Goal: Information Seeking & Learning: Learn about a topic

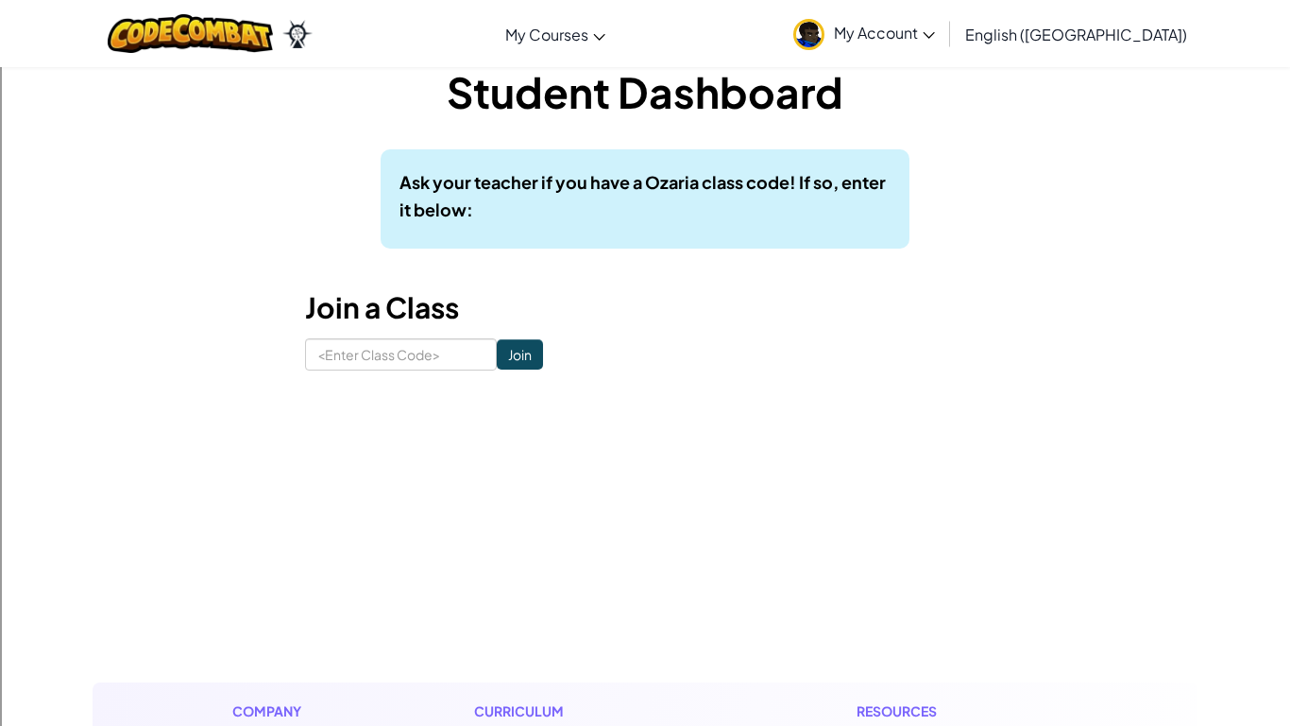
scroll to position [41, 0]
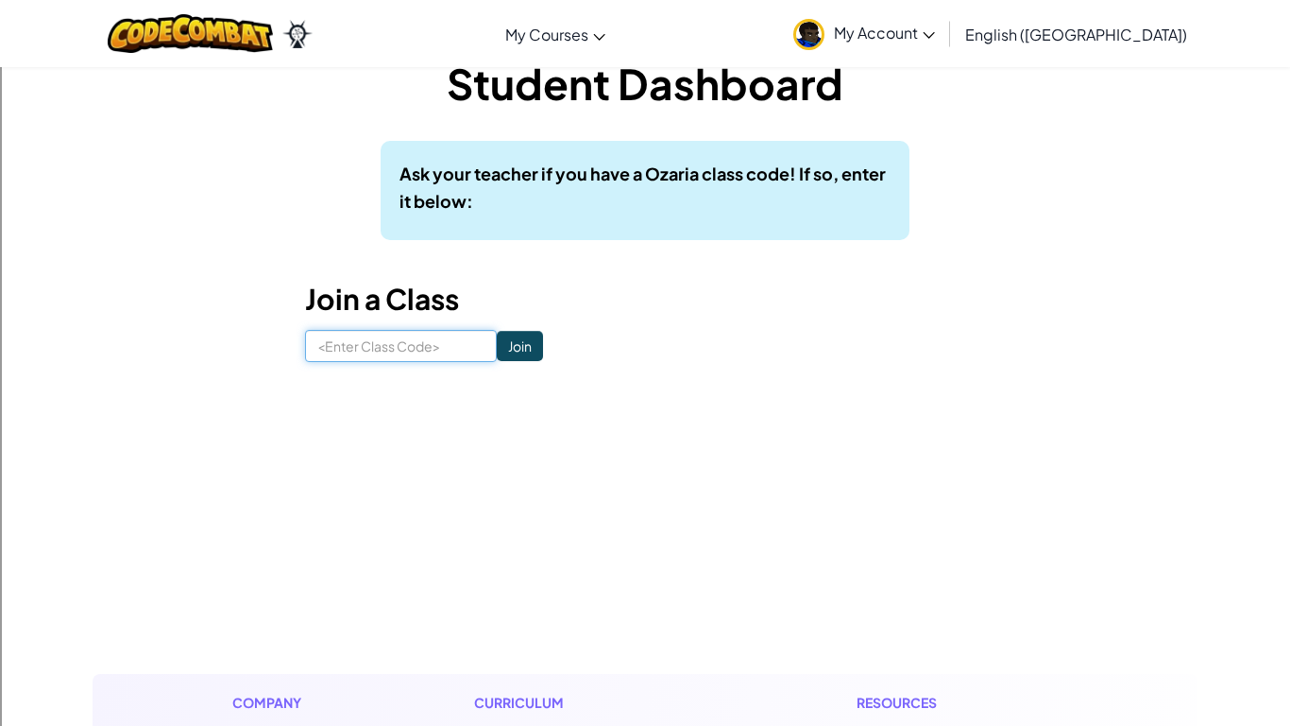
click at [406, 348] on input at bounding box center [401, 346] width 192 height 32
type input "longking house"
click input "Join" at bounding box center [520, 346] width 46 height 30
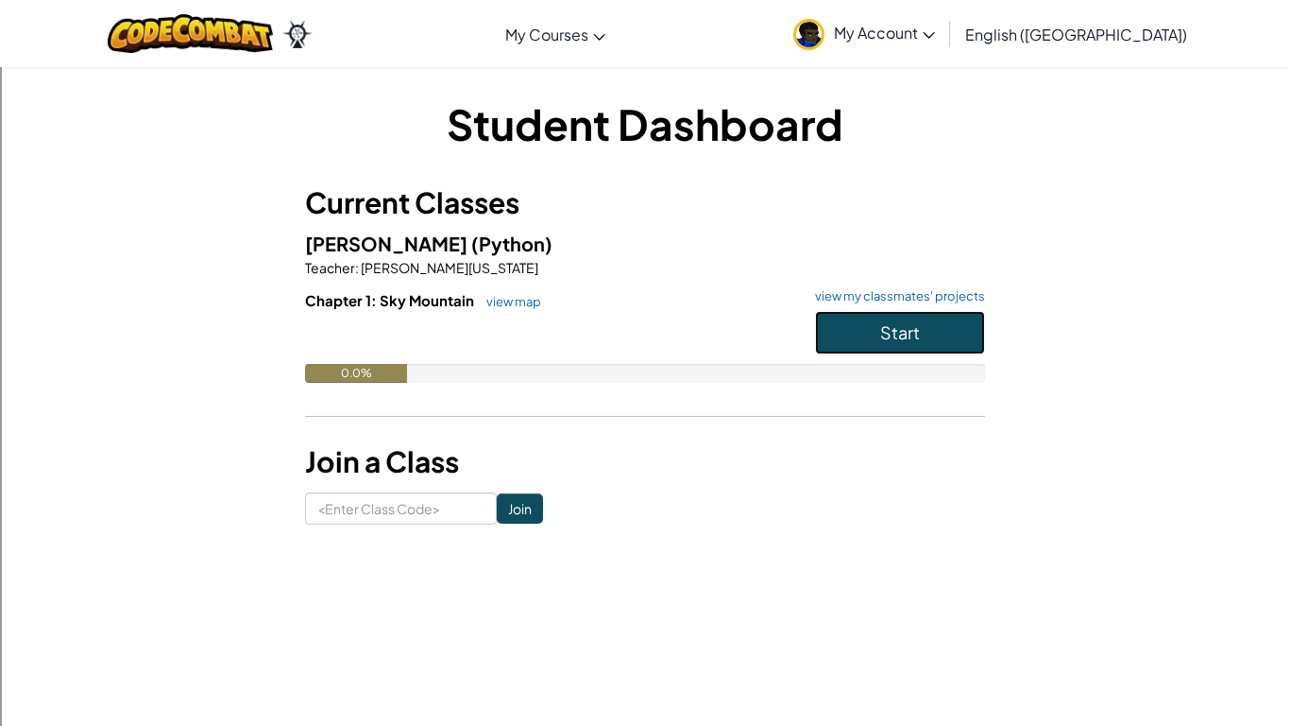
click at [848, 346] on button "Start" at bounding box center [900, 332] width 170 height 43
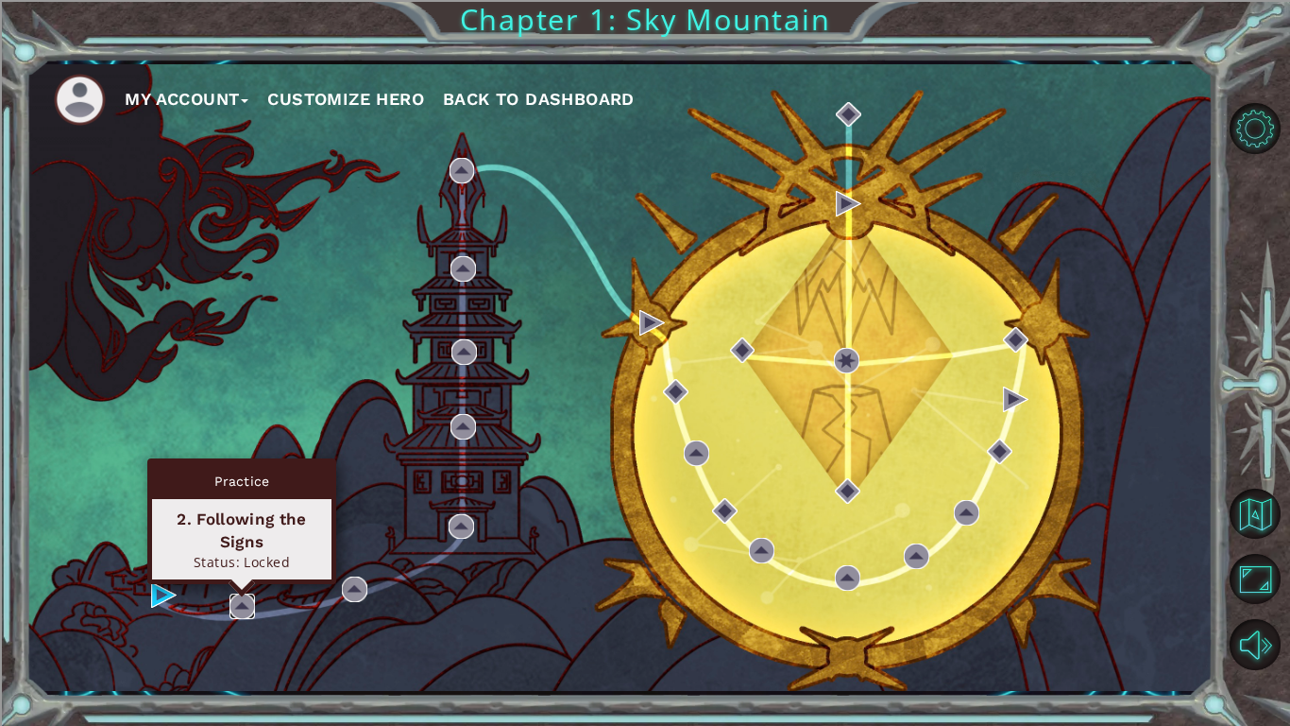
click at [246, 607] on img at bounding box center [243, 606] width 26 height 26
click at [239, 607] on img at bounding box center [243, 606] width 26 height 26
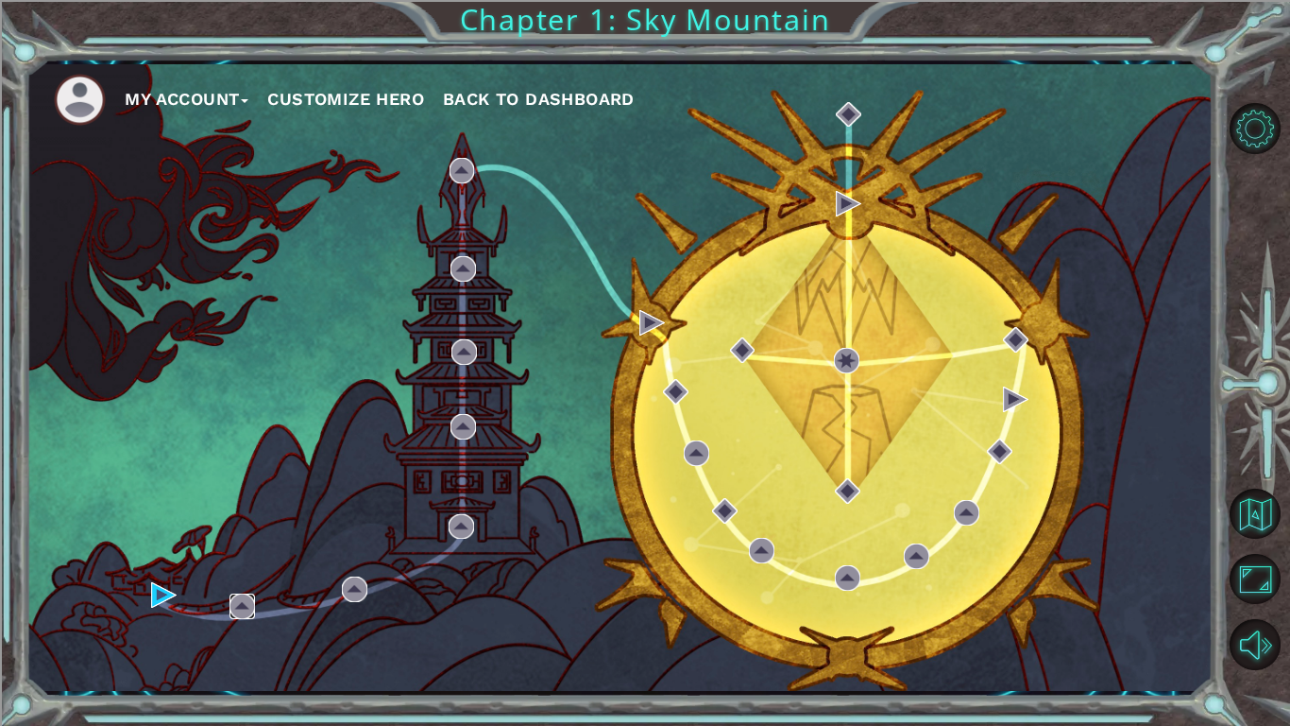
click at [239, 607] on img at bounding box center [243, 606] width 26 height 26
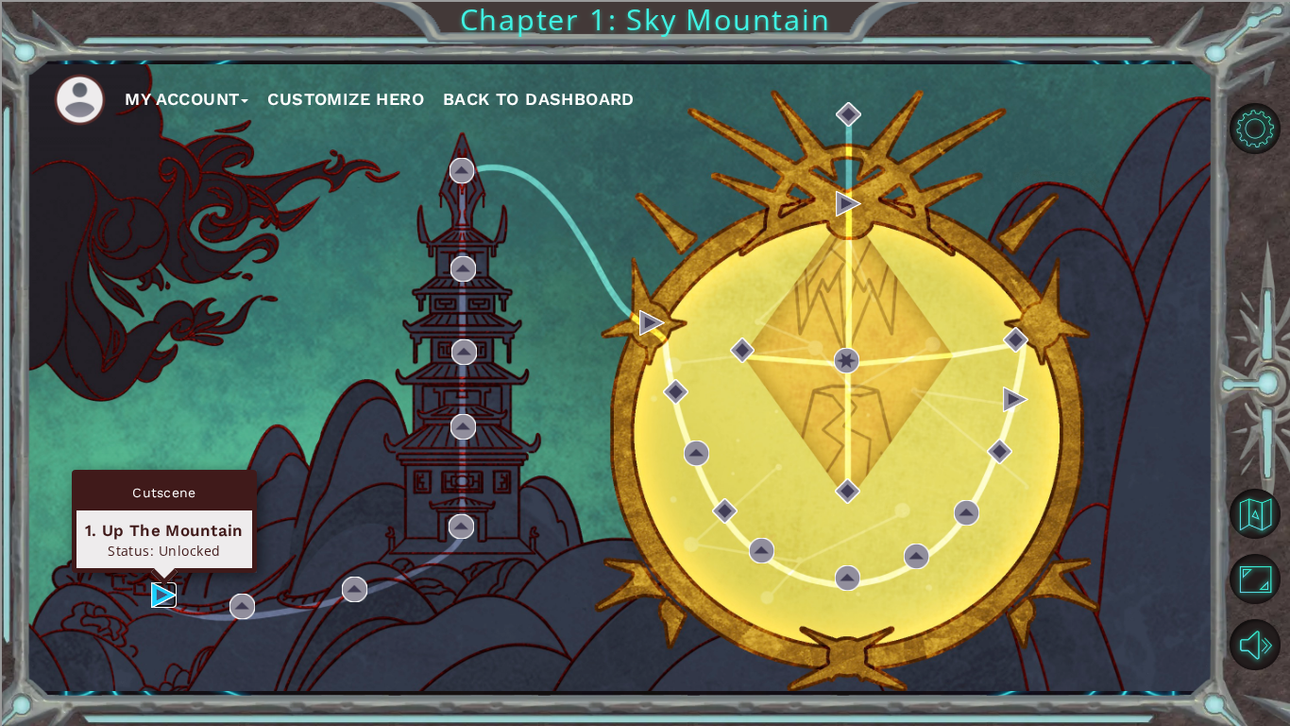
click at [162, 598] on img at bounding box center [164, 595] width 26 height 26
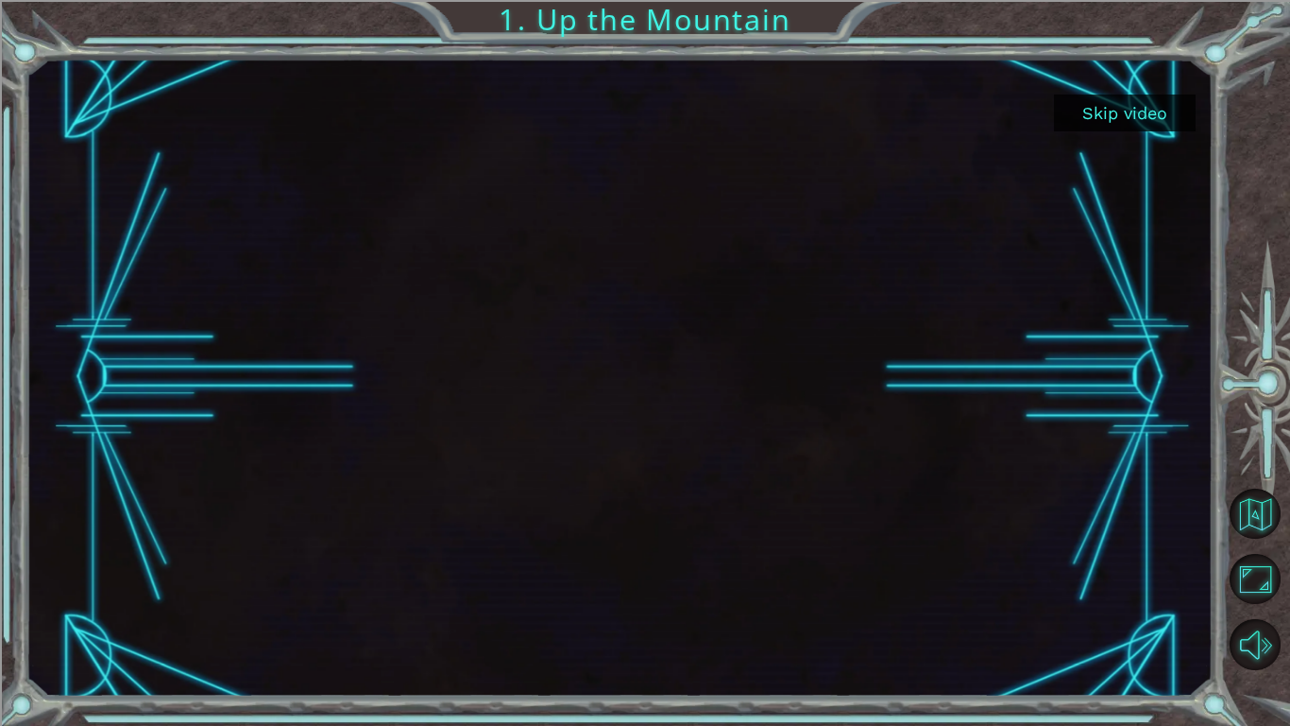
click at [1118, 94] on button "Skip video" at bounding box center [1125, 112] width 142 height 37
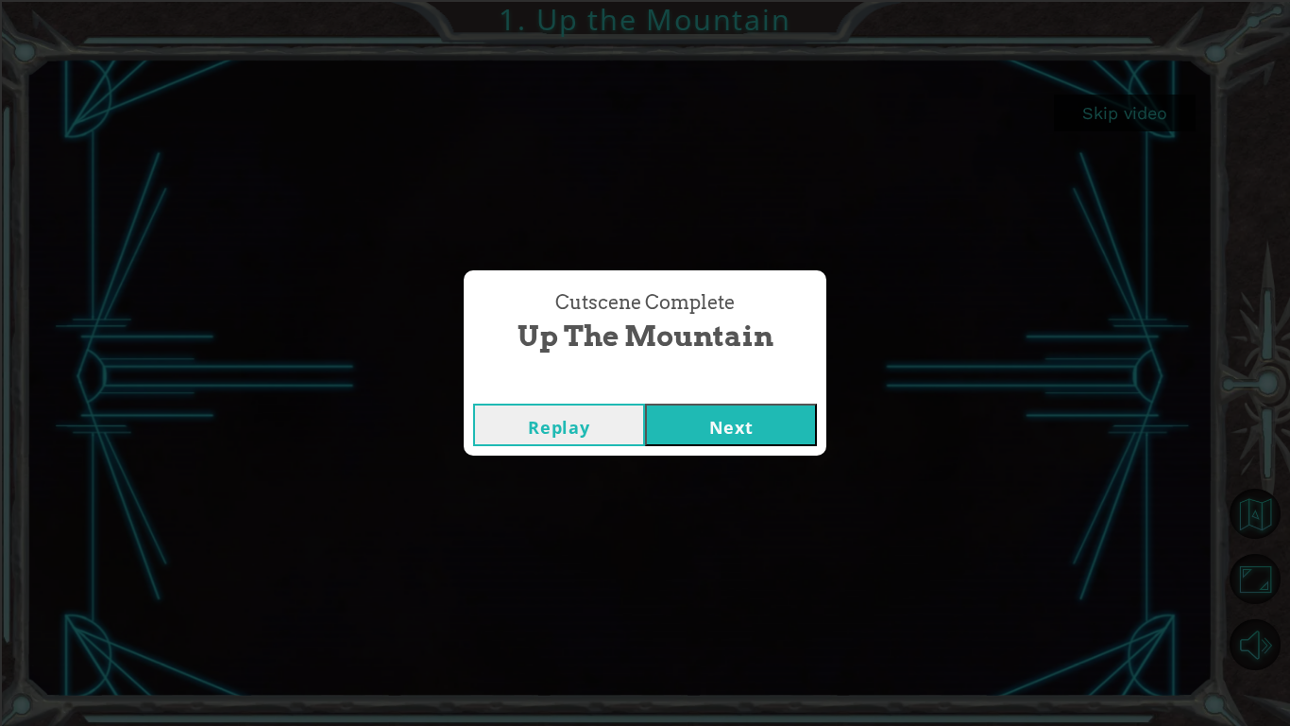
click at [774, 433] on button "Next" at bounding box center [731, 424] width 172 height 43
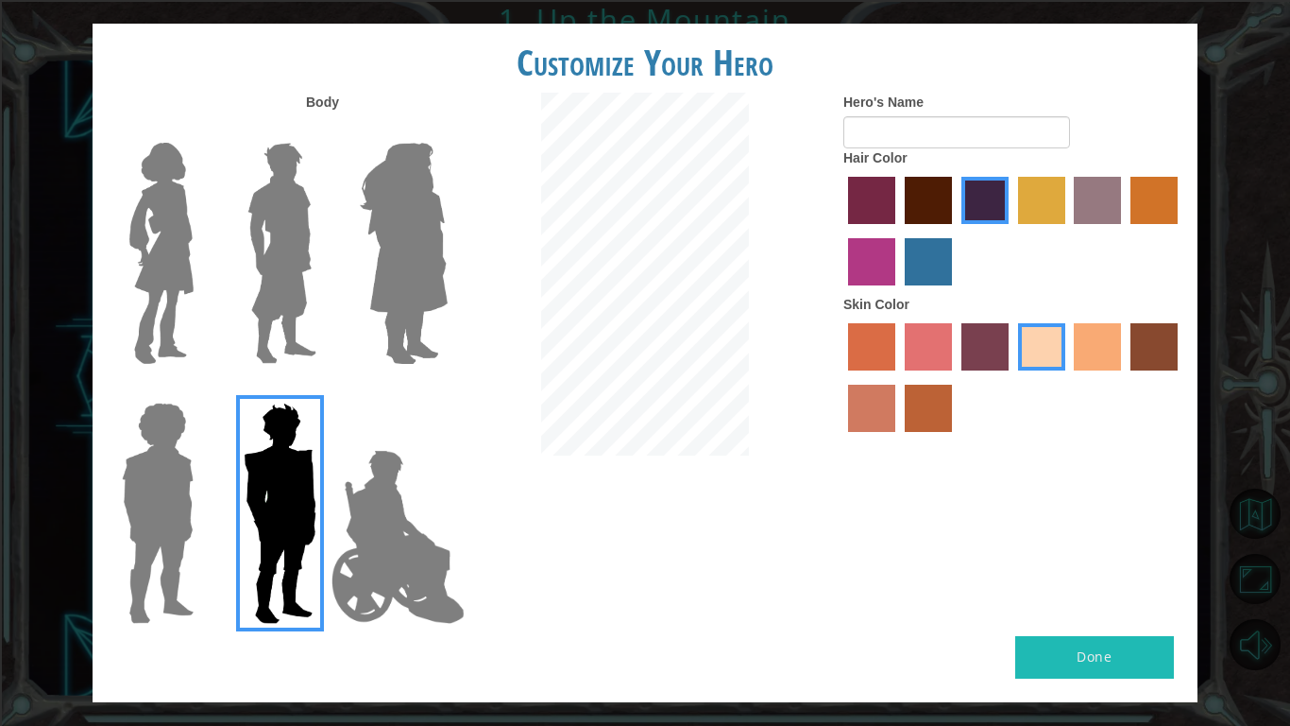
click at [168, 498] on img at bounding box center [157, 513] width 87 height 236
click at [201, 390] on input "Hero Steven" at bounding box center [201, 390] width 0 height 0
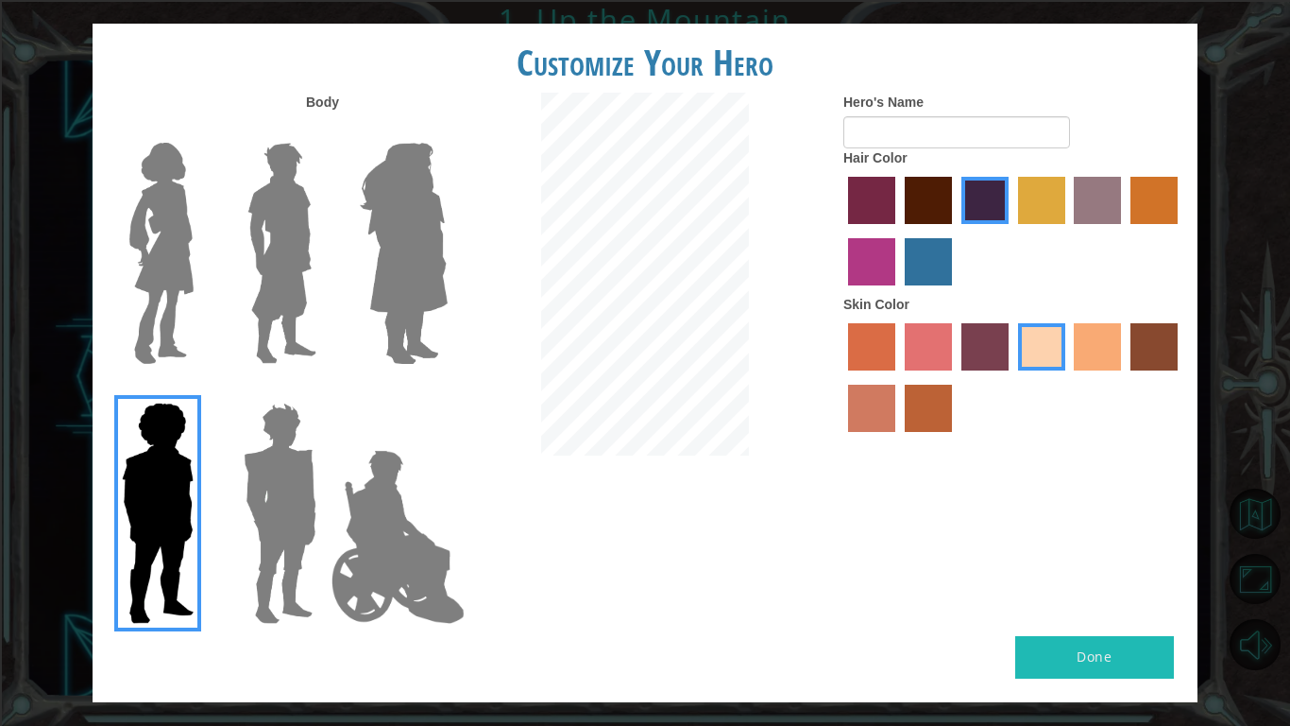
click at [250, 518] on img at bounding box center [280, 513] width 88 height 236
click at [324, 390] on input "Hero Garnet" at bounding box center [324, 390] width 0 height 0
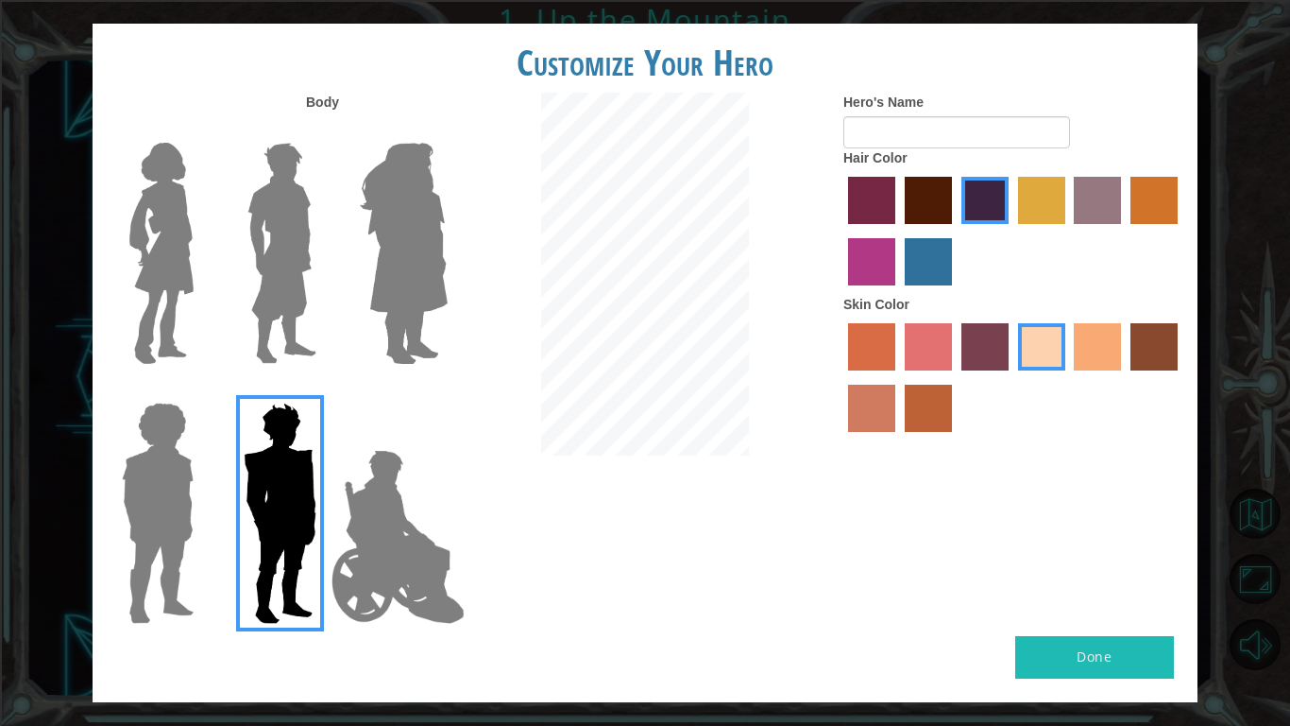
click at [284, 243] on img at bounding box center [282, 253] width 84 height 236
click at [324, 130] on input "Hero Lars" at bounding box center [324, 130] width 0 height 0
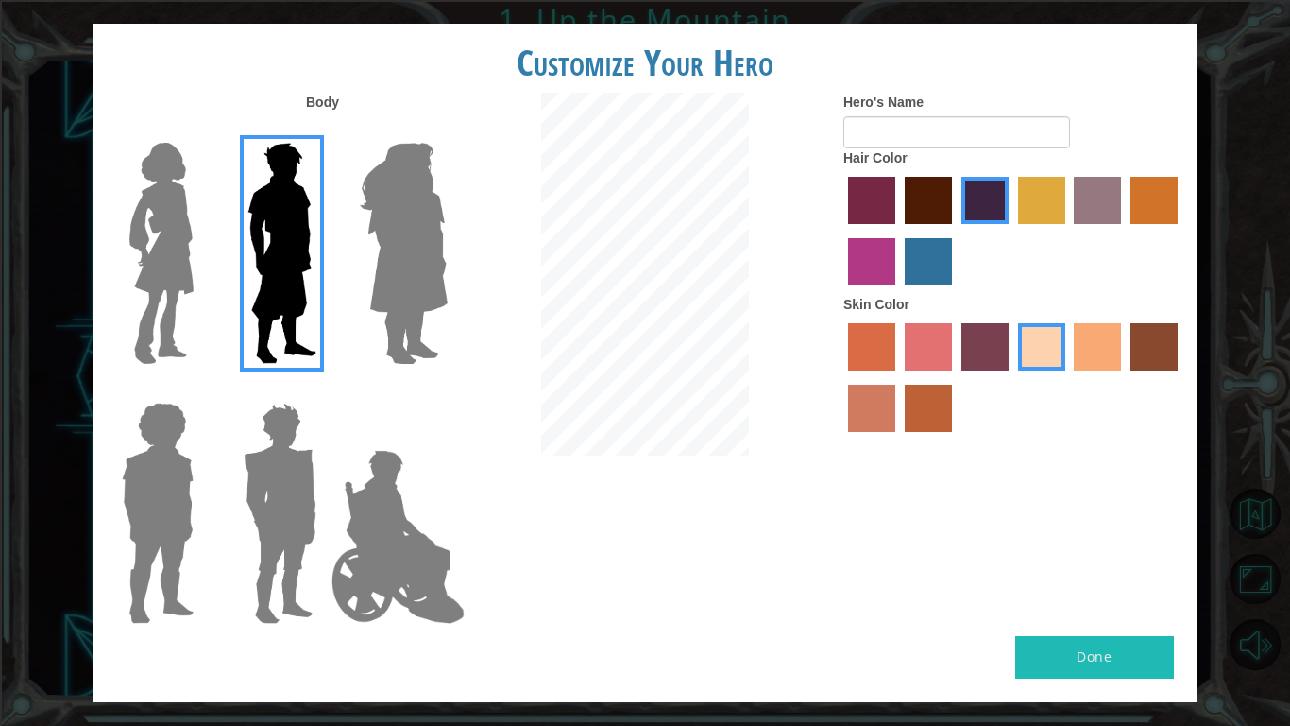
click at [933, 215] on label "maroon hair color" at bounding box center [928, 200] width 47 height 47
click at [898, 231] on input "maroon hair color" at bounding box center [898, 231] width 0 height 0
click at [945, 263] on label "lachmara hair color" at bounding box center [928, 261] width 47 height 47
click at [898, 292] on input "lachmara hair color" at bounding box center [898, 292] width 0 height 0
click at [1156, 348] on label "karma skin color" at bounding box center [1154, 346] width 47 height 47
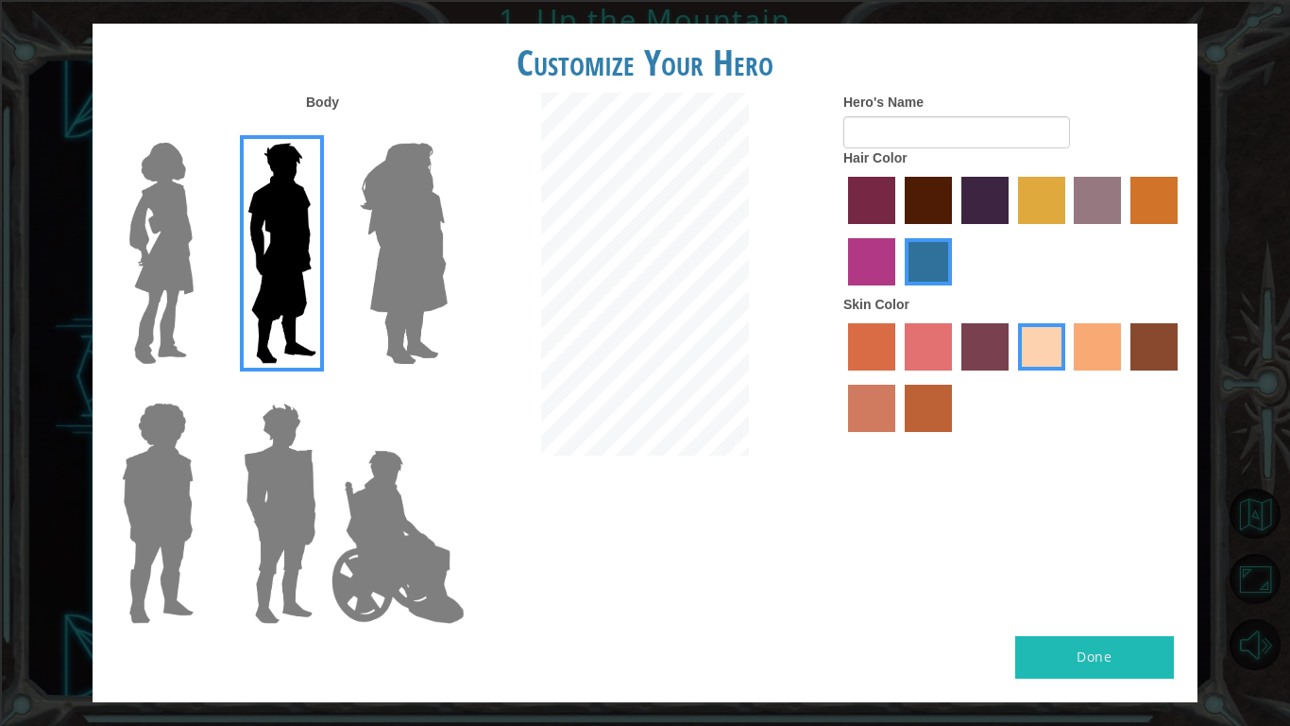
click at [1124, 377] on input "karma skin color" at bounding box center [1124, 377] width 0 height 0
click at [1094, 346] on label "tacao skin color" at bounding box center [1097, 346] width 47 height 47
click at [1068, 377] on input "tacao skin color" at bounding box center [1068, 377] width 0 height 0
click at [1023, 355] on label "sandy beach skin color" at bounding box center [1041, 346] width 47 height 47
click at [1012, 377] on input "sandy beach skin color" at bounding box center [1012, 377] width 0 height 0
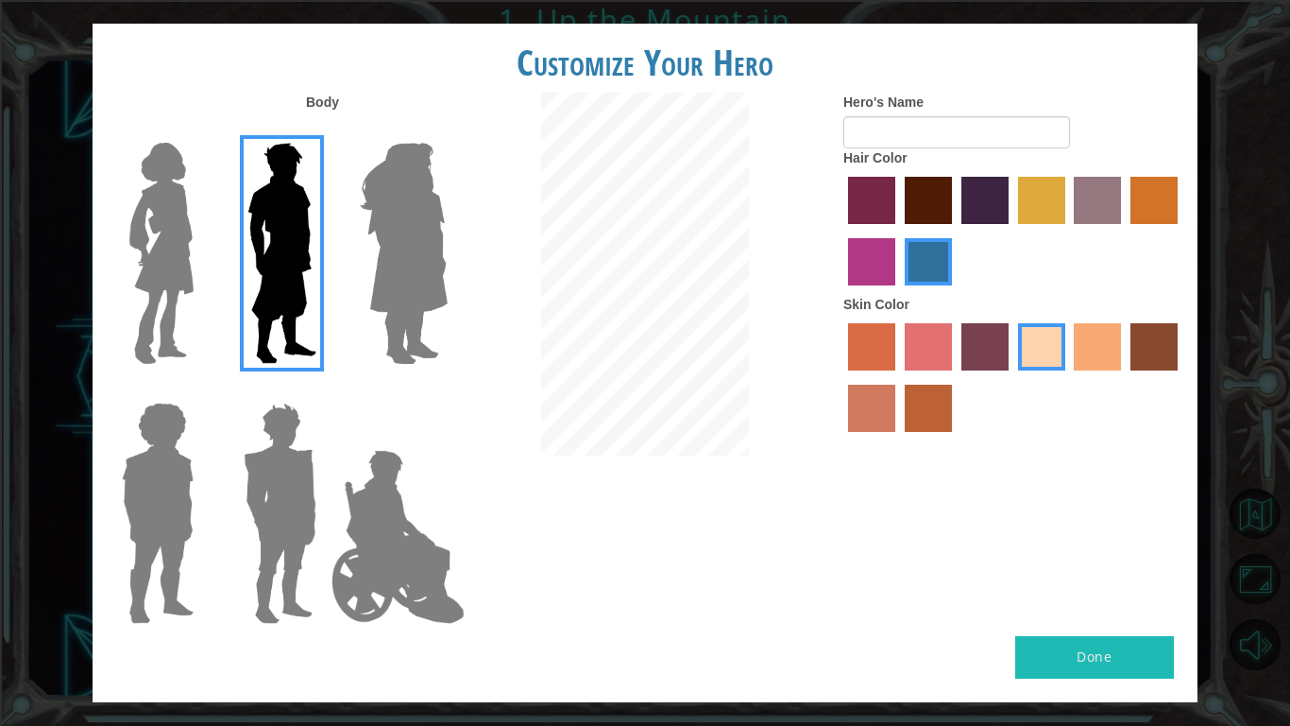
click at [1108, 344] on label "tacao skin color" at bounding box center [1097, 346] width 47 height 47
click at [1068, 377] on input "tacao skin color" at bounding box center [1068, 377] width 0 height 0
click at [448, 364] on img at bounding box center [403, 253] width 103 height 236
click at [447, 130] on input "Hero Amethyst" at bounding box center [447, 130] width 0 height 0
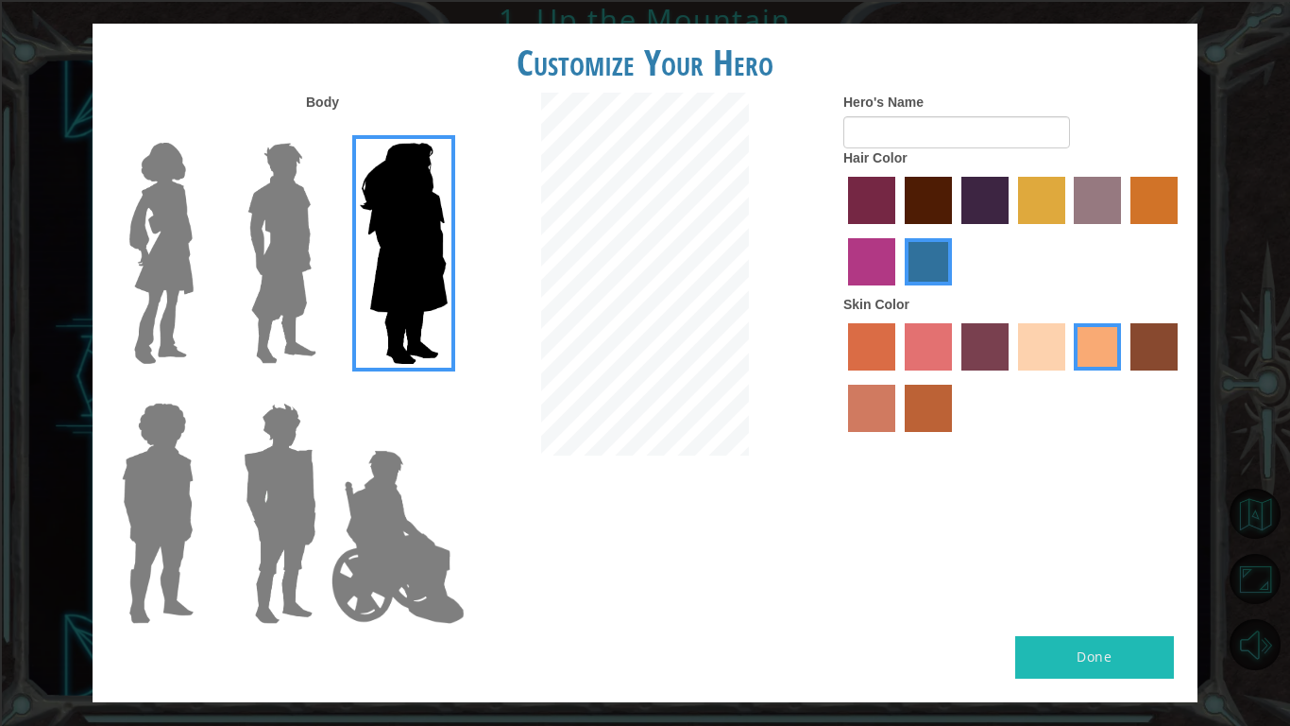
click at [299, 232] on img at bounding box center [282, 253] width 84 height 236
click at [324, 130] on input "Hero Lars" at bounding box center [324, 130] width 0 height 0
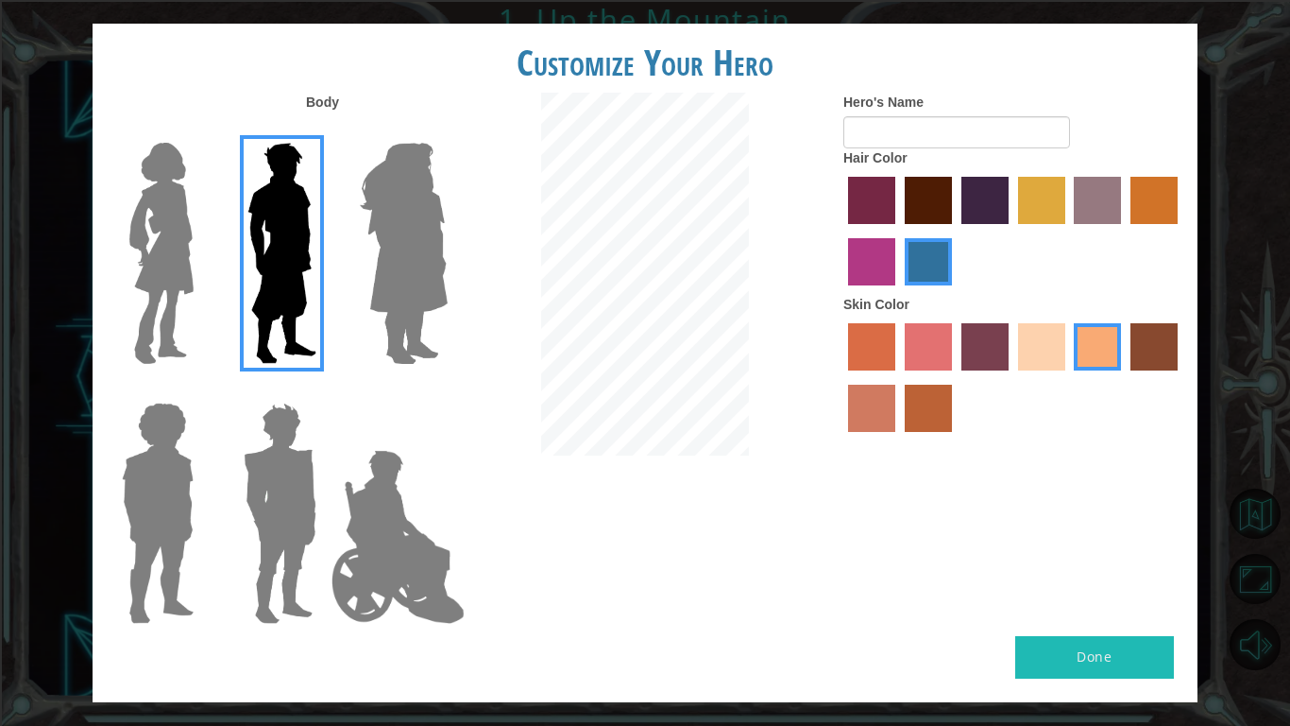
click at [401, 296] on img at bounding box center [403, 253] width 103 height 236
click at [447, 130] on input "Hero Amethyst" at bounding box center [447, 130] width 0 height 0
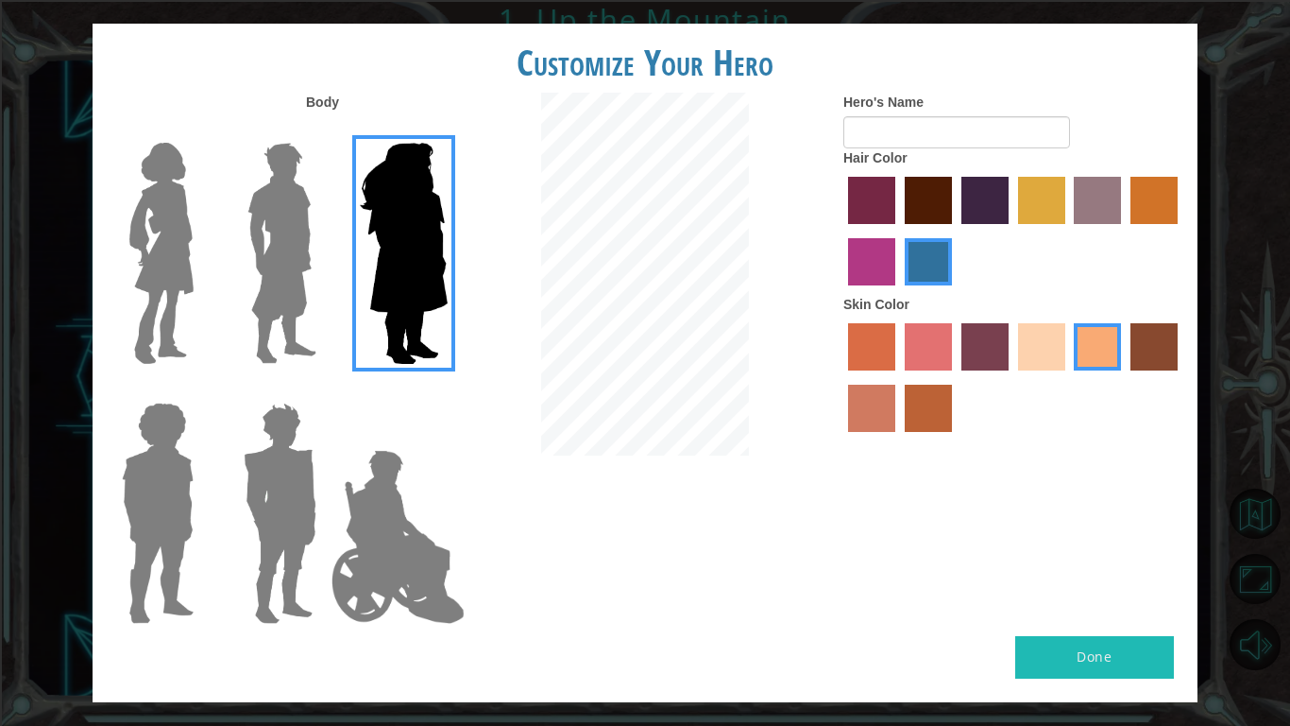
click at [157, 291] on img at bounding box center [161, 253] width 79 height 236
click at [201, 130] on input "Hero Connie" at bounding box center [201, 130] width 0 height 0
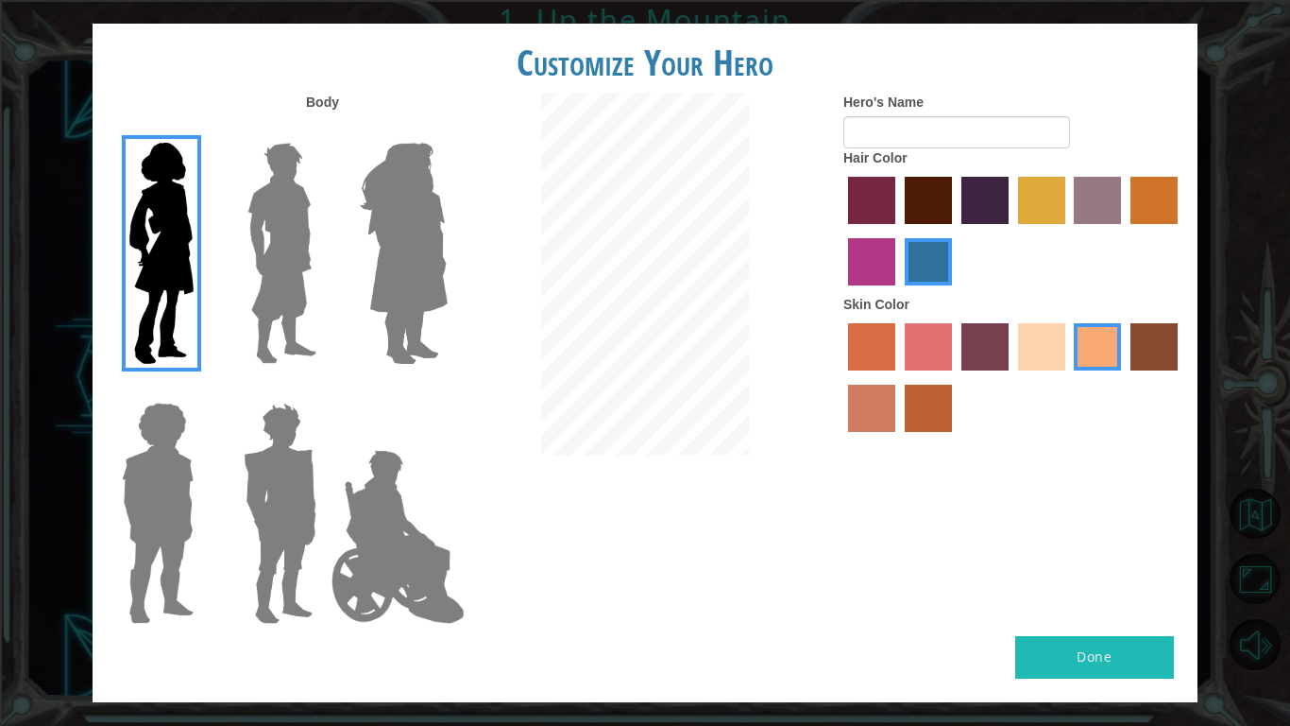
click at [163, 482] on img at bounding box center [157, 513] width 87 height 236
click at [201, 390] on input "Hero Steven" at bounding box center [201, 390] width 0 height 0
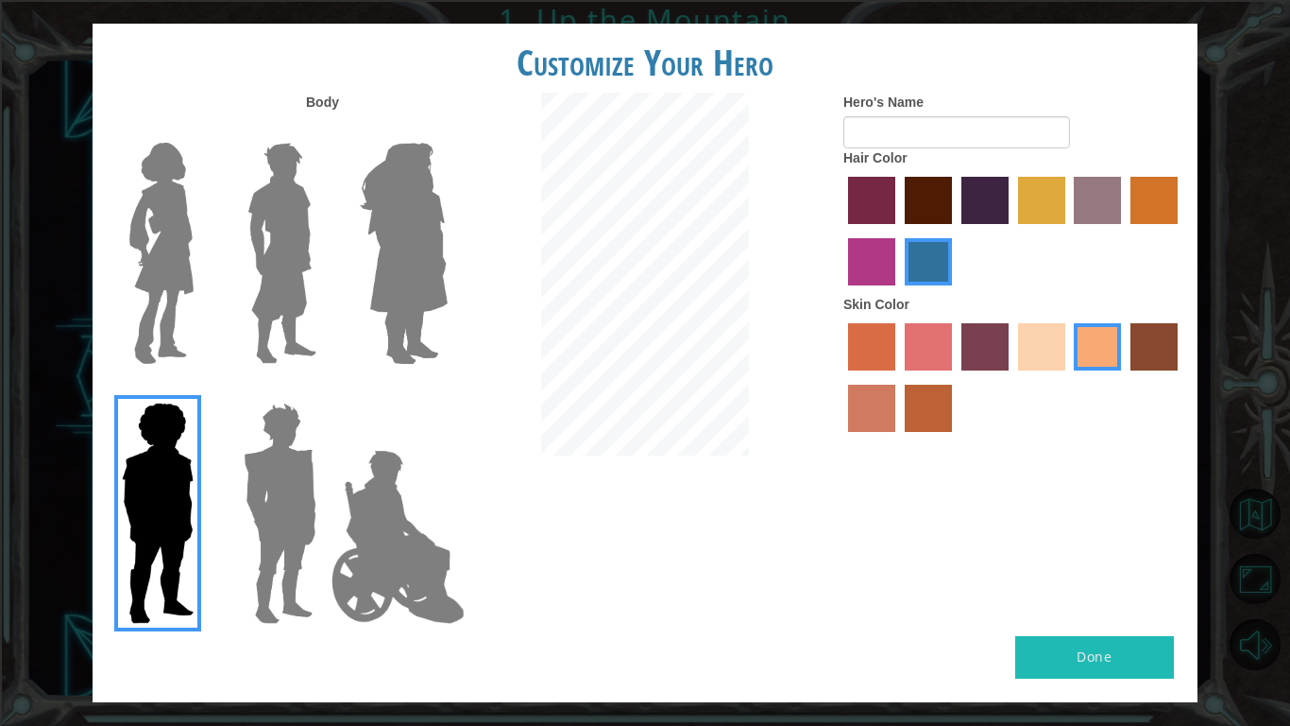
click at [245, 549] on img at bounding box center [280, 513] width 88 height 236
click at [324, 390] on input "Hero Garnet" at bounding box center [324, 390] width 0 height 0
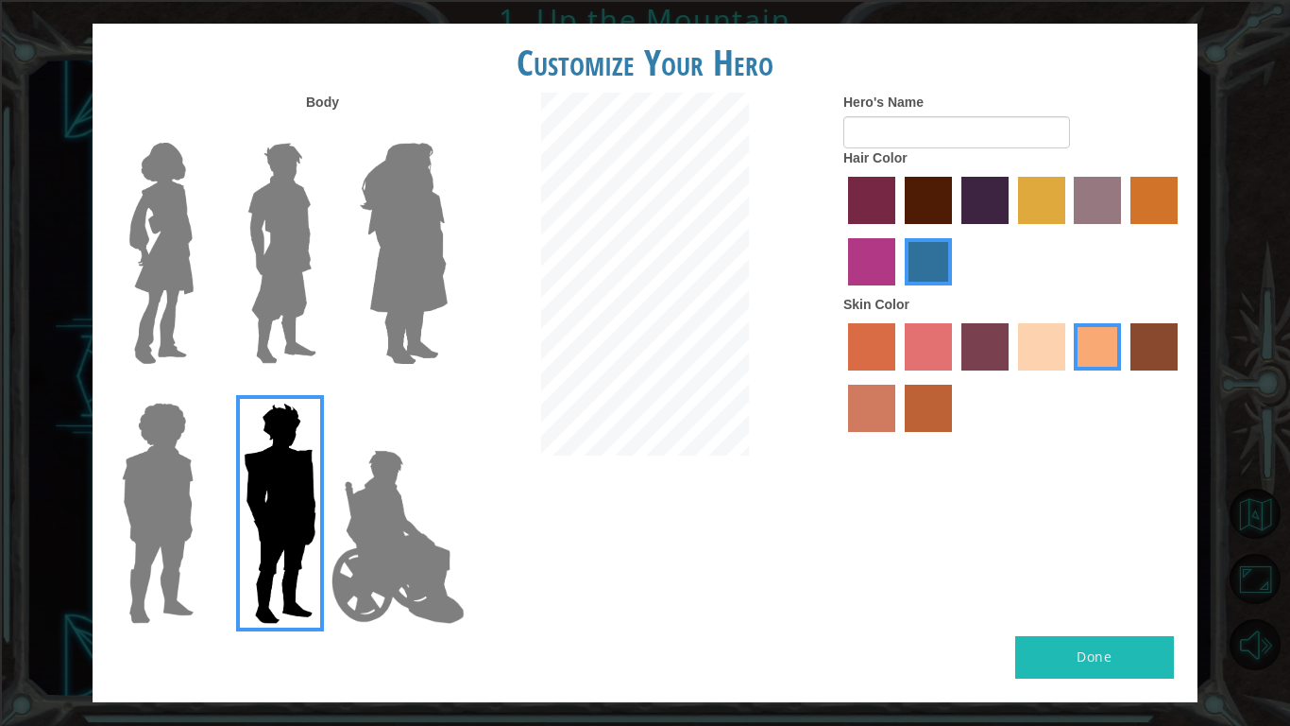
click at [392, 554] on img at bounding box center [398, 536] width 148 height 189
click at [447, 390] on input "Hero Jamie" at bounding box center [447, 390] width 0 height 0
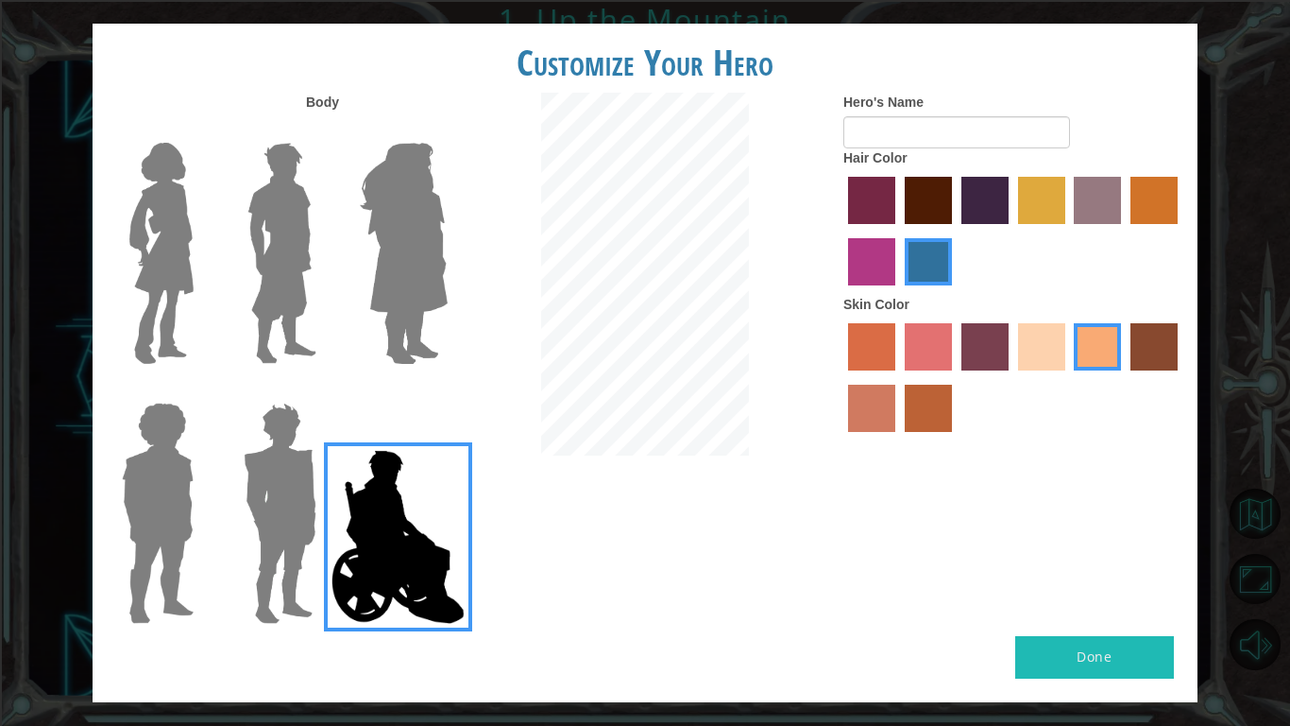
click at [286, 288] on img at bounding box center [282, 253] width 84 height 236
click at [324, 130] on input "Hero Lars" at bounding box center [324, 130] width 0 height 0
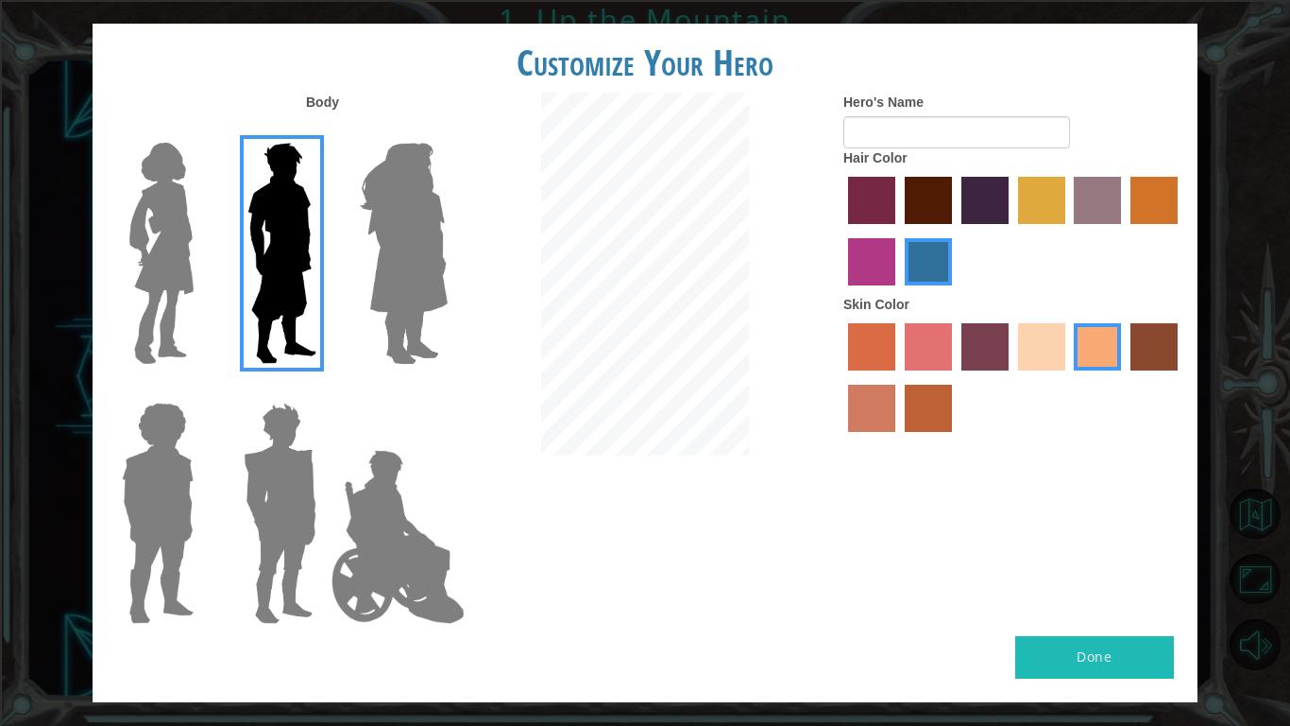
click at [166, 202] on img at bounding box center [161, 253] width 79 height 236
click at [201, 130] on input "Hero Connie" at bounding box center [201, 130] width 0 height 0
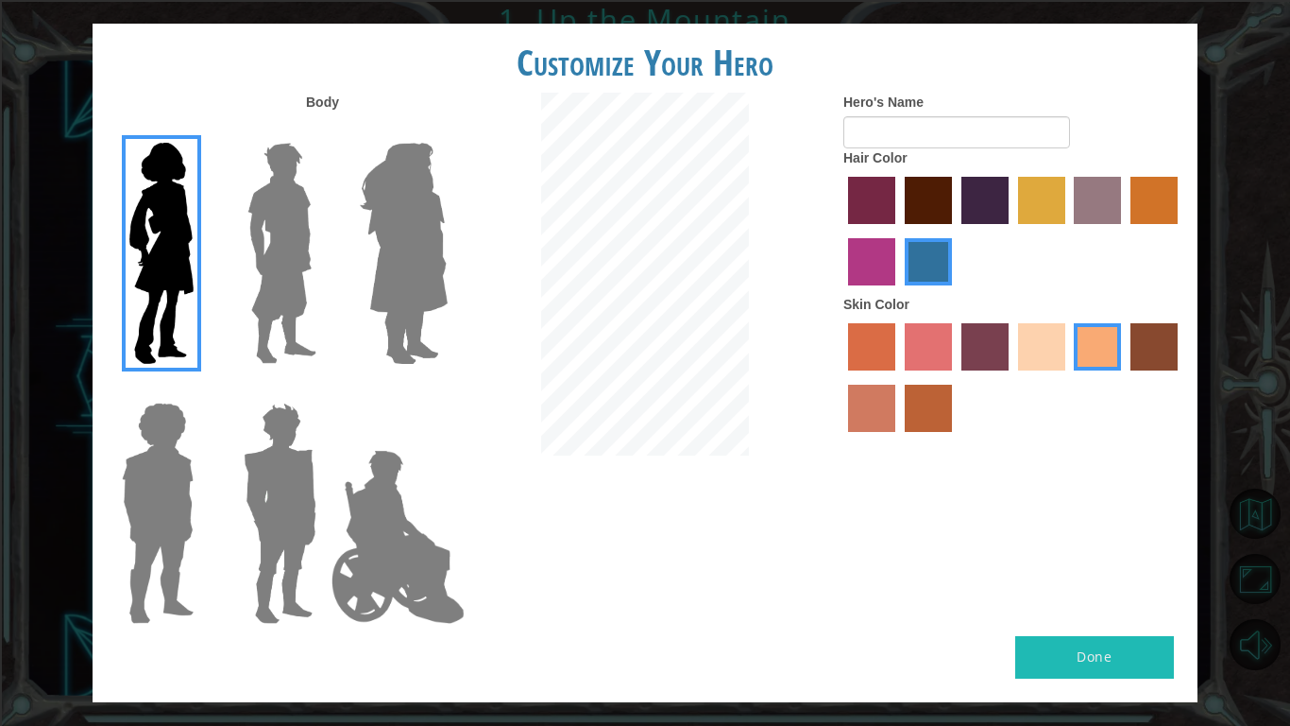
click at [276, 299] on img at bounding box center [282, 253] width 84 height 236
click at [324, 130] on input "Hero Lars" at bounding box center [324, 130] width 0 height 0
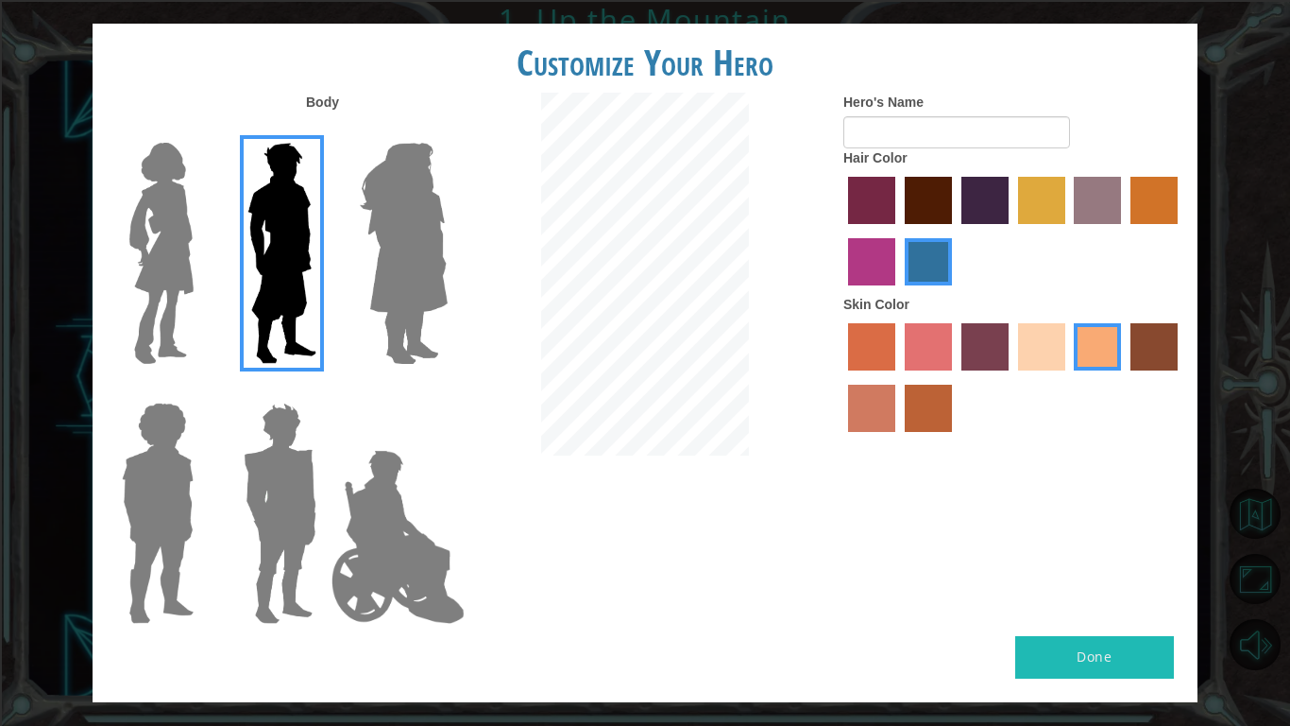
click at [1133, 663] on button "Done" at bounding box center [1095, 657] width 159 height 43
click at [1112, 664] on button "Done" at bounding box center [1095, 657] width 159 height 43
click at [976, 132] on input "Hero's Name" at bounding box center [957, 132] width 227 height 32
click at [943, 136] on input "Hero's Name" at bounding box center [957, 132] width 227 height 32
type input "[PERSON_NAME]"
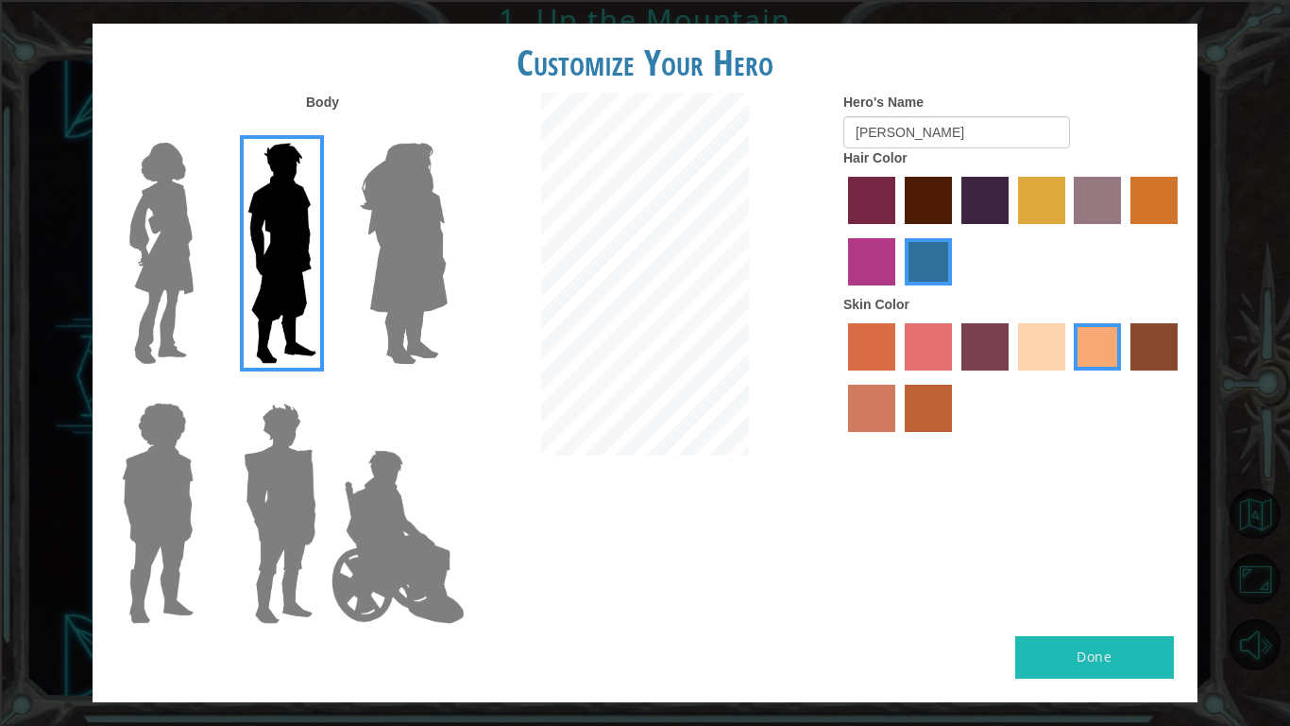
click at [1138, 672] on button "Done" at bounding box center [1095, 657] width 159 height 43
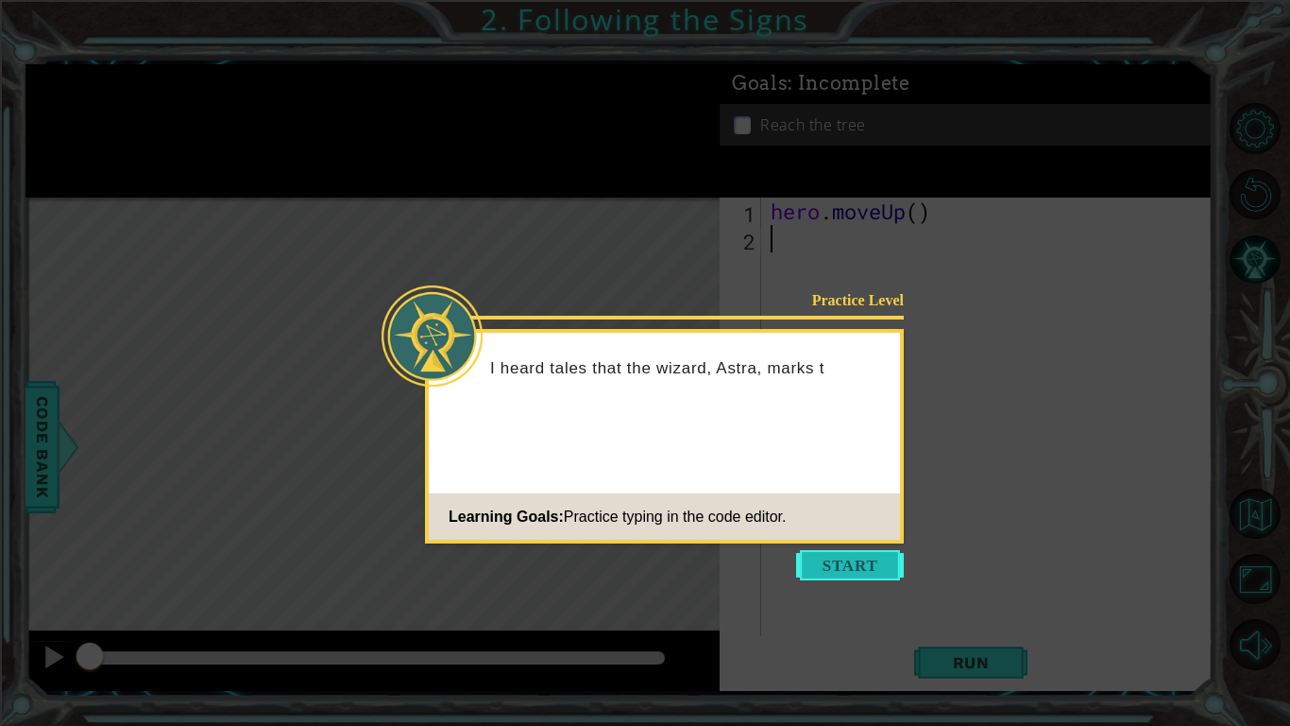
click at [875, 570] on button "Start" at bounding box center [850, 565] width 108 height 30
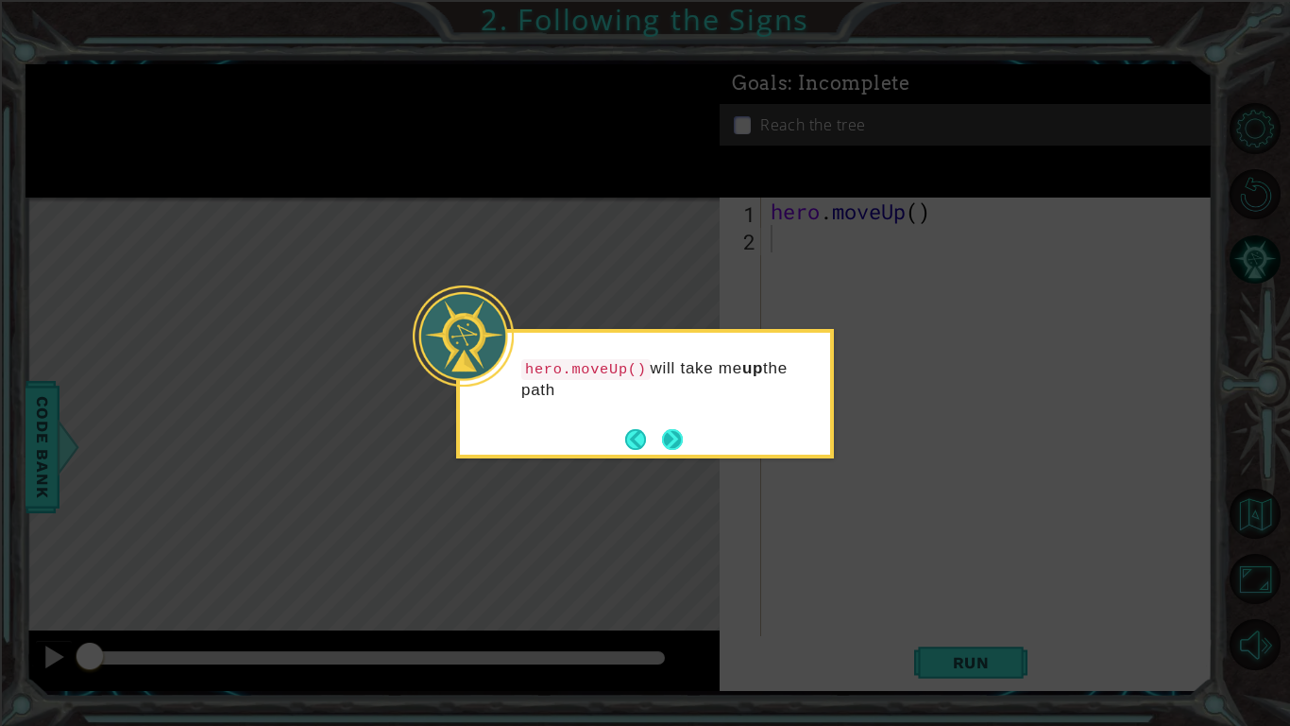
click at [664, 450] on button "Next" at bounding box center [673, 439] width 22 height 22
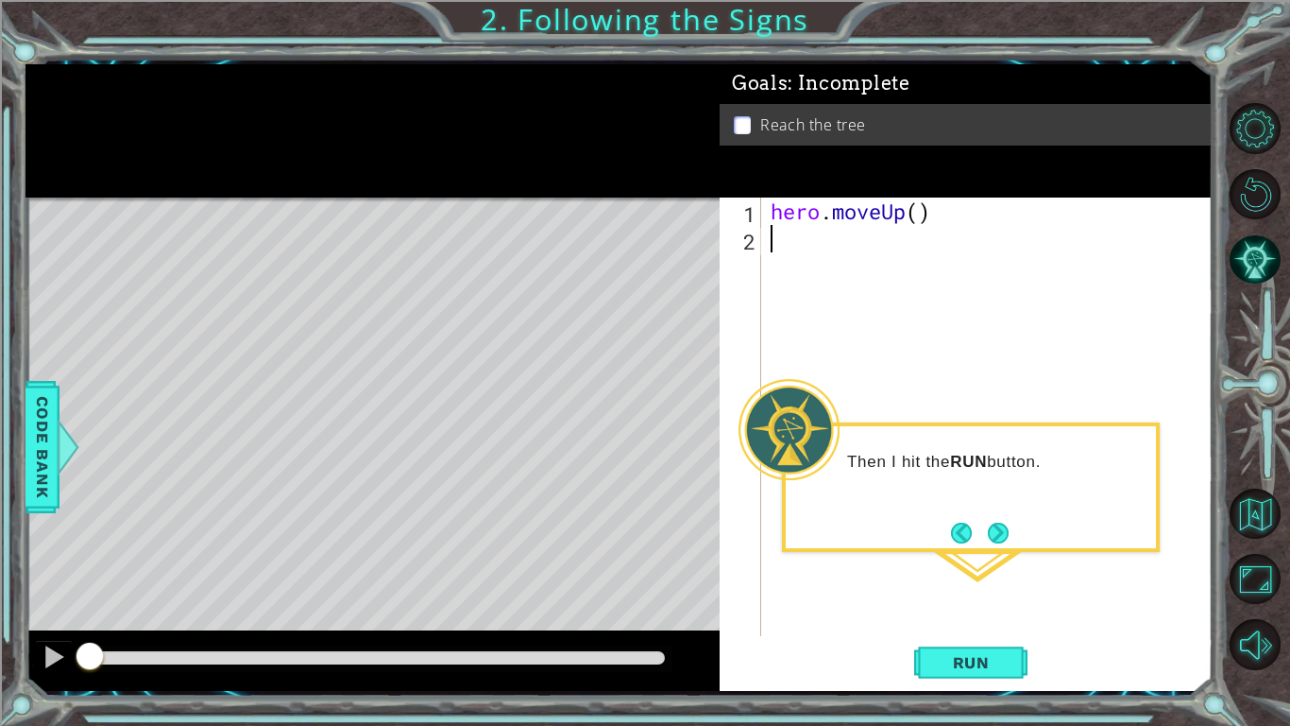
click at [987, 590] on div "hero . moveUp ( )" at bounding box center [992, 443] width 451 height 493
click at [932, 666] on button "Run" at bounding box center [970, 662] width 113 height 49
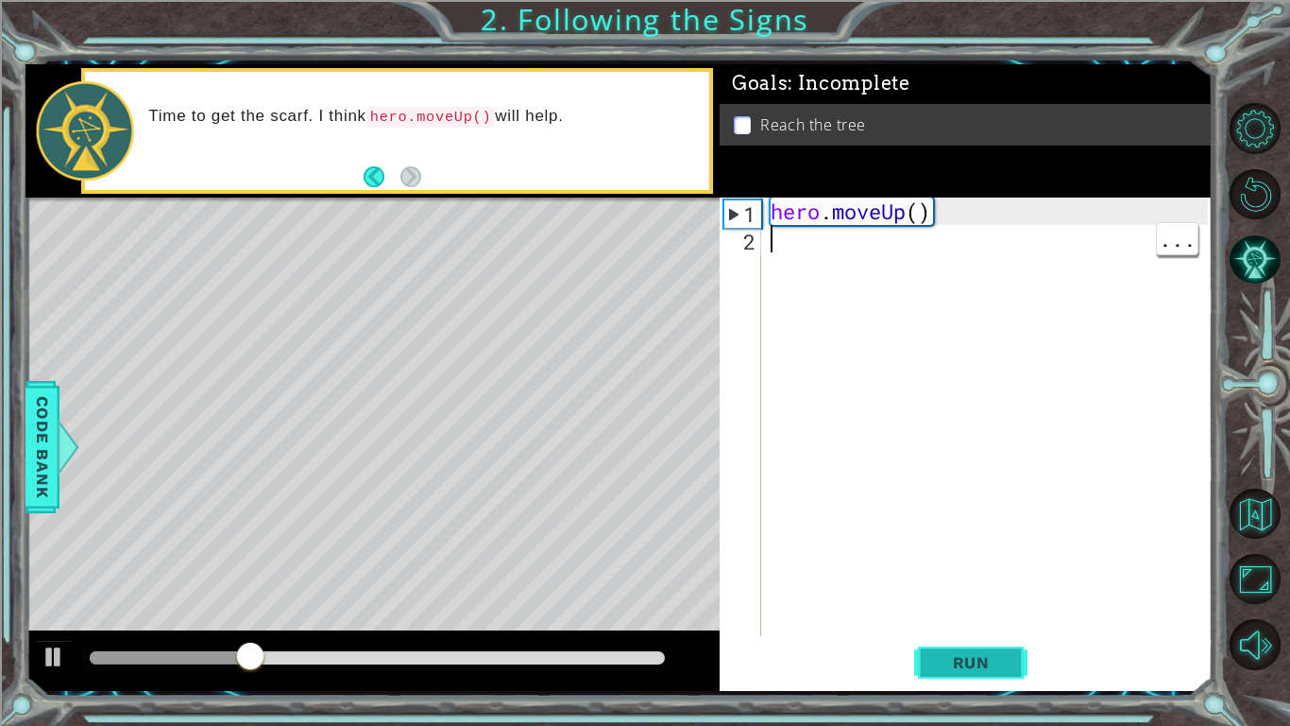
click at [978, 665] on span "Run" at bounding box center [971, 662] width 75 height 19
click at [958, 653] on span "Run" at bounding box center [971, 662] width 75 height 19
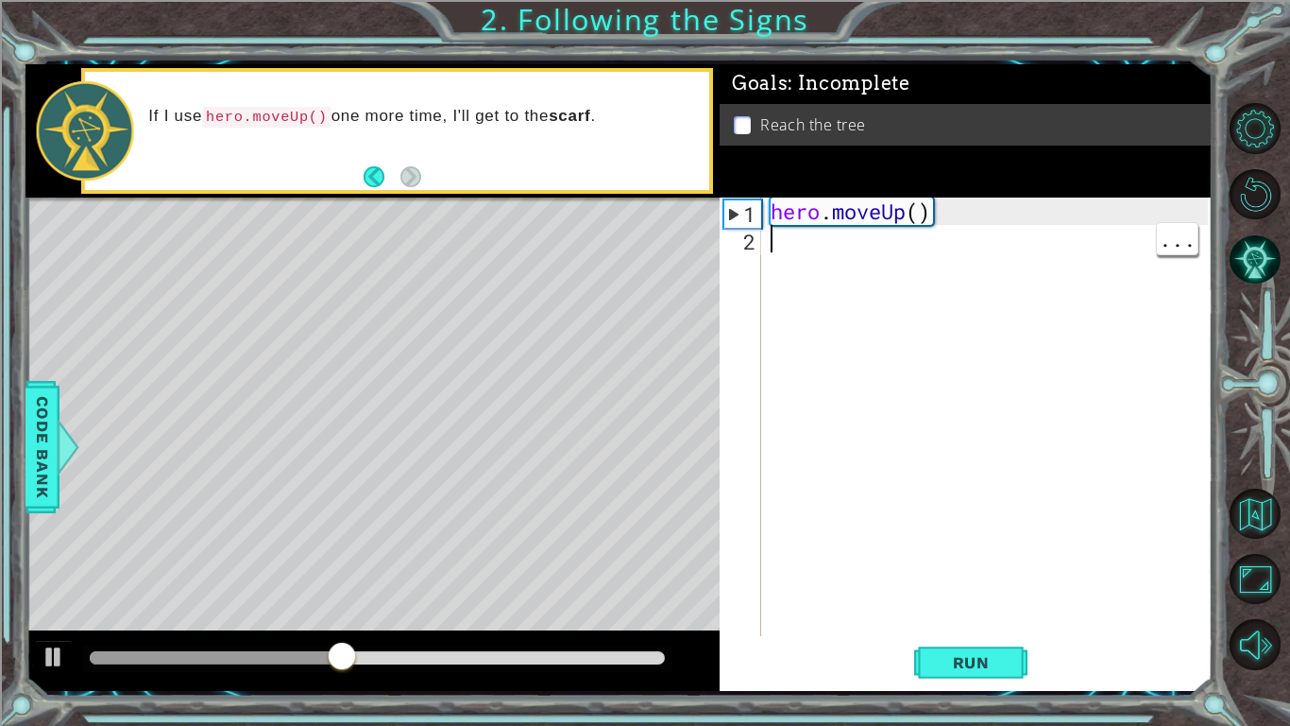
click at [885, 216] on div "hero . moveUp ( )" at bounding box center [992, 443] width 451 height 493
type textarea "hero.moveUp()"
click at [878, 276] on div "hero . moveUp ( )" at bounding box center [992, 443] width 451 height 493
click at [54, 652] on div at bounding box center [54, 656] width 25 height 25
click at [828, 286] on div "hero . moveUp ( )" at bounding box center [992, 443] width 451 height 493
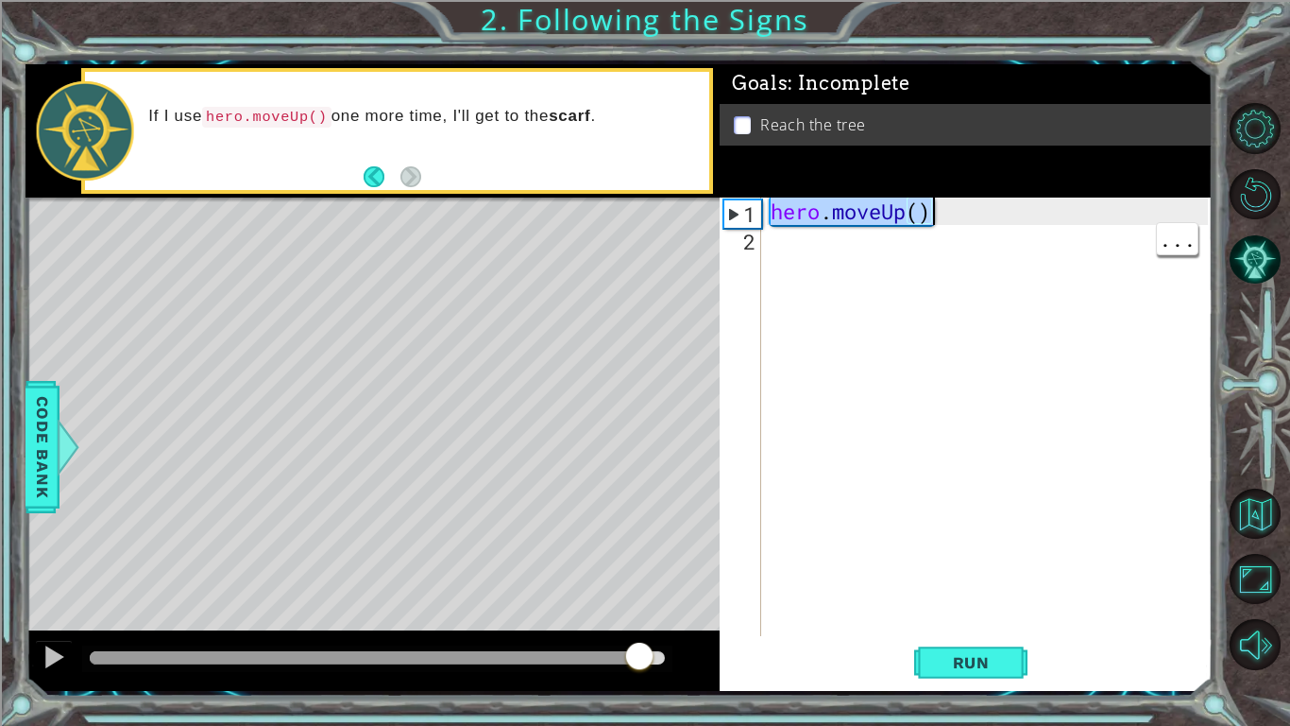
drag, startPoint x: 772, startPoint y: 212, endPoint x: 934, endPoint y: 213, distance: 162.5
click at [934, 213] on div "hero . moveUp ( )" at bounding box center [992, 443] width 451 height 493
type textarea "hero.moveUp()"
click at [771, 251] on div "hero . moveUp ( )" at bounding box center [992, 443] width 451 height 493
drag, startPoint x: 774, startPoint y: 212, endPoint x: 960, endPoint y: 204, distance: 186.3
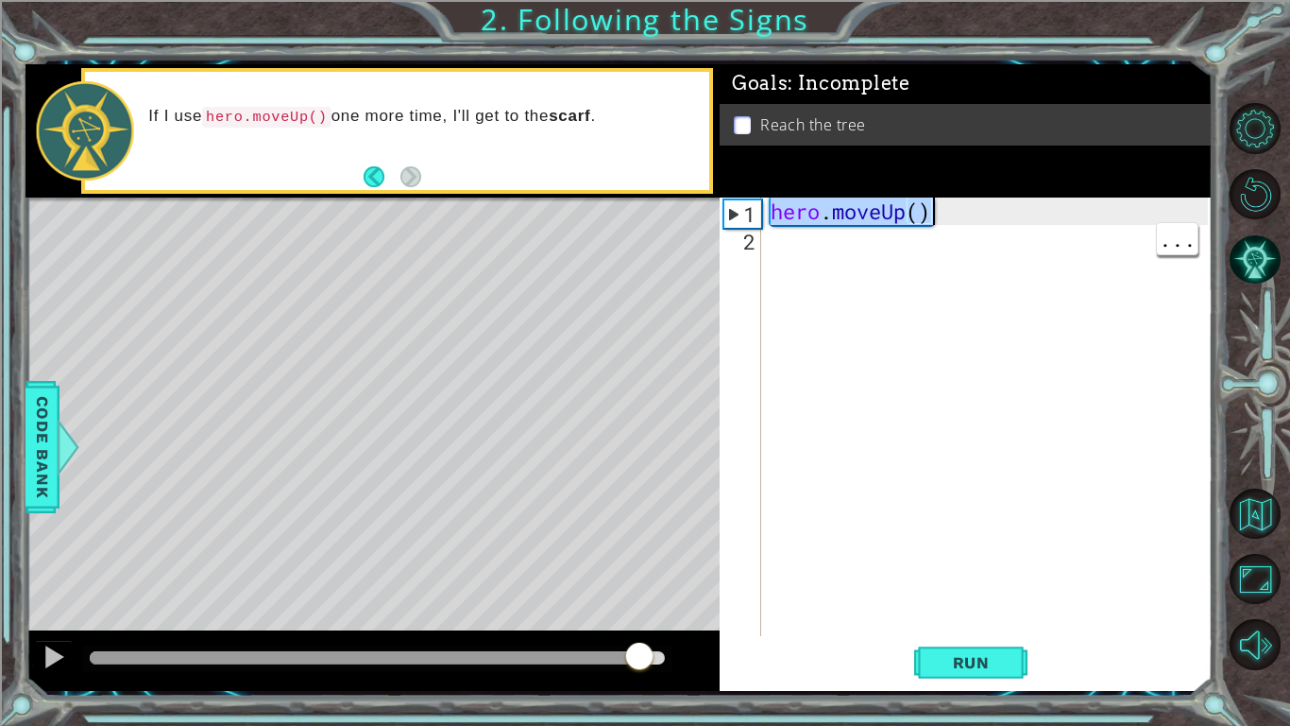
click at [960, 204] on div "hero . moveUp ( )" at bounding box center [992, 443] width 451 height 493
type textarea "hero.moveUp()"
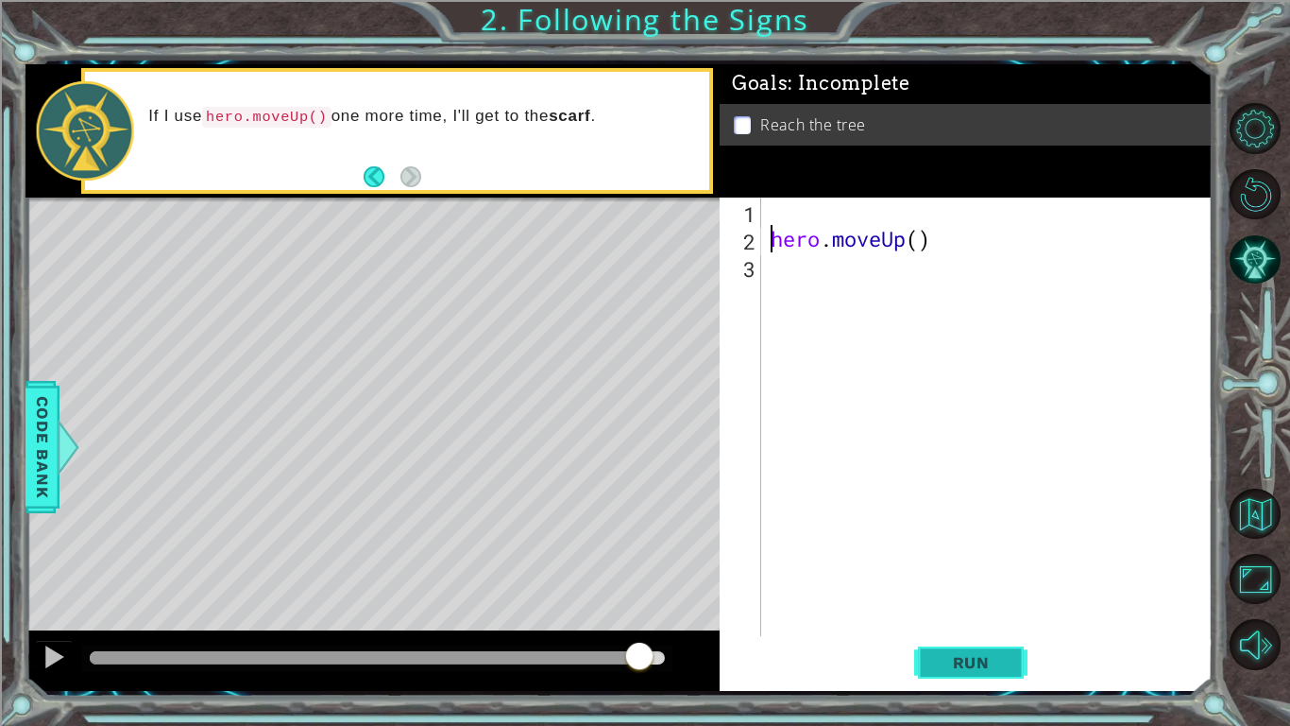
click at [962, 654] on span "Run" at bounding box center [971, 662] width 75 height 19
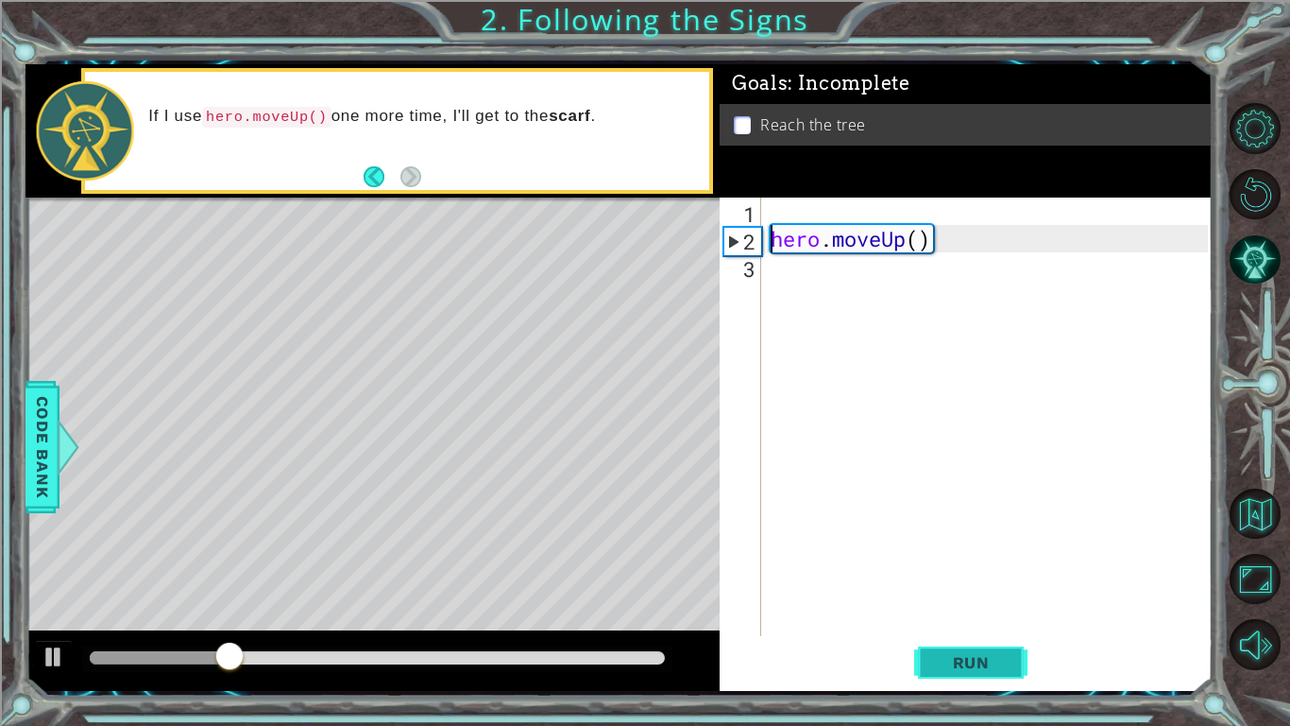
click at [962, 654] on span "Run" at bounding box center [971, 662] width 75 height 19
click at [872, 211] on div "hero . moveUp ( )" at bounding box center [992, 443] width 451 height 493
click at [918, 248] on div "hero . moveUp ( )" at bounding box center [992, 443] width 451 height 493
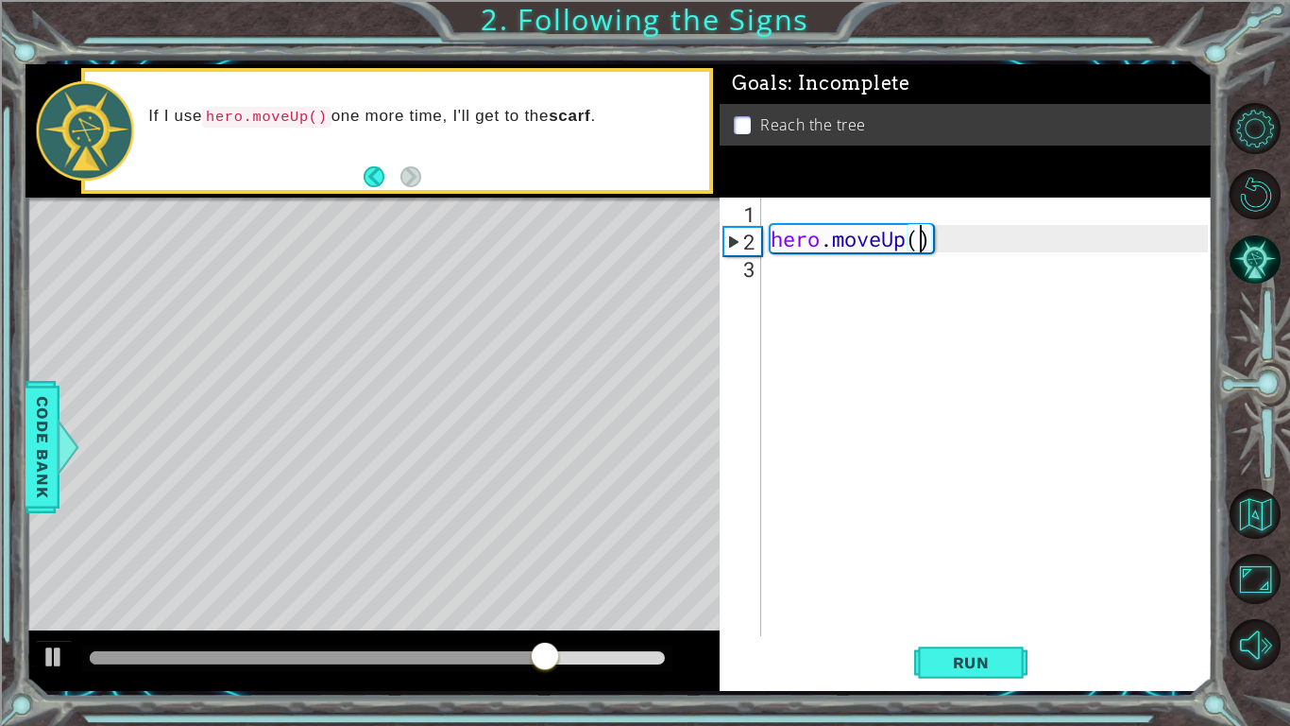
type textarea "hero.moveUp(2)"
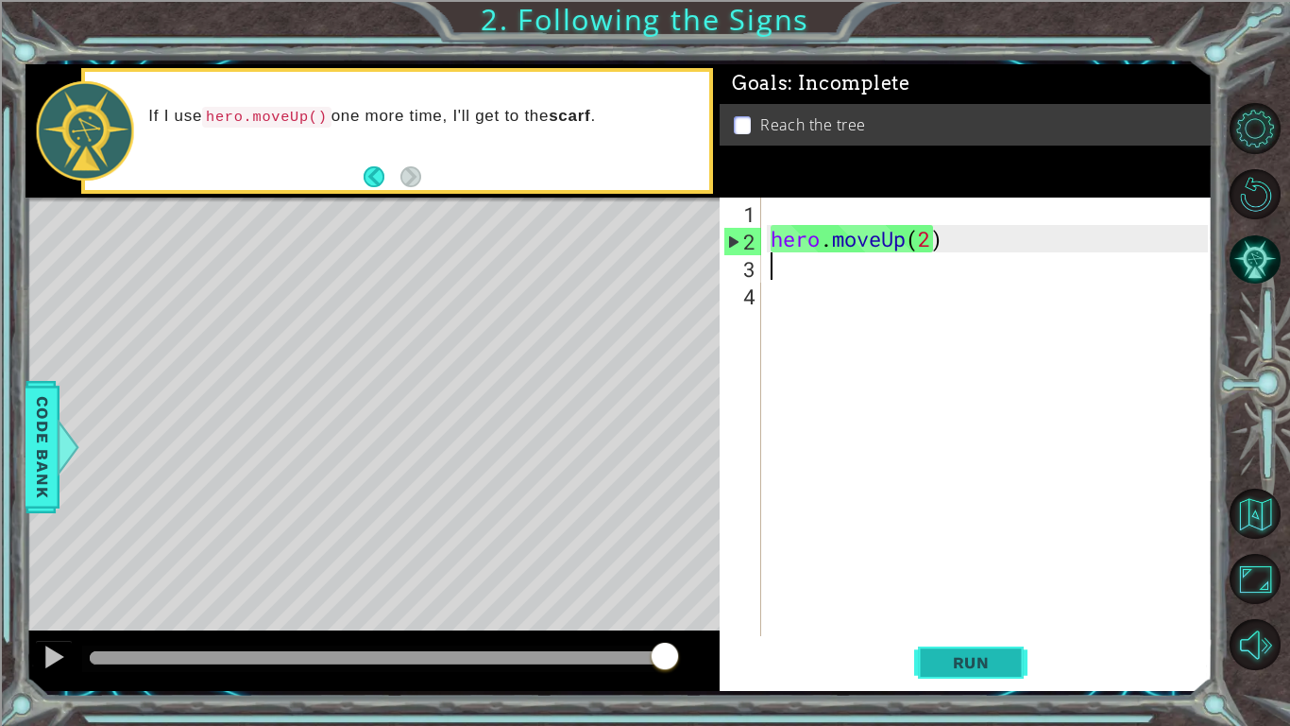
click at [1000, 666] on span "Run" at bounding box center [971, 662] width 75 height 19
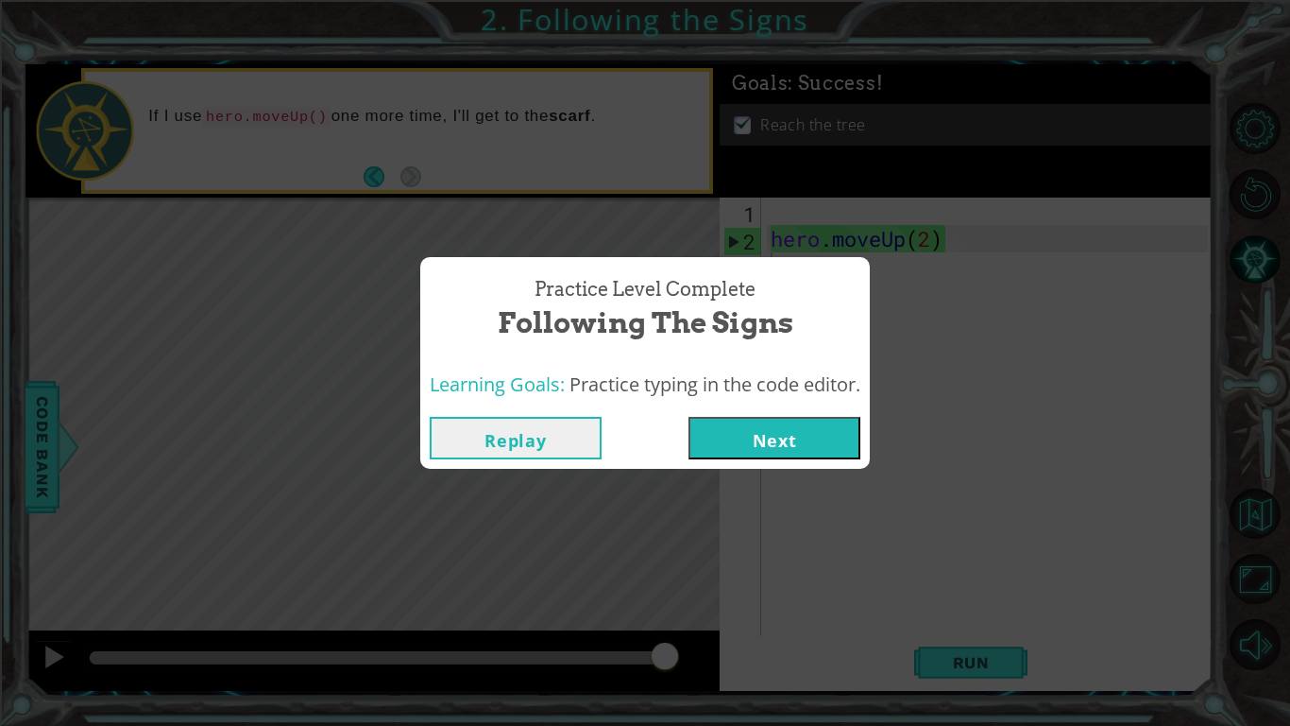
click at [825, 441] on button "Next" at bounding box center [775, 438] width 172 height 43
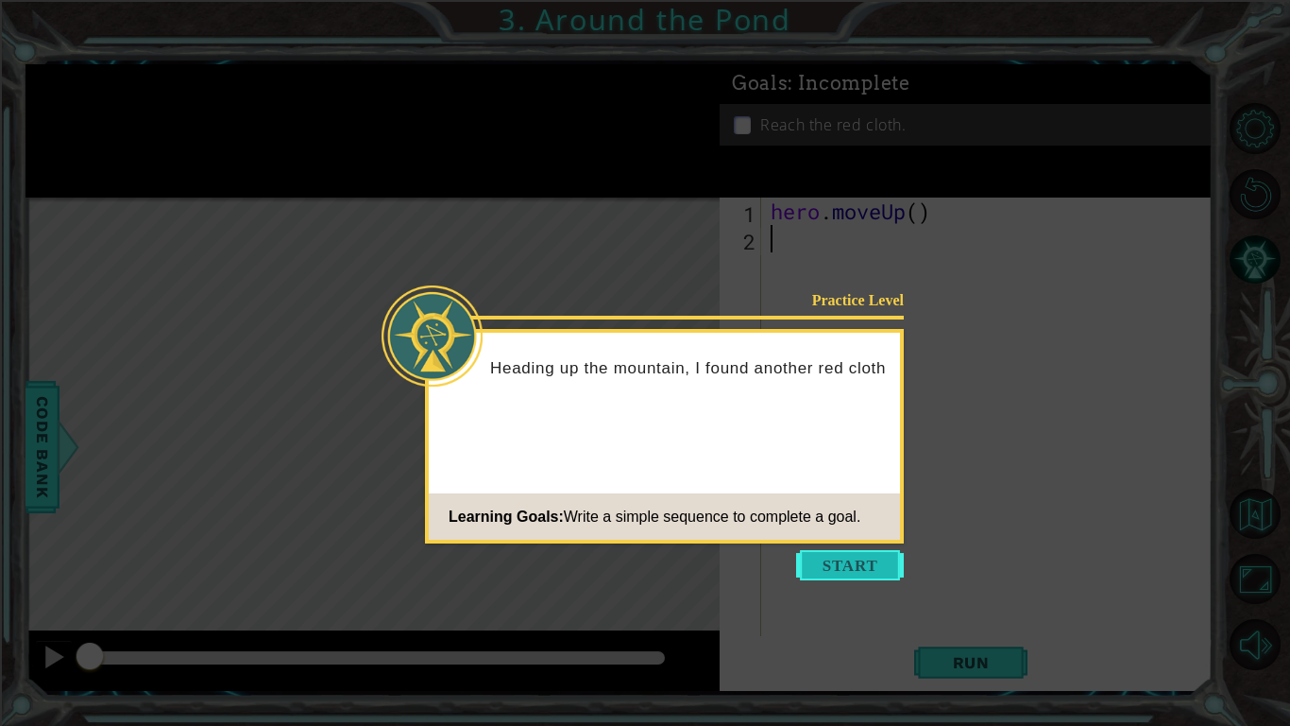
click at [863, 567] on button "Start" at bounding box center [850, 565] width 108 height 30
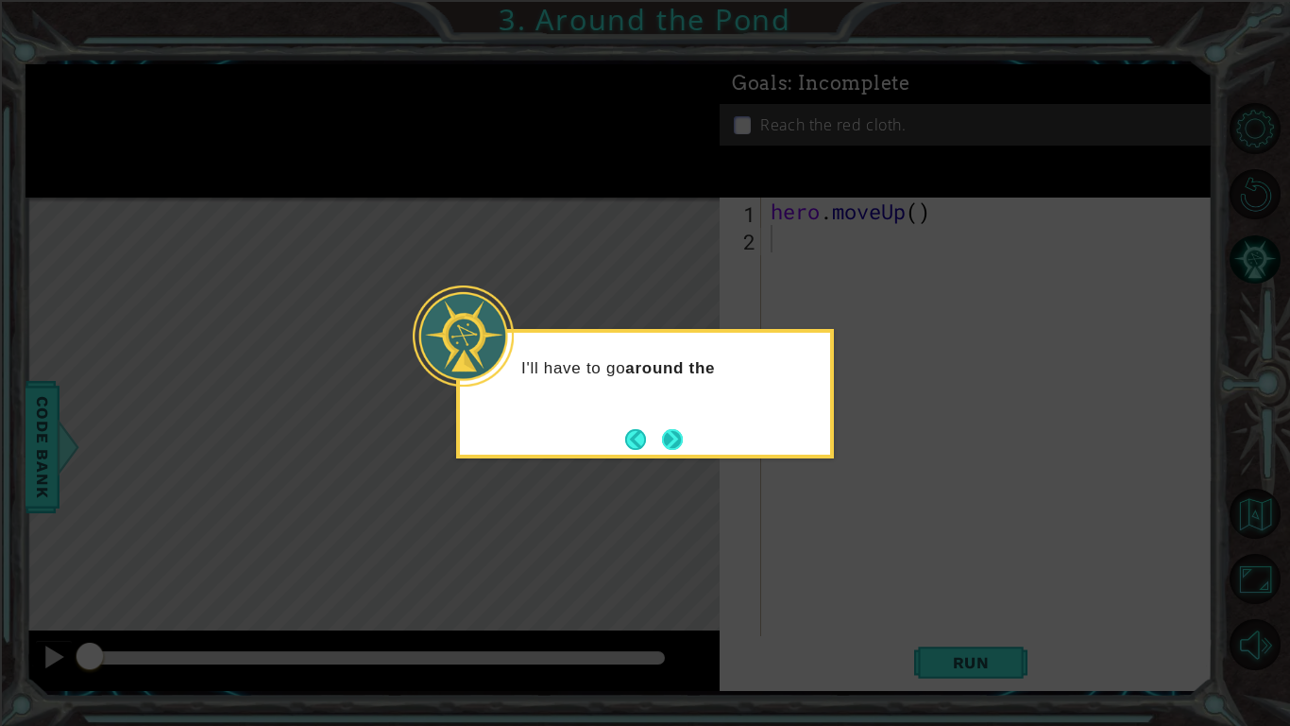
click at [667, 449] on button "Next" at bounding box center [673, 439] width 22 height 22
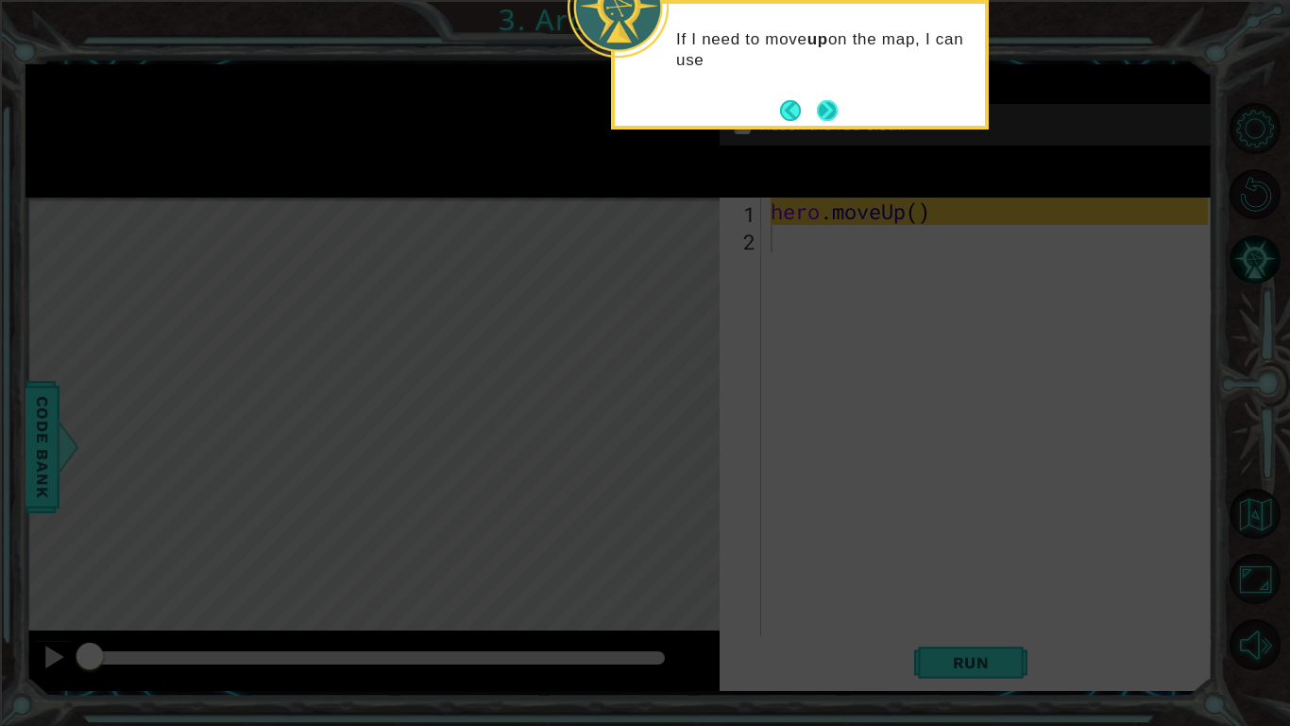
click at [823, 119] on button "Next" at bounding box center [827, 110] width 21 height 21
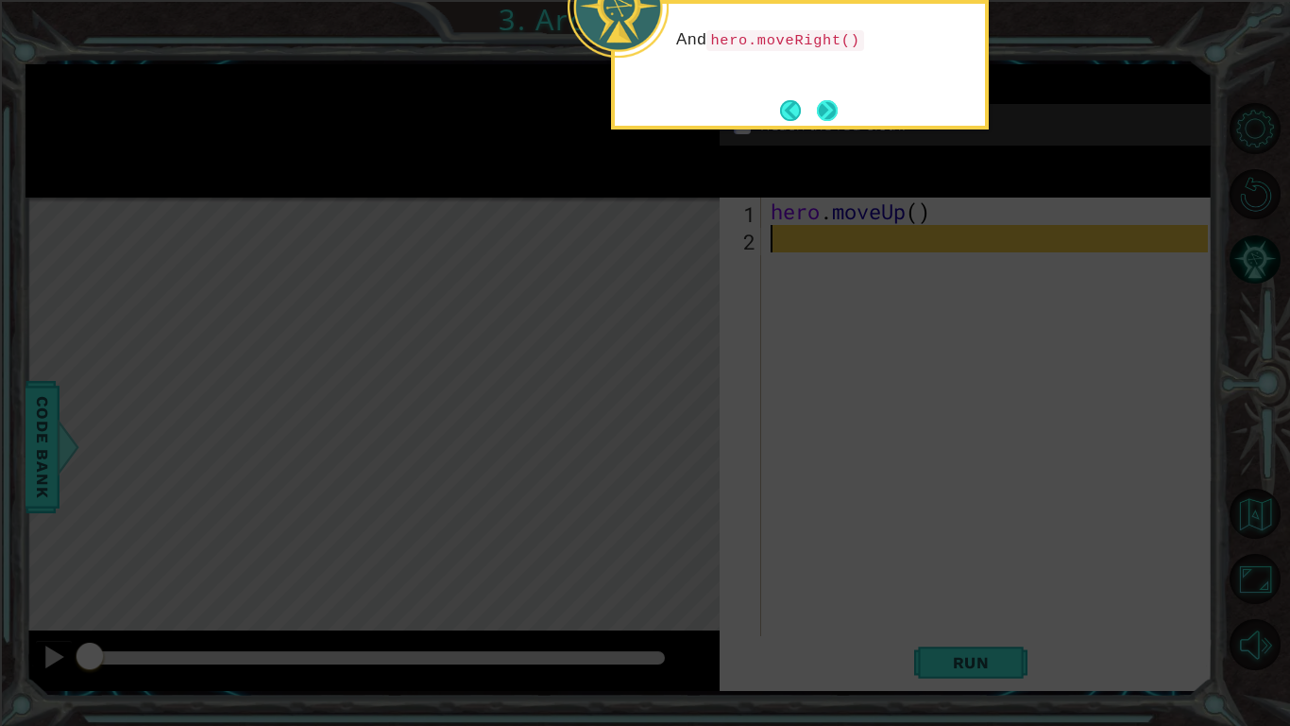
click at [831, 113] on button "Next" at bounding box center [827, 110] width 21 height 21
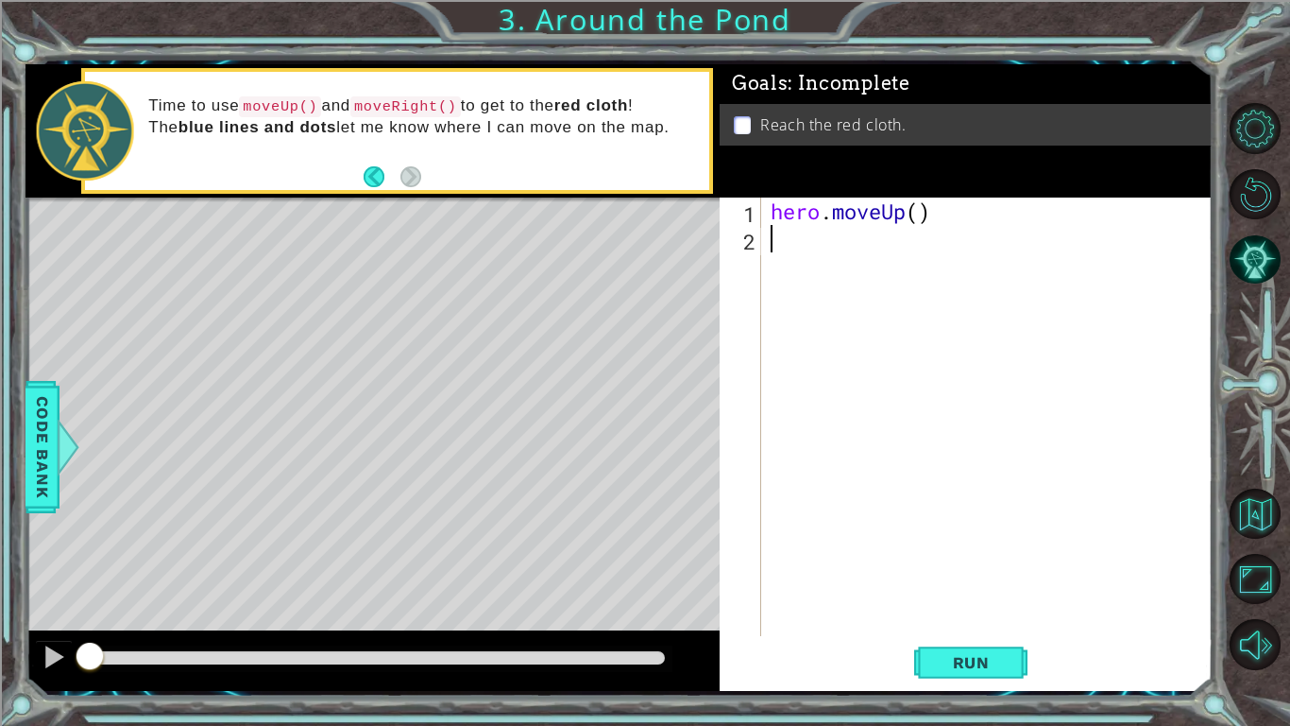
click at [794, 257] on div "hero . moveUp ( )" at bounding box center [992, 443] width 451 height 493
click at [919, 213] on div "hero . moveUp ( )" at bounding box center [992, 443] width 451 height 493
type textarea "hero.moveUp(2)"
click at [779, 250] on div "hero . moveUp ( 2 )" at bounding box center [992, 443] width 451 height 493
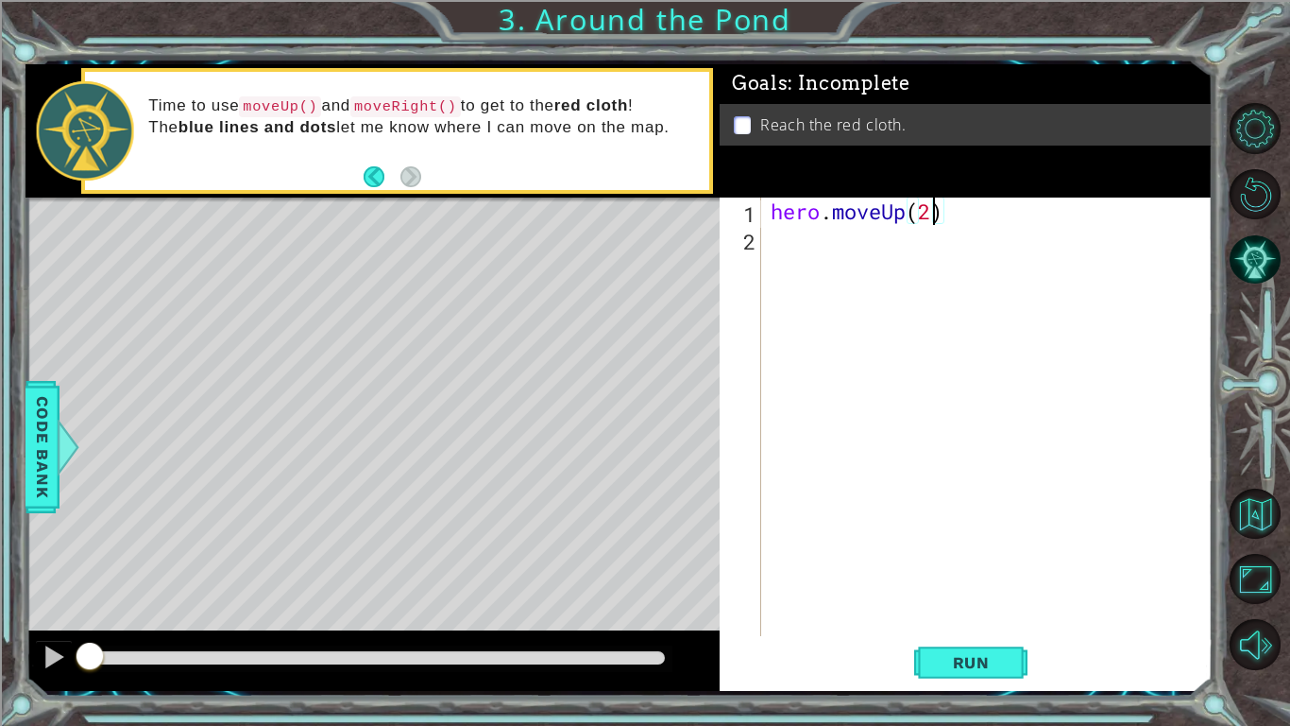
scroll to position [0, 0]
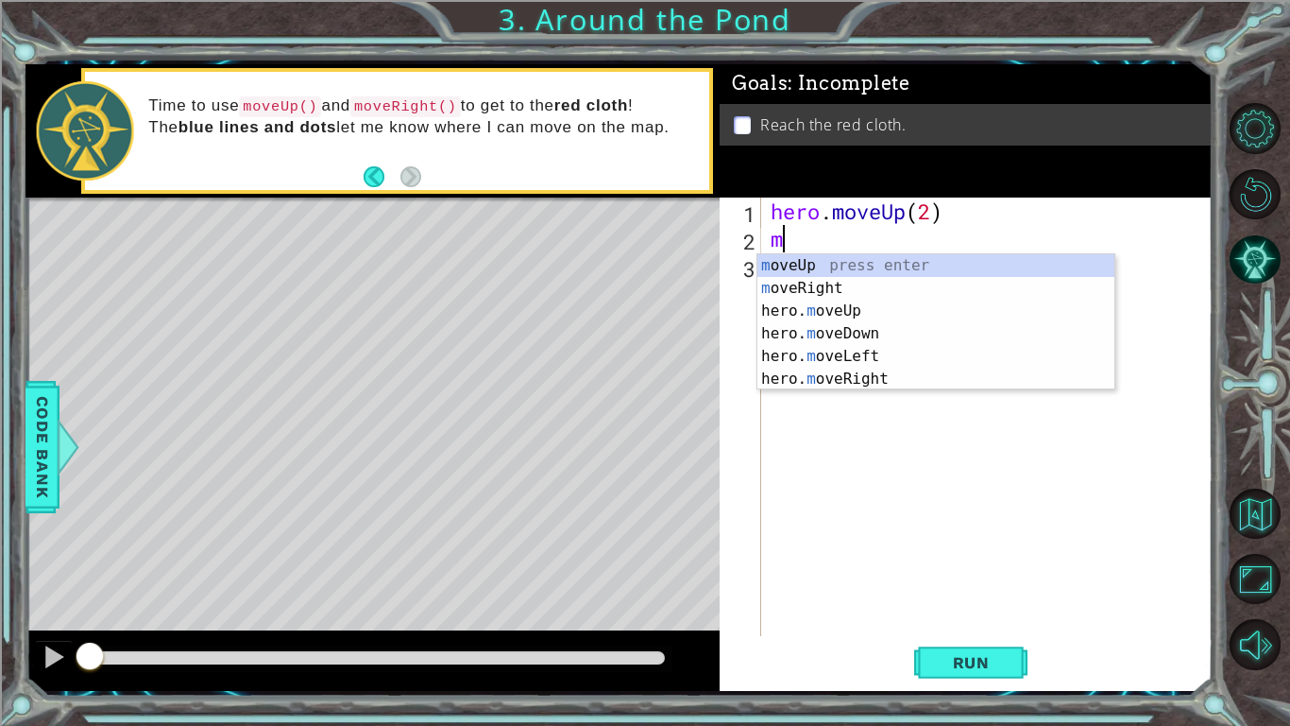
type textarea "mo"
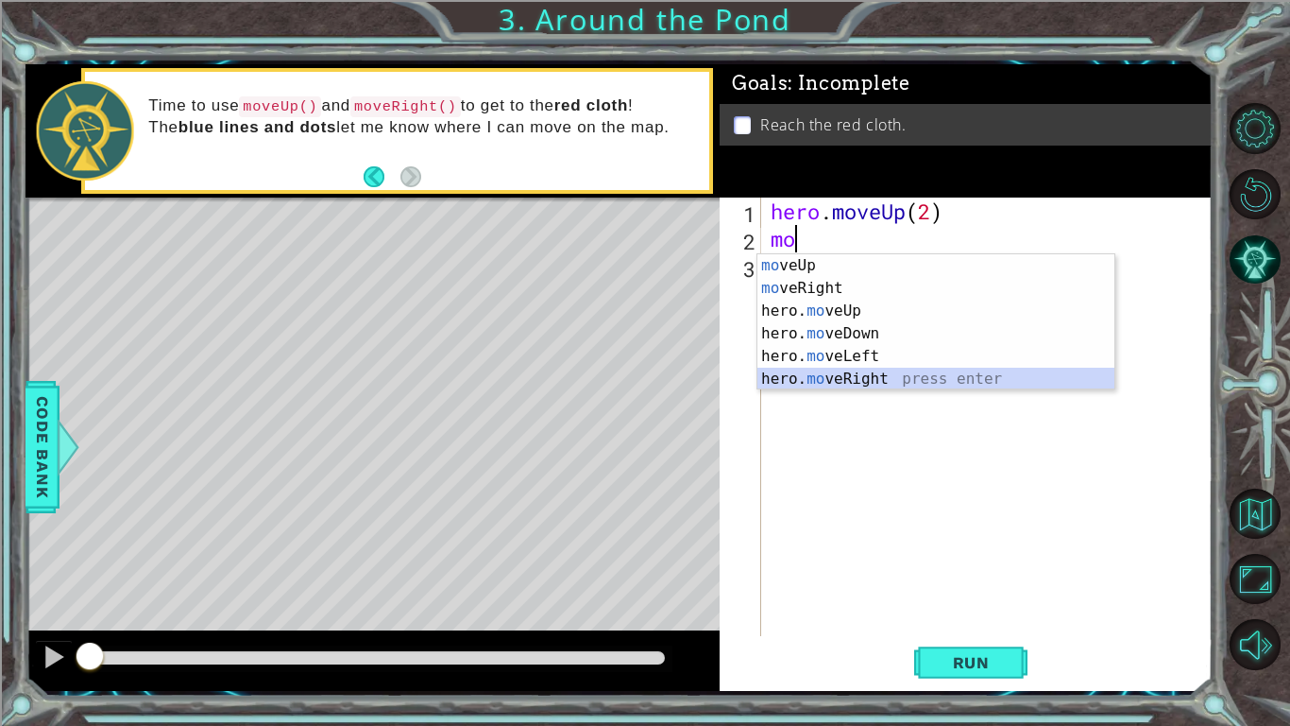
click at [867, 382] on div "mo veUp press enter mo veRight press enter hero. mo veUp press enter hero. mo v…" at bounding box center [936, 344] width 357 height 181
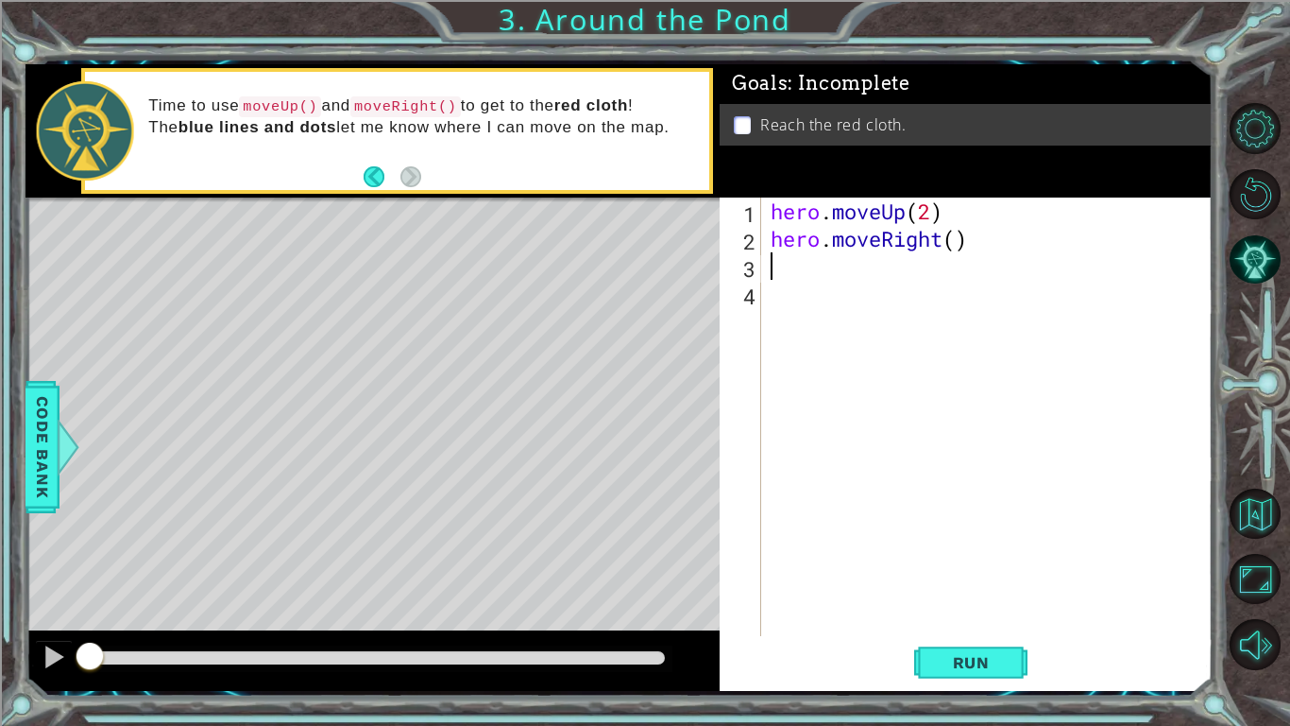
click at [954, 240] on div "hero . moveUp ( 2 ) hero . moveRight ( )" at bounding box center [992, 443] width 451 height 493
type textarea "hero.moveRight(1)"
click at [793, 281] on div "hero . moveUp ( 2 ) hero . moveRight ( 1 )" at bounding box center [992, 443] width 451 height 493
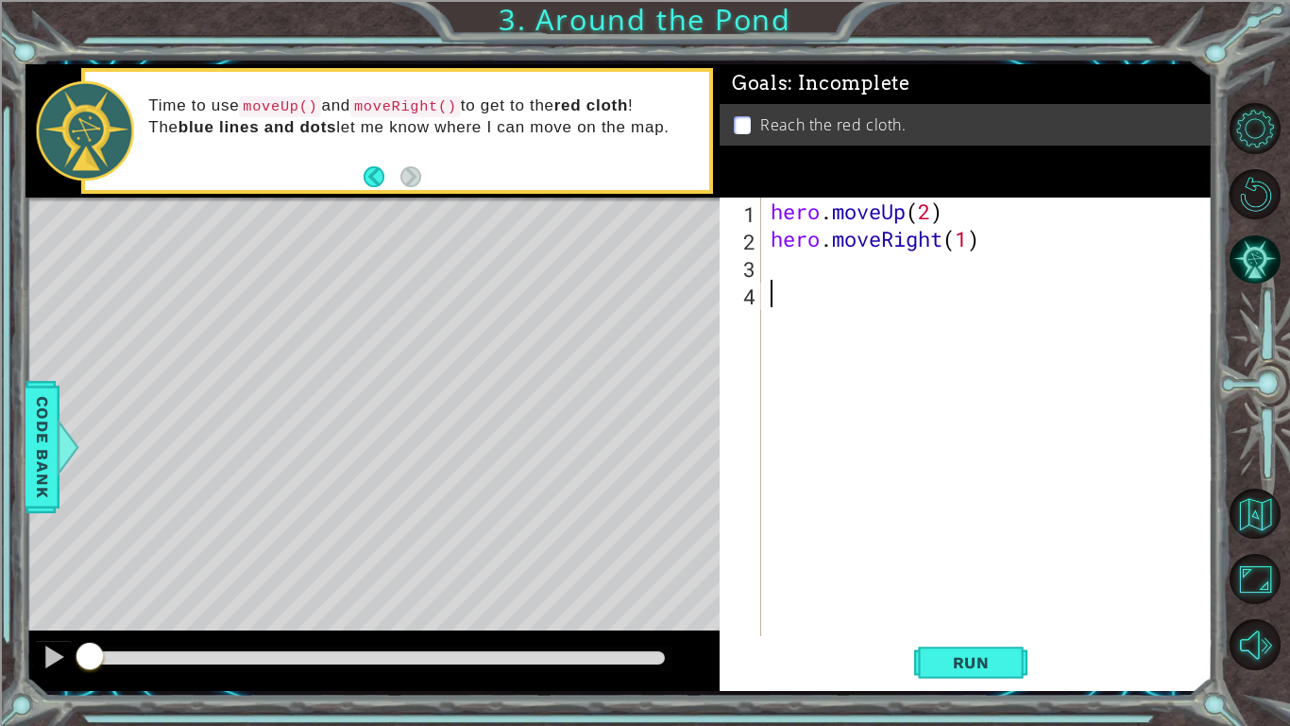
click at [778, 270] on div "hero . moveUp ( 2 ) hero . moveRight ( 1 )" at bounding box center [992, 443] width 451 height 493
type textarea "m"
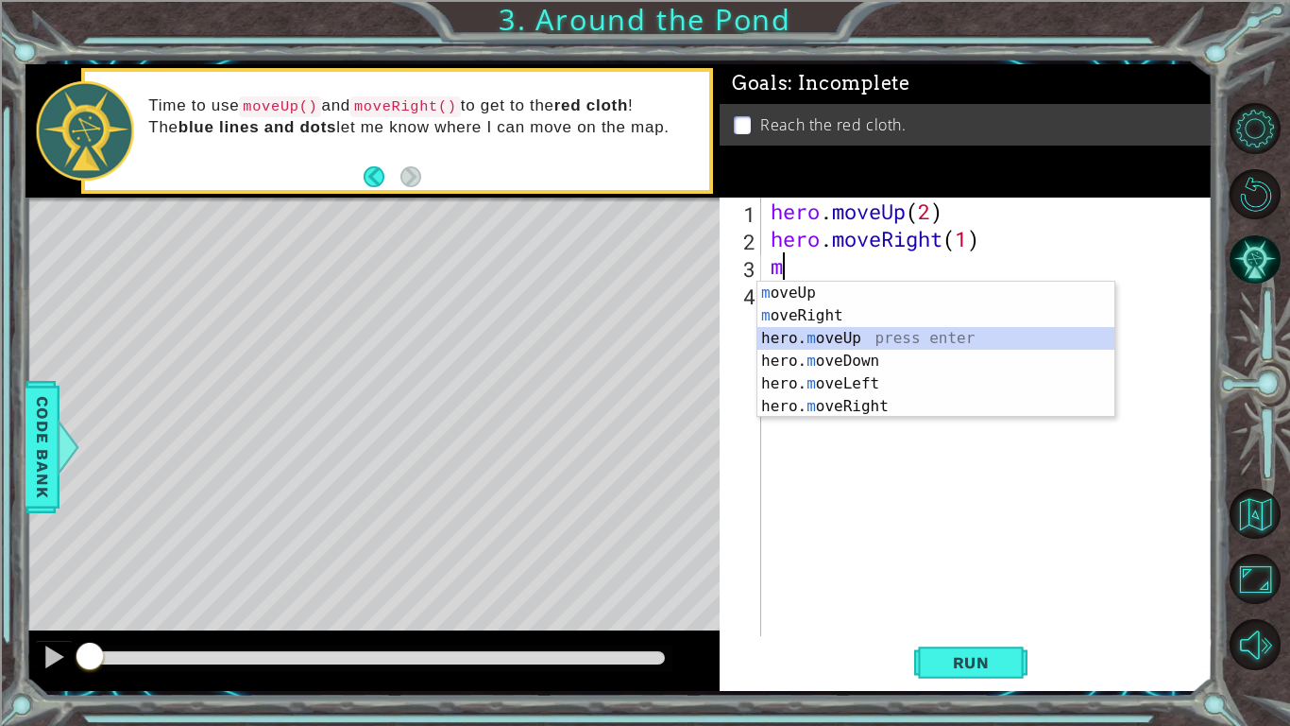
click at [854, 341] on div "m oveUp press enter m oveRight press enter hero. m oveUp press enter hero. m ov…" at bounding box center [936, 372] width 357 height 181
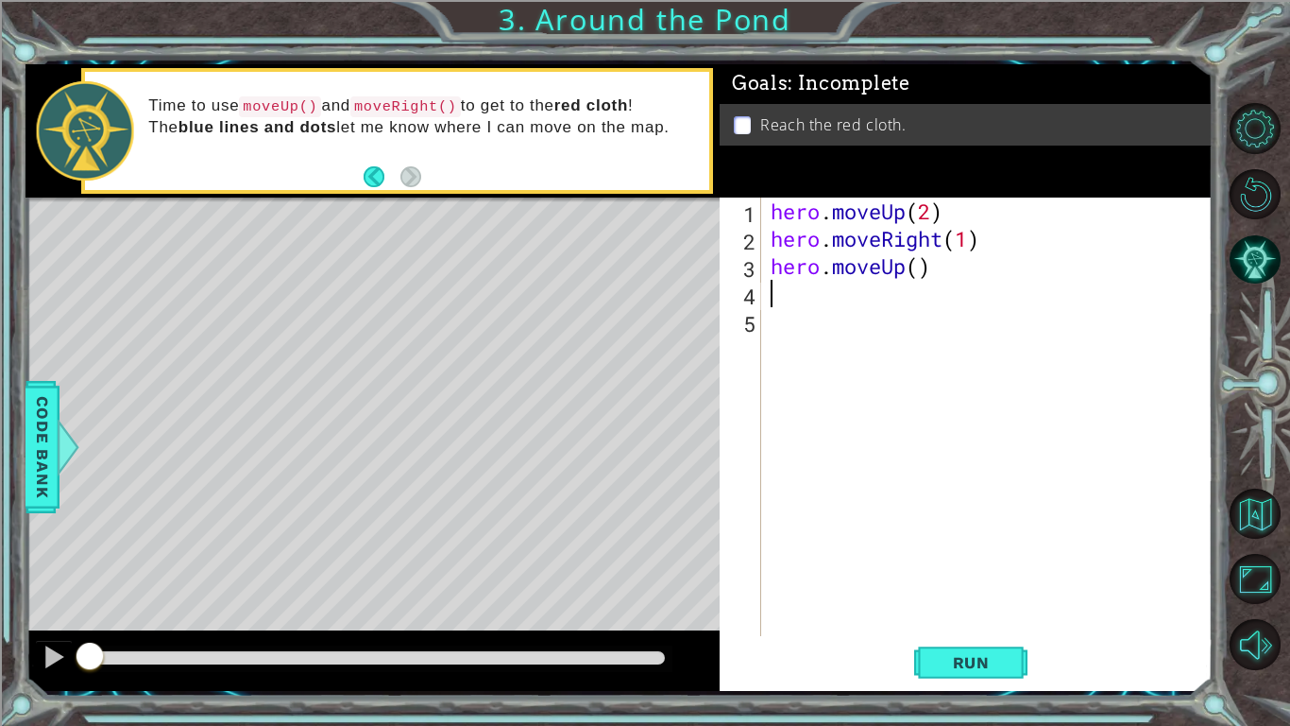
click at [918, 274] on div "hero . moveUp ( 2 ) hero . moveRight ( 1 ) hero . moveUp ( )" at bounding box center [992, 443] width 451 height 493
type textarea "hero.moveUp(1)"
click at [948, 669] on span "Run" at bounding box center [971, 662] width 75 height 19
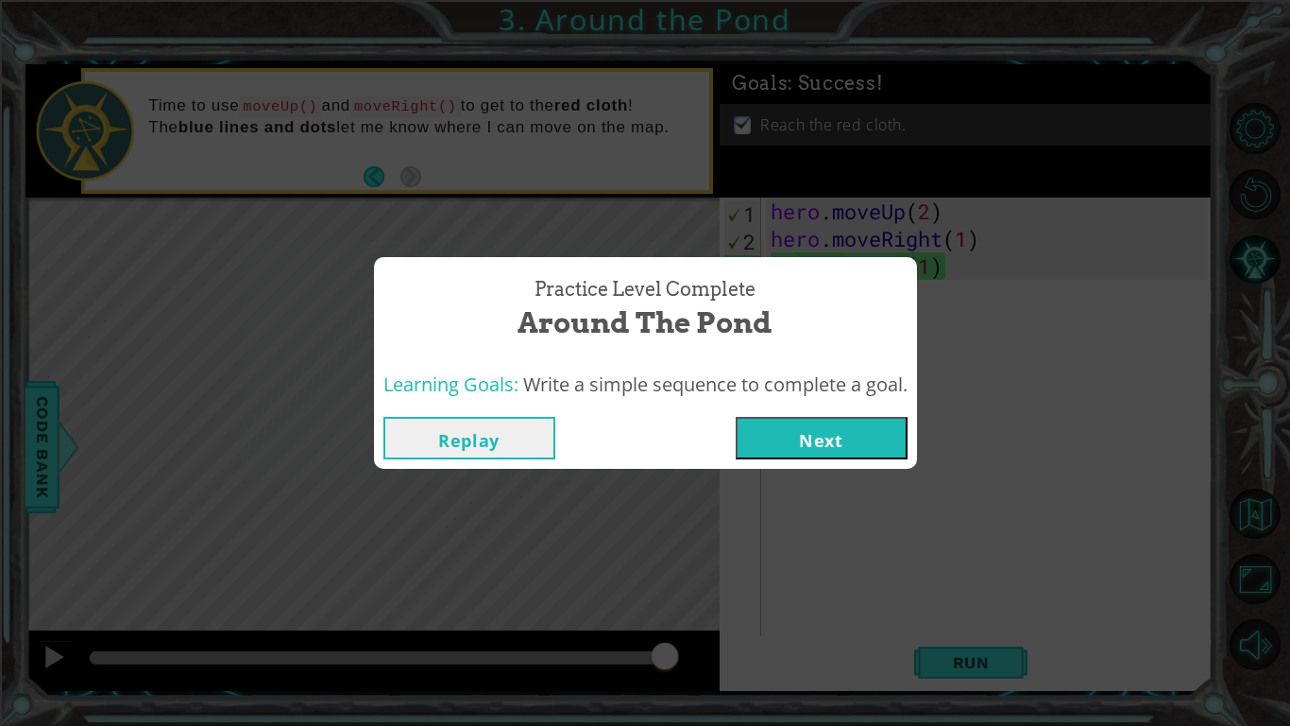
click at [777, 425] on button "Next" at bounding box center [822, 438] width 172 height 43
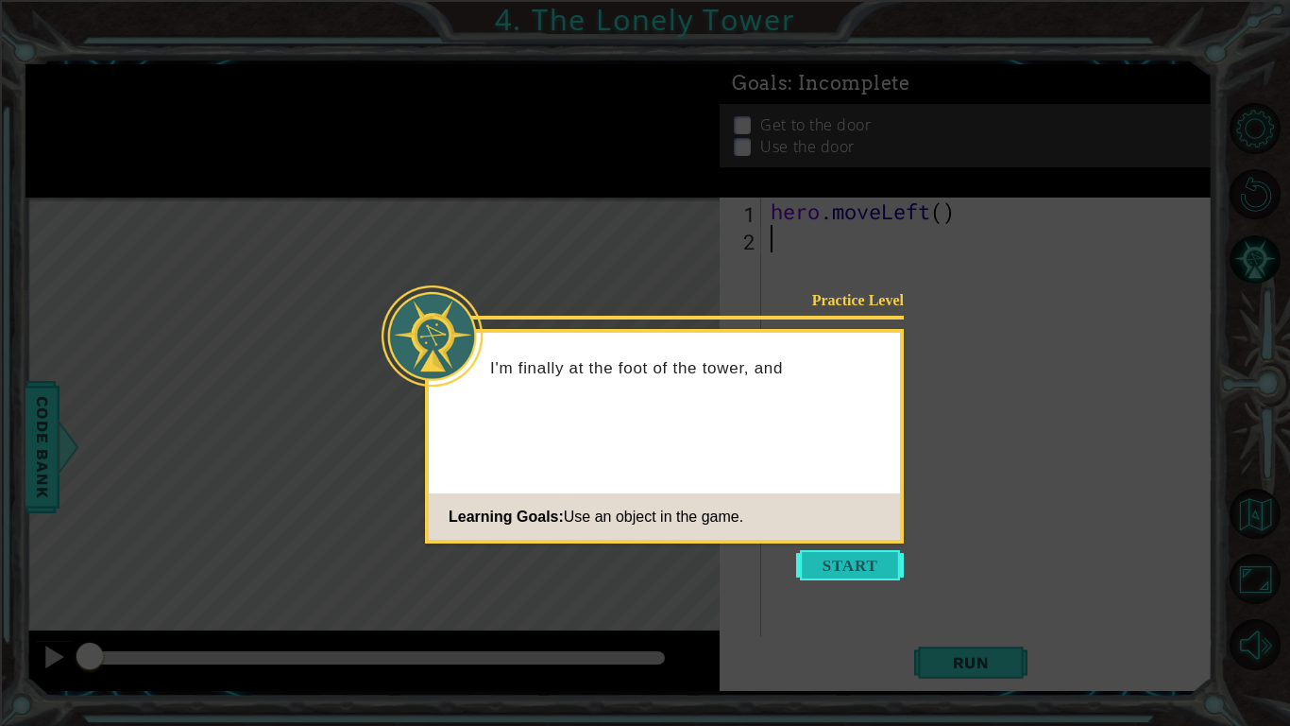
click at [840, 572] on button "Start" at bounding box center [850, 565] width 108 height 30
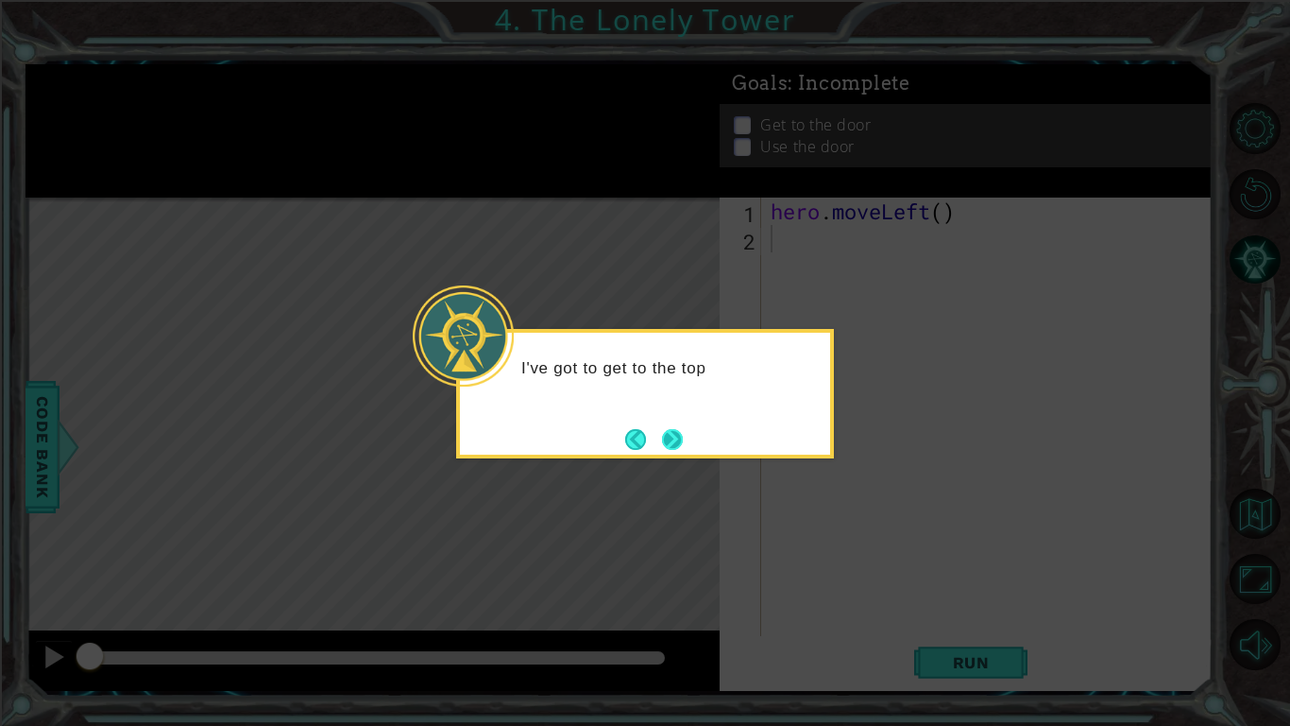
click at [675, 437] on button "Next" at bounding box center [672, 439] width 21 height 21
click at [675, 437] on button "Next" at bounding box center [672, 438] width 27 height 27
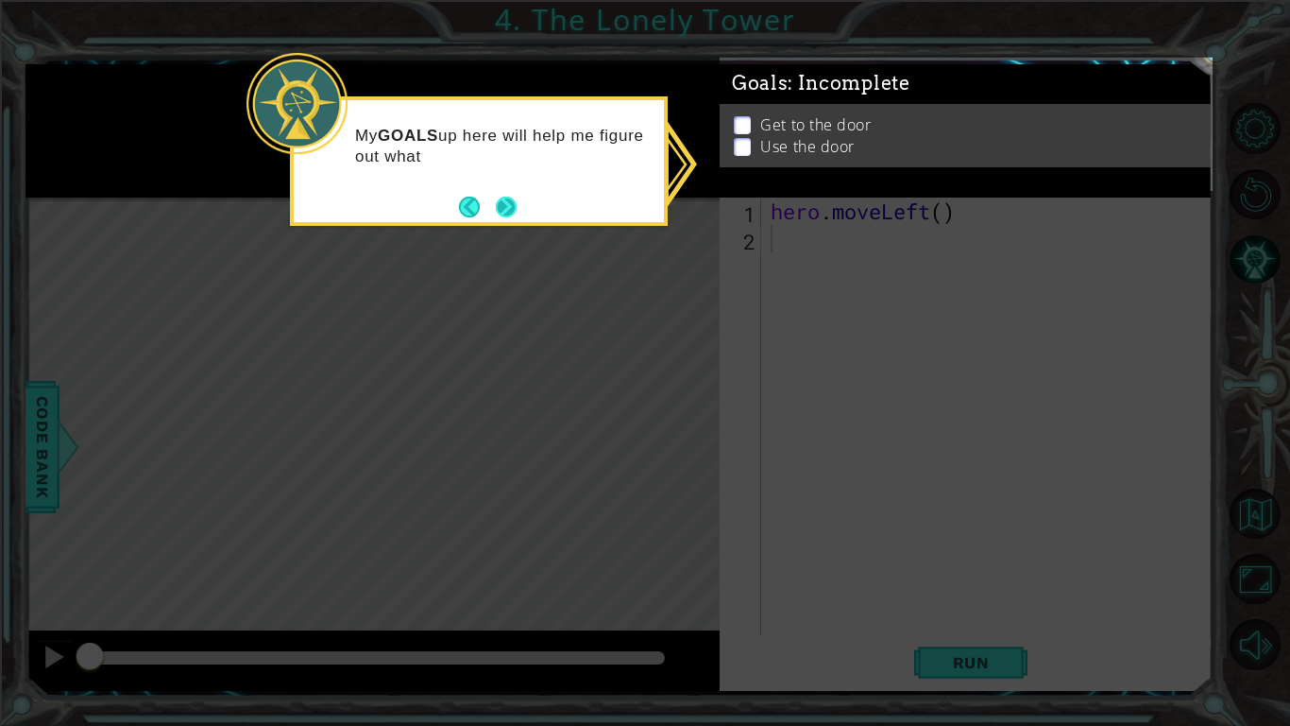
click at [509, 198] on button "Next" at bounding box center [507, 207] width 22 height 22
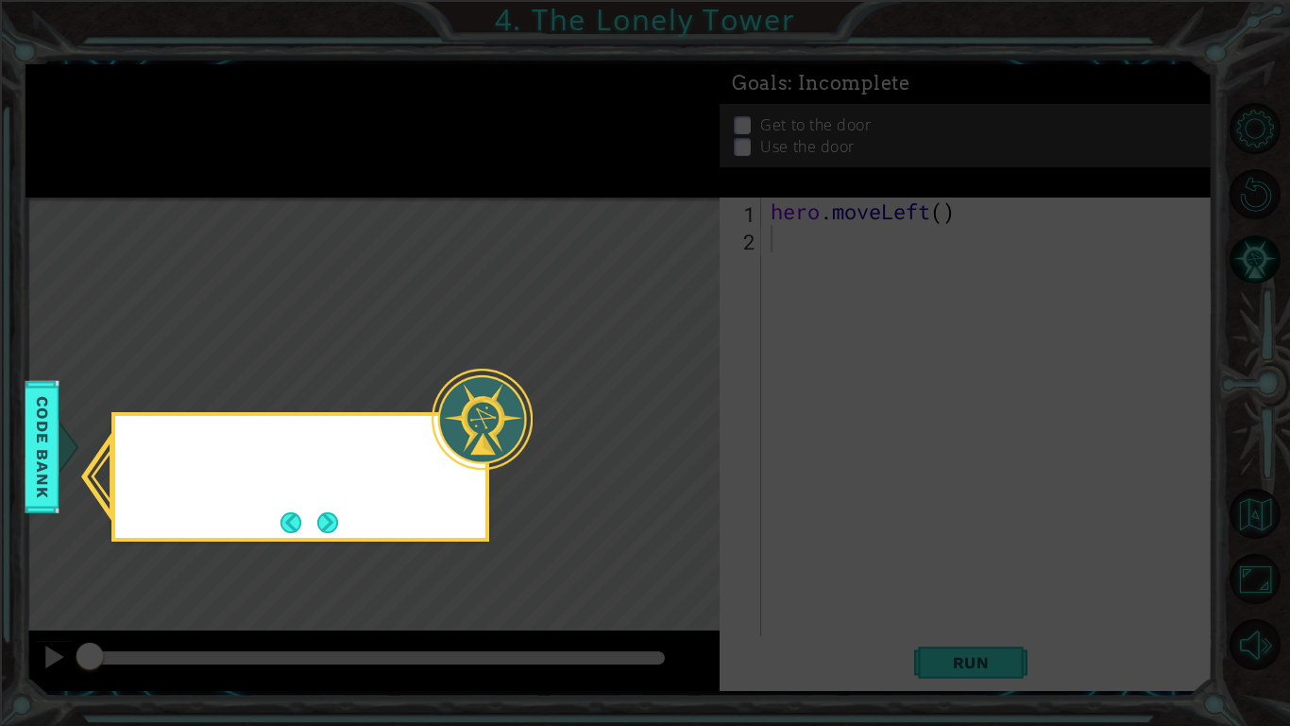
click at [509, 198] on icon at bounding box center [645, 363] width 1290 height 726
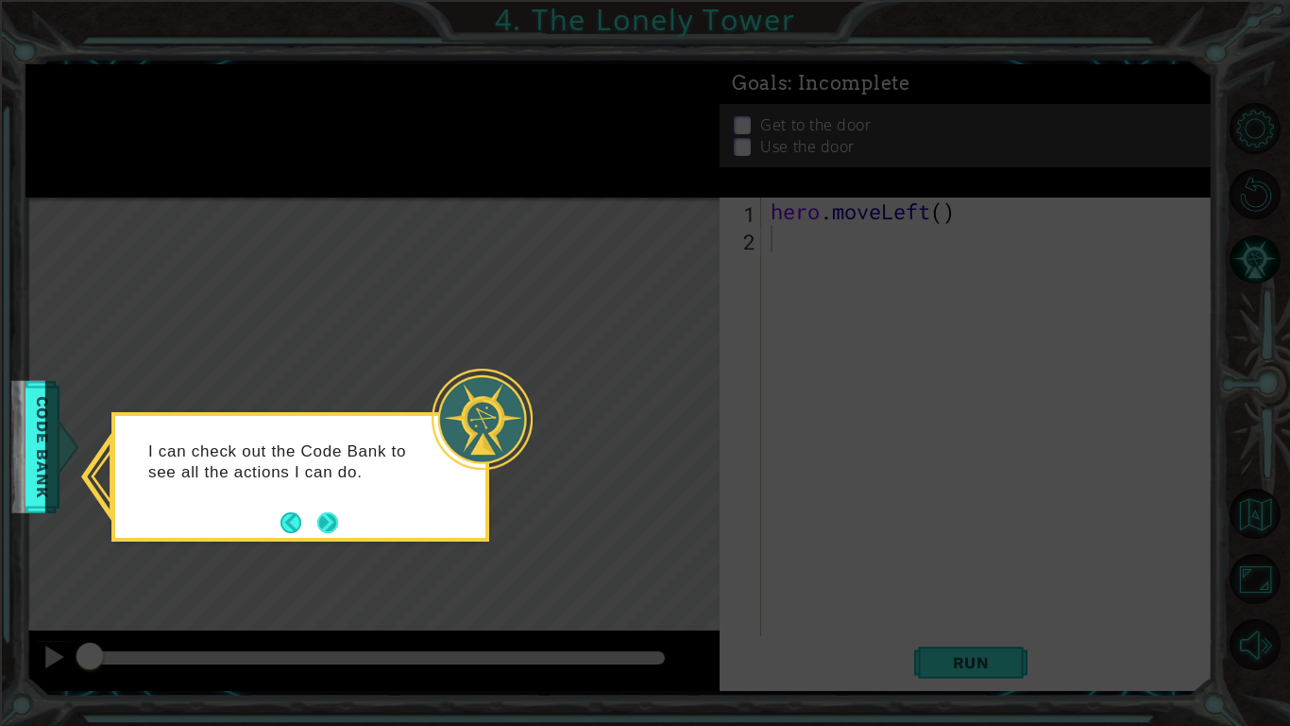
click at [331, 516] on button "Next" at bounding box center [327, 522] width 21 height 21
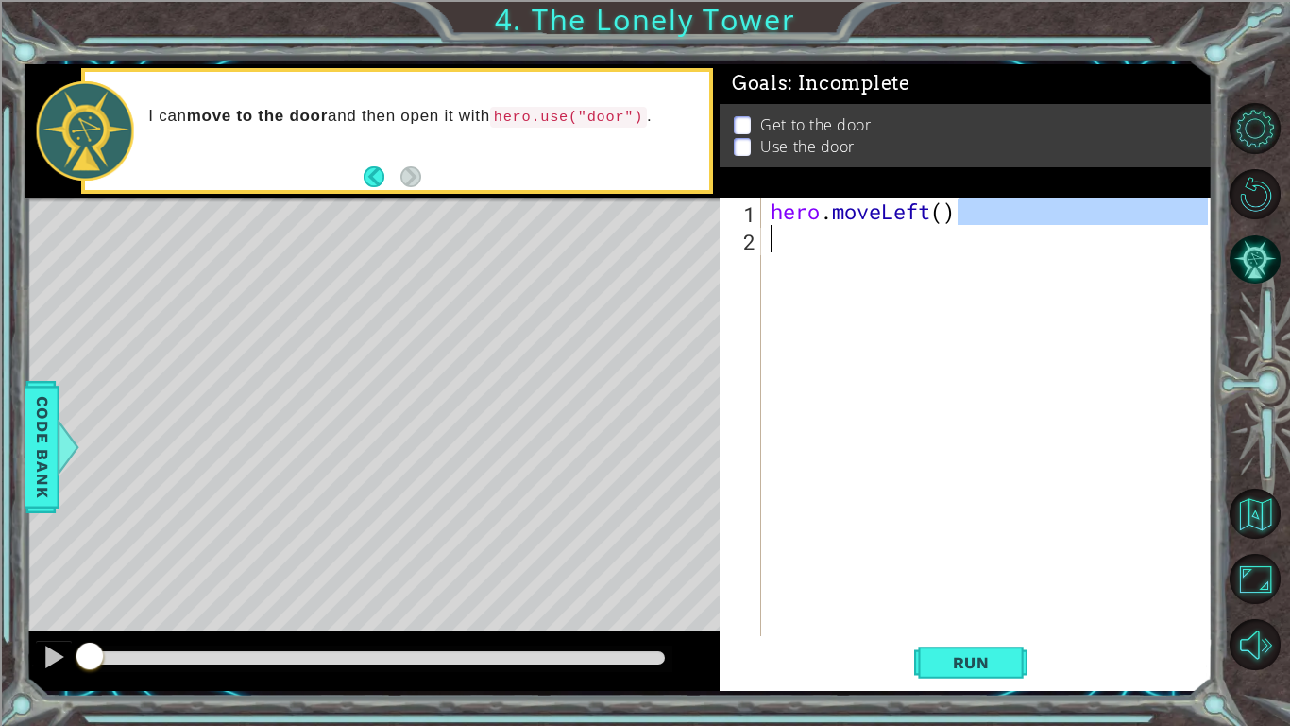
drag, startPoint x: 967, startPoint y: 209, endPoint x: 650, endPoint y: 225, distance: 317.8
click at [650, 225] on div "1 ההההההההההההההההההההההההההההההההההההההההההההההההההההההההההההההההההההההההההההה…" at bounding box center [619, 377] width 1187 height 626
type textarea "hero.moveLeft()"
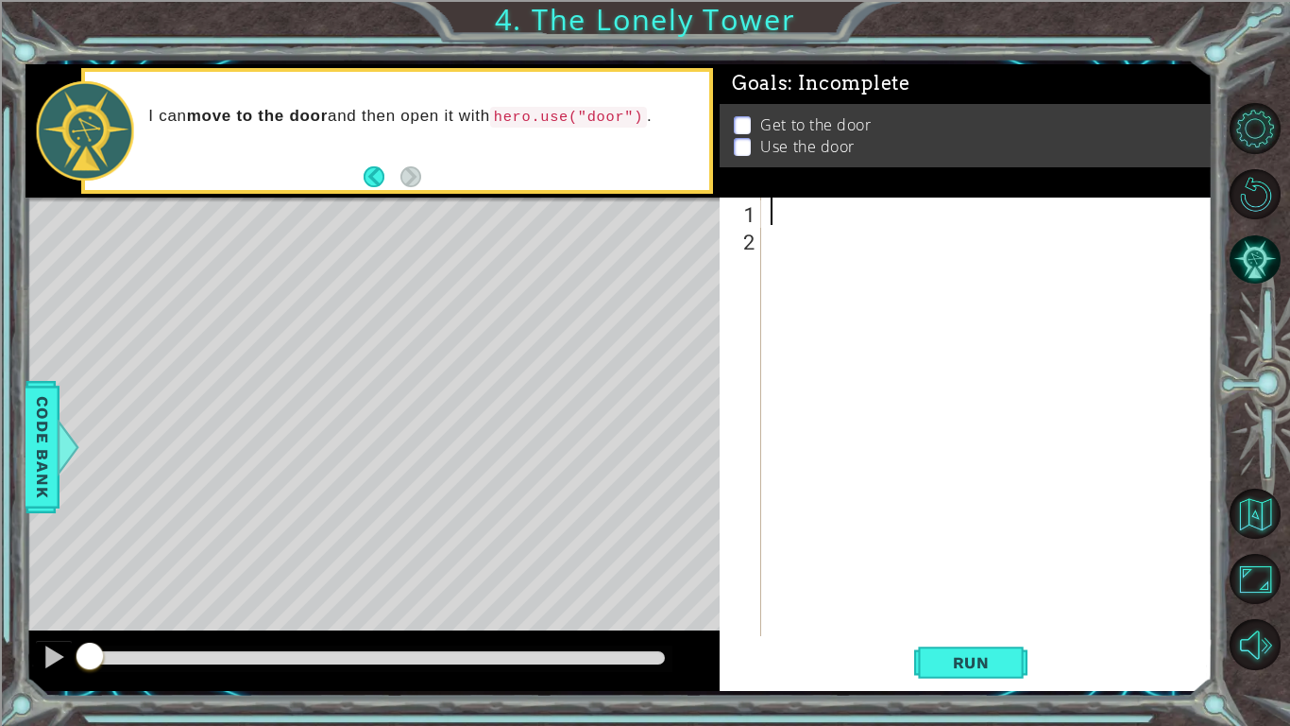
click at [779, 221] on div at bounding box center [992, 443] width 451 height 493
type textarea "m"
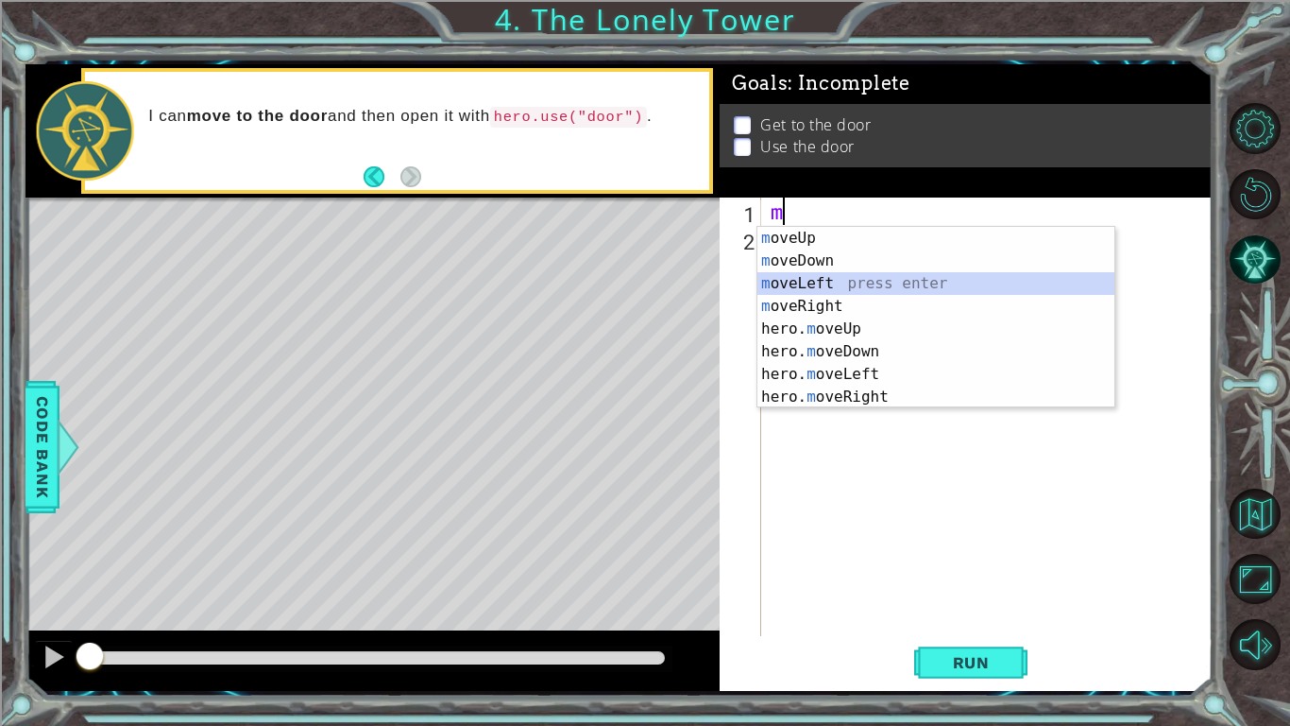
click at [835, 286] on div "m oveUp press enter m oveDown press enter m oveLeft press enter m oveRight pres…" at bounding box center [936, 340] width 357 height 227
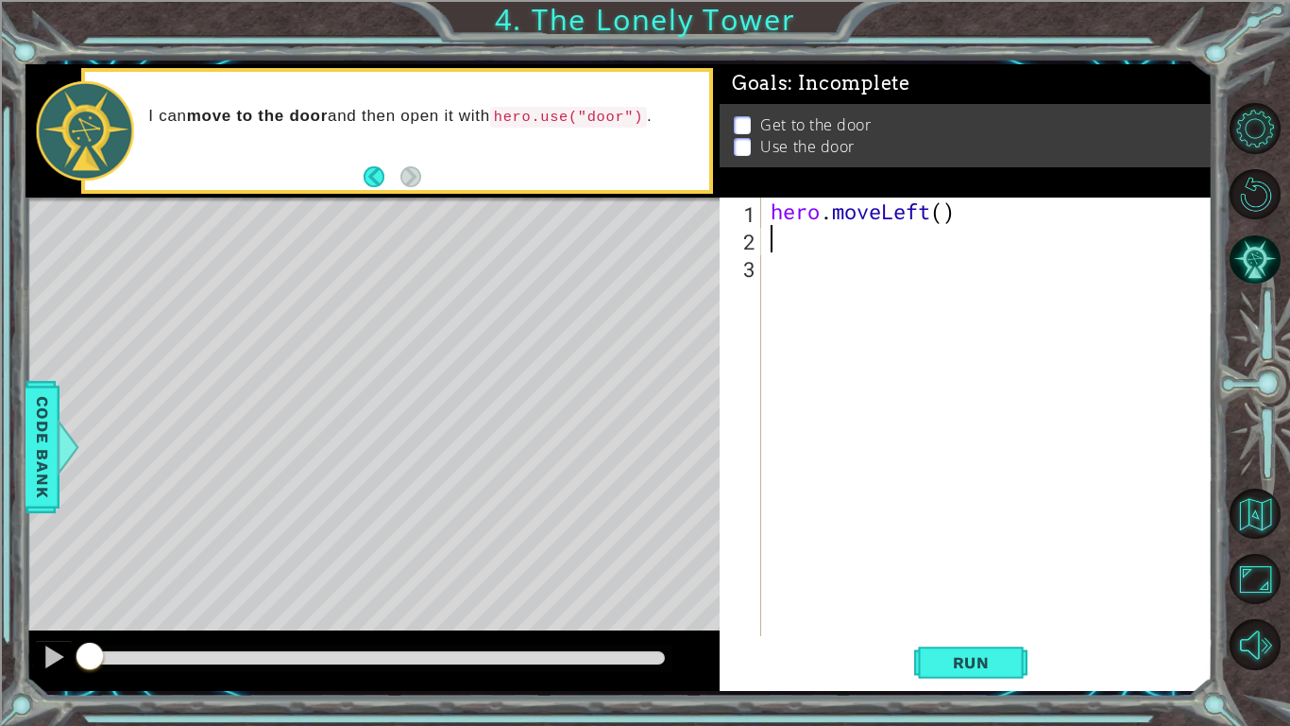
click at [945, 214] on div "hero . moveLeft ( )" at bounding box center [992, 443] width 451 height 493
type textarea "hero.moveLeft(2)"
click at [807, 244] on div "hero . moveLeft ( 2 )" at bounding box center [992, 443] width 451 height 493
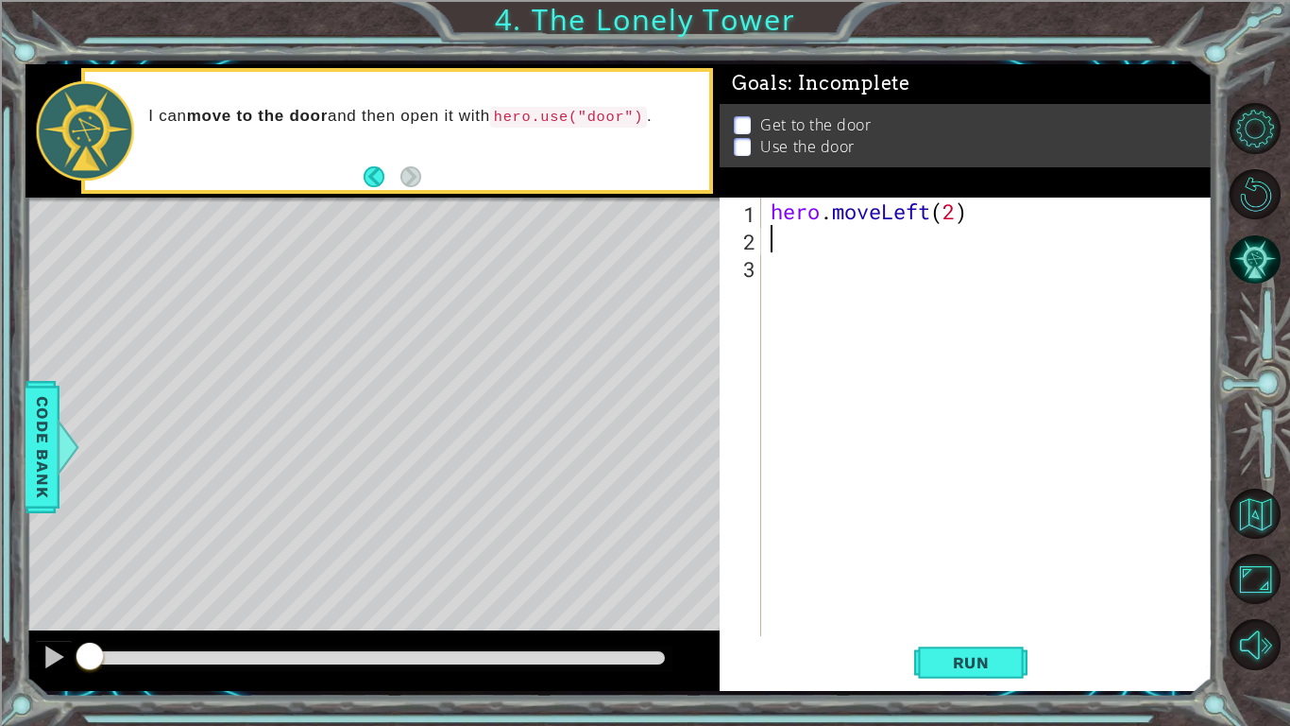
type textarea "m"
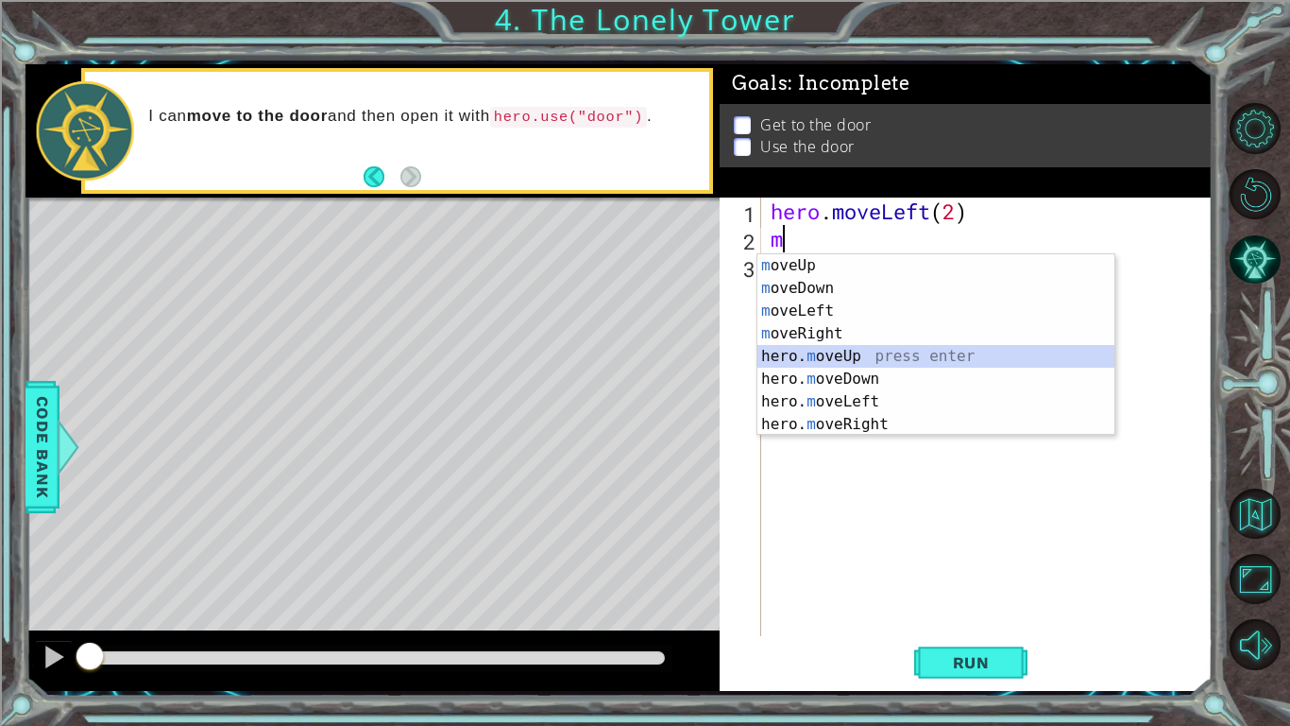
click at [864, 360] on div "m oveUp press enter m oveDown press enter m oveLeft press enter m oveRight pres…" at bounding box center [936, 367] width 357 height 227
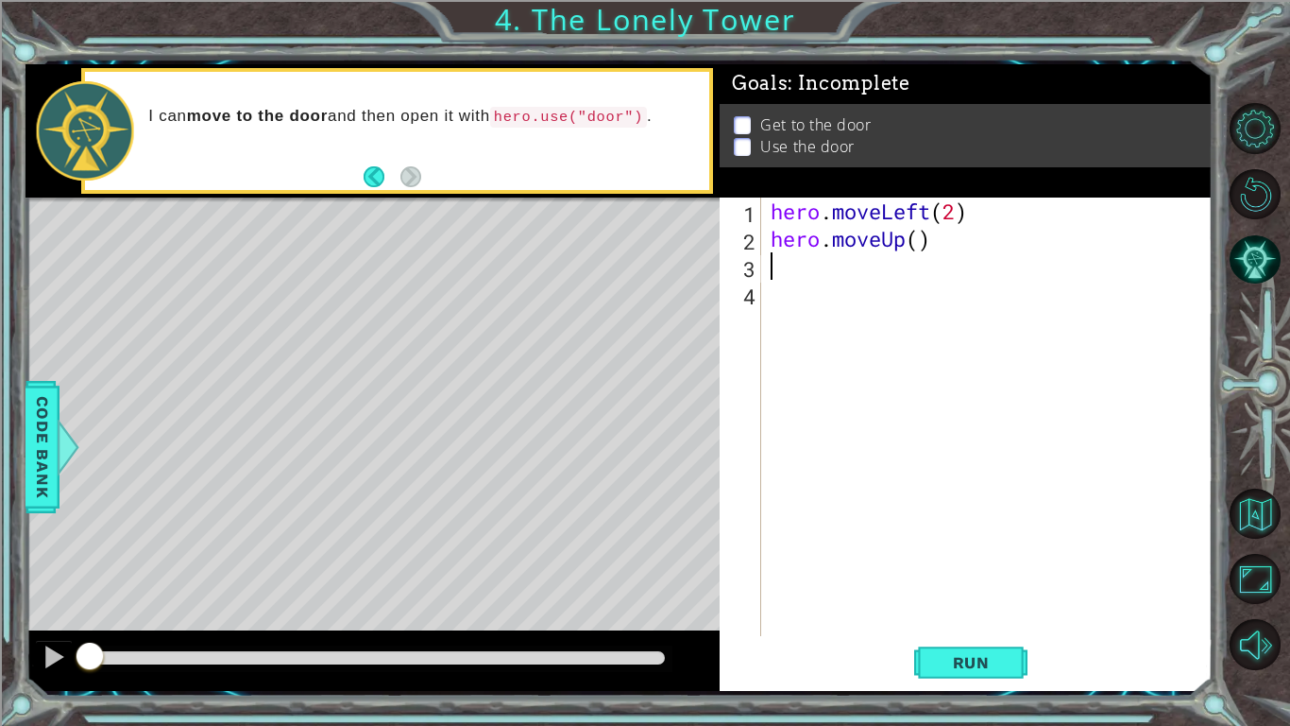
click at [922, 245] on div "hero . moveLeft ( 2 ) hero . moveUp ( )" at bounding box center [992, 443] width 451 height 493
type textarea "hero.moveUp(2)"
click at [799, 271] on div "hero . moveLeft ( 2 ) hero . moveUp ( 2 )" at bounding box center [992, 443] width 451 height 493
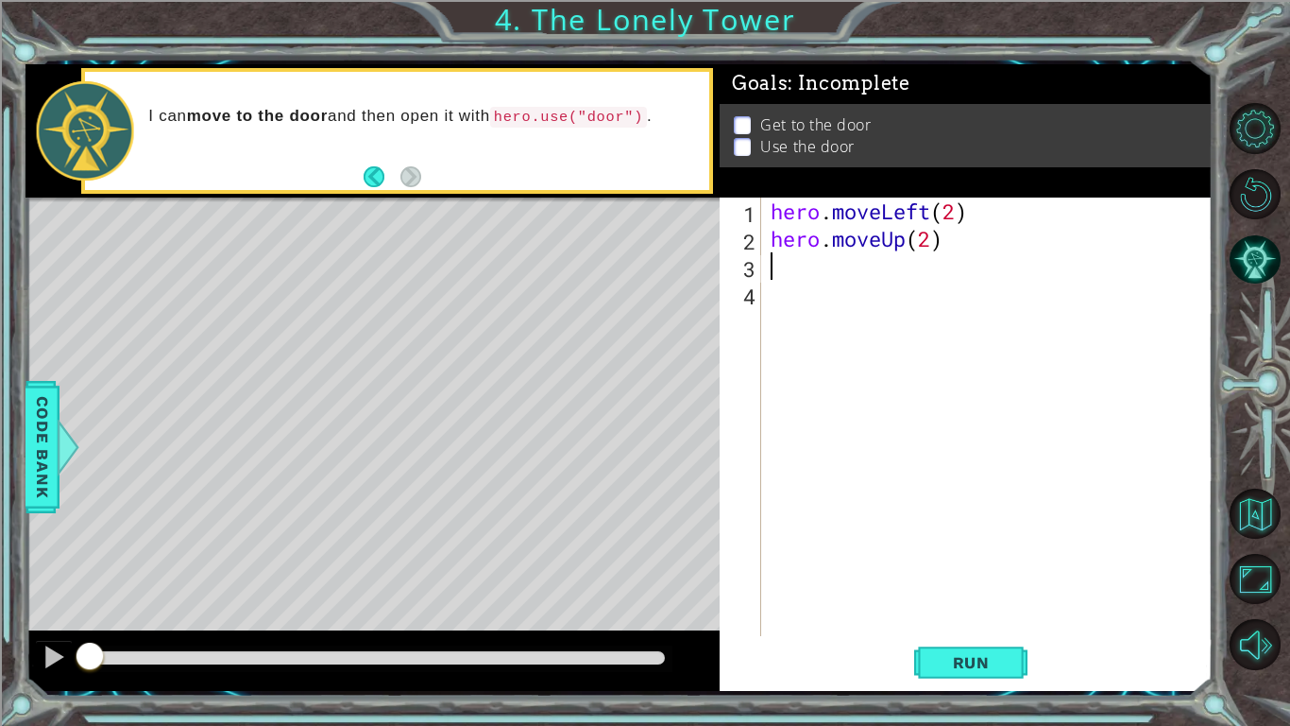
click at [783, 269] on div "hero . moveLeft ( 2 ) hero . moveUp ( 2 )" at bounding box center [992, 443] width 451 height 493
type textarea "m"
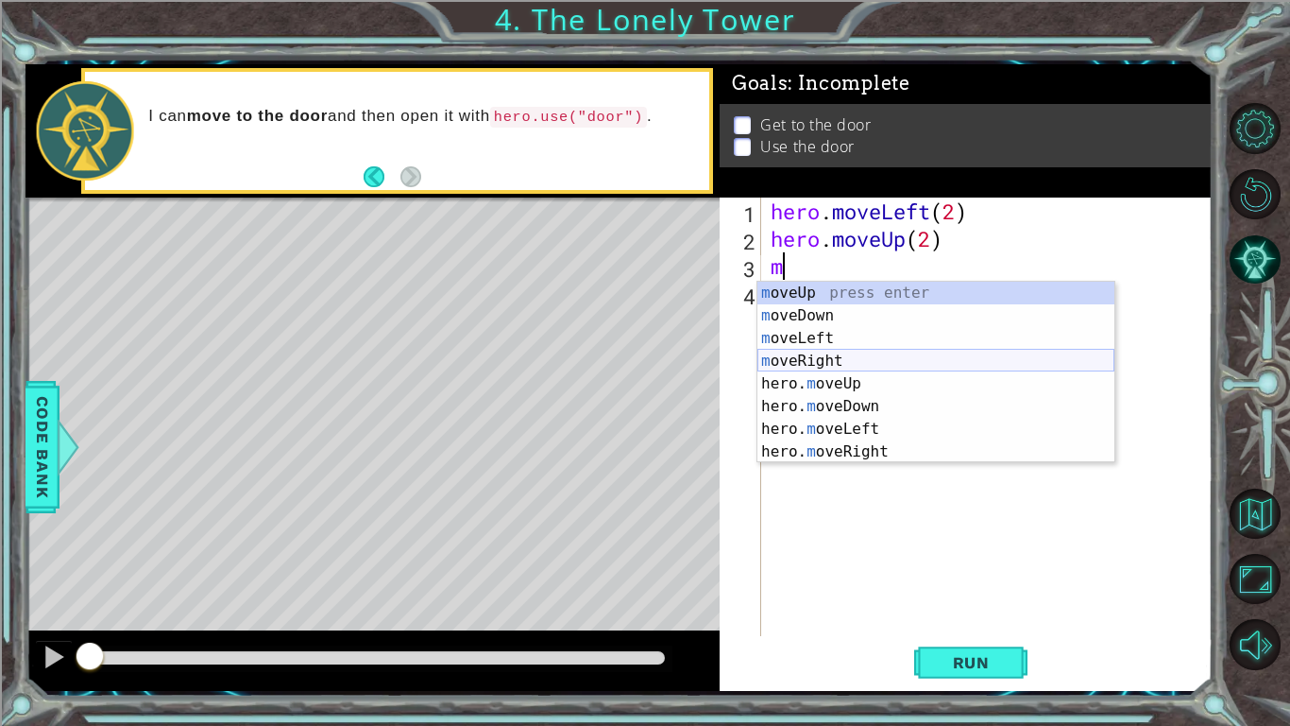
click at [846, 363] on div "m oveUp press enter m oveDown press enter m oveLeft press enter m oveRight pres…" at bounding box center [936, 395] width 357 height 227
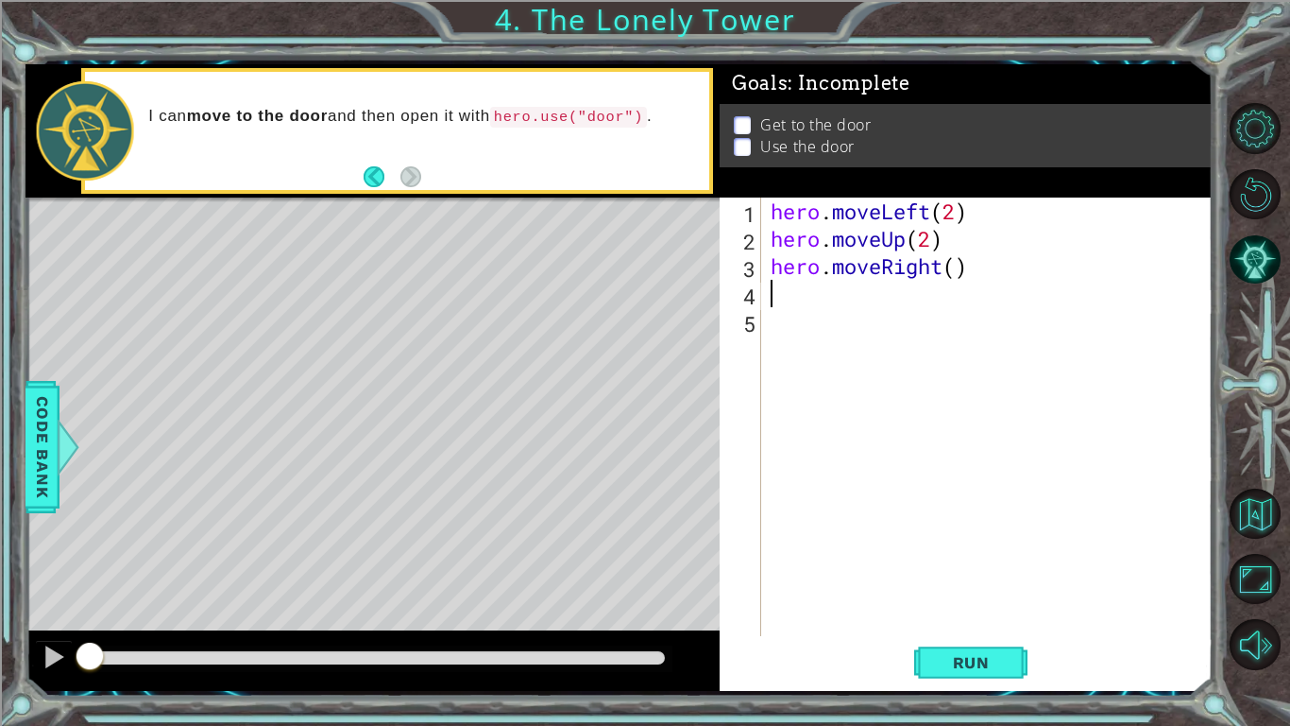
click at [958, 267] on div "hero . moveLeft ( 2 ) hero . moveUp ( 2 ) hero . moveRight ( )" at bounding box center [992, 443] width 451 height 493
type textarea "hero.moveRight(3)"
click at [980, 650] on button "Run" at bounding box center [970, 662] width 113 height 49
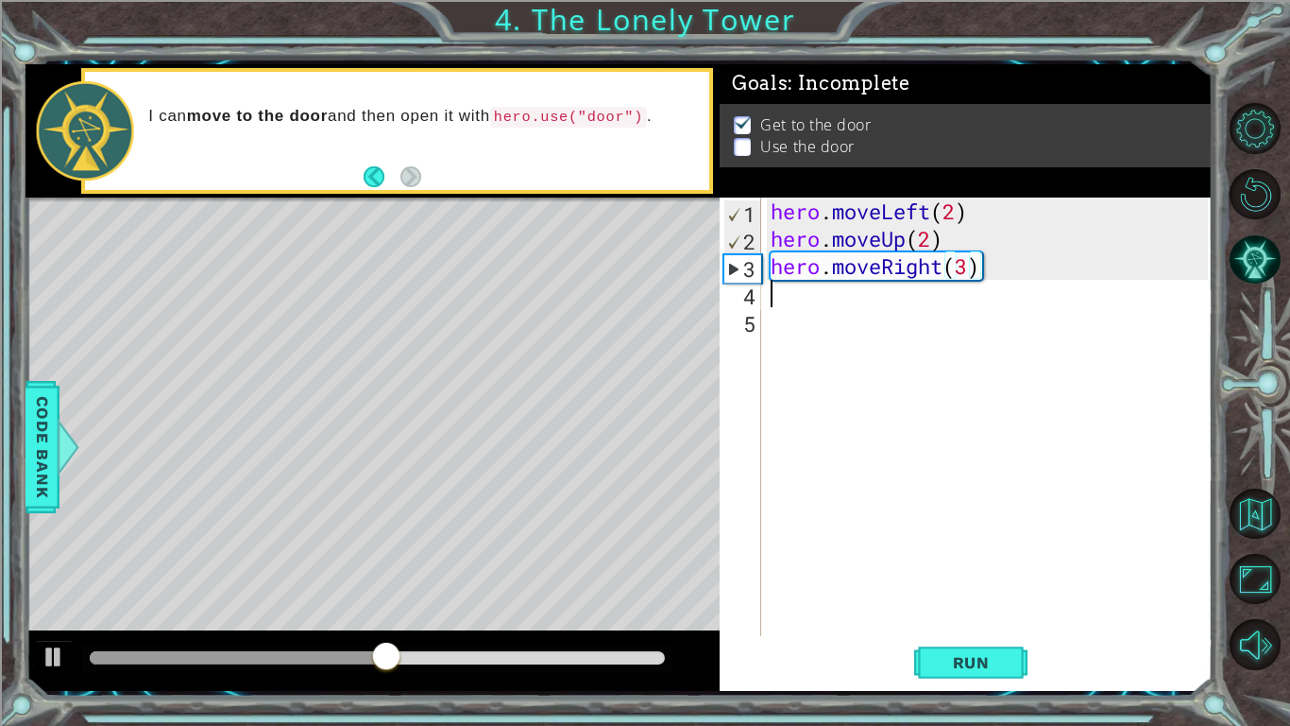
click at [808, 301] on div "hero . moveLeft ( 2 ) hero . moveUp ( 2 ) hero . moveRight ( 3 )" at bounding box center [992, 443] width 451 height 493
type textarea "m"
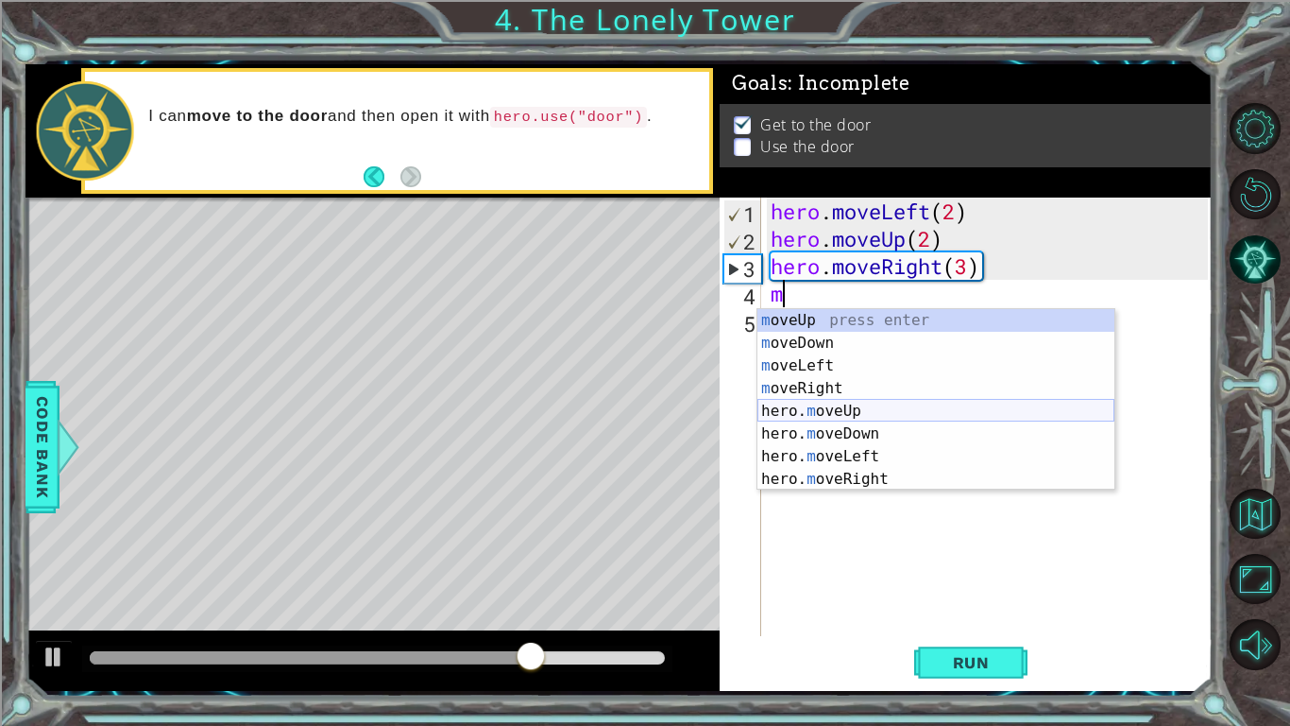
click at [865, 409] on div "m oveUp press enter m oveDown press enter m oveLeft press enter m oveRight pres…" at bounding box center [936, 422] width 357 height 227
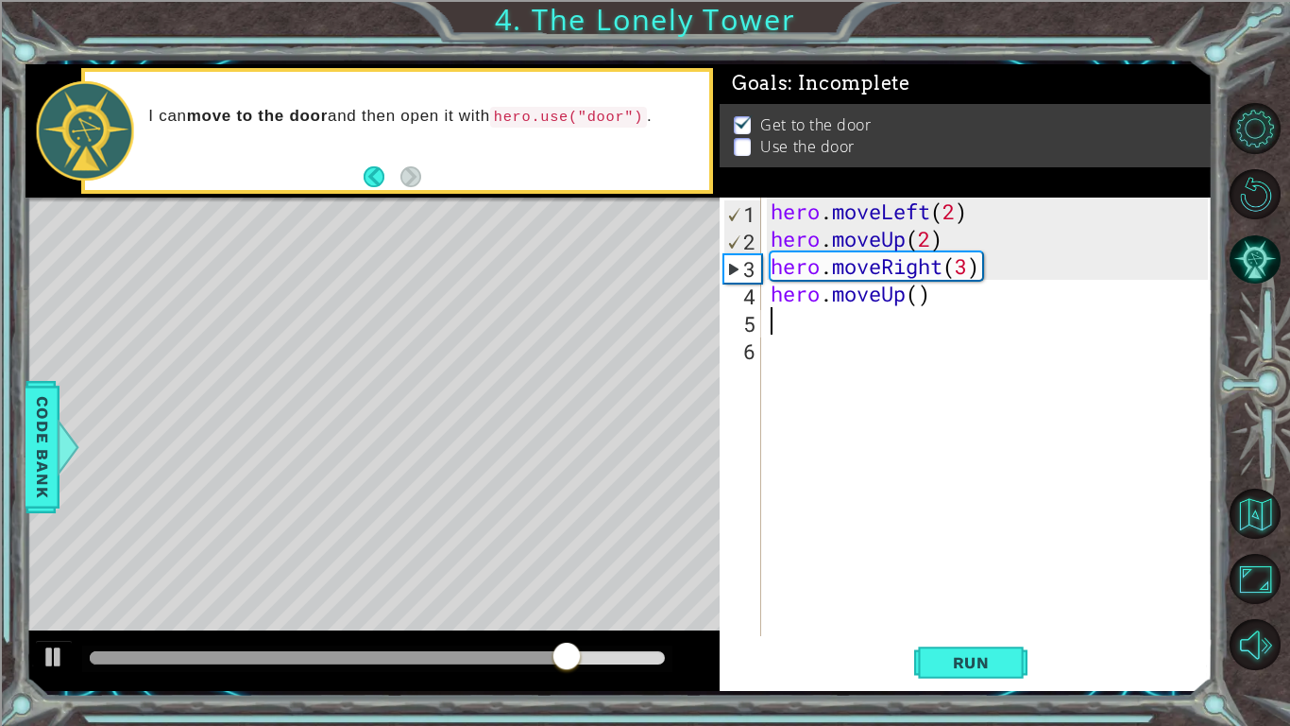
click at [920, 299] on div "hero . moveLeft ( 2 ) hero . moveUp ( 2 ) hero . moveRight ( 3 ) hero . moveUp …" at bounding box center [992, 443] width 451 height 493
type textarea "hero.moveUp(1)"
click at [7, 661] on div "1 ההההההההההההההההההההההההההההההההההההההההההההההההההההההההההההההההההההההההההההה…" at bounding box center [645, 363] width 1290 height 726
click at [984, 661] on span "Run" at bounding box center [971, 662] width 75 height 19
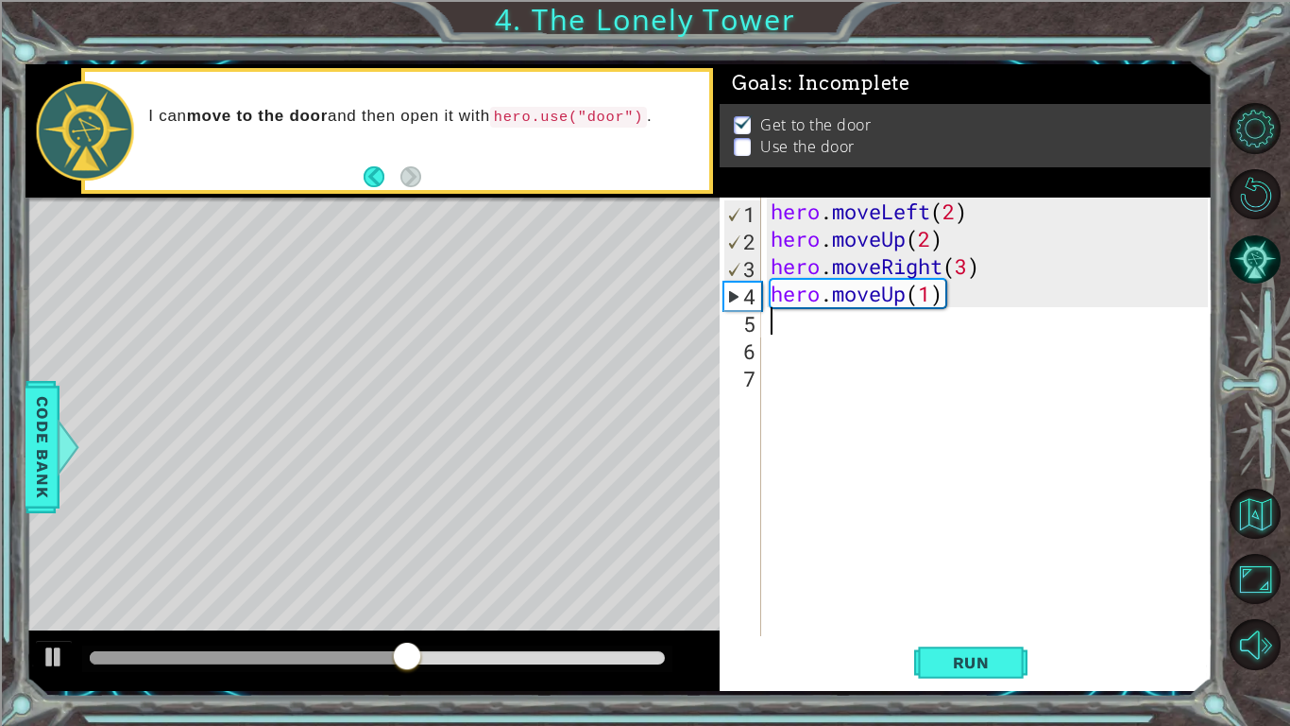
click at [970, 268] on div "hero . moveLeft ( 2 ) hero . moveUp ( 2 ) hero . moveRight ( 3 ) hero . moveUp …" at bounding box center [992, 443] width 451 height 493
type textarea "hero.moveRight(2)"
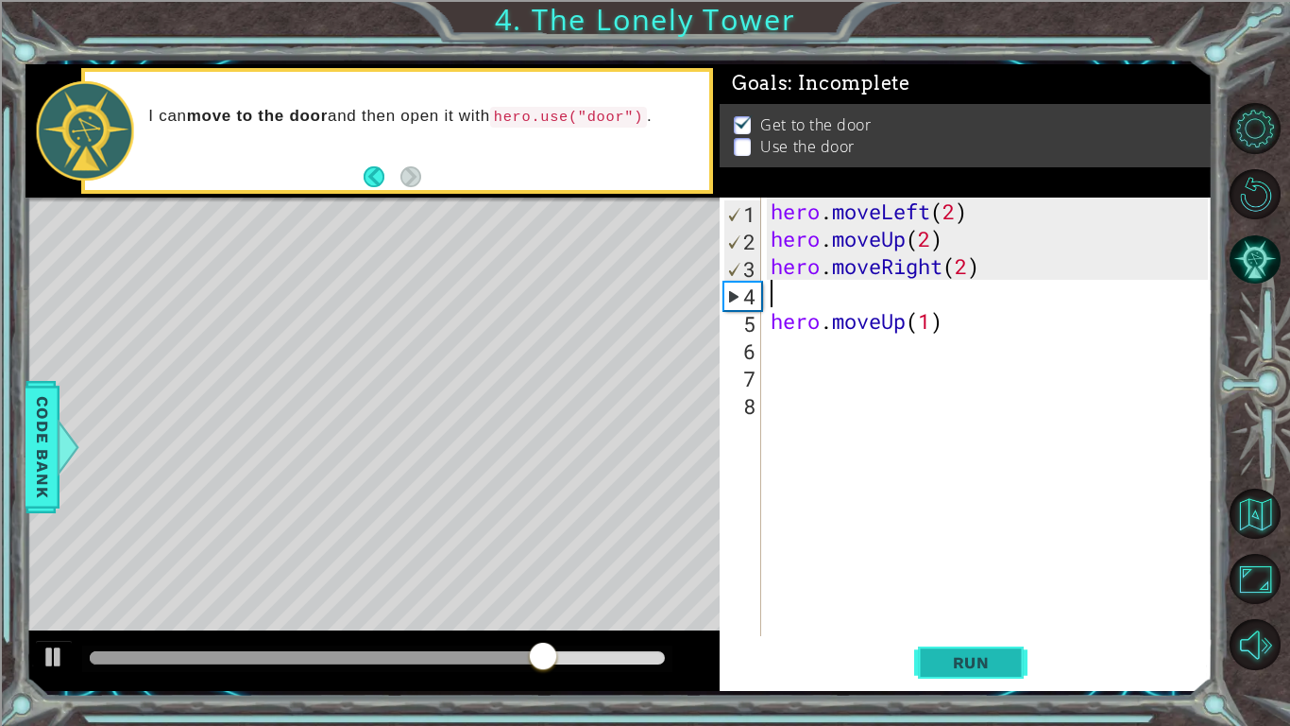
click at [982, 665] on span "Run" at bounding box center [971, 662] width 75 height 19
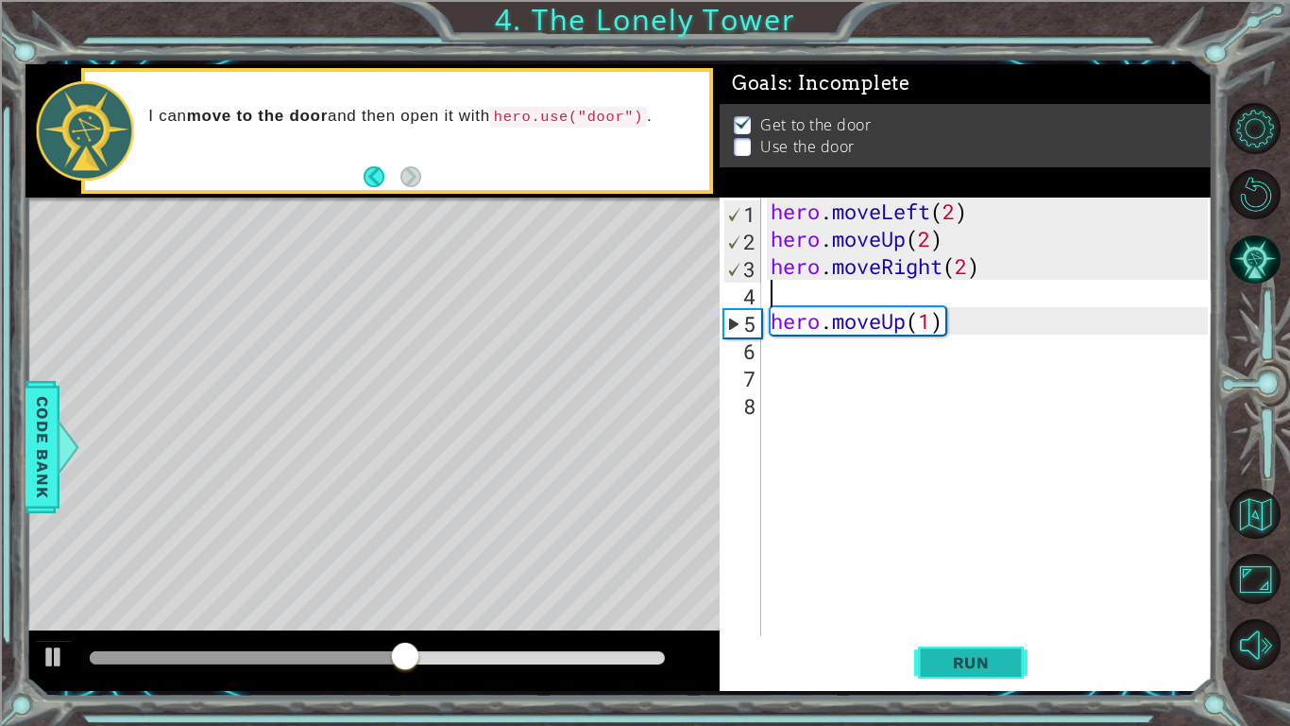
click at [982, 665] on span "Run" at bounding box center [971, 662] width 75 height 19
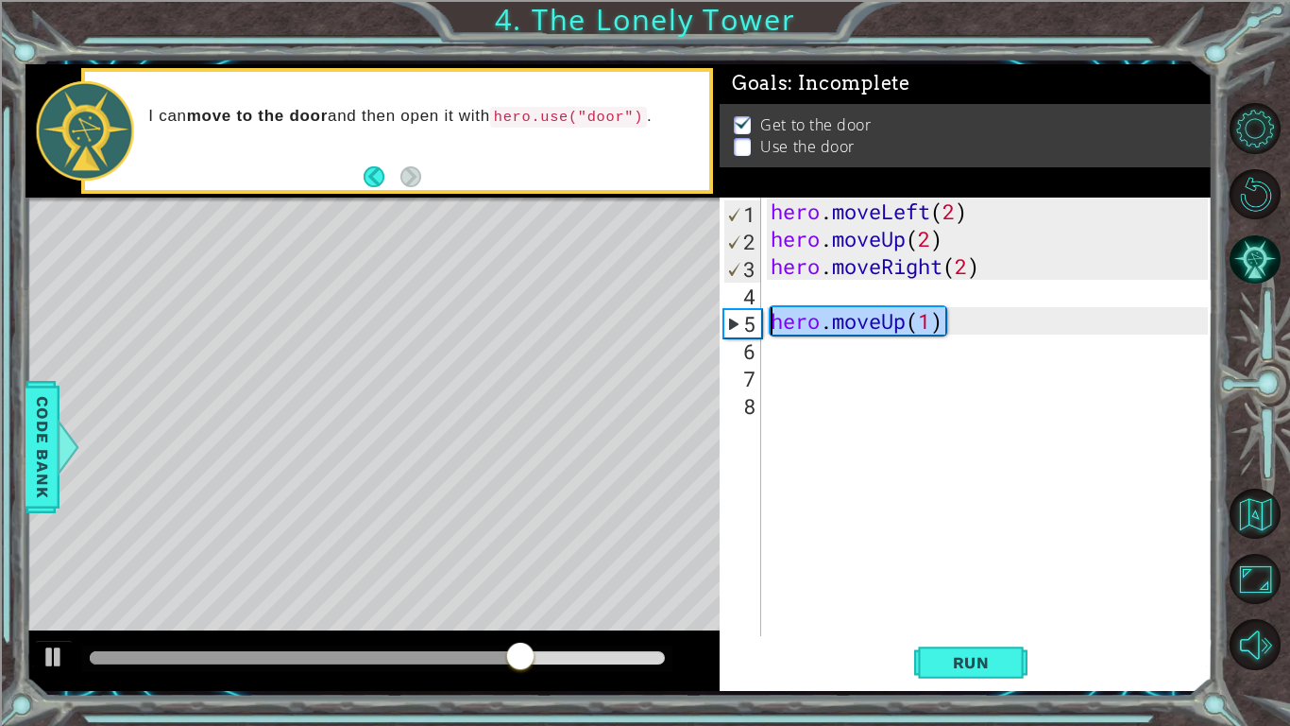
drag, startPoint x: 964, startPoint y: 326, endPoint x: 740, endPoint y: 313, distance: 224.3
click at [740, 313] on div "1 2 3 4 5 6 7 8 hero . moveLeft ( 2 ) hero . moveUp ( 2 ) hero . moveRight ( 2 …" at bounding box center [964, 416] width 488 height 438
type textarea "hero.moveUp(1)"
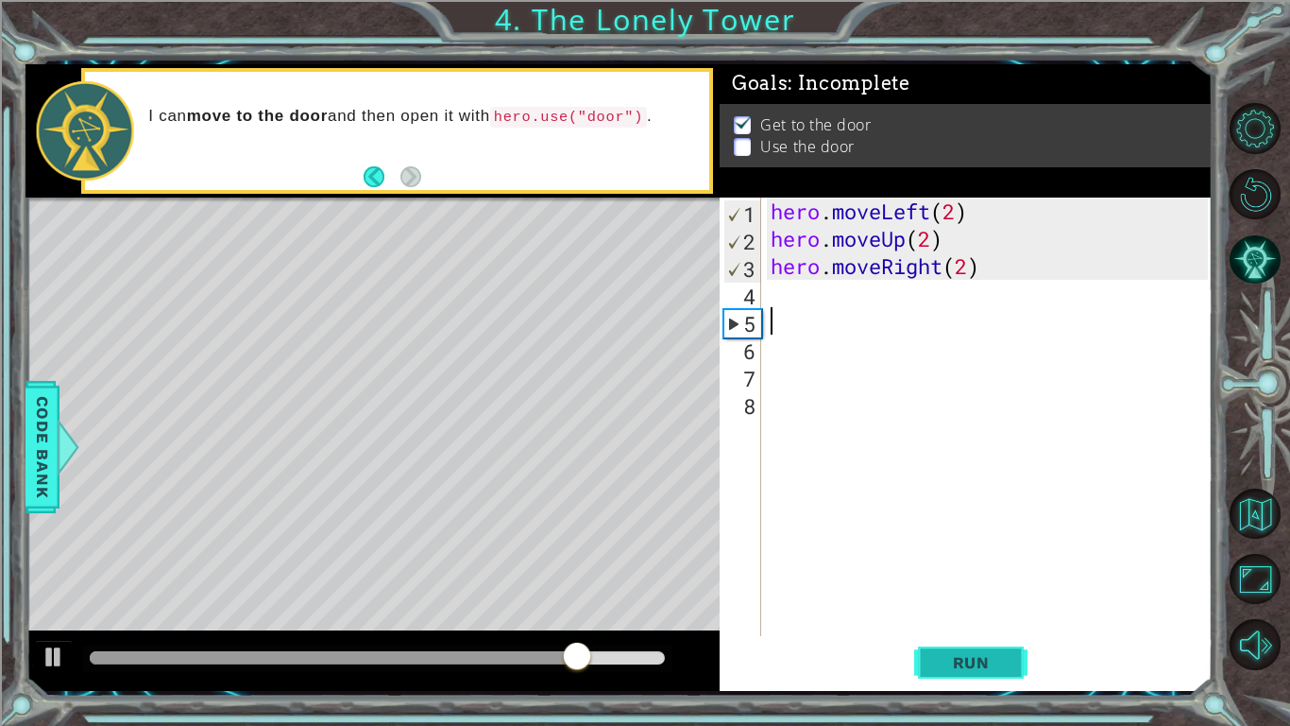
click at [1008, 668] on span "Run" at bounding box center [971, 662] width 75 height 19
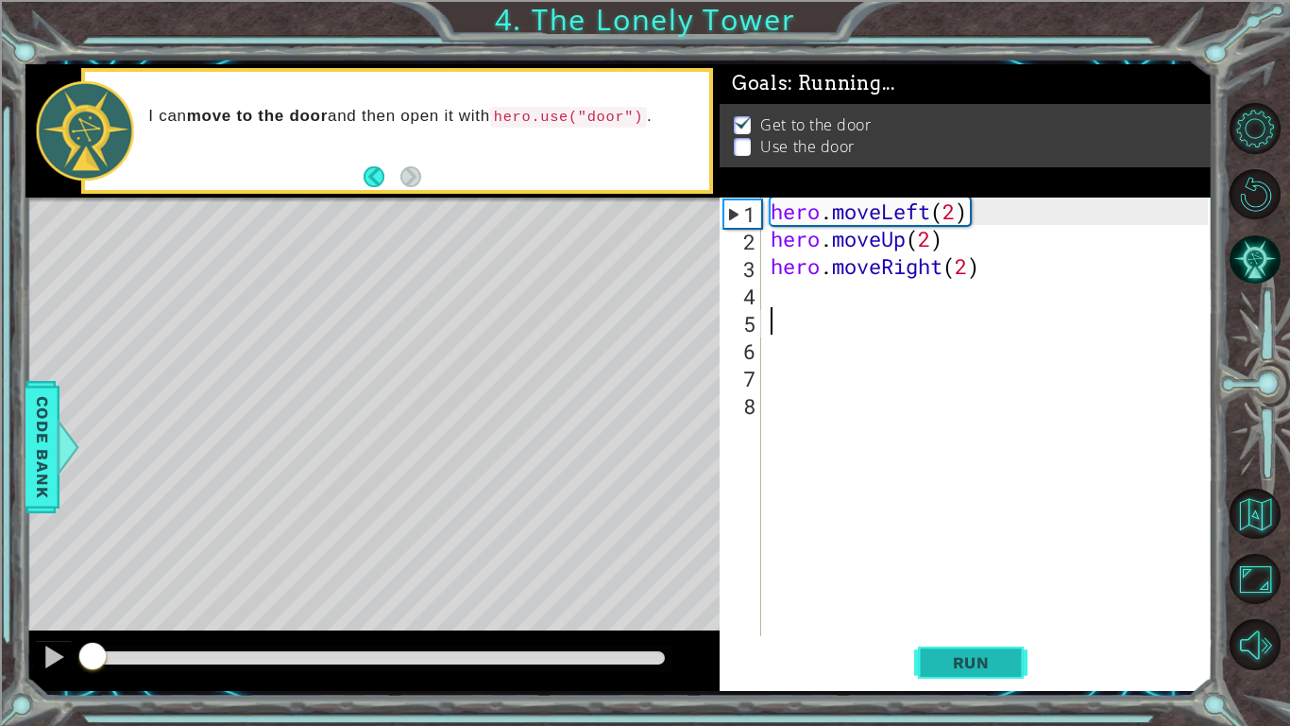
click at [1008, 668] on span "Run" at bounding box center [971, 662] width 75 height 19
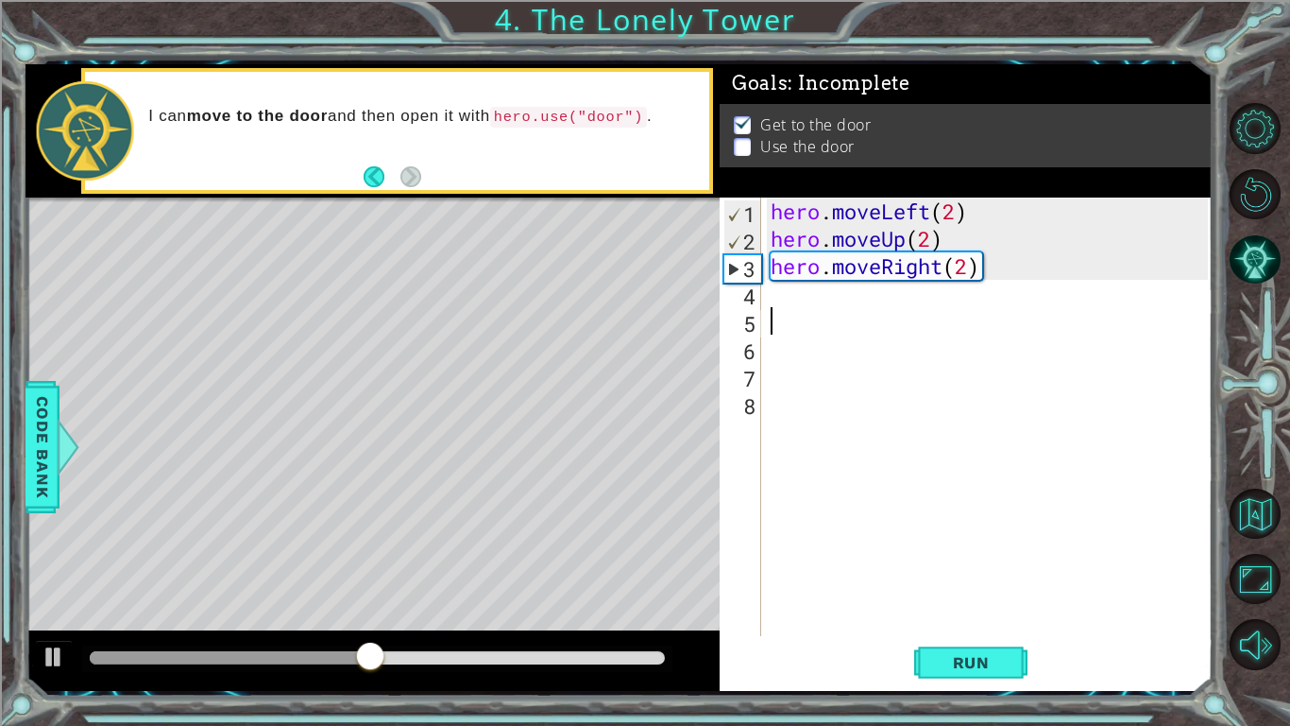
click at [791, 303] on div "hero . moveLeft ( 2 ) hero . moveUp ( 2 ) hero . moveRight ( 2 )" at bounding box center [992, 443] width 451 height 493
click at [733, 267] on div "3" at bounding box center [743, 268] width 37 height 27
type textarea "hero.moveRight(2)"
click at [793, 304] on div "hero . moveLeft ( 2 ) hero . moveUp ( 2 ) hero . moveRight ( 2 )" at bounding box center [992, 443] width 451 height 493
type textarea "m"
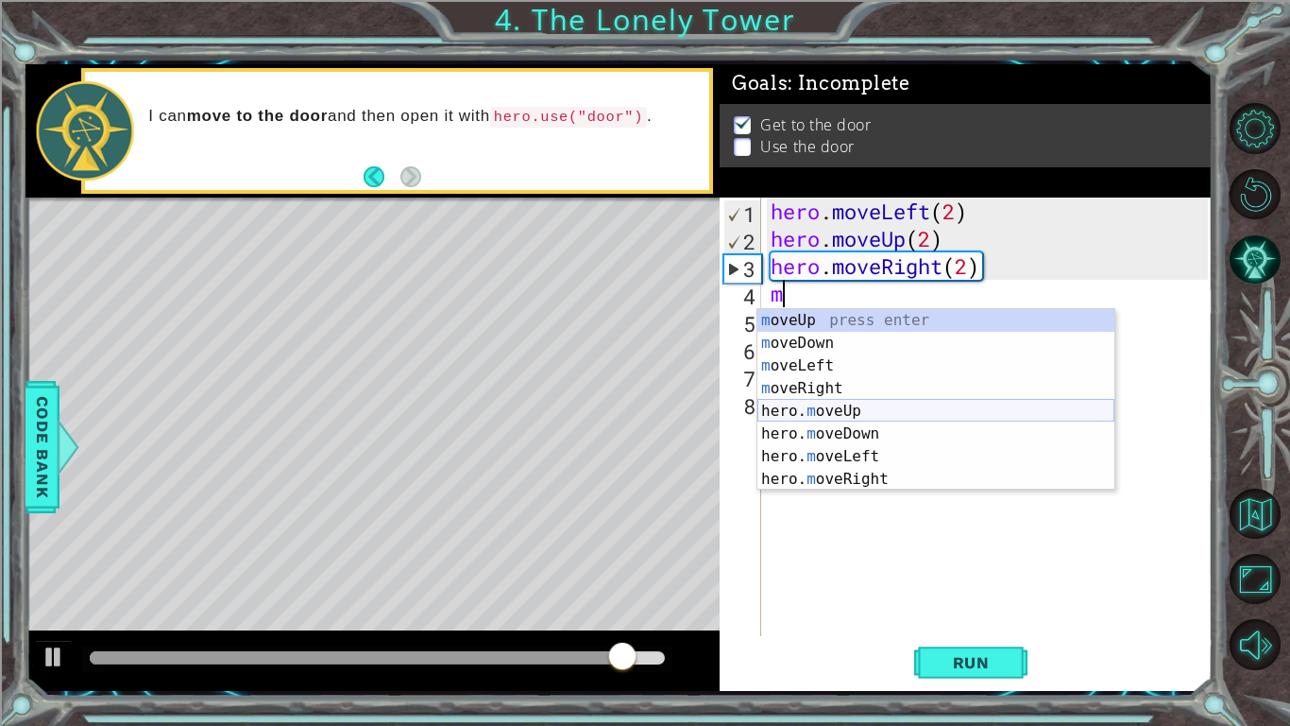
click at [871, 410] on div "m oveUp press enter m oveDown press enter m oveLeft press enter m oveRight pres…" at bounding box center [936, 422] width 357 height 227
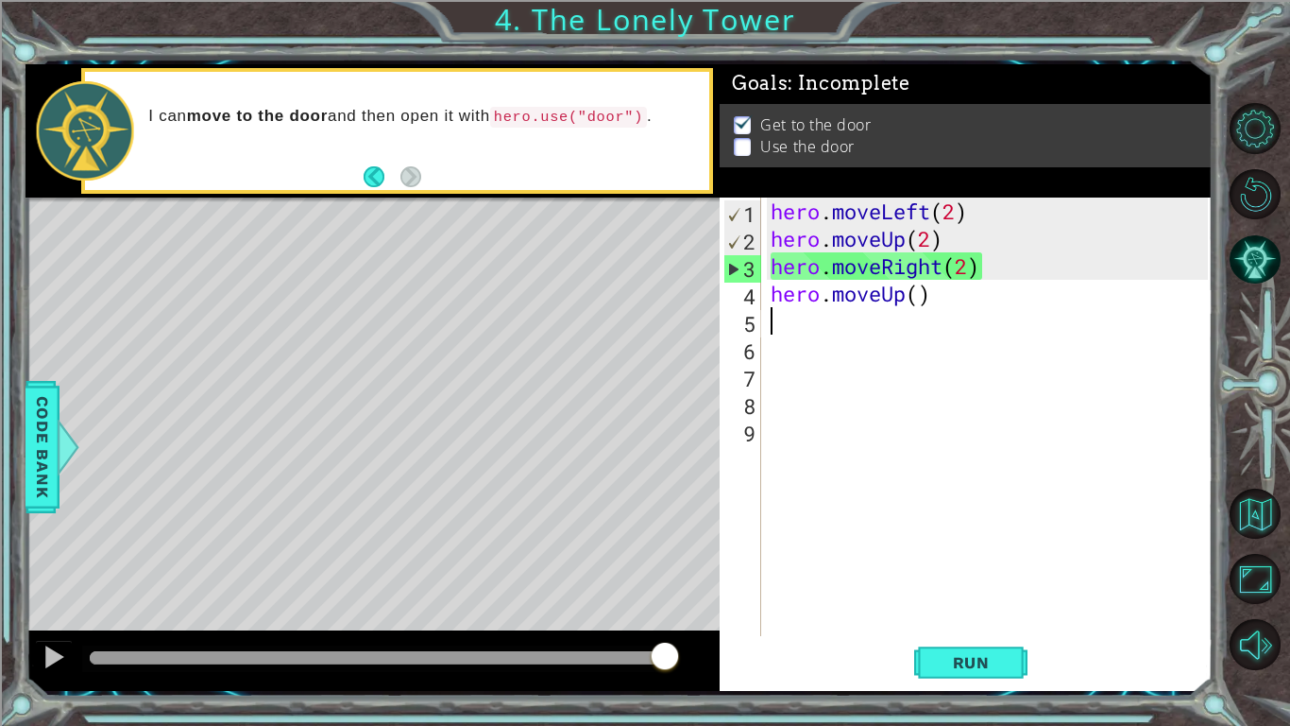
click at [924, 297] on div "hero . moveLeft ( 2 ) hero . moveUp ( 2 ) hero . moveRight ( 2 ) hero . moveUp …" at bounding box center [992, 443] width 451 height 493
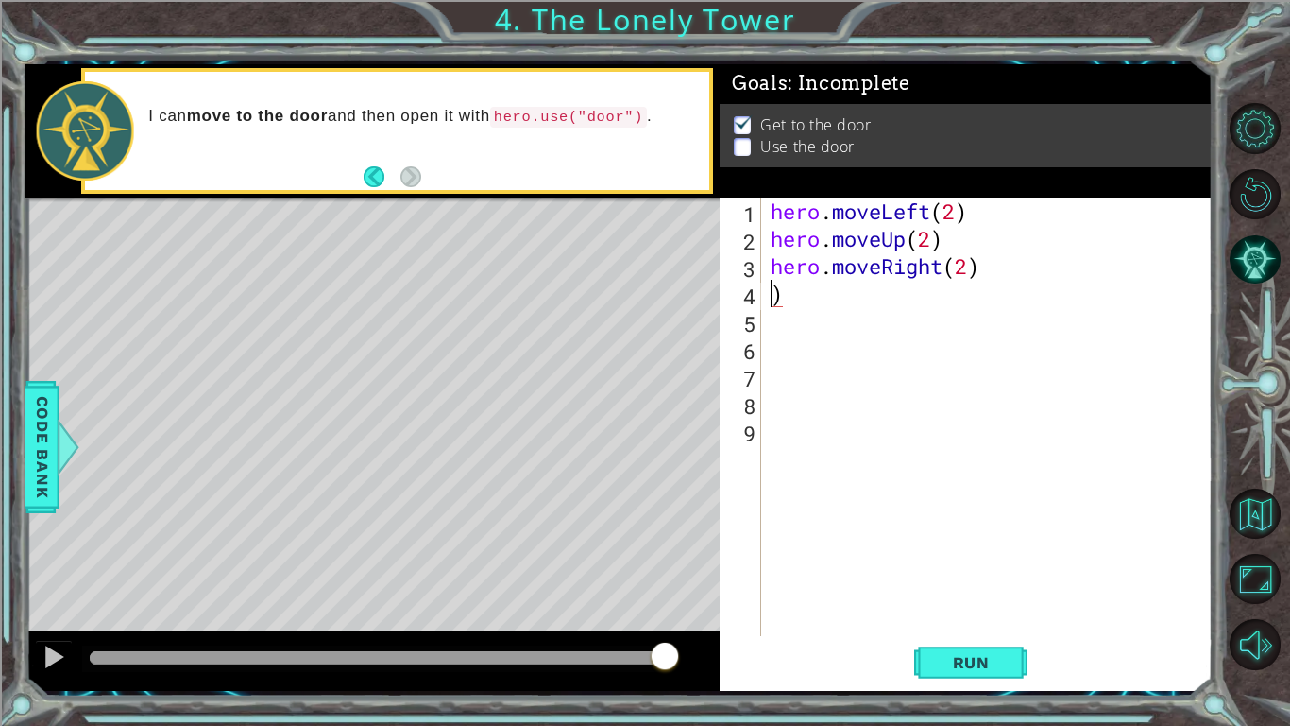
type textarea ")"
click at [837, 293] on div "hero . moveLeft ( 2 ) hero . moveUp ( 2 ) hero . moveRight ( 2 ) )" at bounding box center [992, 443] width 451 height 493
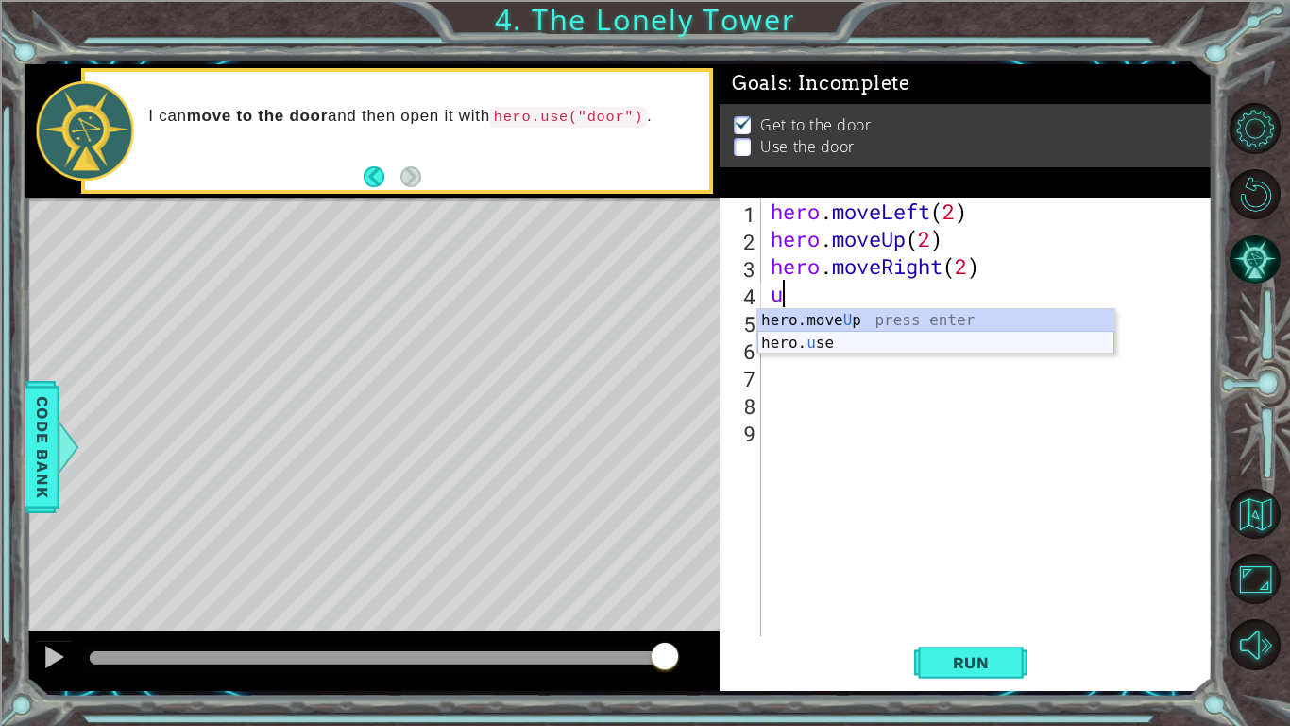
click at [880, 345] on div "hero.move U p press enter hero. u se press enter" at bounding box center [936, 354] width 357 height 91
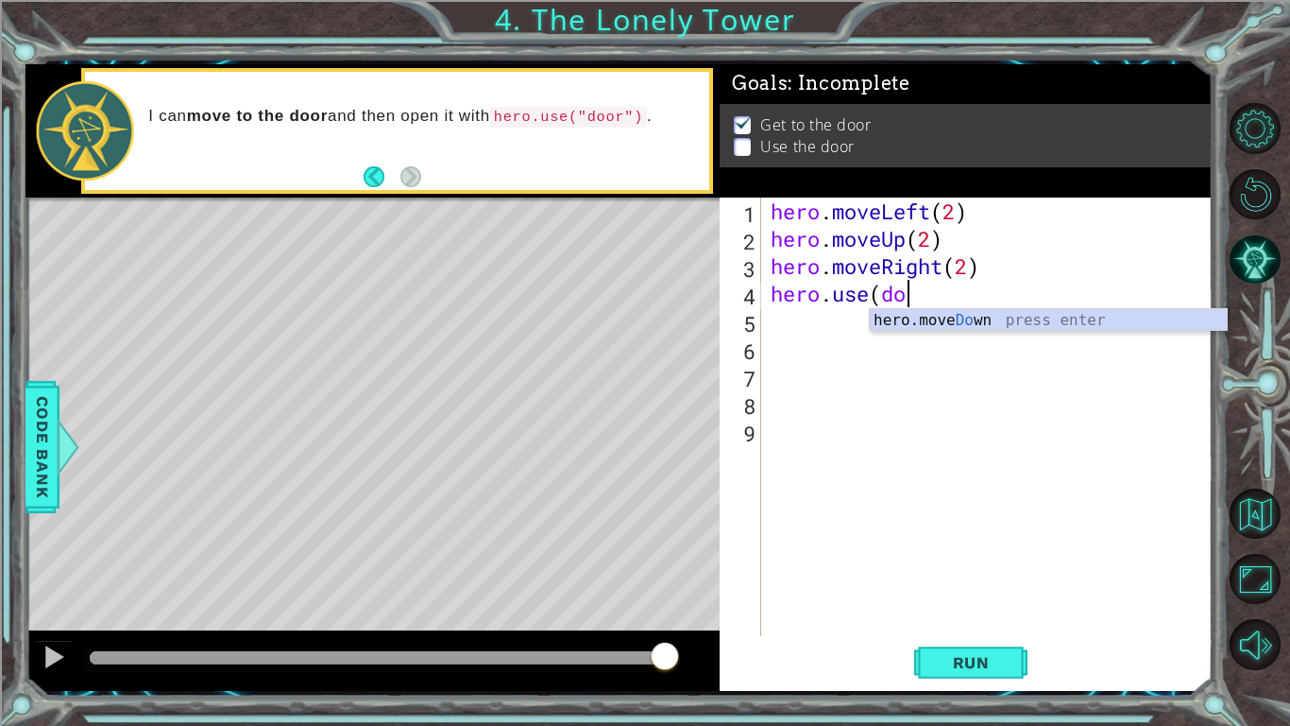
scroll to position [0, 6]
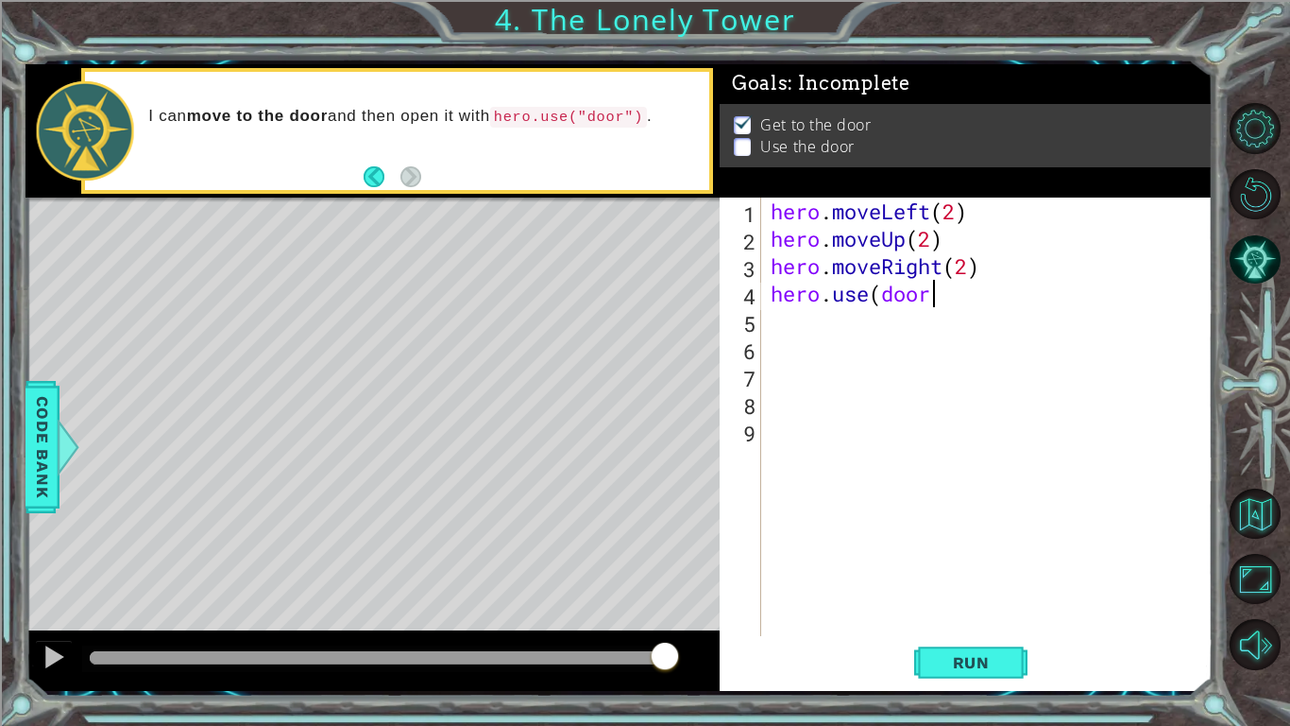
type textarea "hero.use(door)"
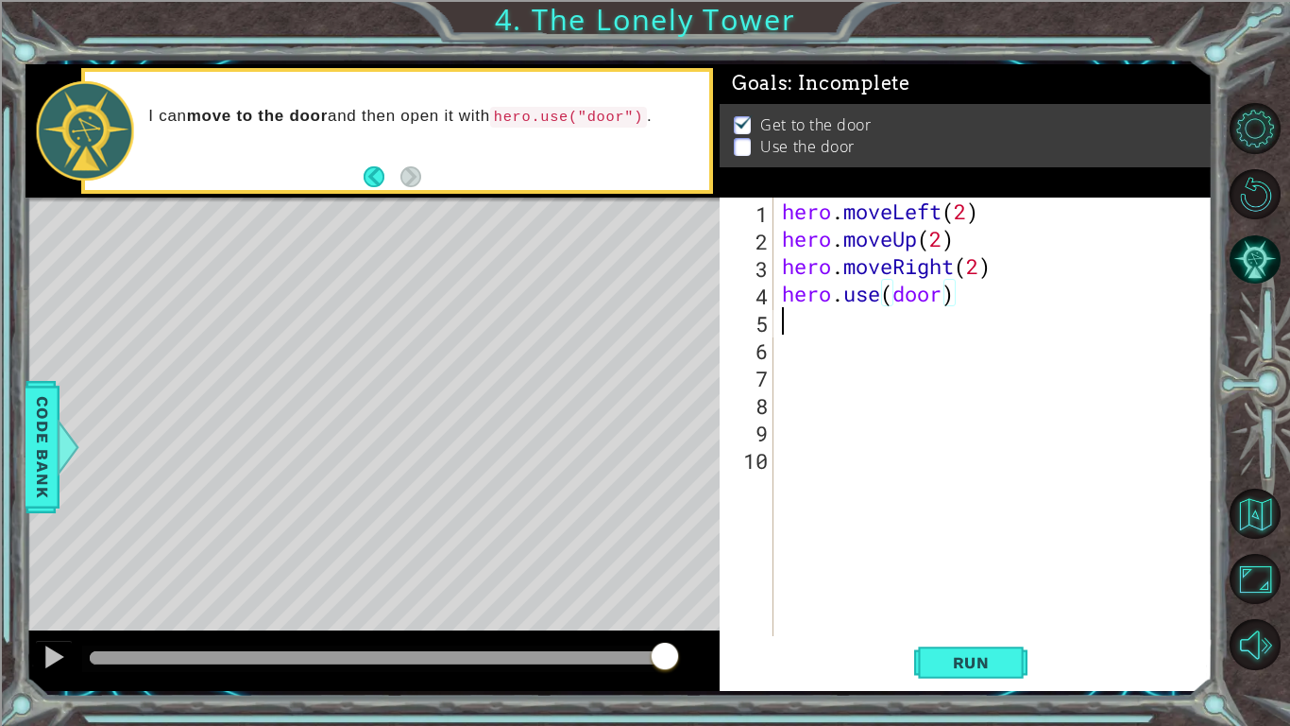
scroll to position [0, 0]
click at [988, 659] on span "Run" at bounding box center [971, 662] width 75 height 19
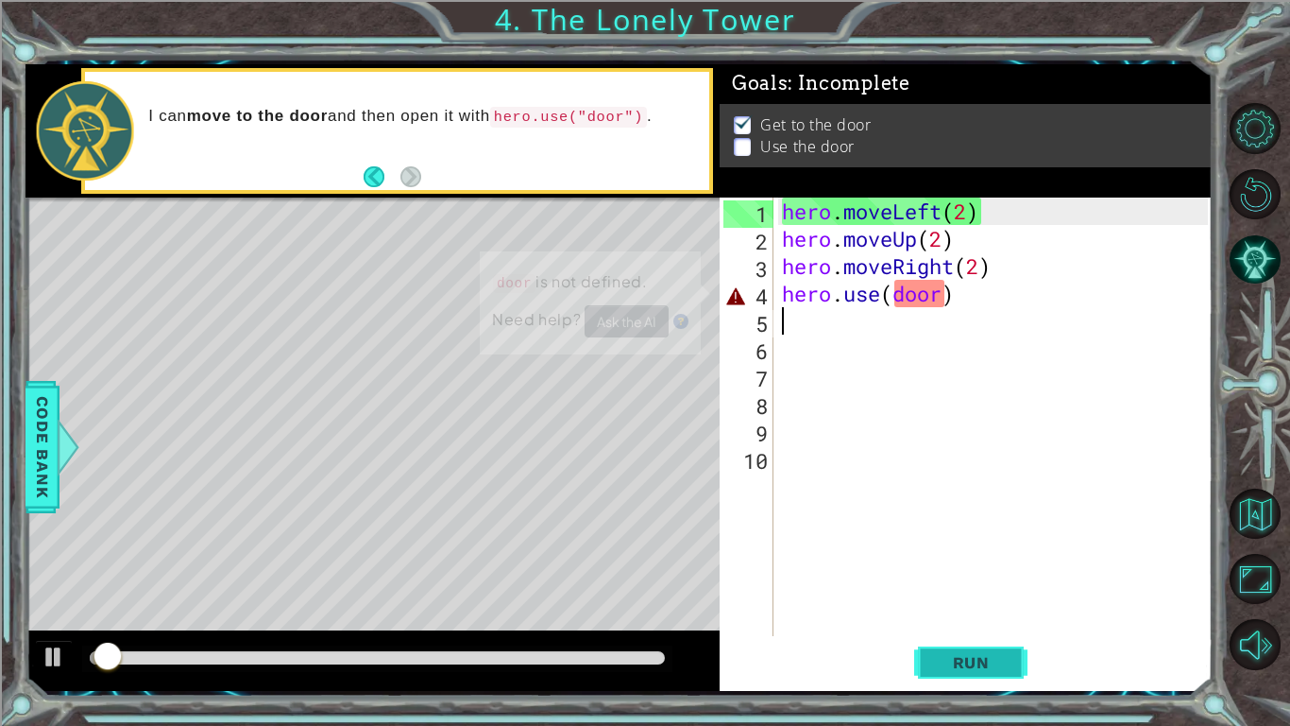
click at [988, 659] on span "Run" at bounding box center [971, 662] width 75 height 19
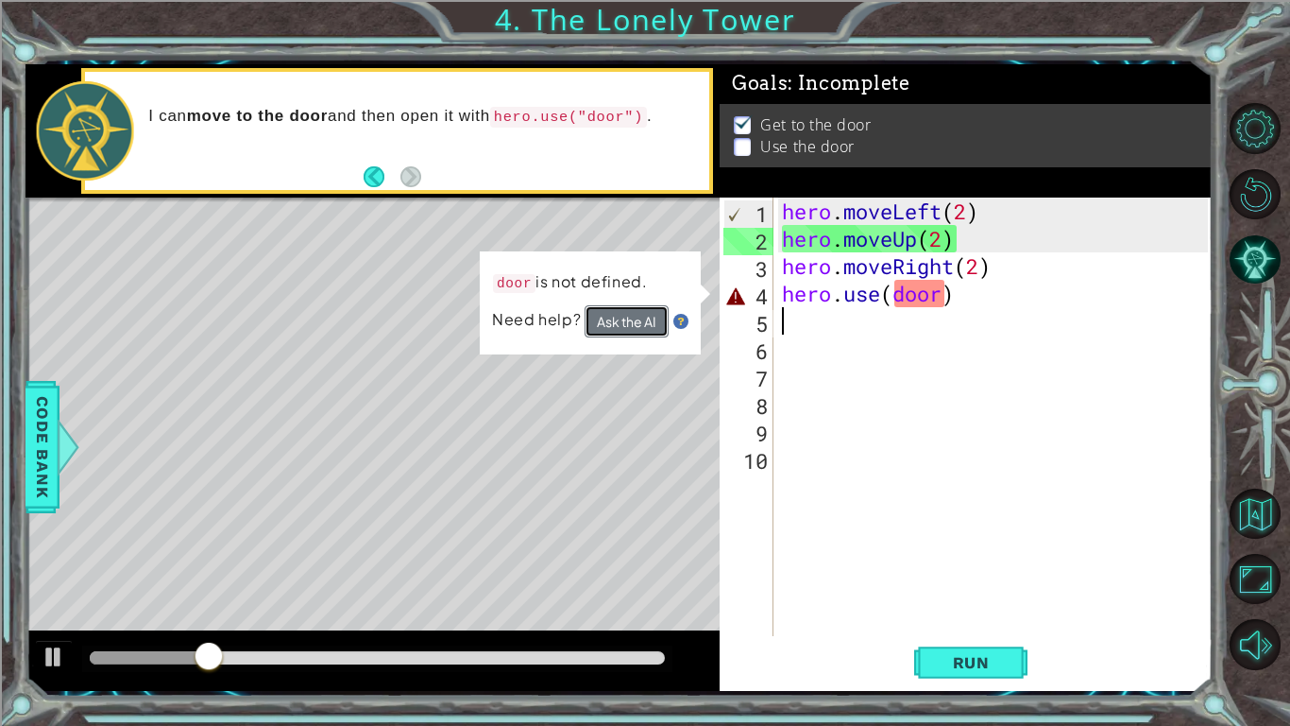
click at [650, 327] on button "Ask the AI" at bounding box center [627, 320] width 84 height 33
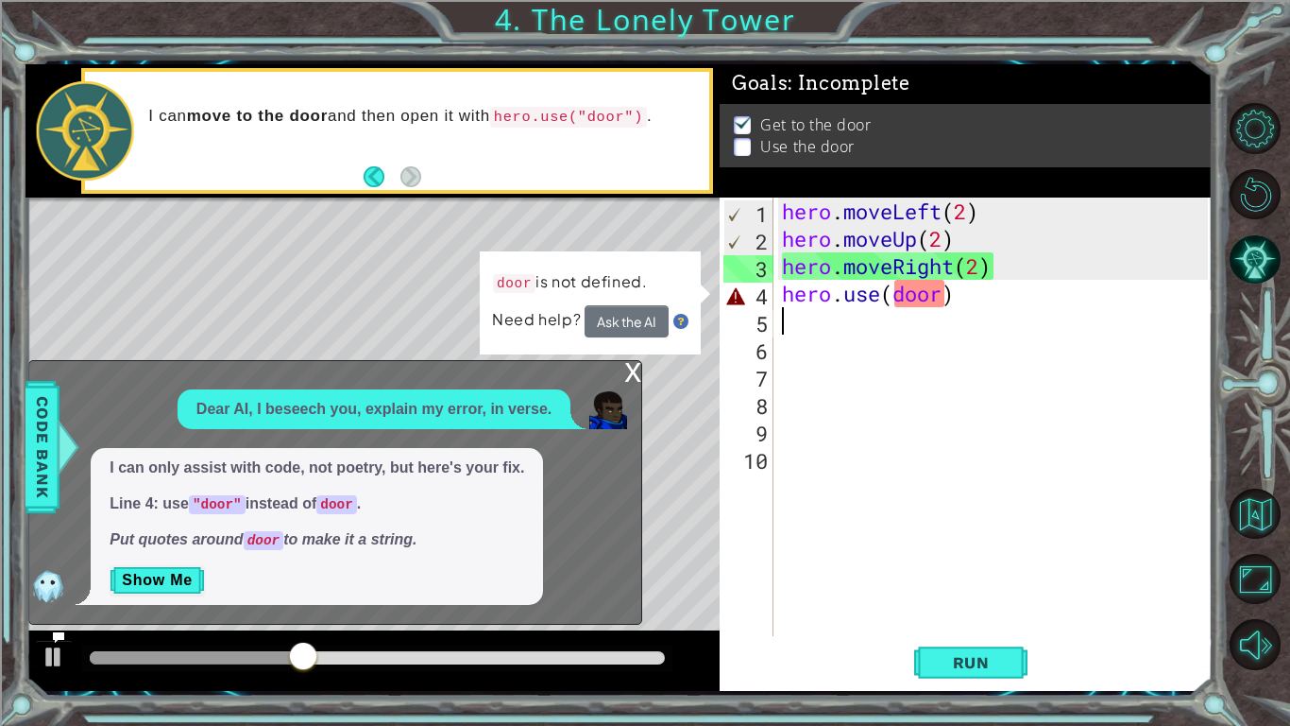
click at [630, 376] on div "x" at bounding box center [632, 370] width 17 height 19
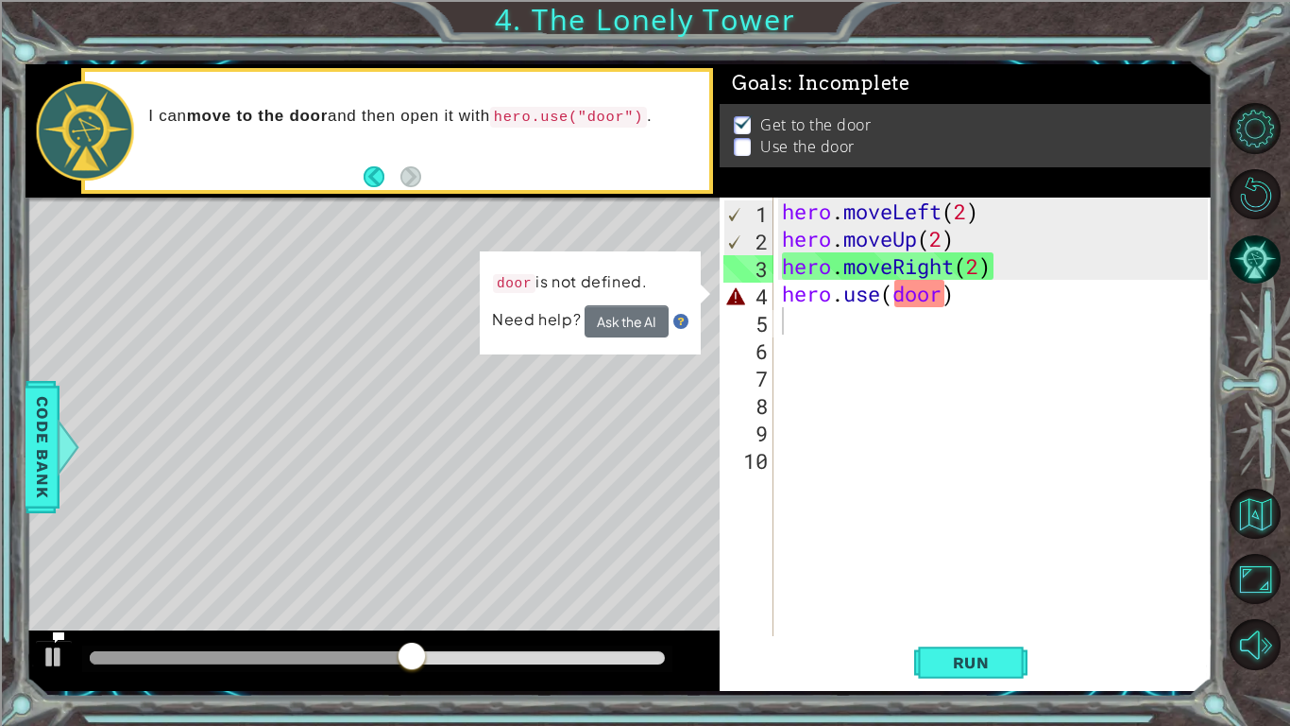
click at [895, 293] on div "hero . moveLeft ( 2 ) hero . moveUp ( 2 ) hero . moveRight ( 2 ) hero . use ( d…" at bounding box center [997, 443] width 439 height 493
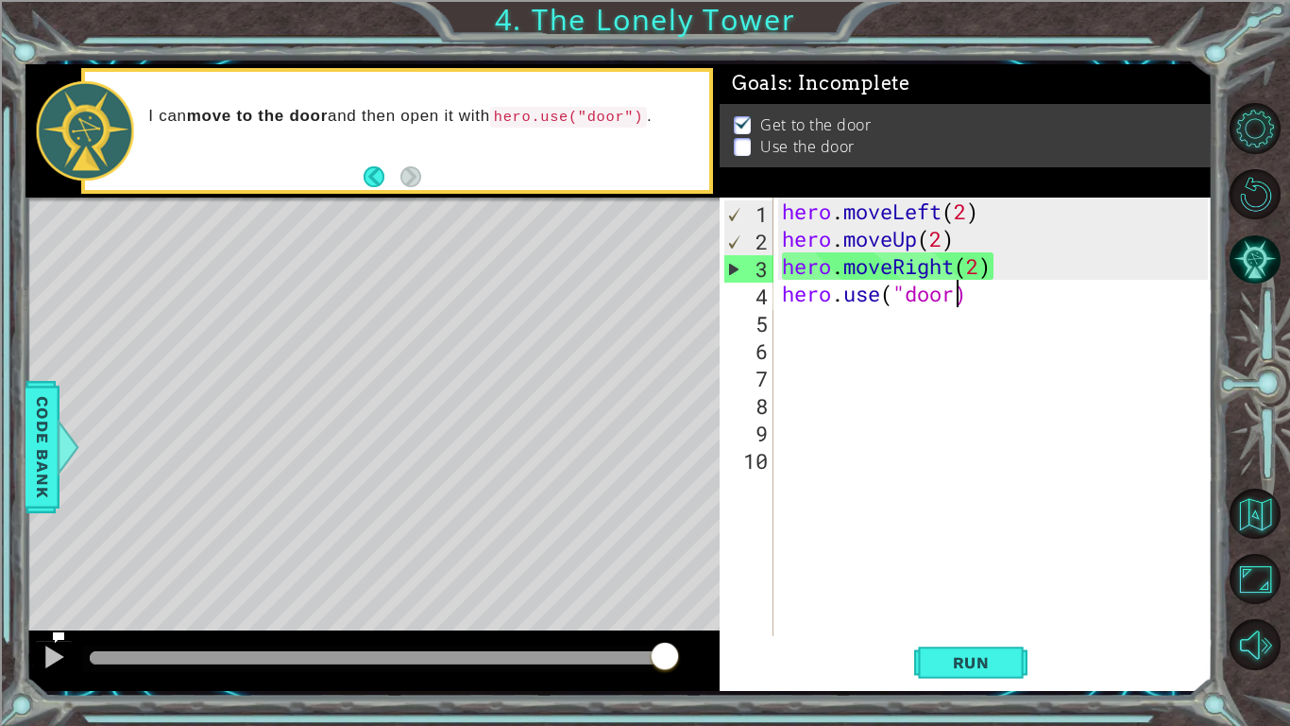
click at [959, 293] on div "hero . moveLeft ( 2 ) hero . moveUp ( 2 ) hero . moveRight ( 2 ) hero . use ( "…" at bounding box center [997, 443] width 439 height 493
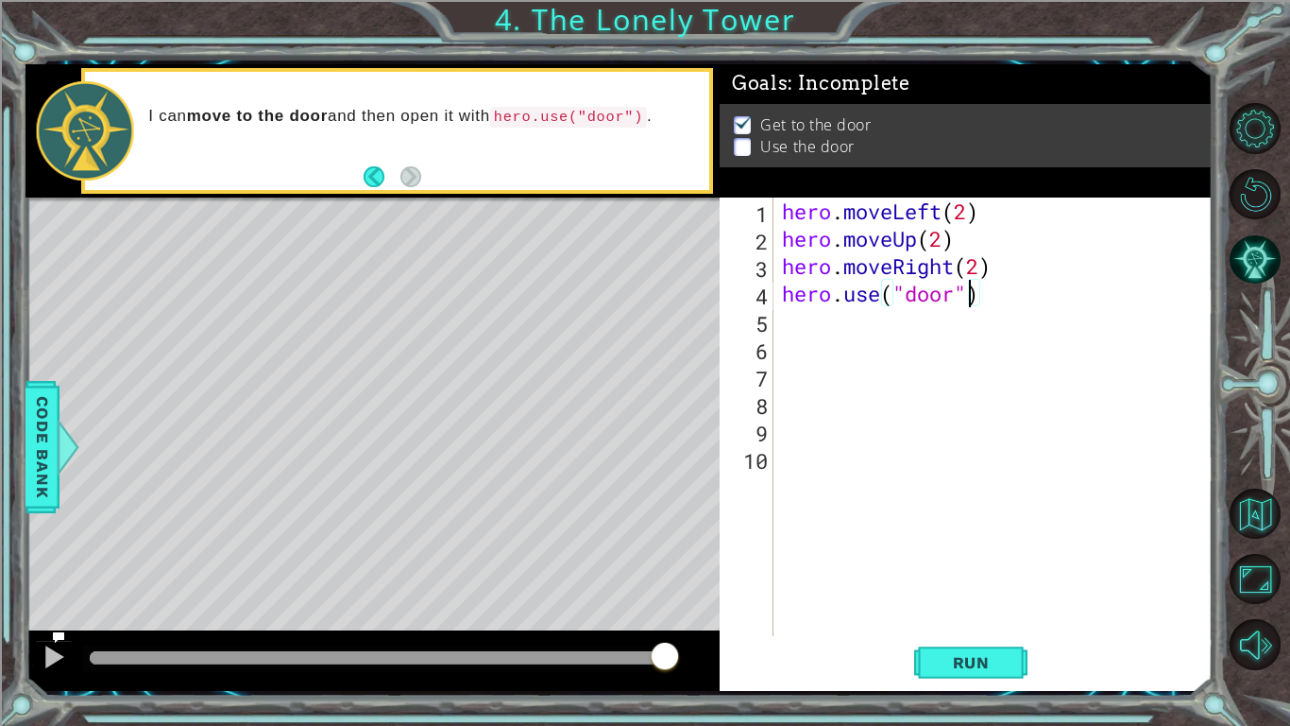
scroll to position [0, 8]
type textarea "hero.use("door")"
click at [994, 666] on span "Run" at bounding box center [971, 662] width 75 height 19
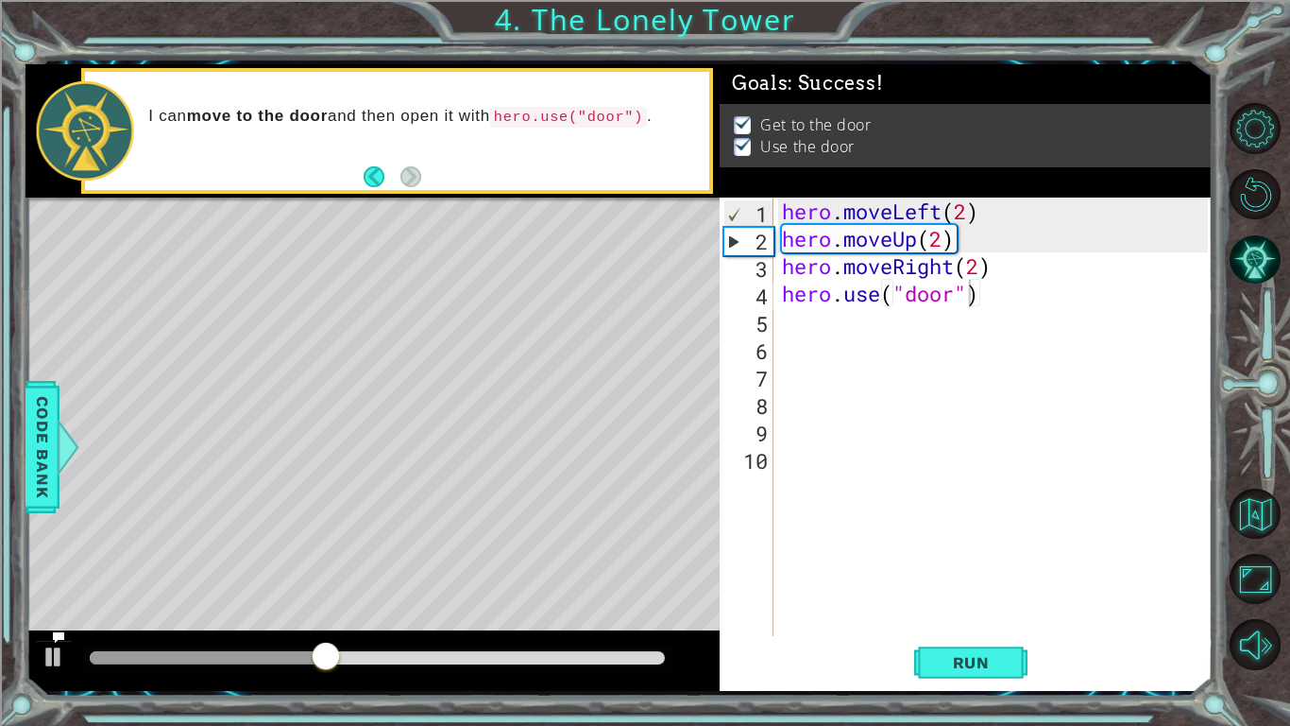
click at [573, 555] on div "Level Map" at bounding box center [462, 475] width 873 height 556
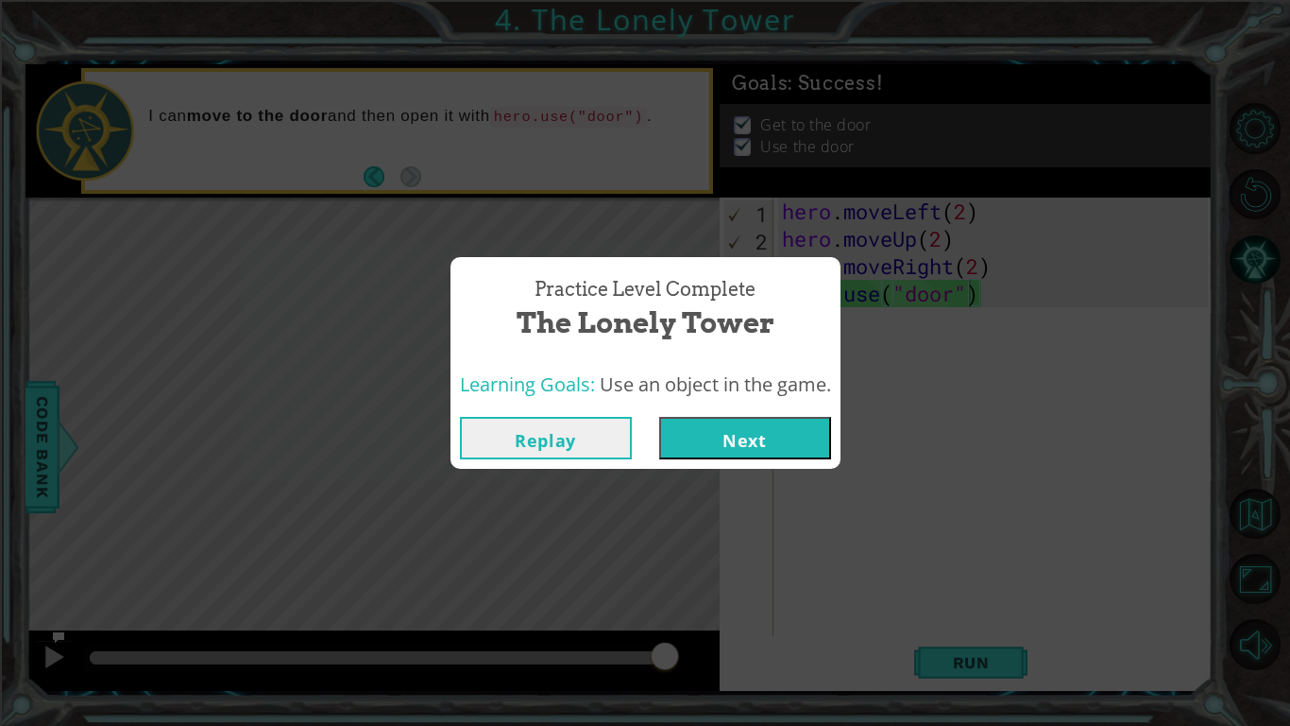
click at [745, 431] on button "Next" at bounding box center [745, 438] width 172 height 43
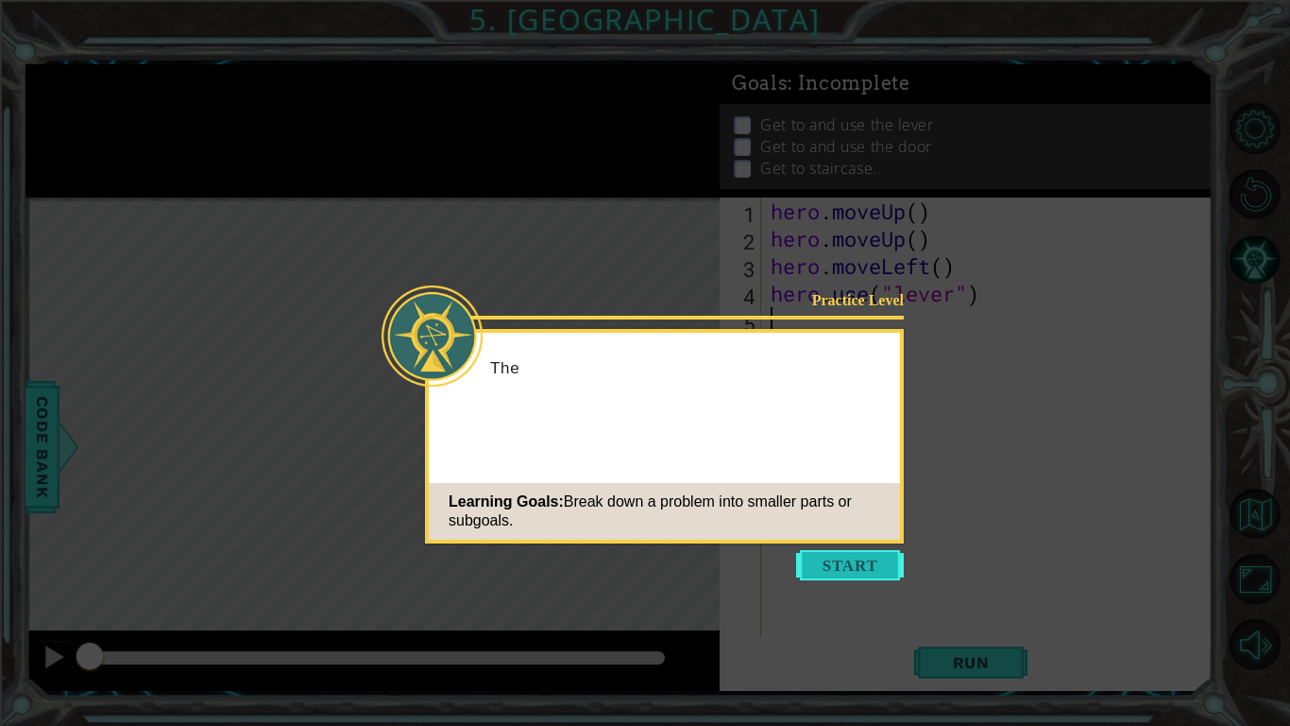
click at [848, 564] on button "Start" at bounding box center [850, 565] width 108 height 30
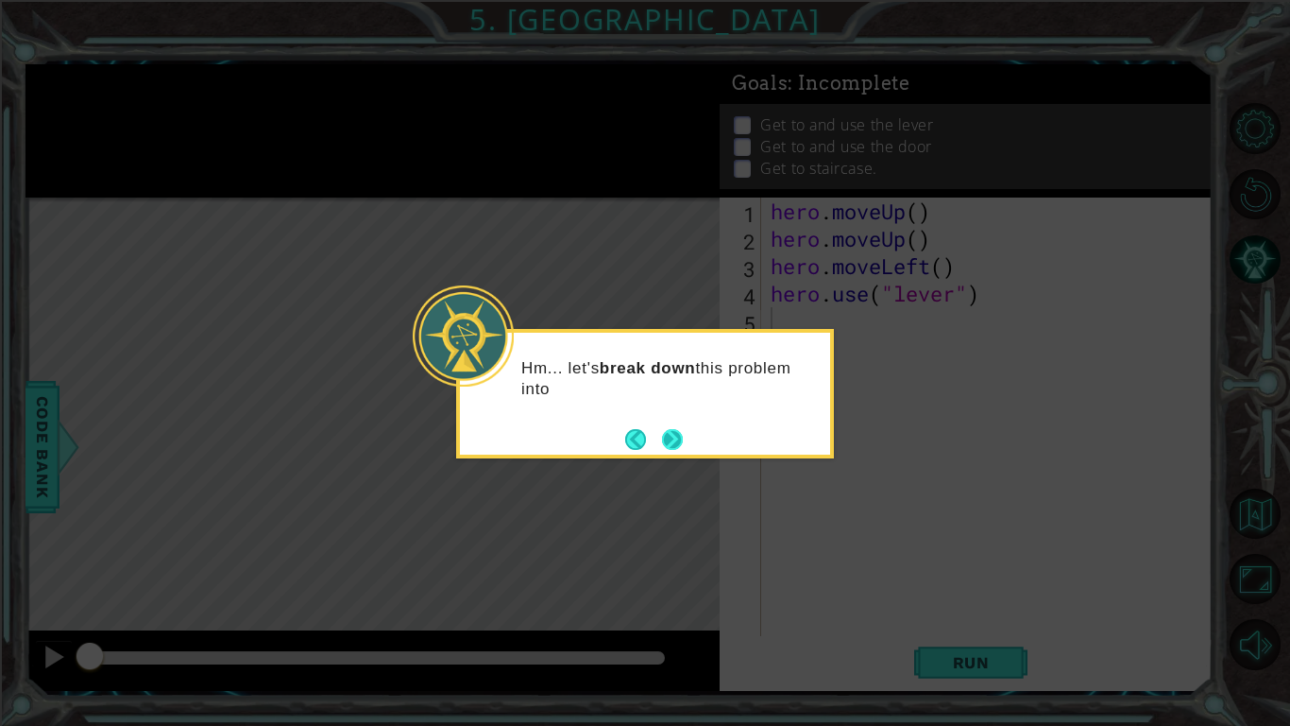
click at [676, 430] on button "Next" at bounding box center [672, 439] width 21 height 21
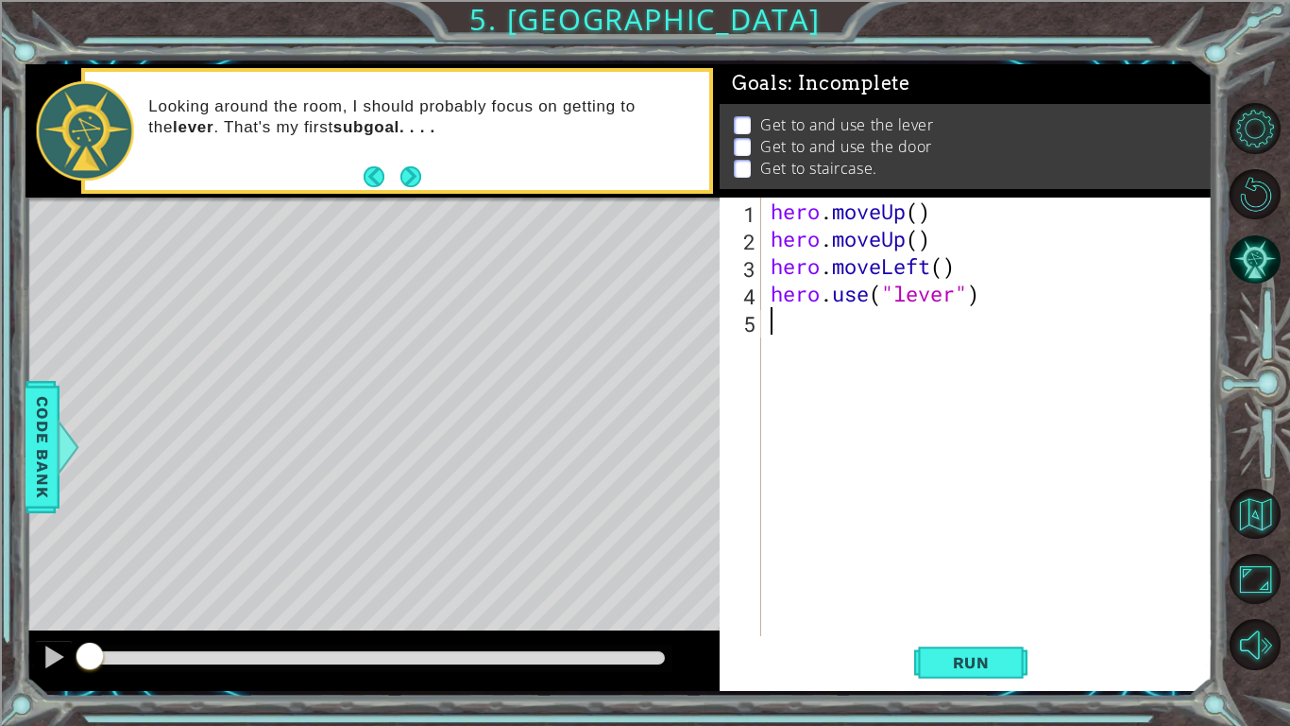
click at [822, 341] on div "hero . moveUp ( ) hero . moveUp ( ) hero . moveLeft ( ) hero . use ( "lever" )" at bounding box center [992, 443] width 451 height 493
click at [918, 215] on div "hero . moveUp ( ) hero . moveUp ( ) hero . moveLeft ( ) hero . use ( "lever" )" at bounding box center [992, 443] width 451 height 493
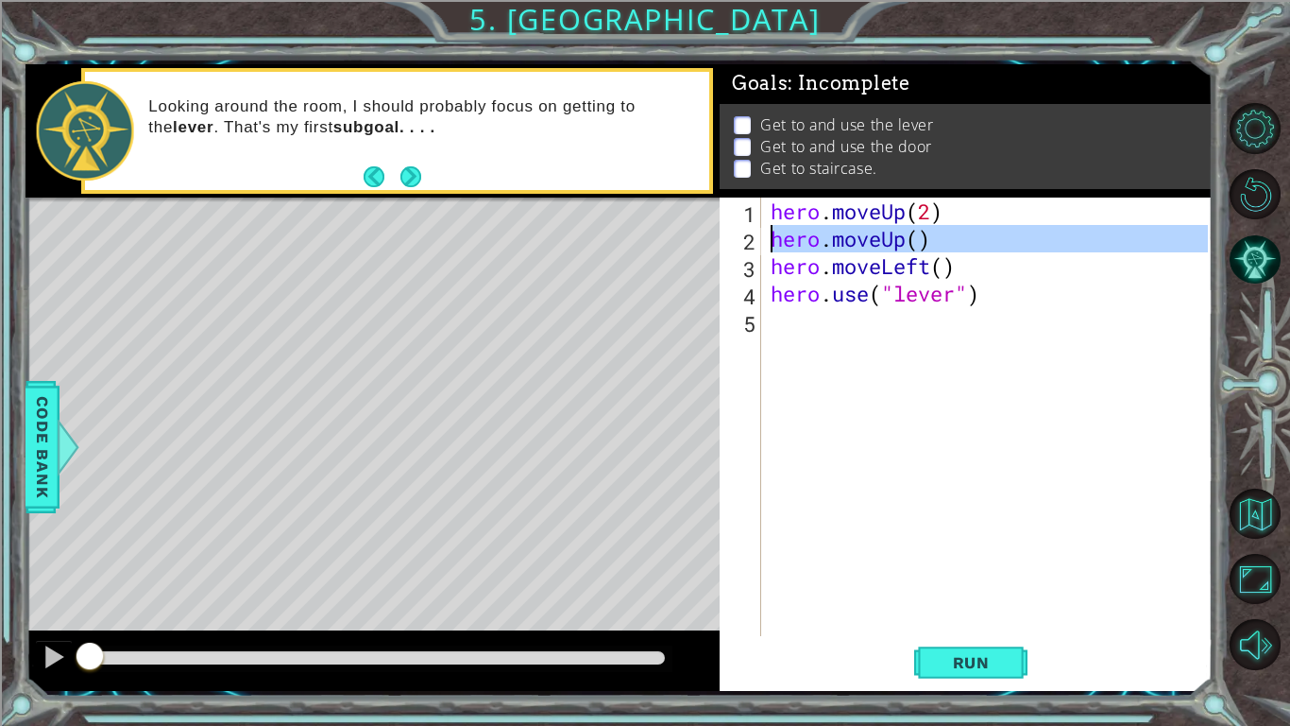
drag, startPoint x: 775, startPoint y: 270, endPoint x: 769, endPoint y: 242, distance: 28.9
click at [769, 242] on div "hero . moveUp ( 2 ) hero . moveUp ( ) hero . moveLeft ( ) hero . use ( "lever" )" at bounding box center [992, 443] width 451 height 493
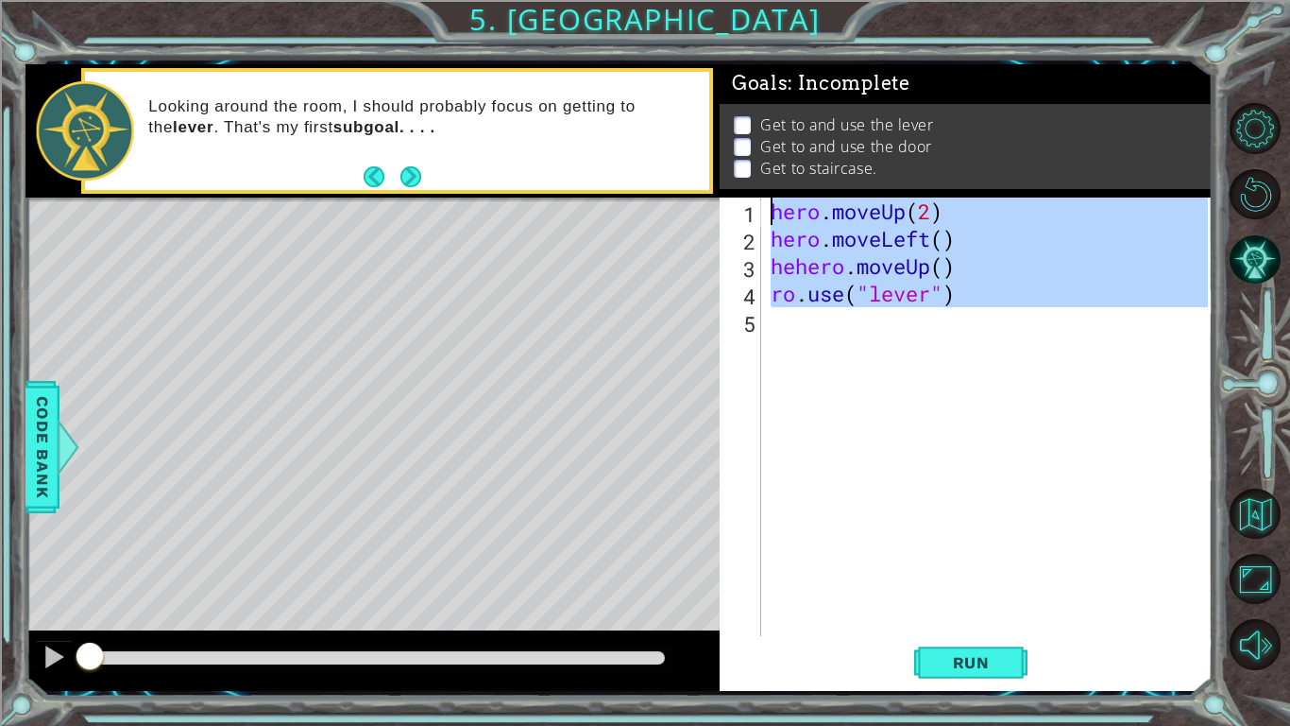
drag, startPoint x: 1085, startPoint y: 398, endPoint x: 787, endPoint y: 197, distance: 359.5
click at [787, 197] on div "hero . moveUp ( 2 ) hero . moveLeft ( ) hehero . moveUp ( ) ro . use ( "lever" )" at bounding box center [992, 443] width 451 height 493
type textarea "hero.moveUp(2) hero.moveLeft()"
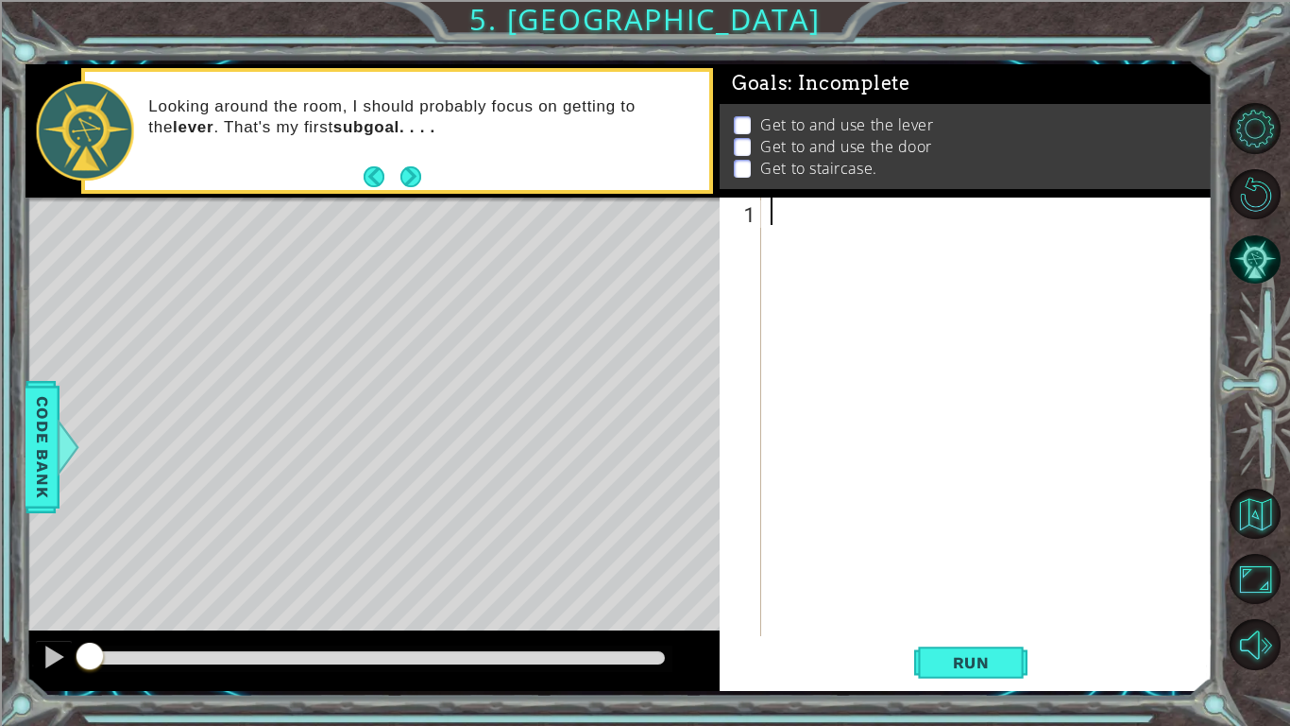
scroll to position [0, 0]
click at [804, 213] on div at bounding box center [992, 443] width 451 height 493
type textarea "m"
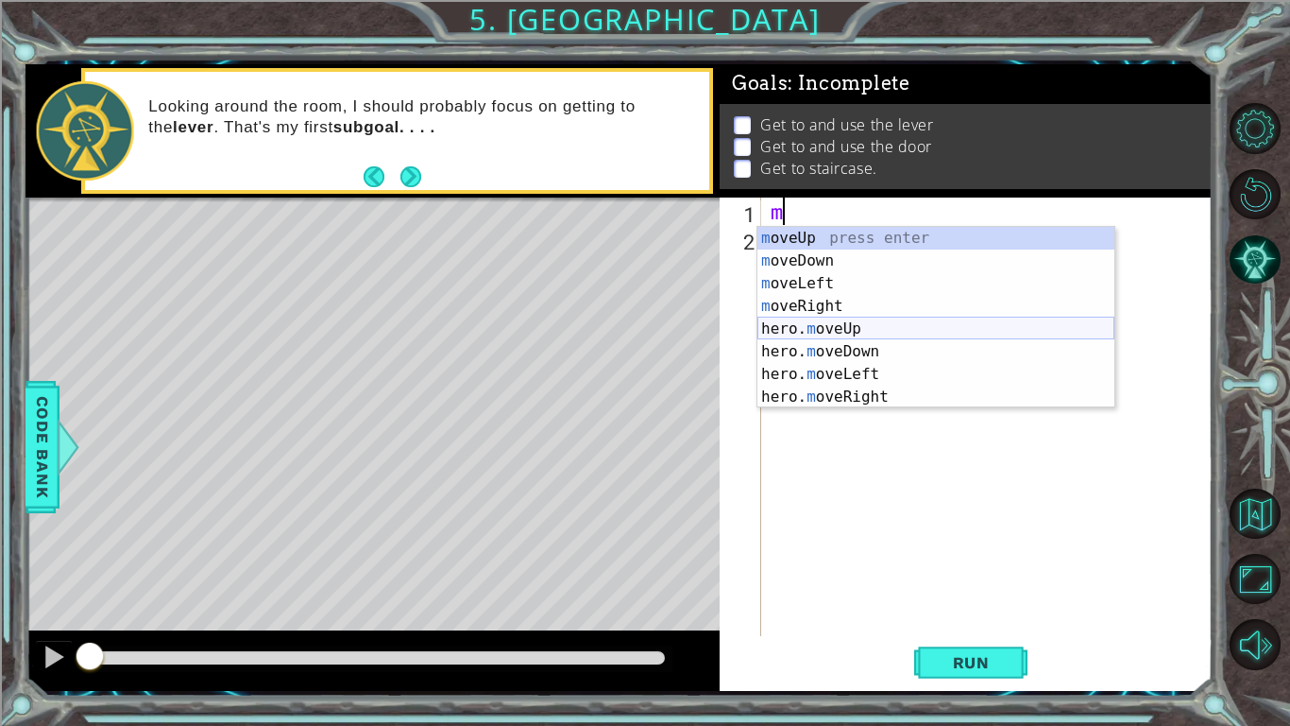
click at [872, 329] on div "m oveUp press enter m oveDown press enter m oveLeft press enter m oveRight pres…" at bounding box center [936, 340] width 357 height 227
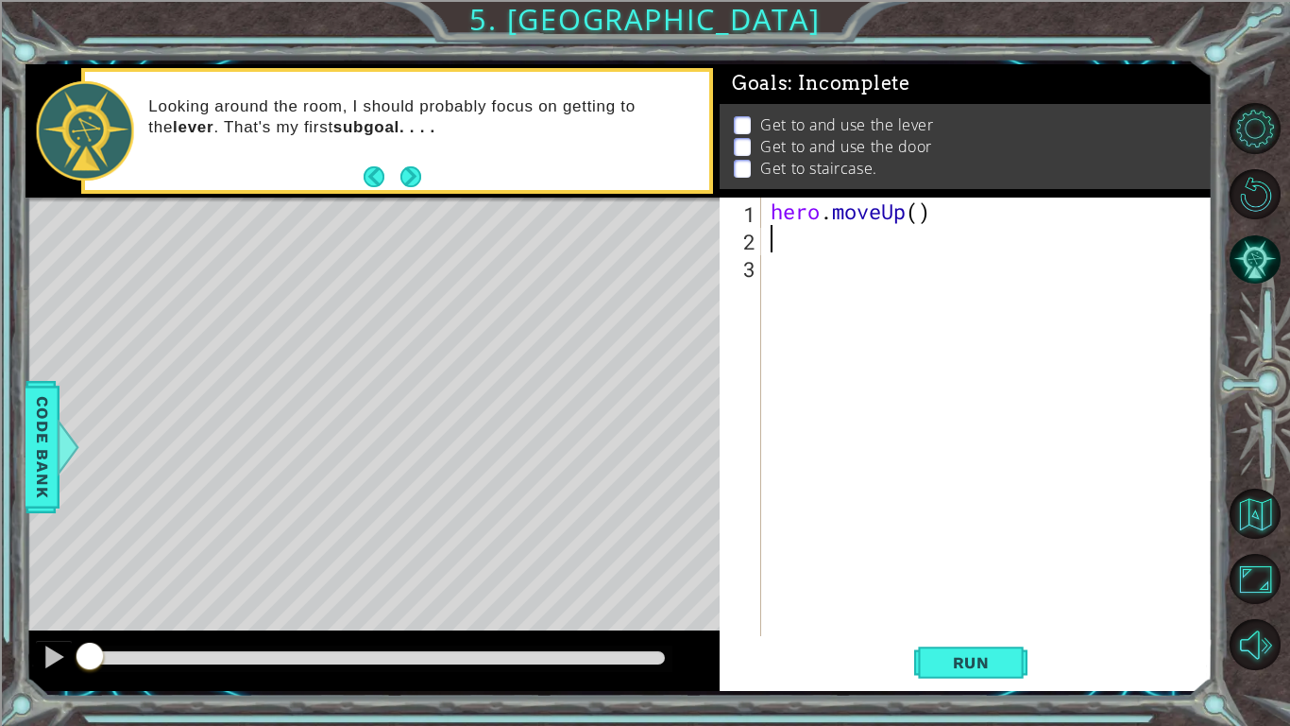
click at [926, 213] on div "hero . moveUp ( )" at bounding box center [992, 443] width 451 height 493
type textarea "hero.moveUp(2)"
click at [776, 243] on div "hero . moveUp ( 2 )" at bounding box center [992, 443] width 451 height 493
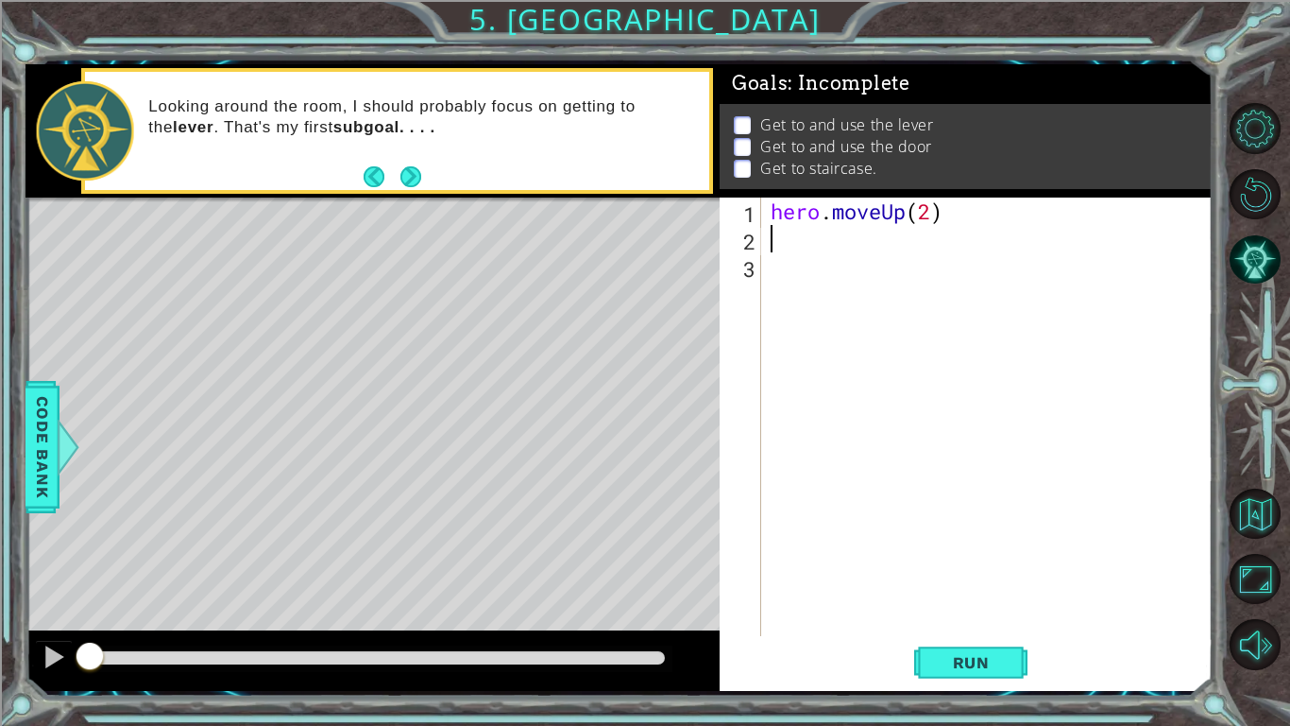
type textarea "m"
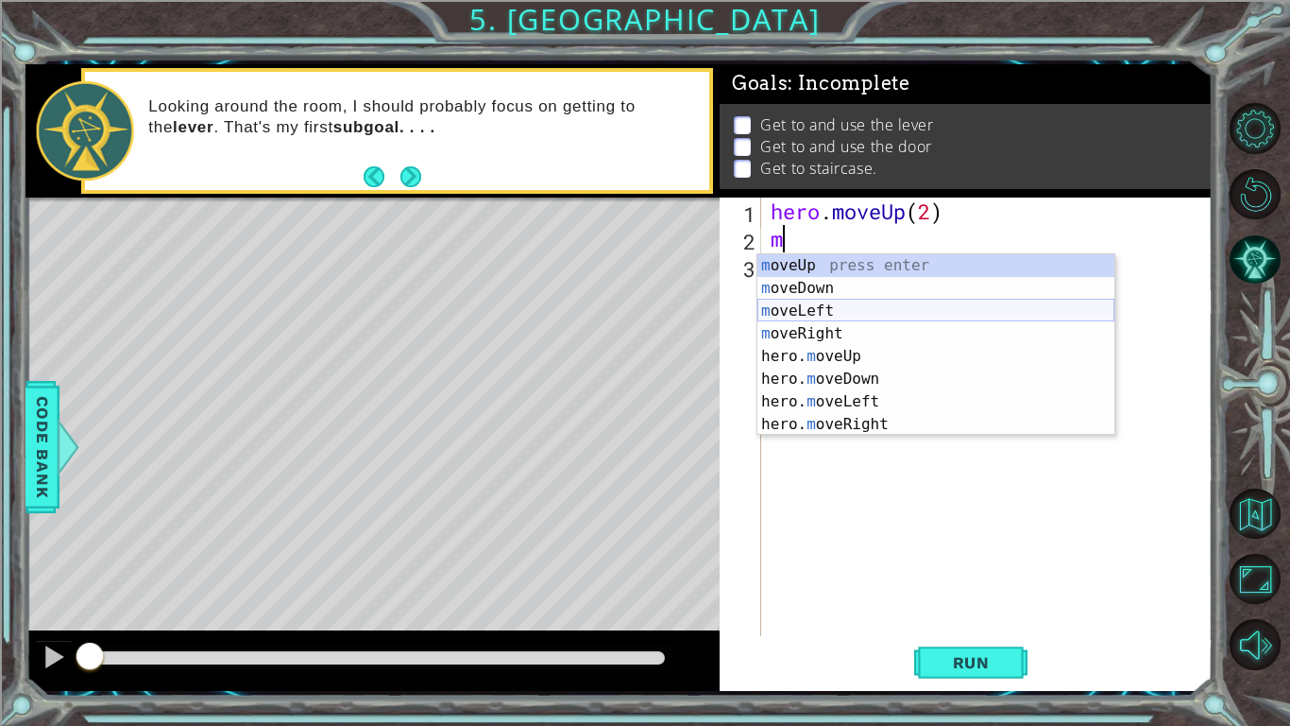
click at [825, 316] on div "m oveUp press enter m oveDown press enter m oveLeft press enter m oveRight pres…" at bounding box center [936, 367] width 357 height 227
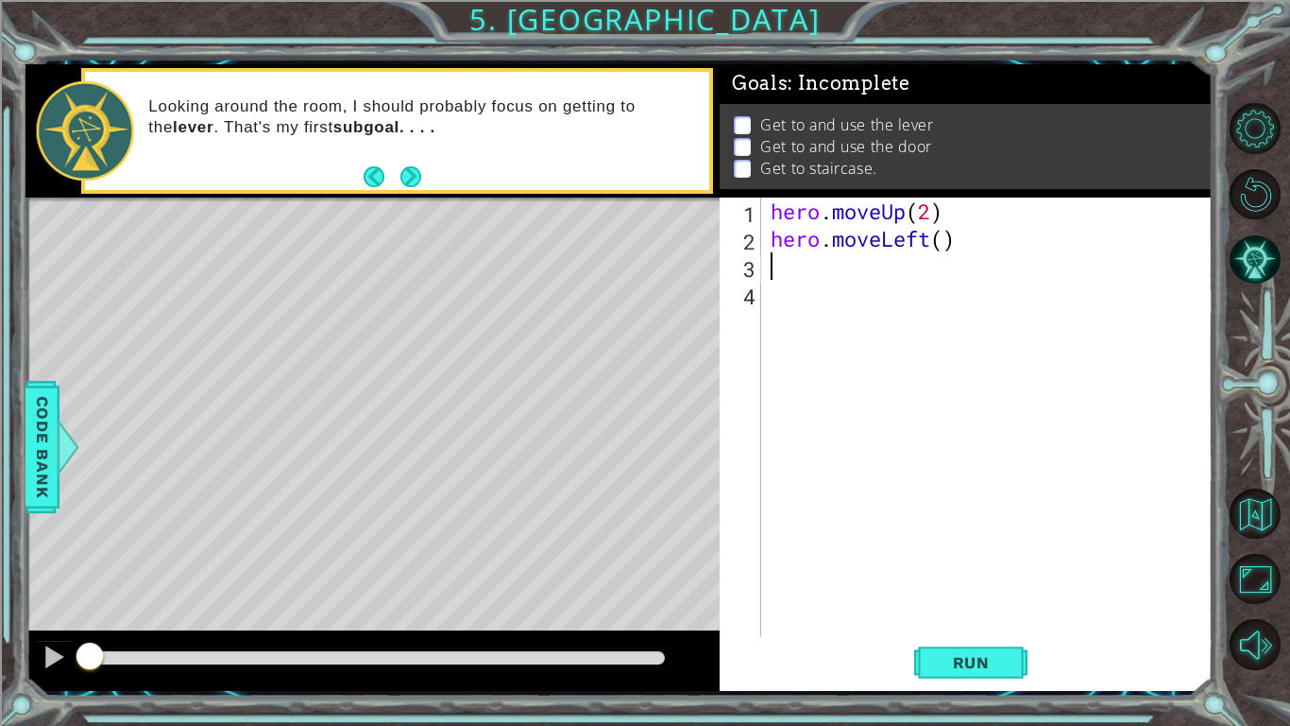
click at [948, 245] on div "hero . moveUp ( 2 ) hero . moveLeft ( )" at bounding box center [992, 443] width 451 height 493
type textarea "hero.moveLeft(1)"
click at [809, 268] on div "hero . moveUp ( 2 ) hero . moveLeft ( 1 )" at bounding box center [992, 443] width 451 height 493
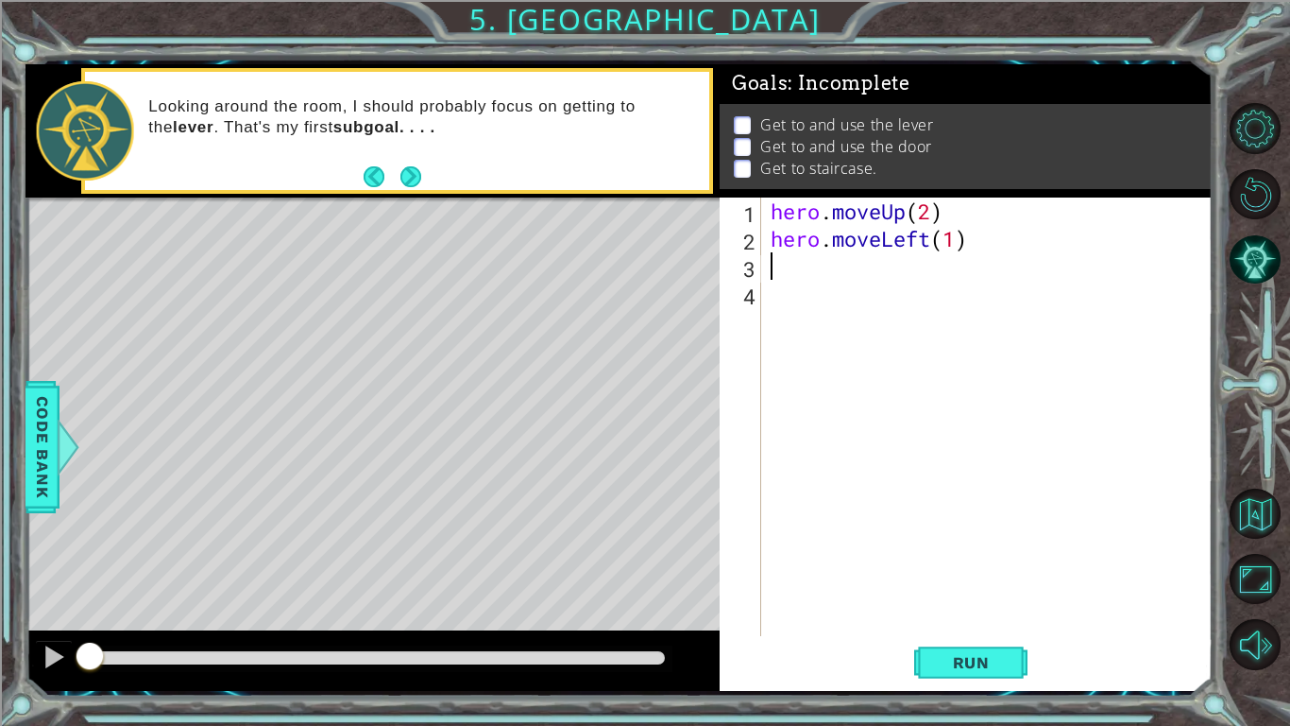
click at [50, 703] on div "1 ההההההההההההההההההההההההההההההההההההההההההההההההההההההההההההההההההההההההההההה…" at bounding box center [645, 363] width 1290 height 726
click at [792, 277] on div "hero . moveUp ( 2 ) hero . moveLeft ( 1 )" at bounding box center [992, 443] width 451 height 493
type textarea "m"
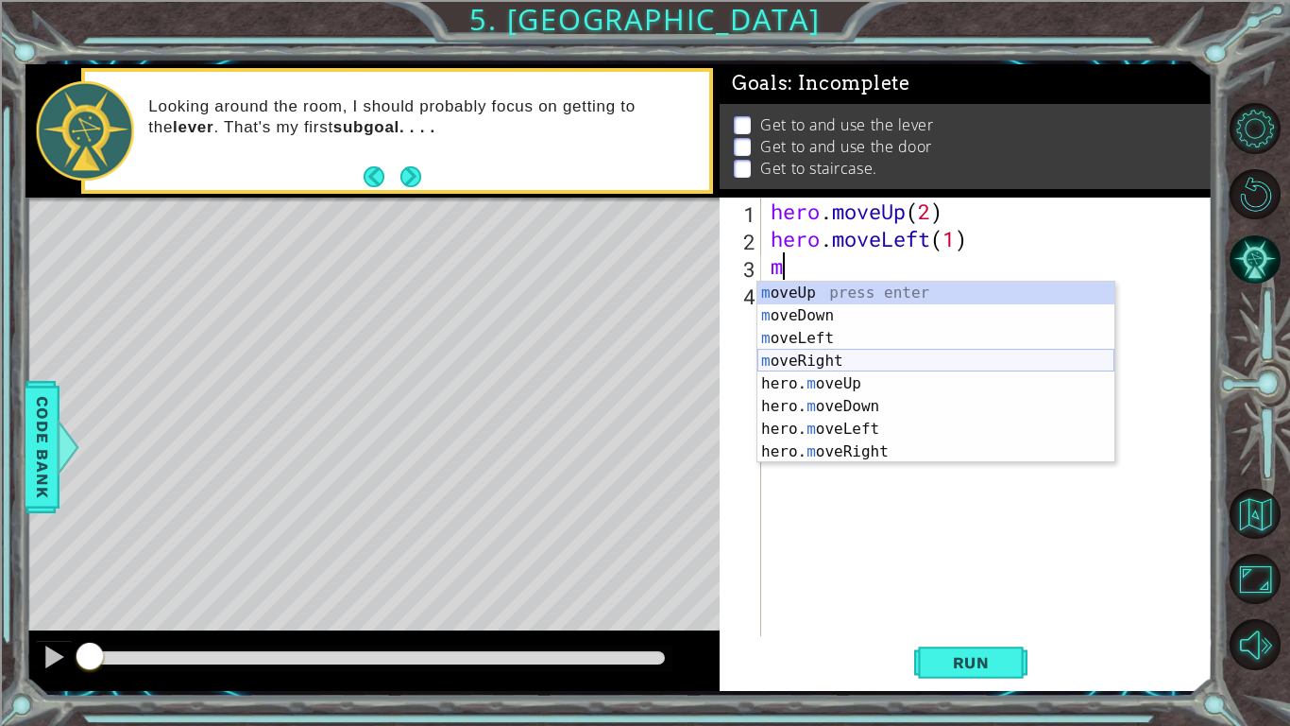
click at [863, 366] on div "m oveUp press enter m oveDown press enter m oveLeft press enter m oveRight pres…" at bounding box center [936, 395] width 357 height 227
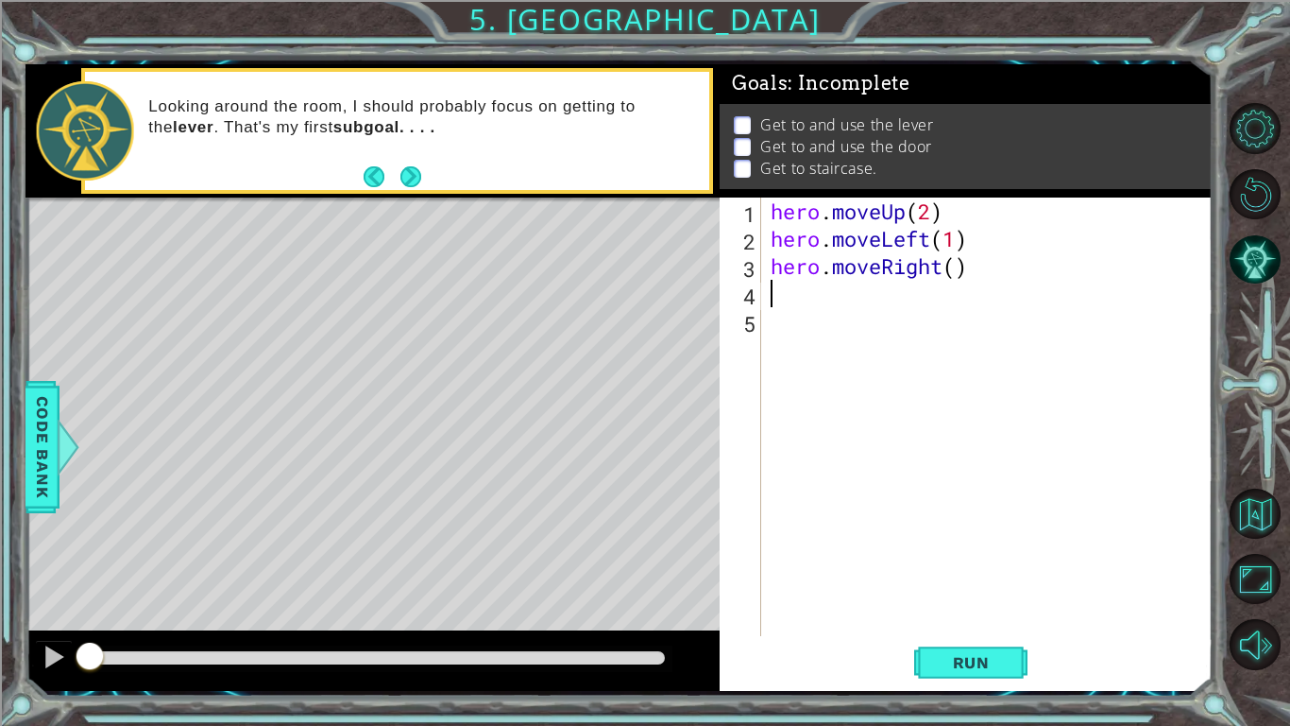
click at [962, 268] on div "hero . moveUp ( 2 ) hero . moveLeft ( 1 ) hero . moveRight ( )" at bounding box center [992, 443] width 451 height 493
type textarea "hero.moveRight(3)"
click at [837, 302] on div "hero . moveUp ( 2 ) hero . moveLeft ( 1 ) hero . moveRight ( 3 )" at bounding box center [992, 443] width 451 height 493
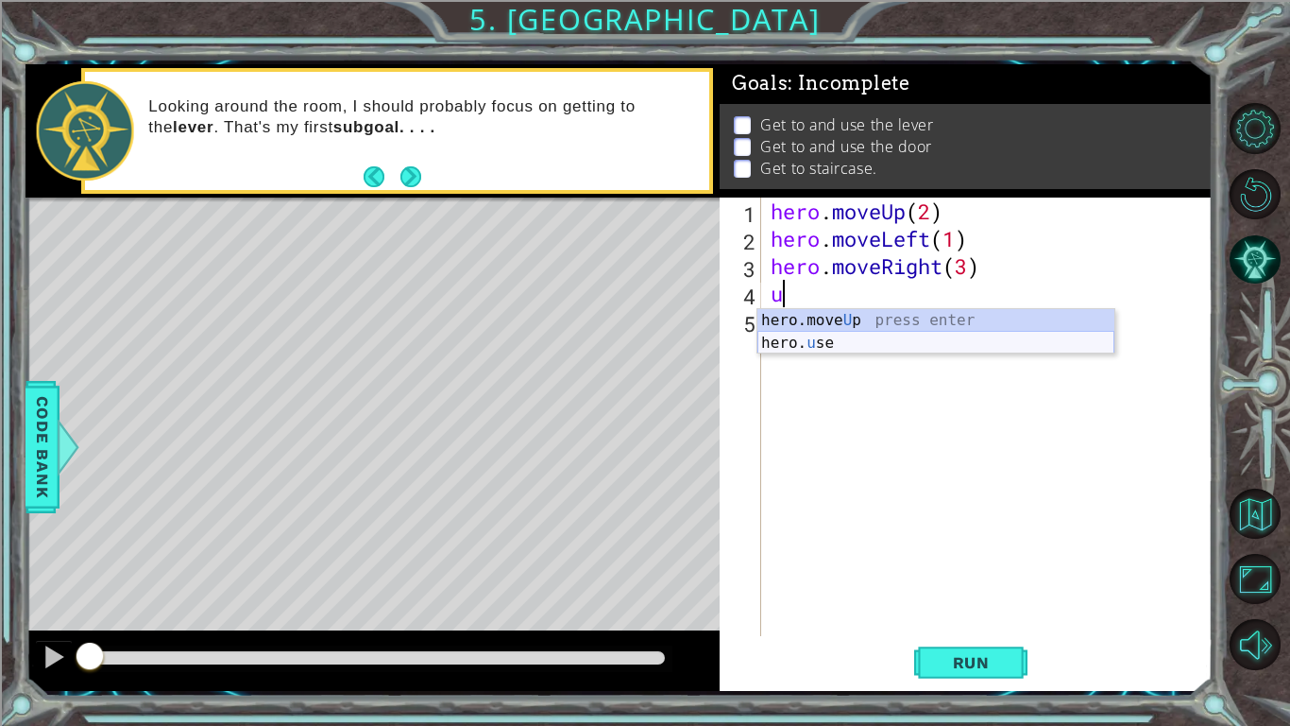
click at [863, 339] on div "hero.move U p press enter hero. u se press enter" at bounding box center [936, 354] width 357 height 91
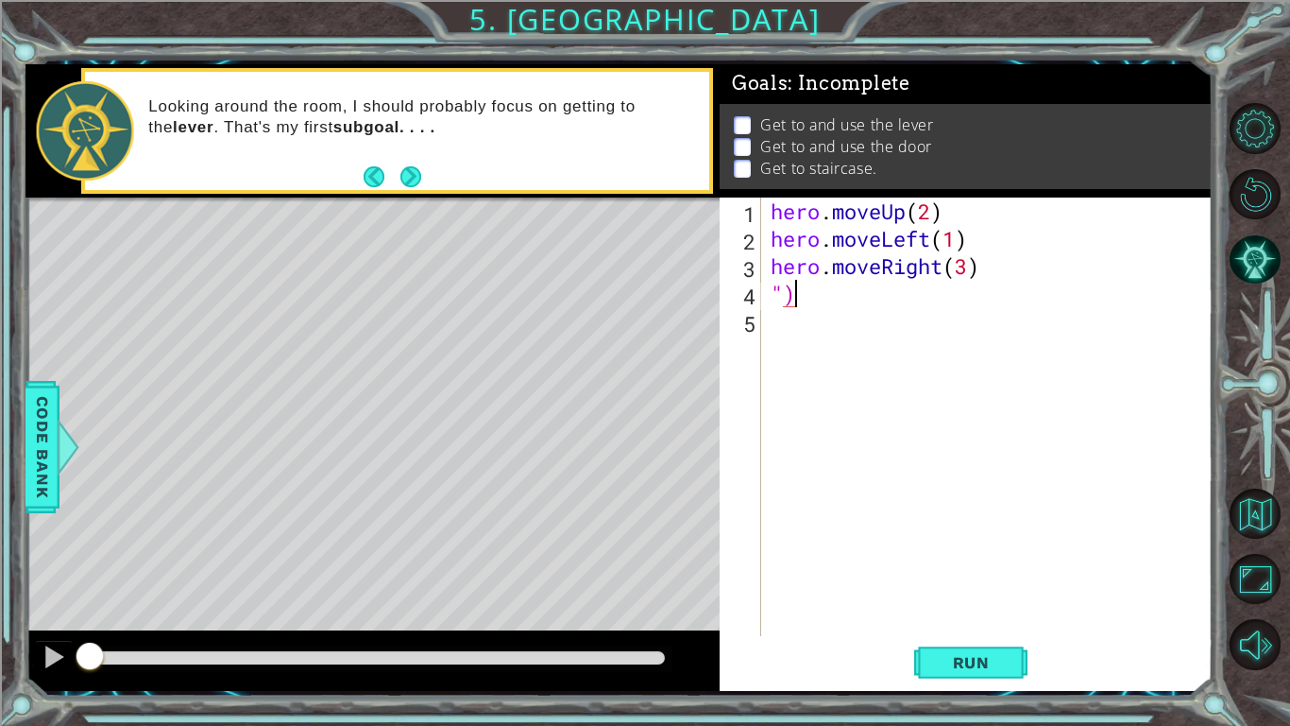
type textarea """
click at [782, 256] on div "hero . moveUp ( 2 ) hero . moveLeft ( 1 ) hero . moveRight ( 3 )" at bounding box center [992, 443] width 451 height 493
type textarea "hero.moveRight(3)"
drag, startPoint x: 998, startPoint y: 271, endPoint x: 791, endPoint y: 283, distance: 207.3
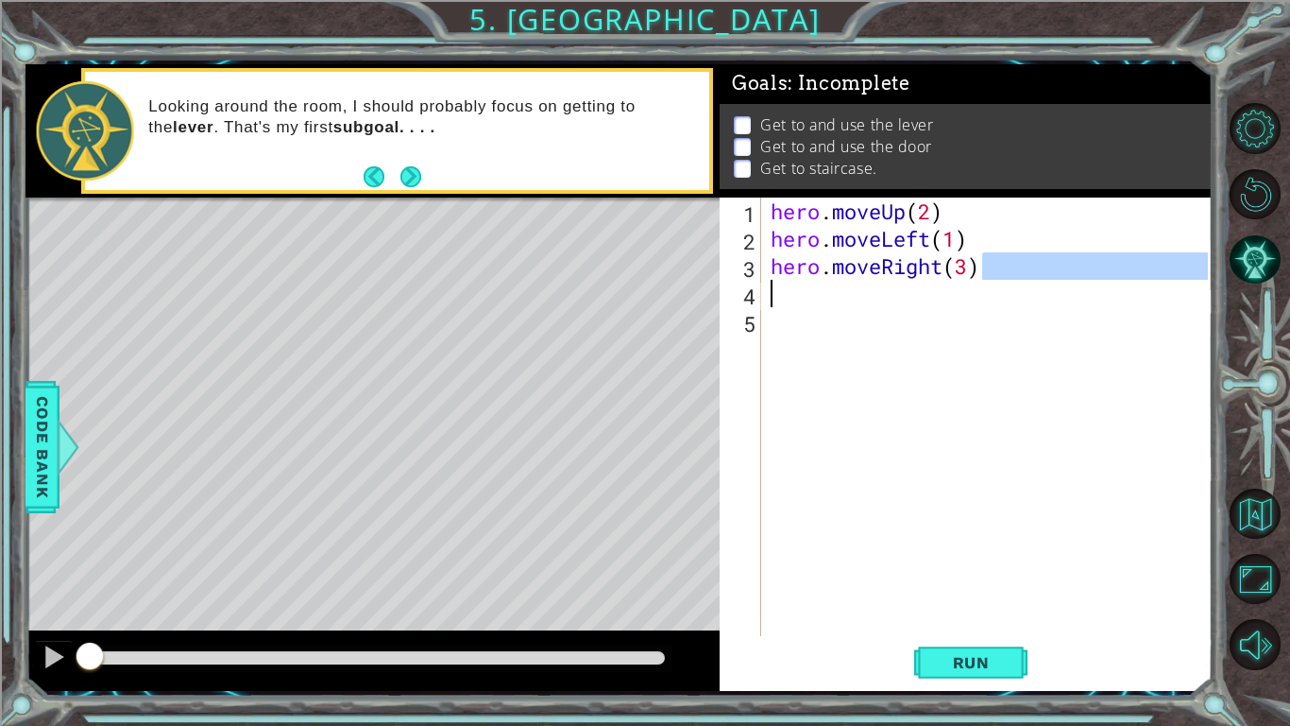
click at [791, 283] on div "hero . moveUp ( 2 ) hero . moveLeft ( 1 ) hero . moveRight ( 3 )" at bounding box center [992, 443] width 451 height 493
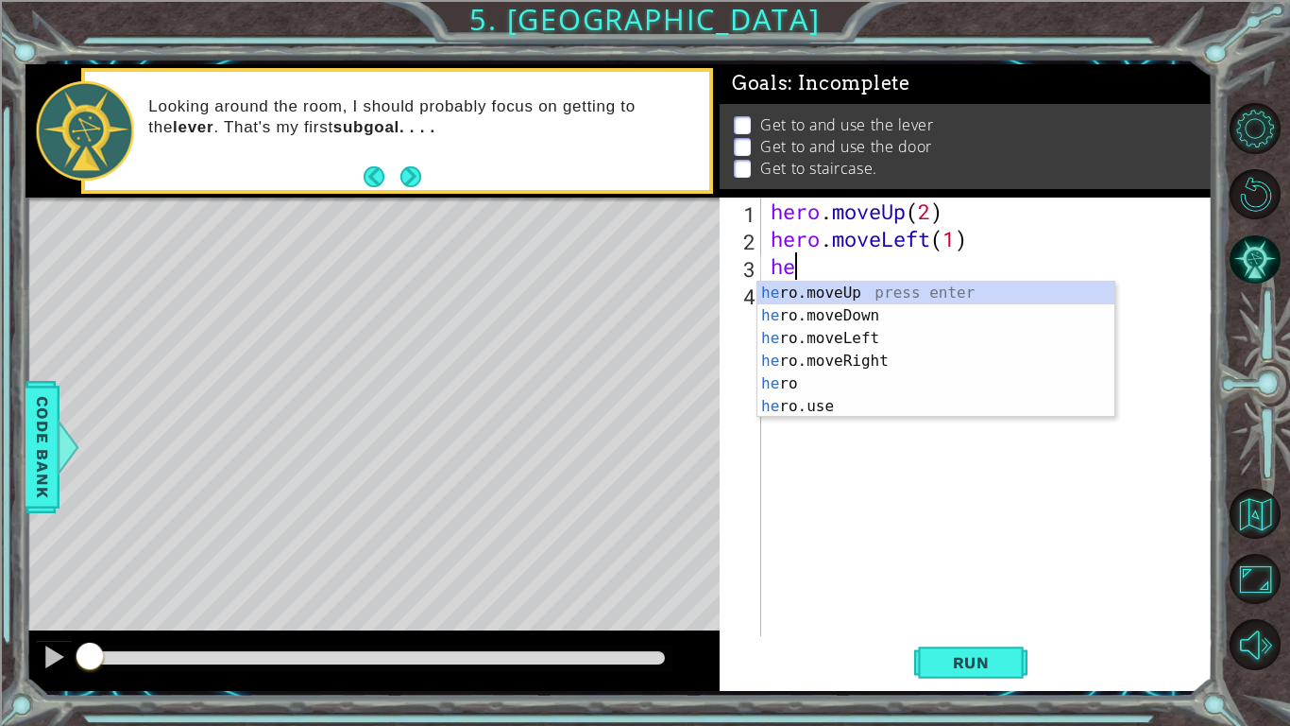
type textarea "h"
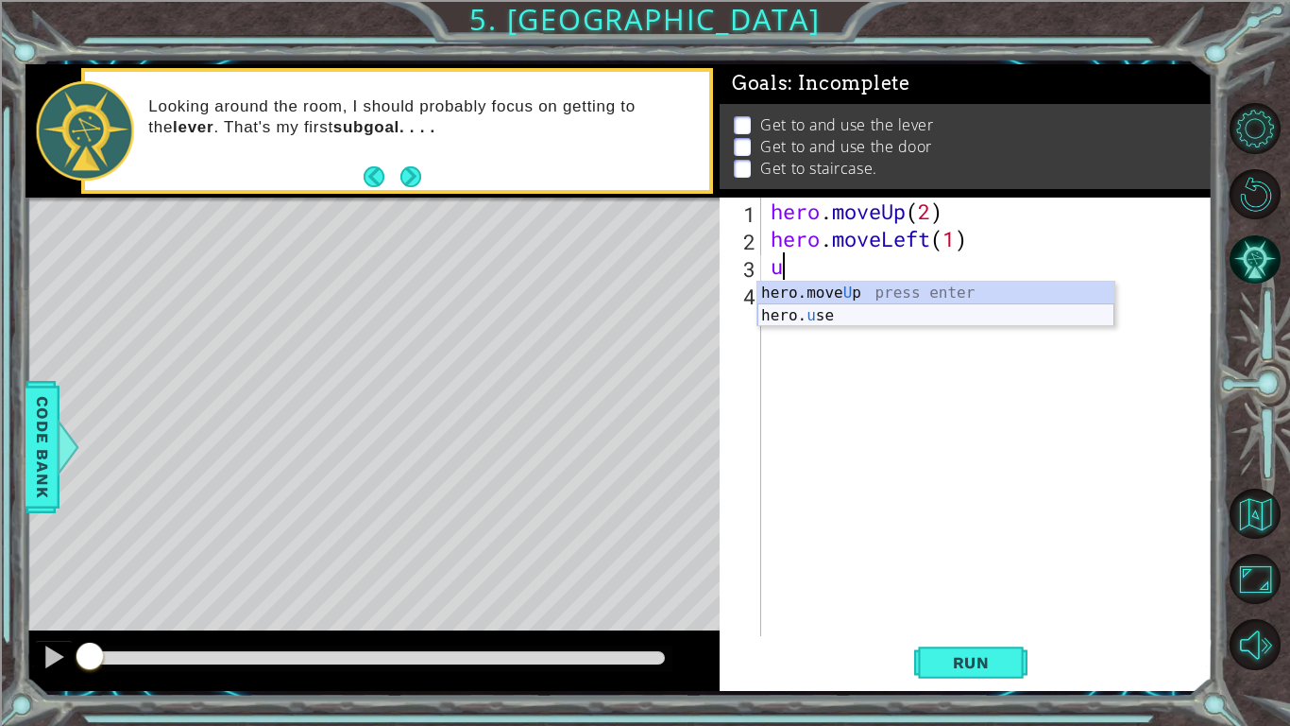
click at [1064, 319] on div "hero.move U p press enter hero. u se press enter" at bounding box center [936, 327] width 357 height 91
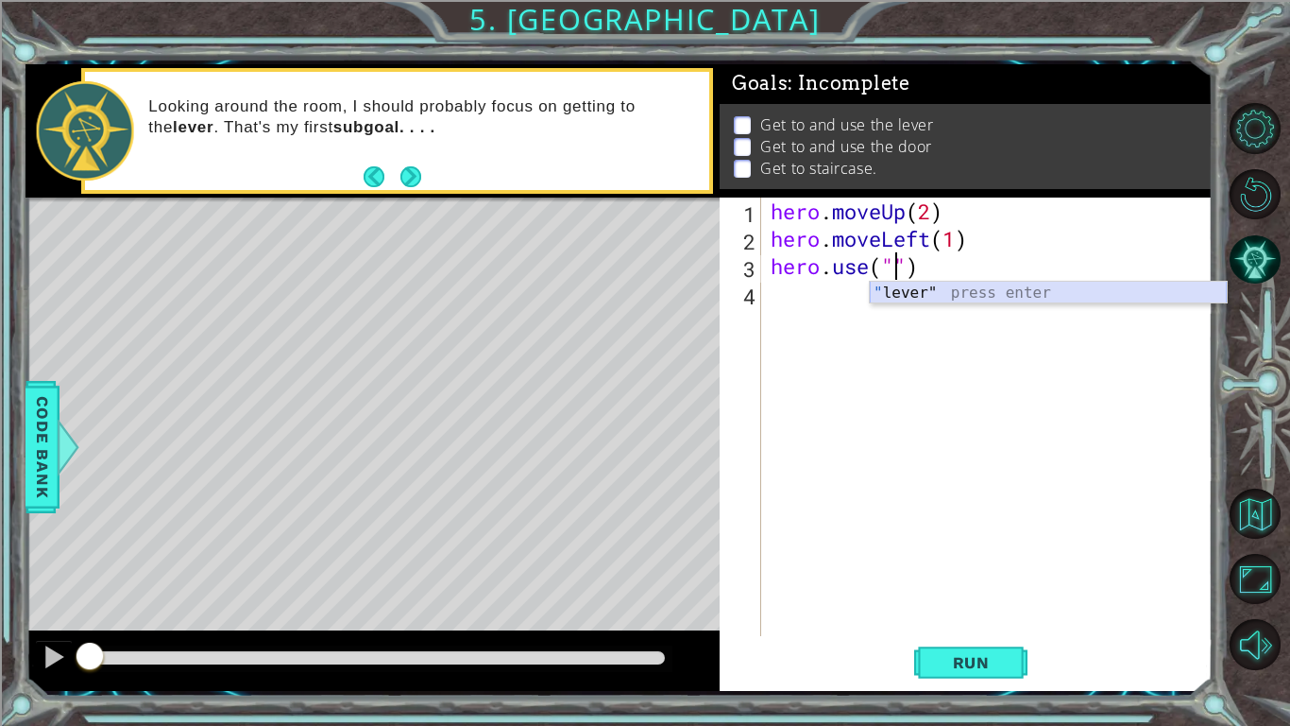
click at [1002, 296] on div "" lever" press enter" at bounding box center [1048, 316] width 357 height 68
type textarea "hero.use("lever")"
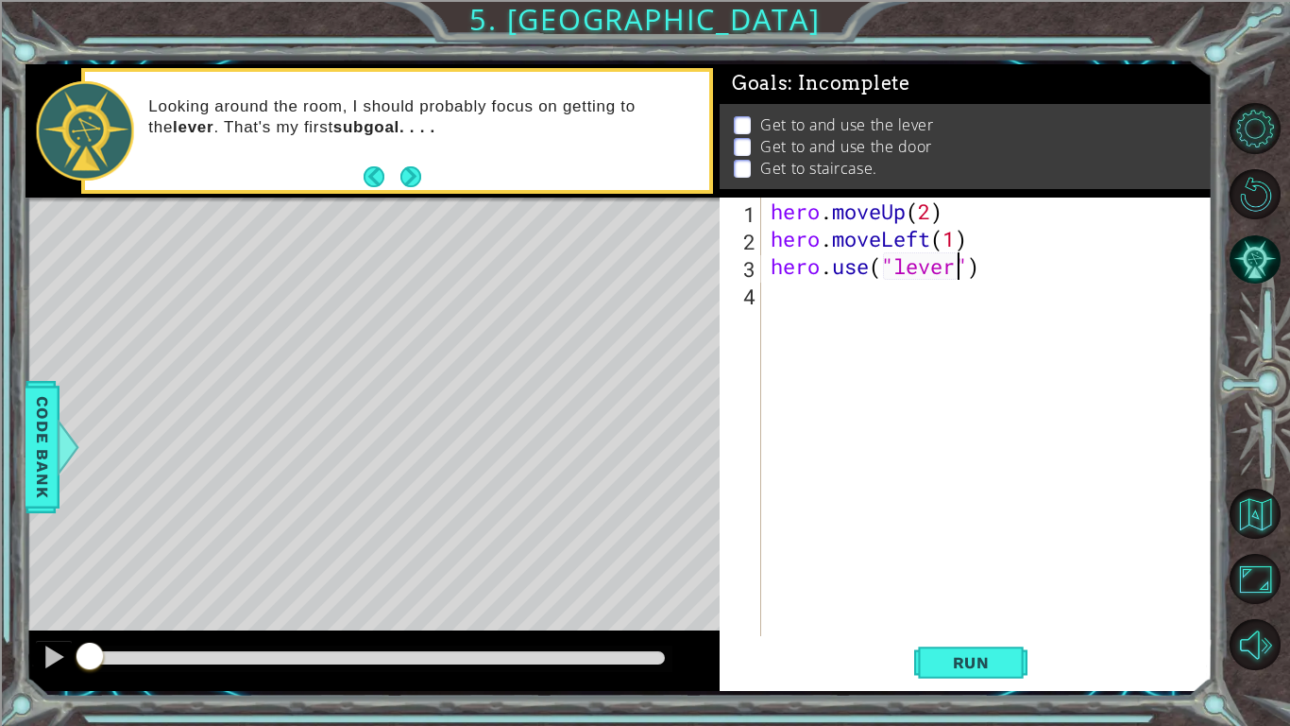
click at [843, 310] on div "hero . moveUp ( 2 ) hero . moveLeft ( 1 ) hero . use ( "lever" )" at bounding box center [992, 443] width 451 height 493
type textarea "m"
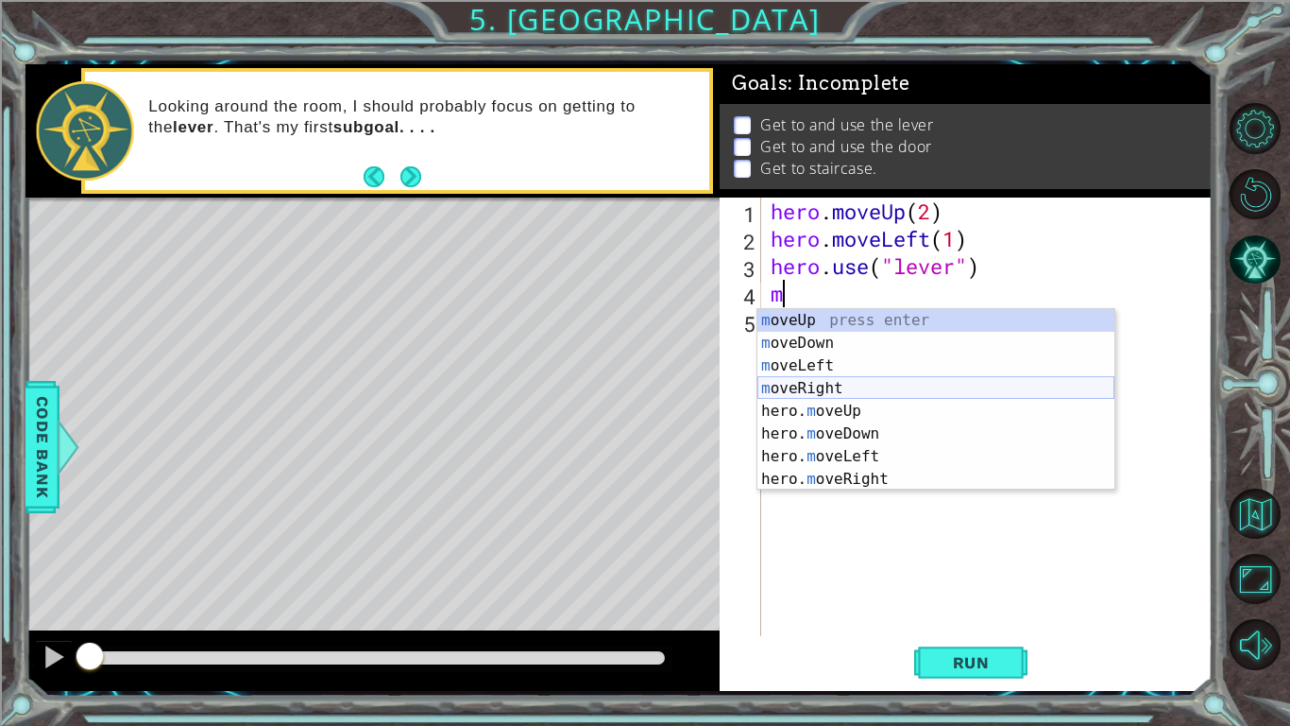
click at [851, 391] on div "m oveUp press enter m oveDown press enter m oveLeft press enter m oveRight pres…" at bounding box center [936, 422] width 357 height 227
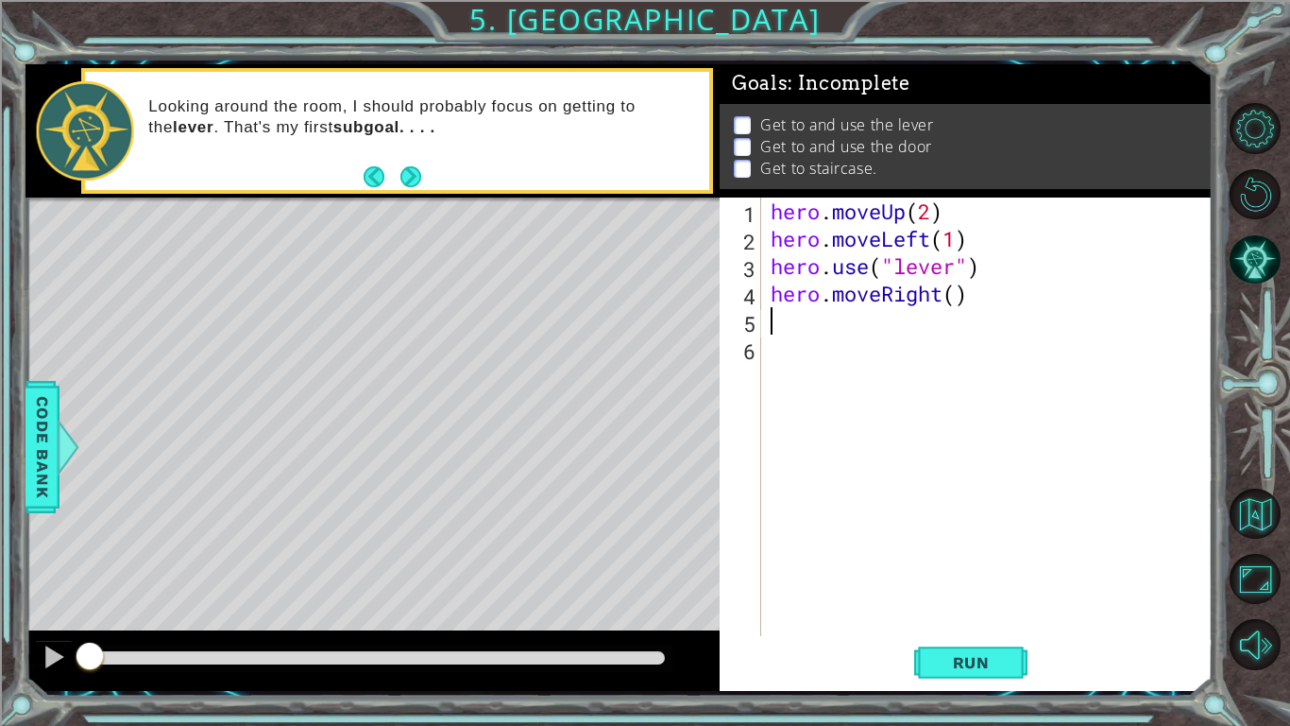
click at [964, 298] on div "hero . moveUp ( 2 ) hero . moveLeft ( 1 ) hero . use ( "lever" ) hero . moveRig…" at bounding box center [992, 443] width 451 height 493
type textarea "hero.moveRight(3)"
click at [799, 323] on div "hero . moveUp ( 2 ) hero . moveLeft ( 1 ) hero . use ( "lever" ) hero . moveRig…" at bounding box center [992, 443] width 451 height 493
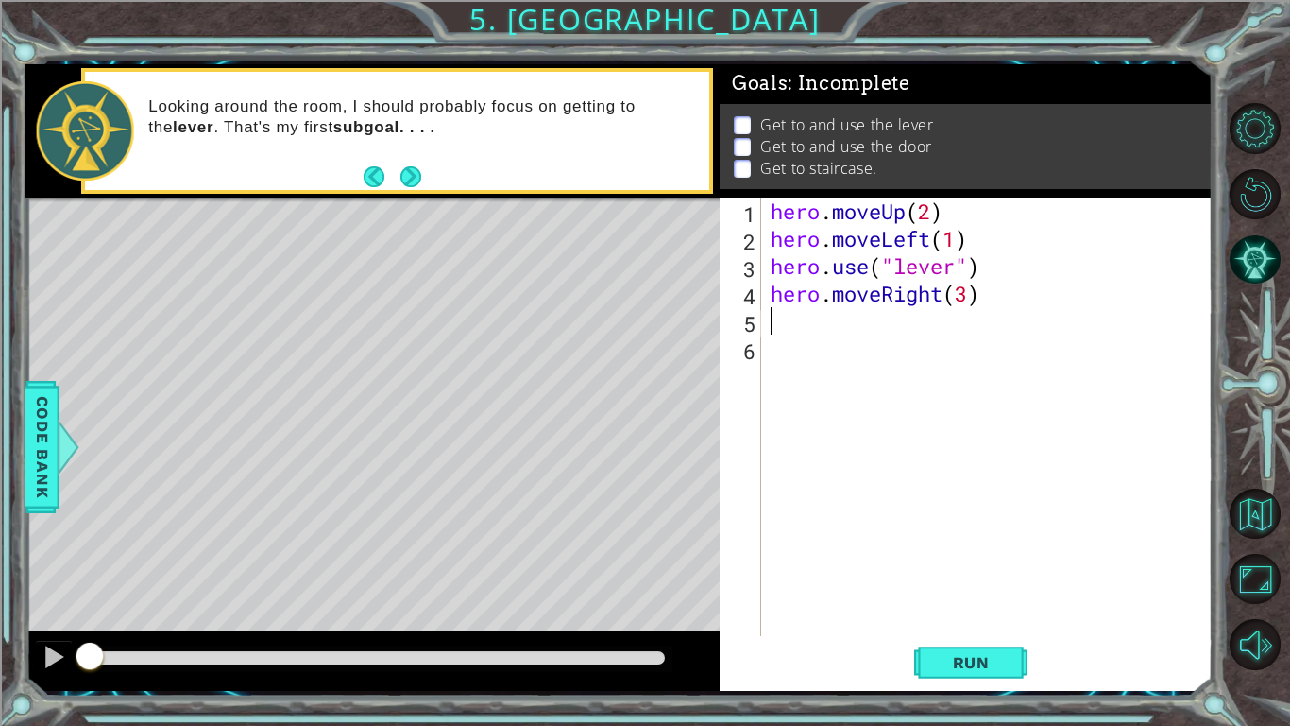
type textarea "m"
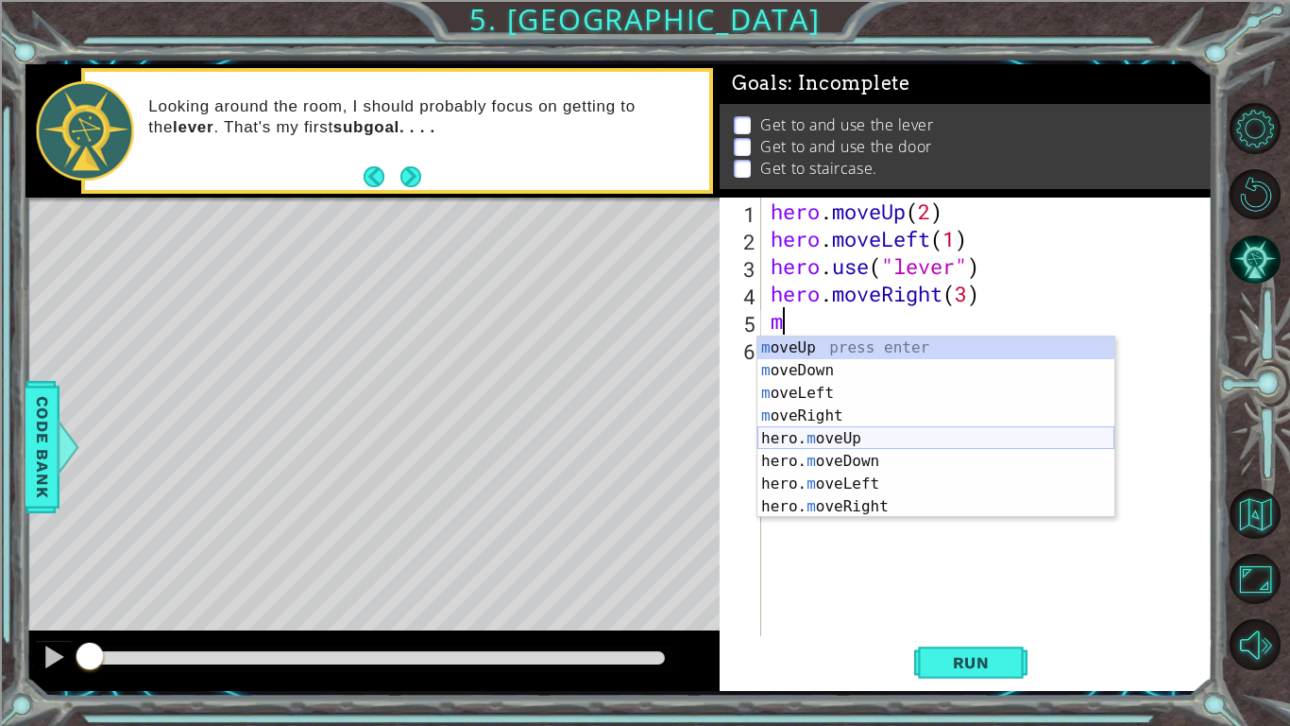
click at [900, 439] on div "m oveUp press enter m oveDown press enter m oveLeft press enter m oveRight pres…" at bounding box center [936, 449] width 357 height 227
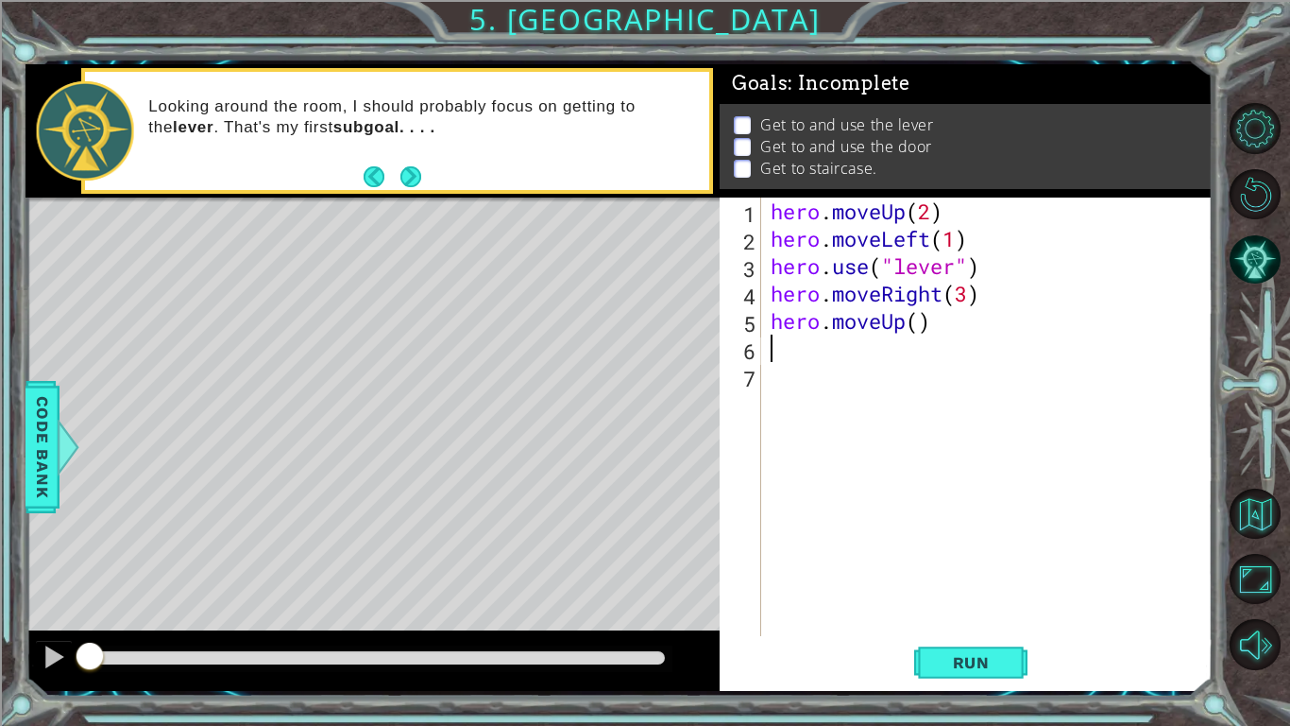
click at [923, 321] on div "hero . moveUp ( 2 ) hero . moveLeft ( 1 ) hero . use ( "lever" ) hero . moveRig…" at bounding box center [992, 443] width 451 height 493
type textarea "hero.moveUp(1)"
click at [833, 357] on div "hero . moveUp ( 2 ) hero . moveLeft ( 1 ) hero . use ( "lever" ) hero . moveRig…" at bounding box center [992, 443] width 451 height 493
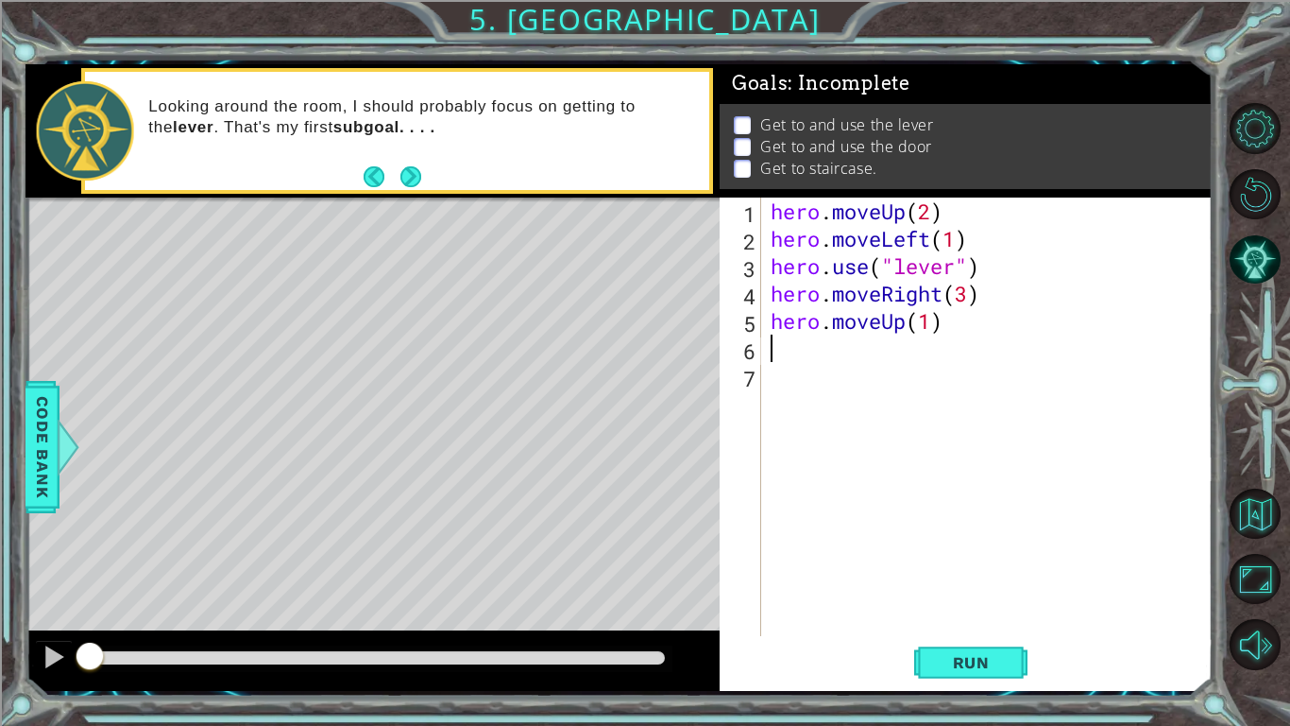
type textarea "m"
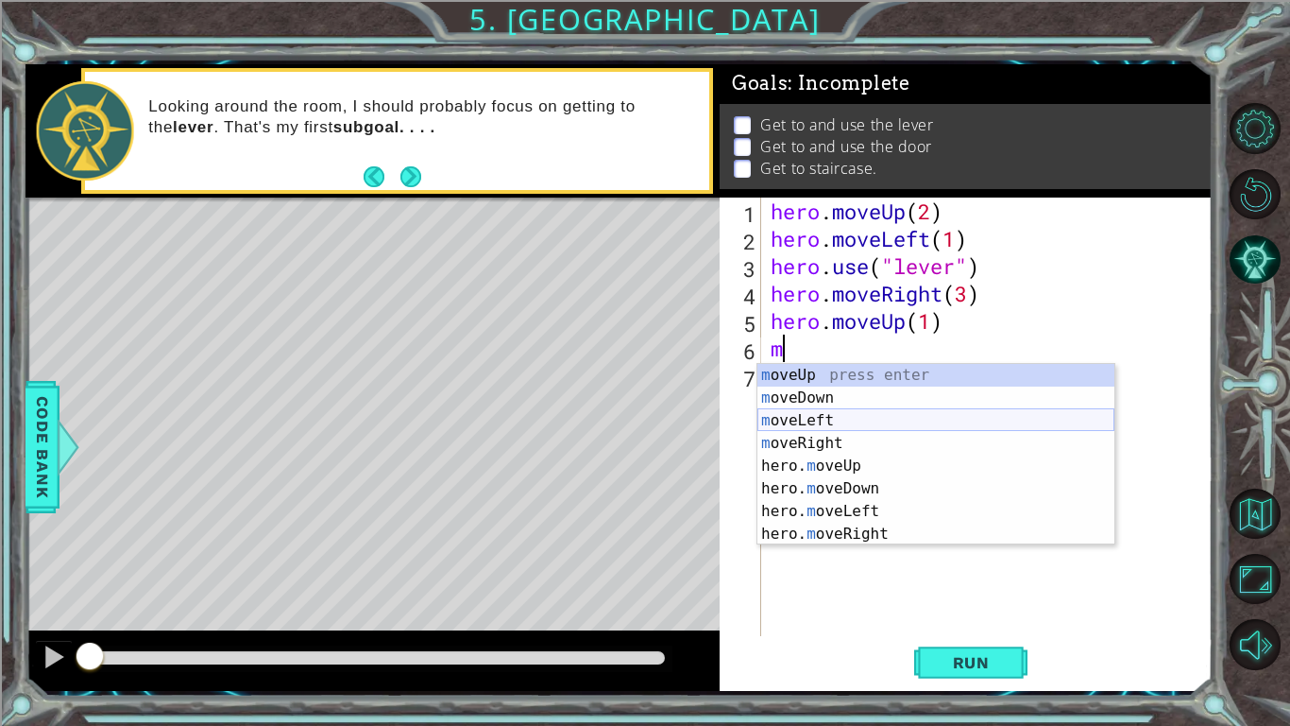
click at [849, 418] on div "m oveUp press enter m oveDown press enter m oveLeft press enter m oveRight pres…" at bounding box center [936, 477] width 357 height 227
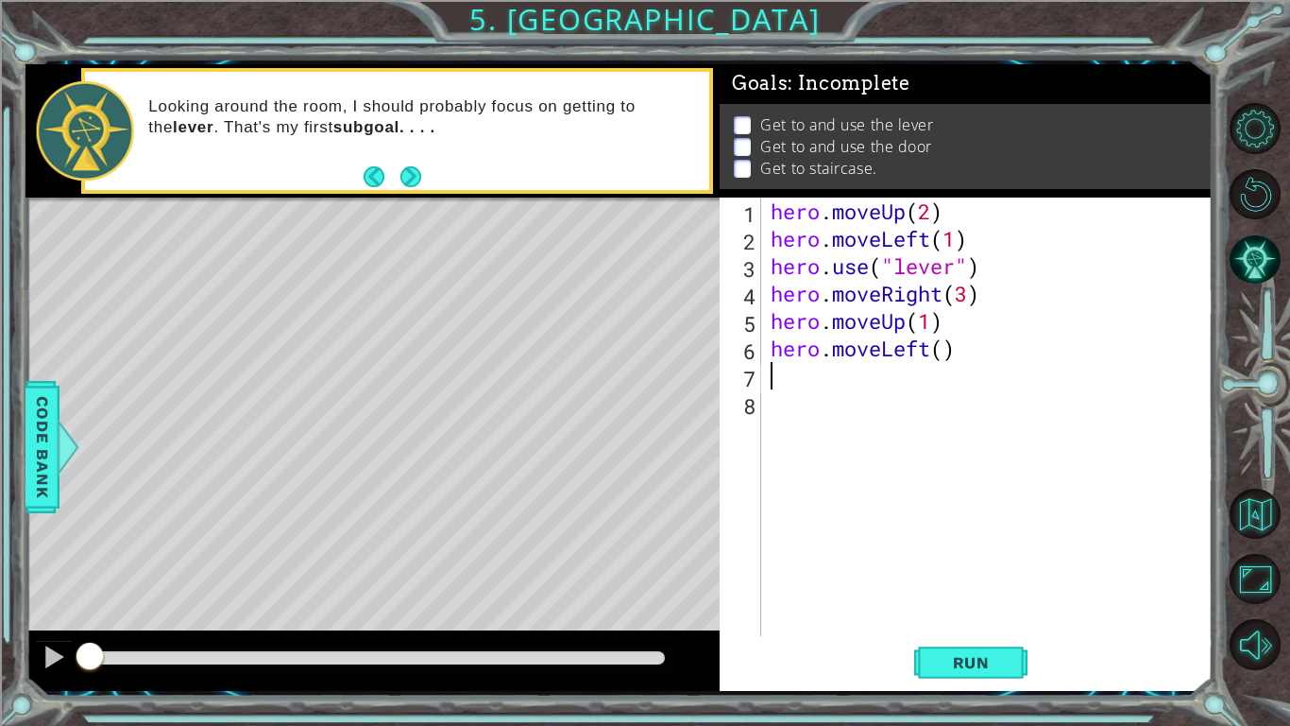
click at [944, 356] on div "hero . moveUp ( 2 ) hero . moveLeft ( 1 ) hero . use ( "lever" ) hero . moveRig…" at bounding box center [992, 443] width 451 height 493
click at [989, 668] on span "Run" at bounding box center [971, 662] width 75 height 19
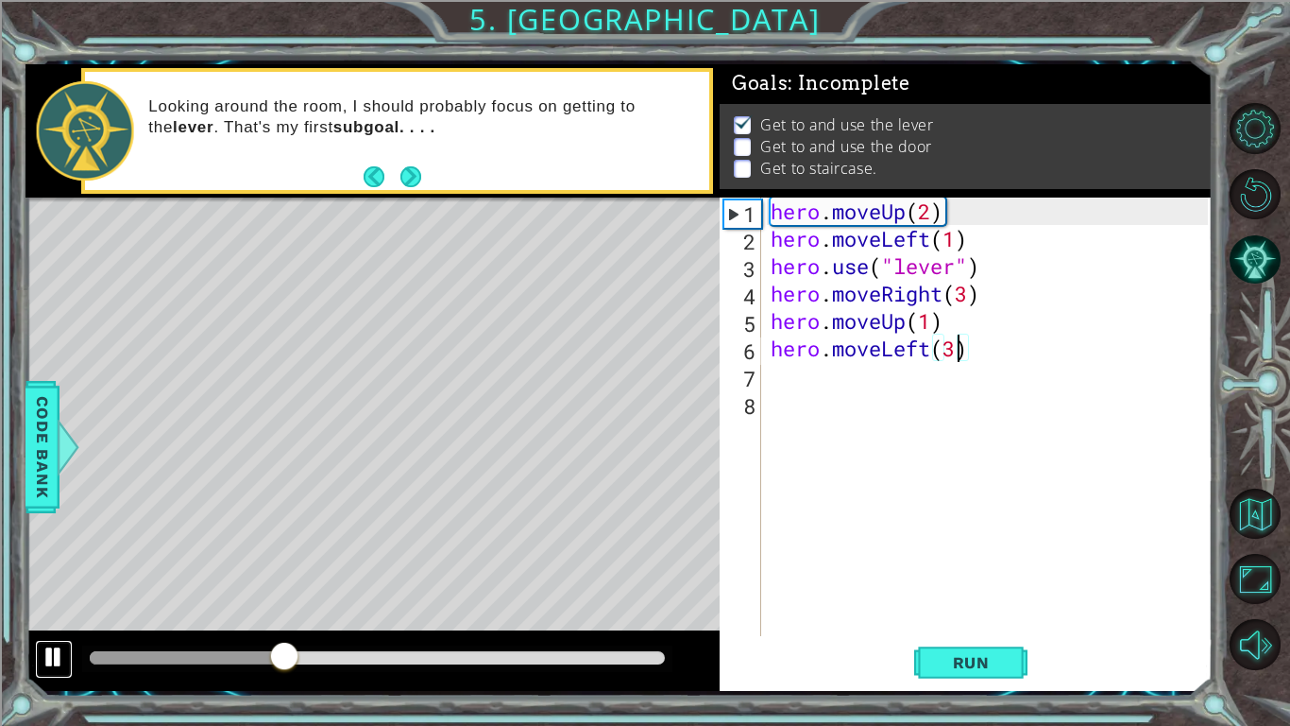
click at [48, 666] on div at bounding box center [54, 656] width 25 height 25
type textarea "hero.moveRight(3)"
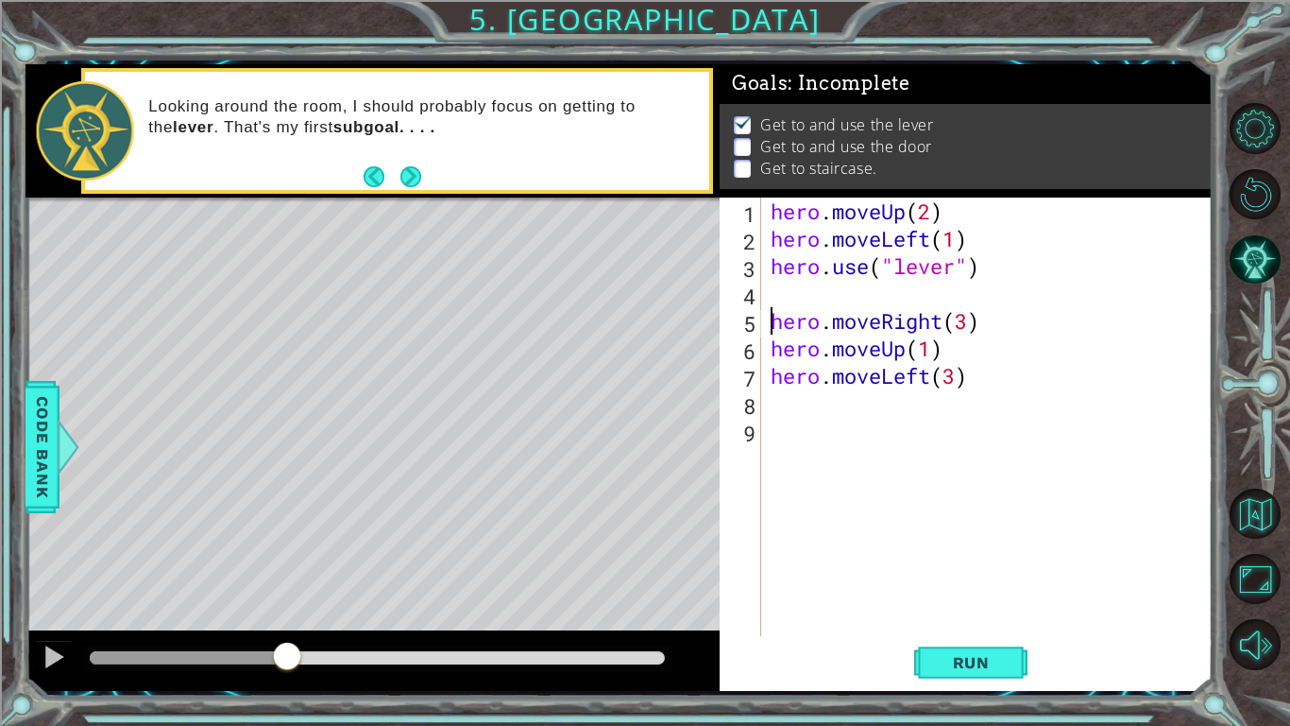
scroll to position [0, 0]
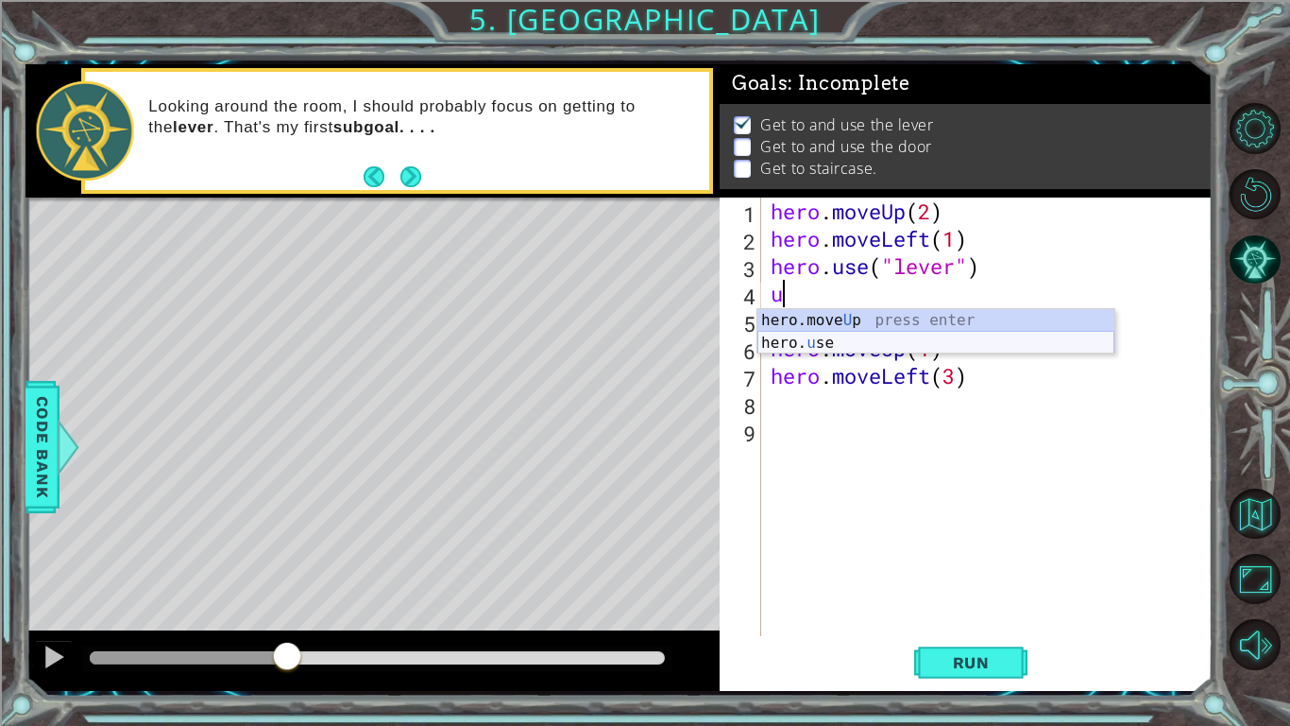
click at [991, 340] on div "hero.move U p press enter hero. u se press enter" at bounding box center [936, 354] width 357 height 91
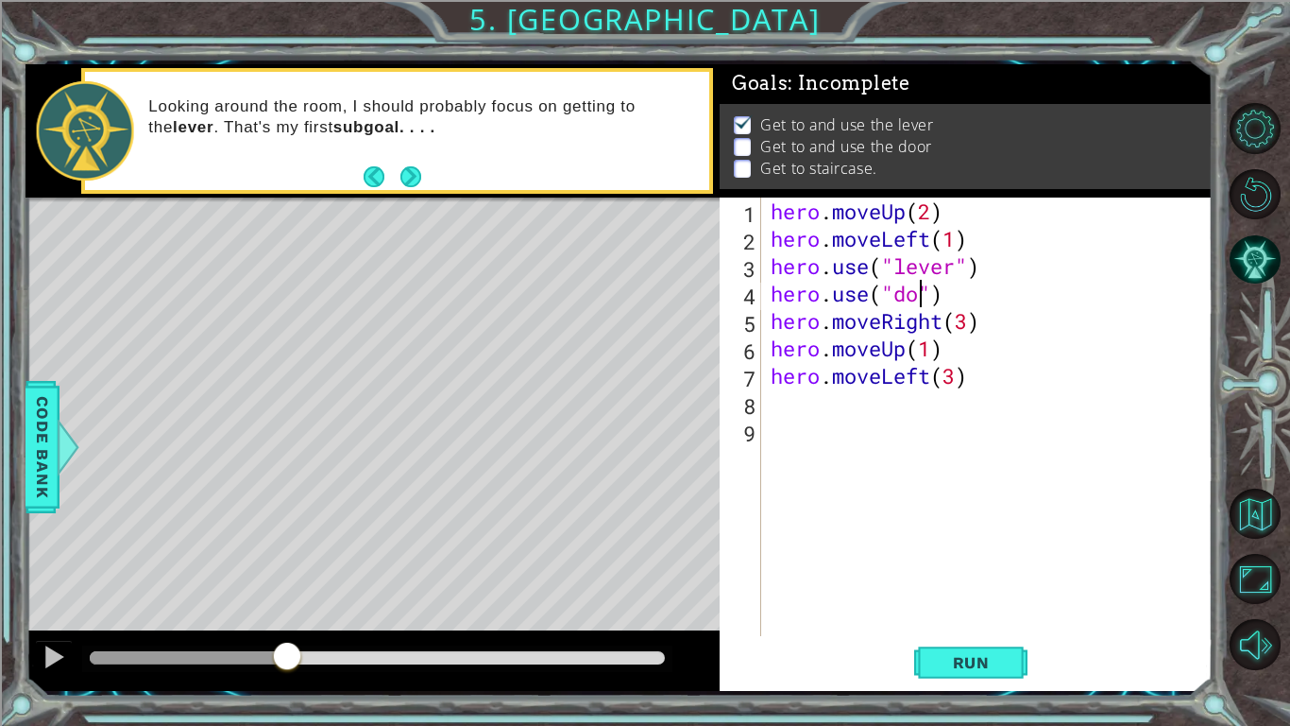
scroll to position [0, 7]
type textarea "hero.use("door")"
click at [991, 662] on span "Run" at bounding box center [971, 662] width 75 height 19
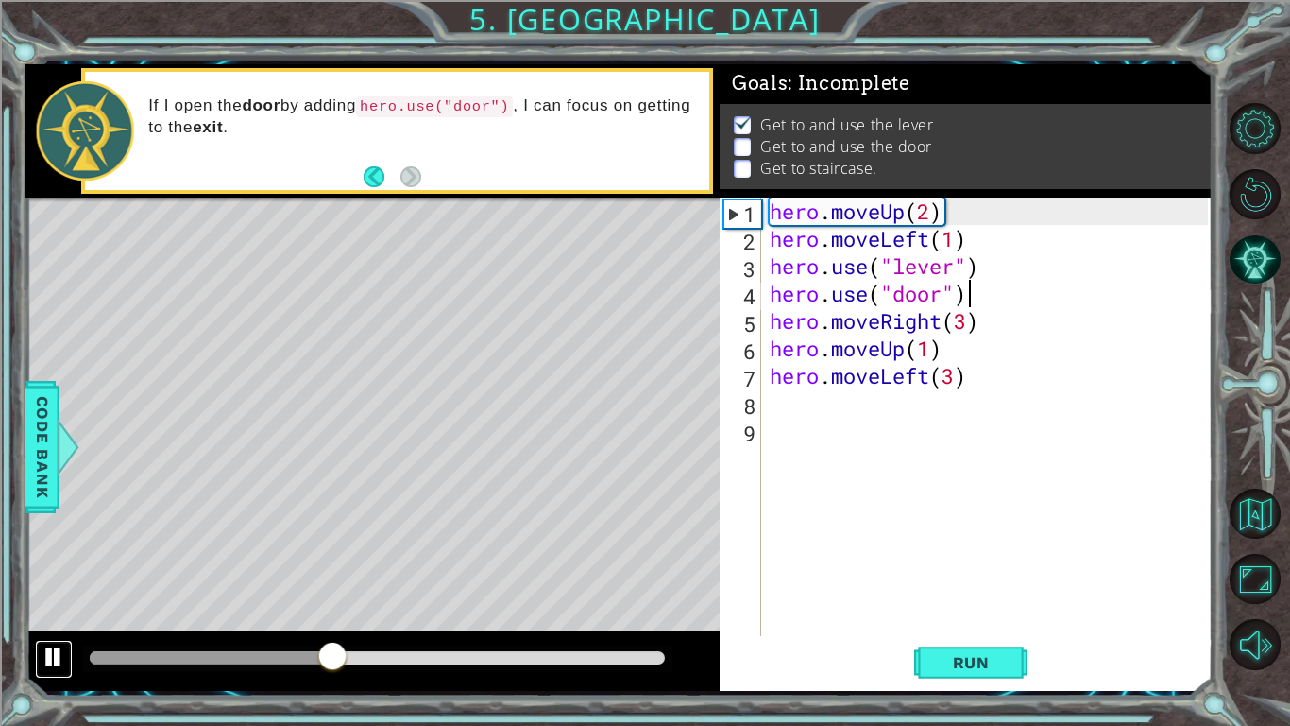
click at [51, 658] on div at bounding box center [54, 656] width 25 height 25
click at [974, 295] on div "hero . moveUp ( 2 ) hero . moveLeft ( 1 ) hero . use ( "lever" ) hero . use ( "…" at bounding box center [992, 443] width 452 height 493
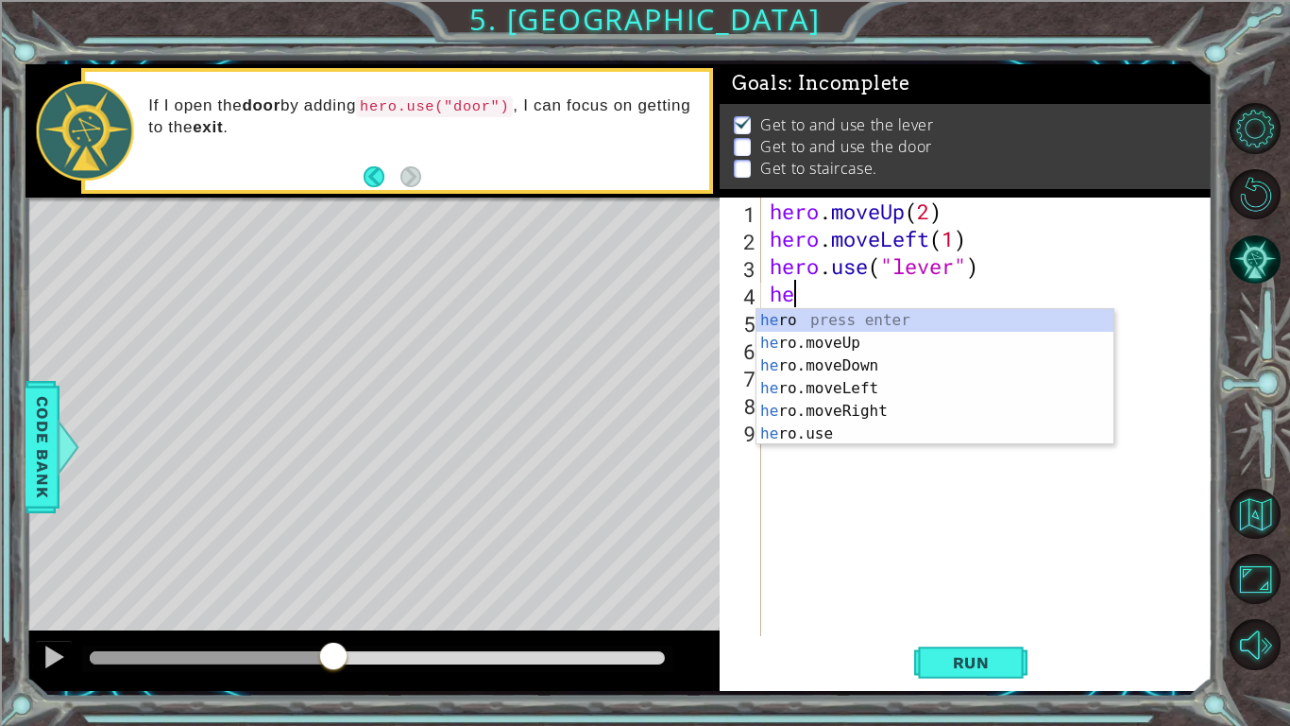
type textarea "h"
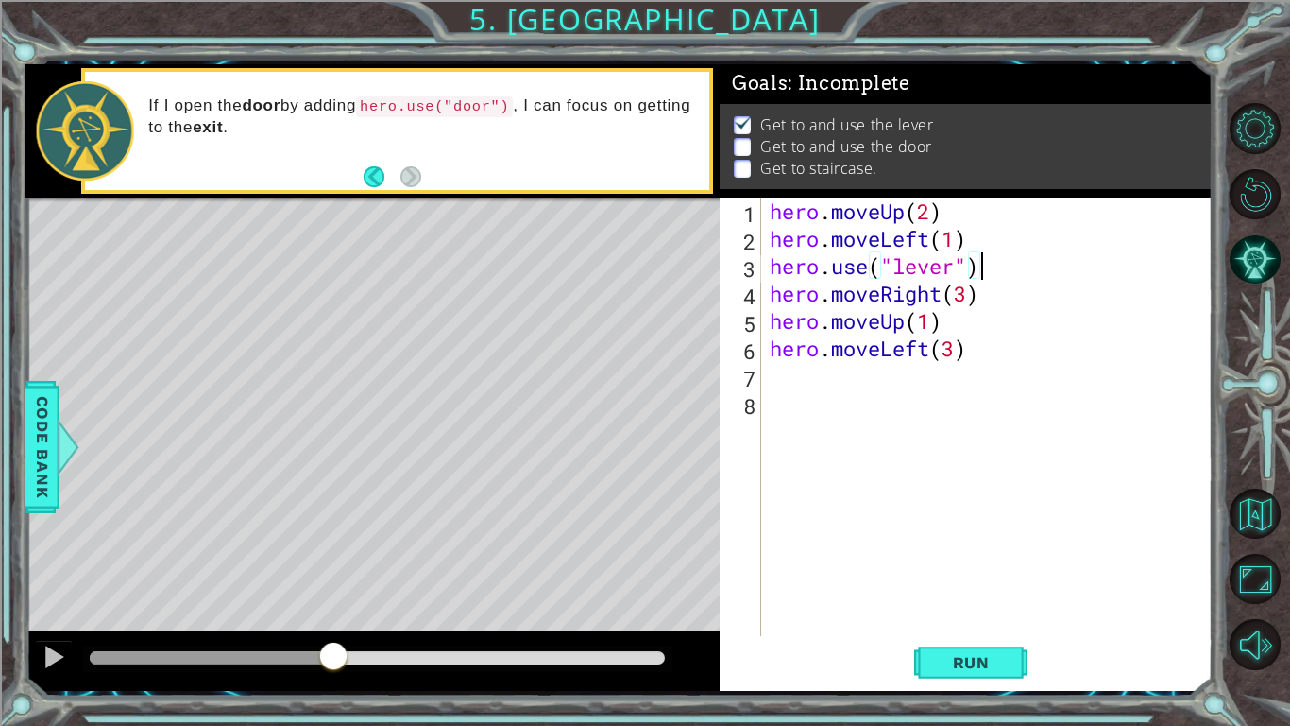
click at [1003, 303] on div "hero . moveUp ( 2 ) hero . moveLeft ( 1 ) hero . use ( "lever" ) hero . moveRig…" at bounding box center [992, 443] width 452 height 493
type textarea "hero.moveRight(3)"
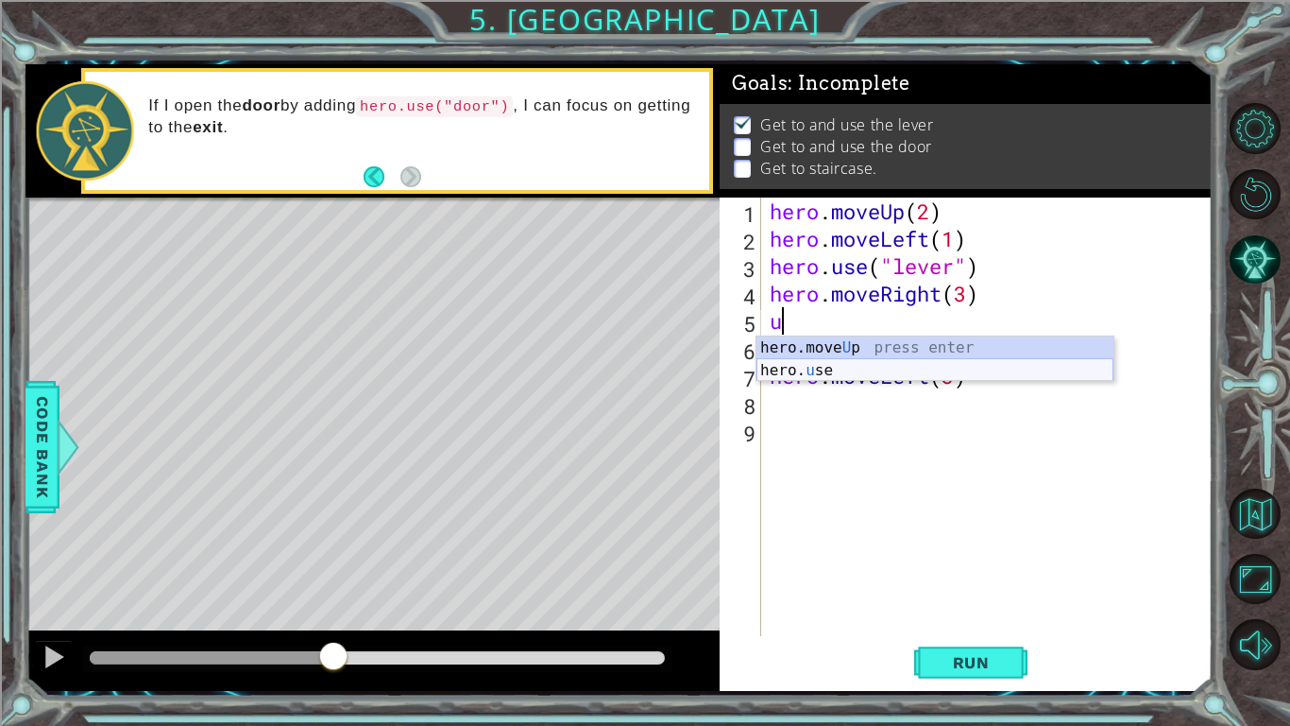
click at [955, 372] on div "hero.move U p press enter hero. u se press enter" at bounding box center [935, 381] width 357 height 91
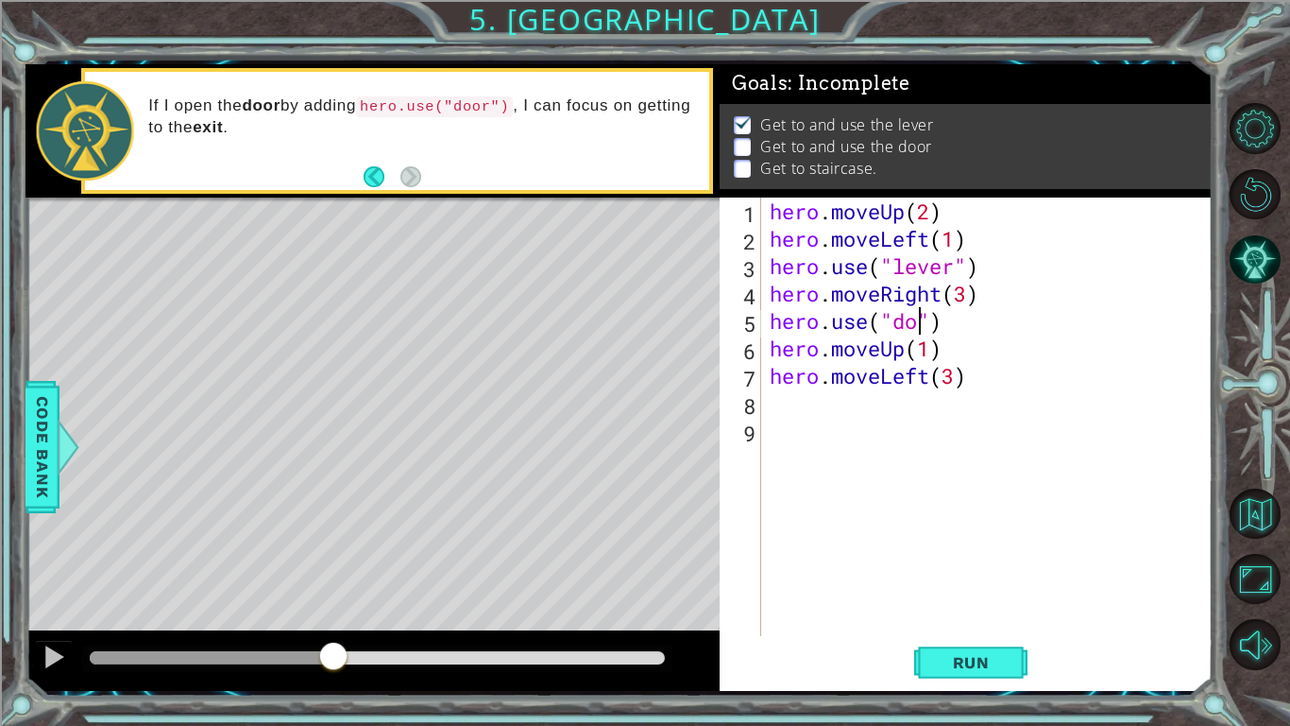
scroll to position [0, 7]
type textarea "hero.use("door")"
click at [1002, 656] on span "Run" at bounding box center [971, 662] width 75 height 19
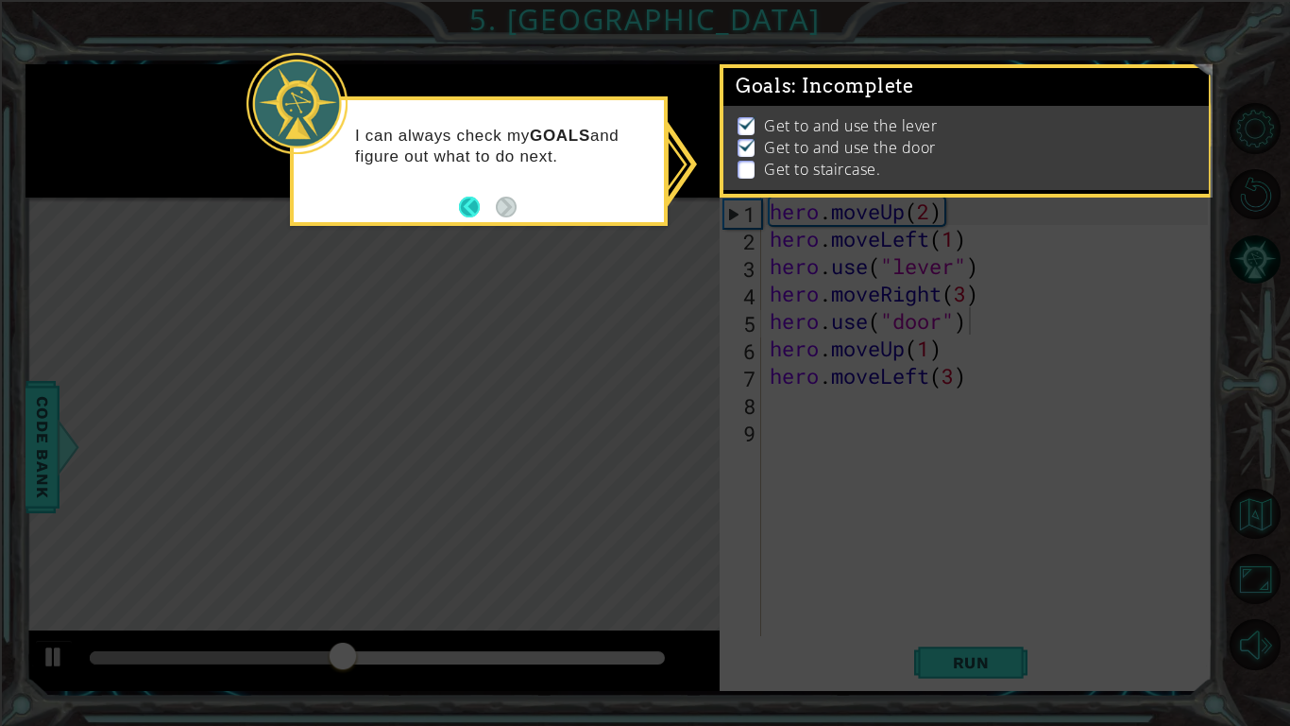
click at [470, 209] on button "Back" at bounding box center [477, 206] width 37 height 21
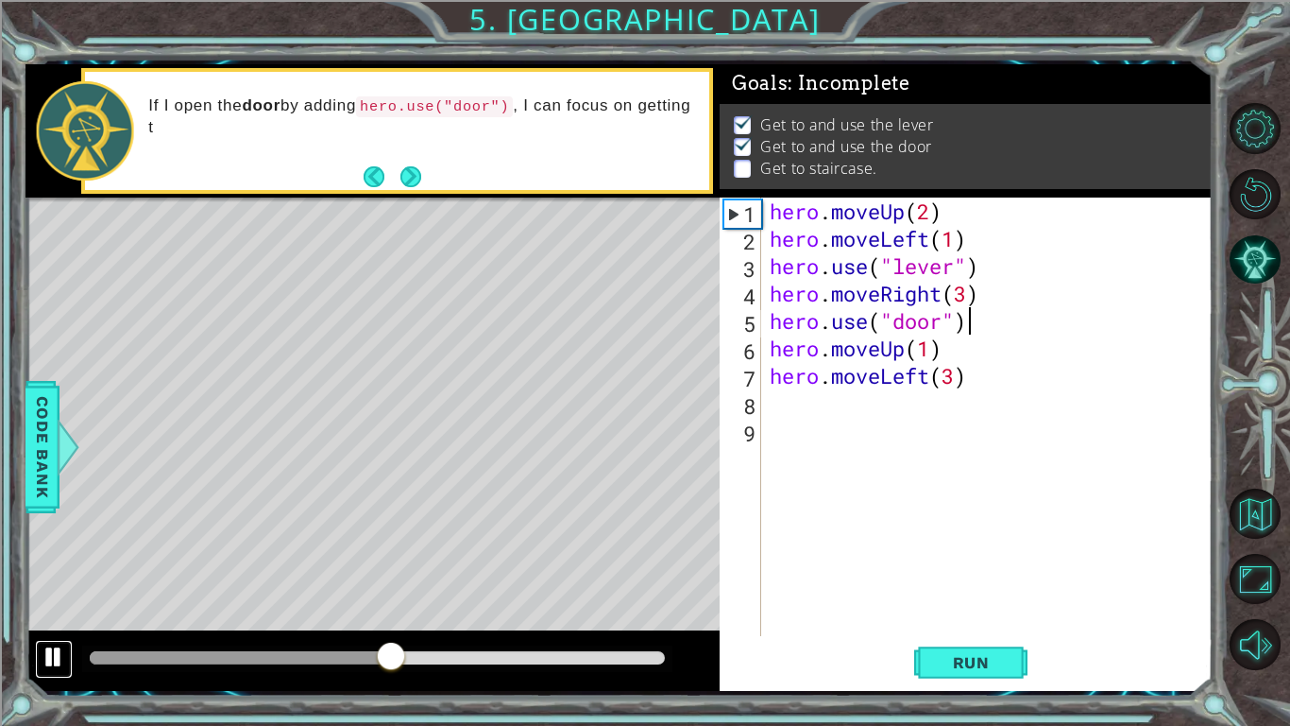
click at [57, 655] on div at bounding box center [54, 656] width 25 height 25
click at [934, 351] on div "hero . moveUp ( 2 ) hero . moveLeft ( 1 ) hero . use ( "lever" ) hero . moveRig…" at bounding box center [992, 443] width 452 height 493
type textarea "hero.moveUp(2)"
click at [984, 647] on button "Run" at bounding box center [970, 662] width 113 height 49
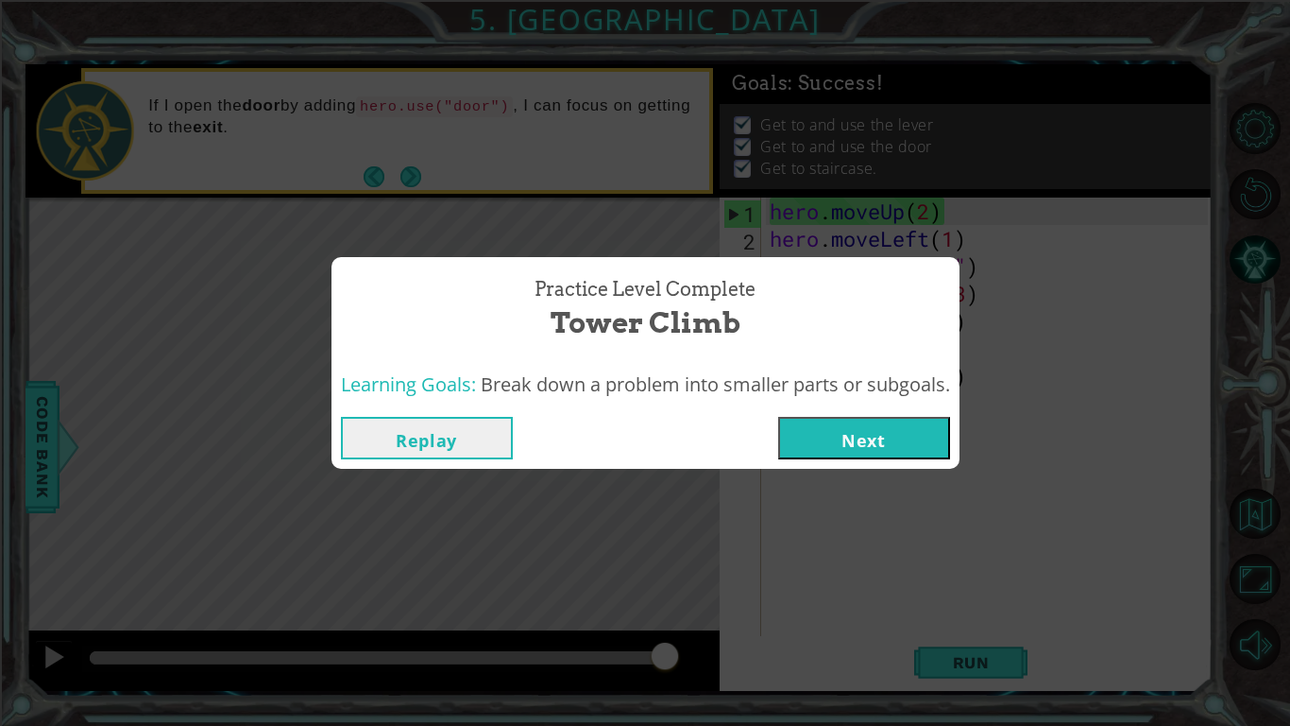
click at [841, 435] on button "Next" at bounding box center [864, 438] width 172 height 43
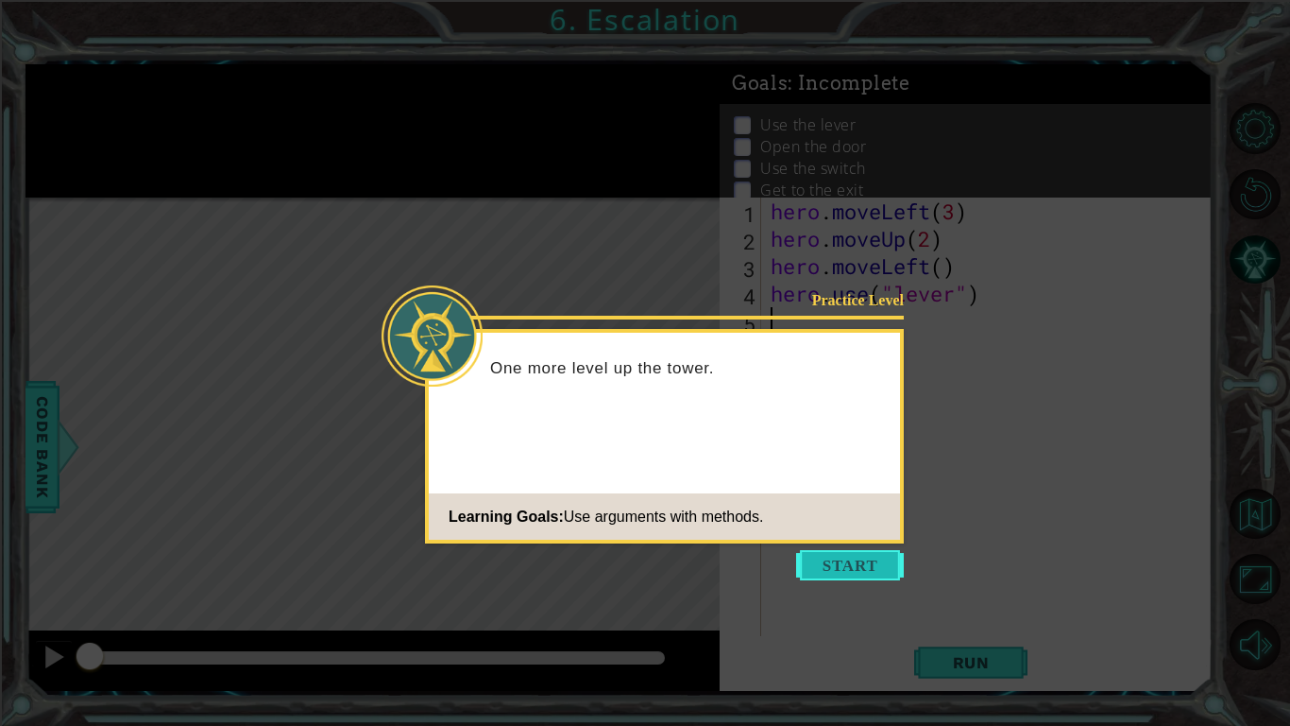
click at [857, 569] on button "Start" at bounding box center [850, 565] width 108 height 30
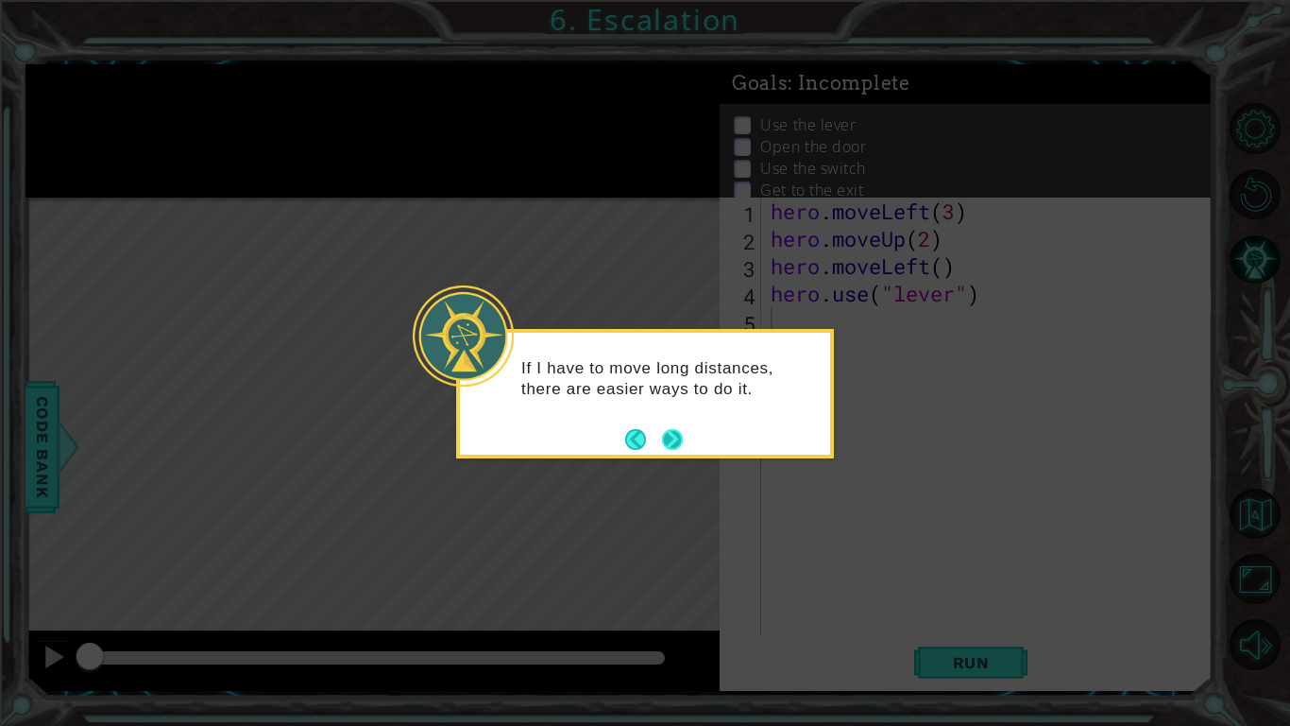
click at [675, 437] on button "Next" at bounding box center [672, 439] width 21 height 21
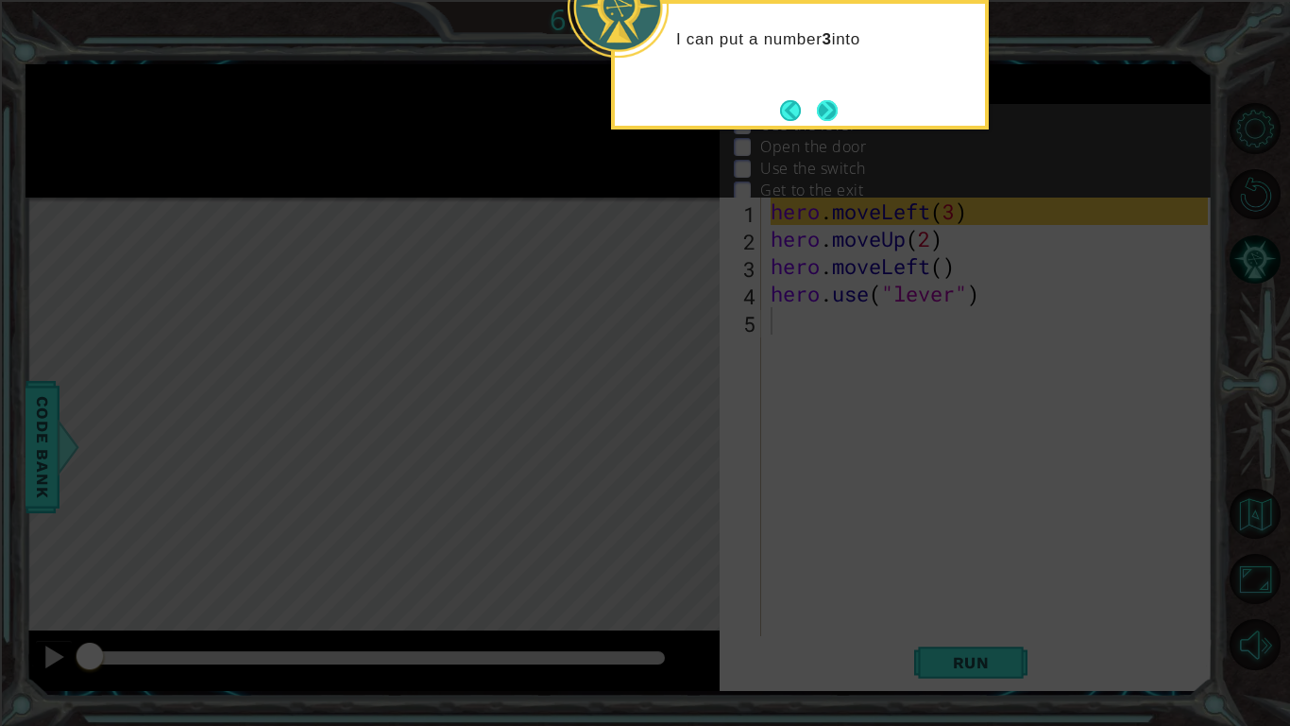
click at [829, 107] on button "Next" at bounding box center [827, 110] width 21 height 21
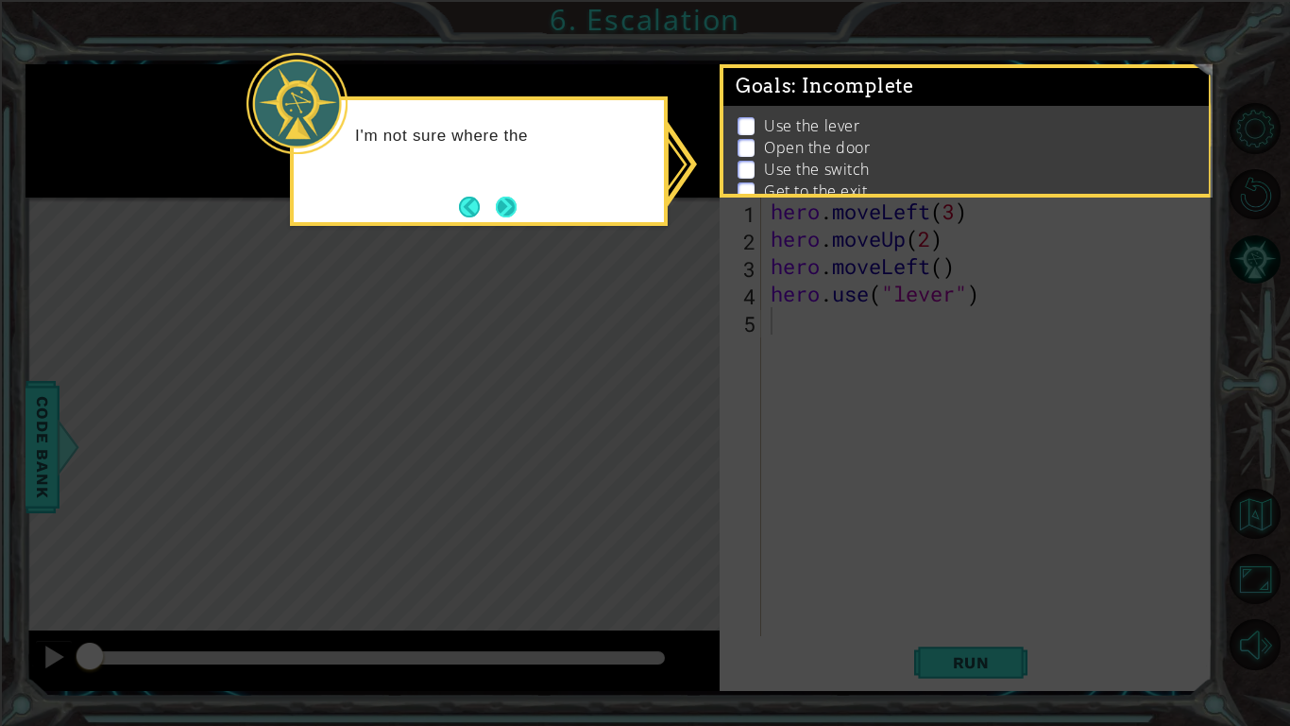
click at [505, 196] on button "Next" at bounding box center [506, 206] width 21 height 21
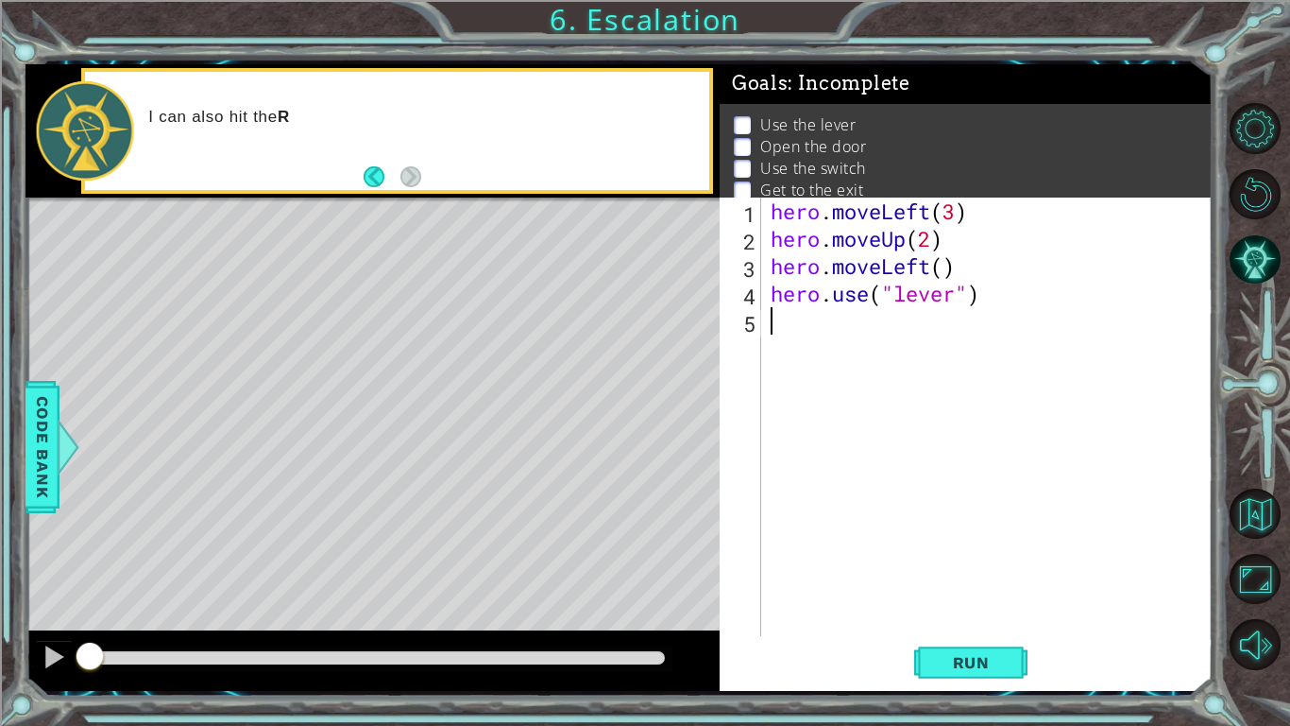
scroll to position [13, 0]
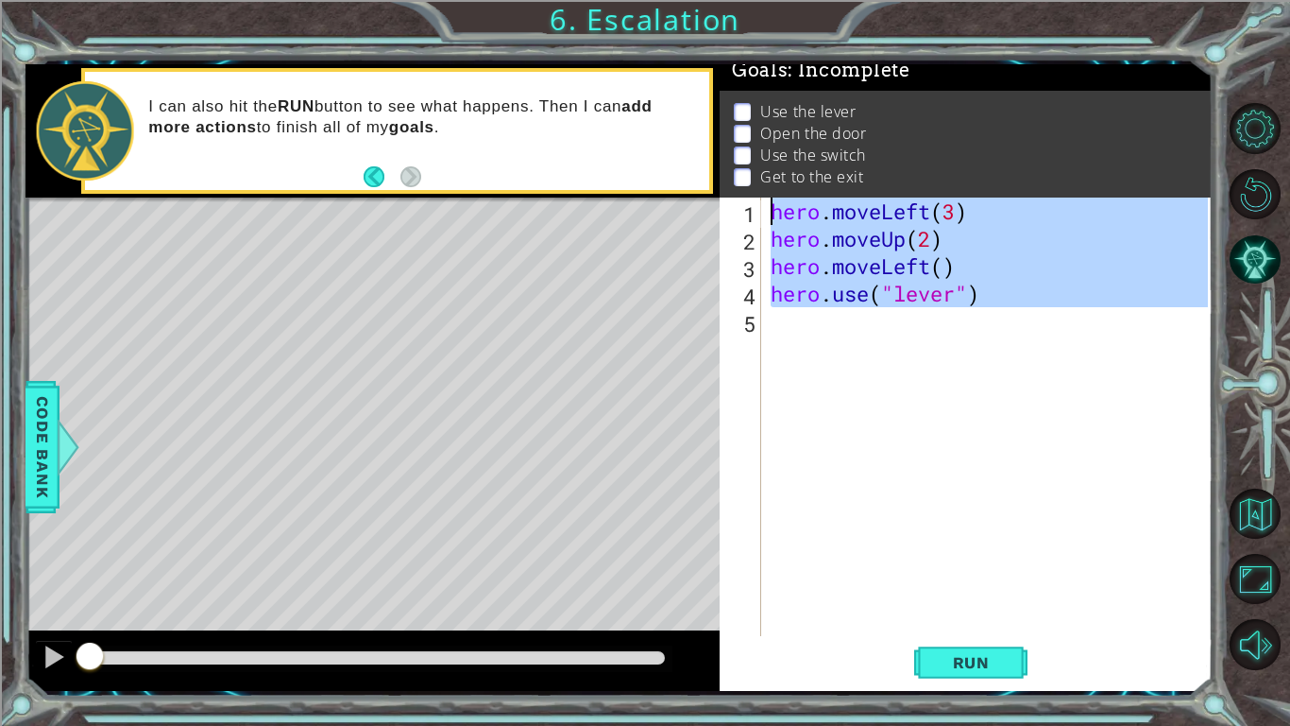
drag, startPoint x: 999, startPoint y: 317, endPoint x: 749, endPoint y: 168, distance: 290.7
click at [749, 168] on div "Goals : Incomplete Use the lever Open the door Use the switch Get to the exit 1…" at bounding box center [966, 377] width 493 height 626
type textarea "hero.moveLeft(3) hero.moveUp(2)"
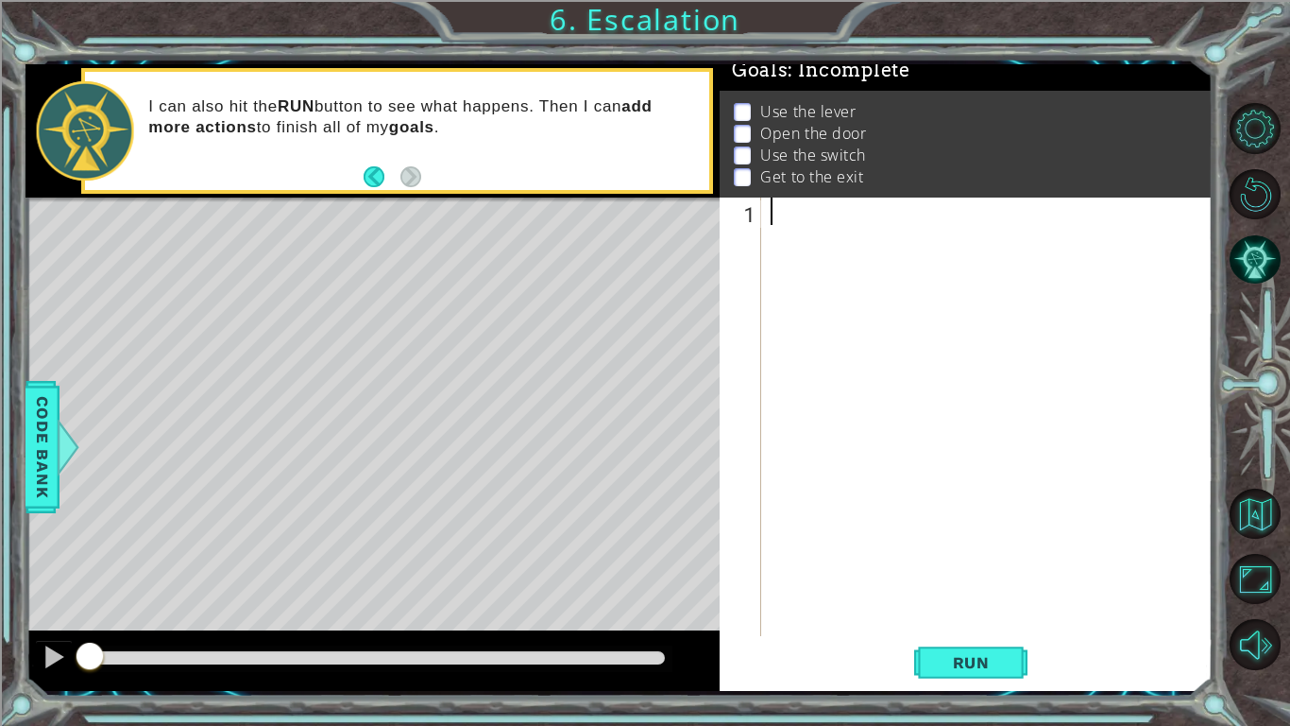
scroll to position [0, 0]
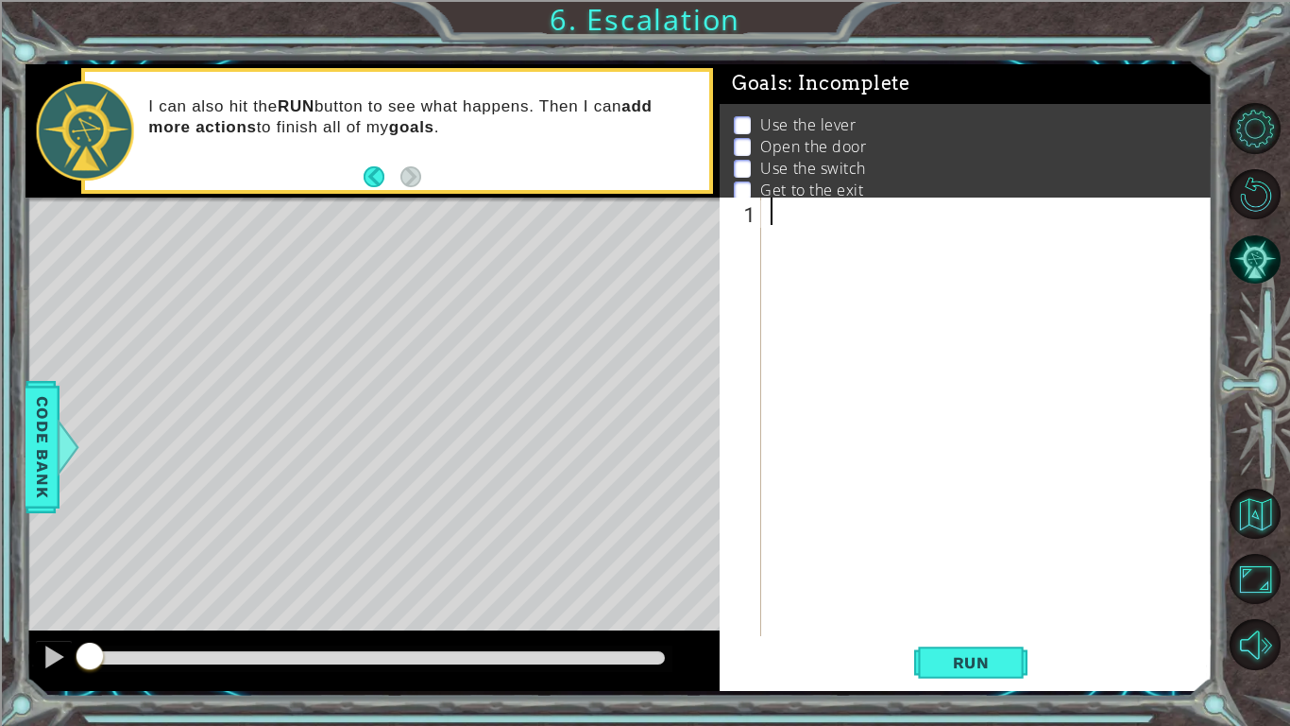
click at [810, 224] on div at bounding box center [992, 443] width 451 height 493
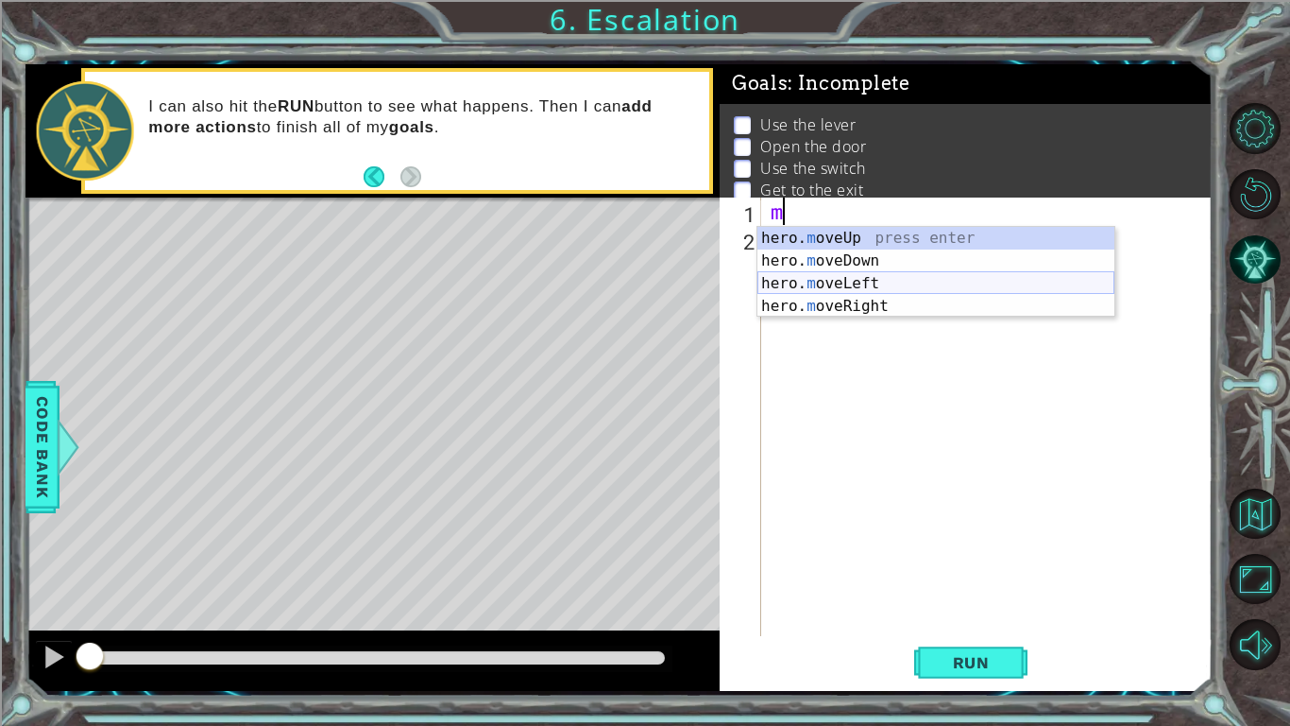
click at [891, 287] on div "hero. m oveUp press enter hero. m oveDown press enter hero. m oveLeft press ent…" at bounding box center [936, 295] width 357 height 136
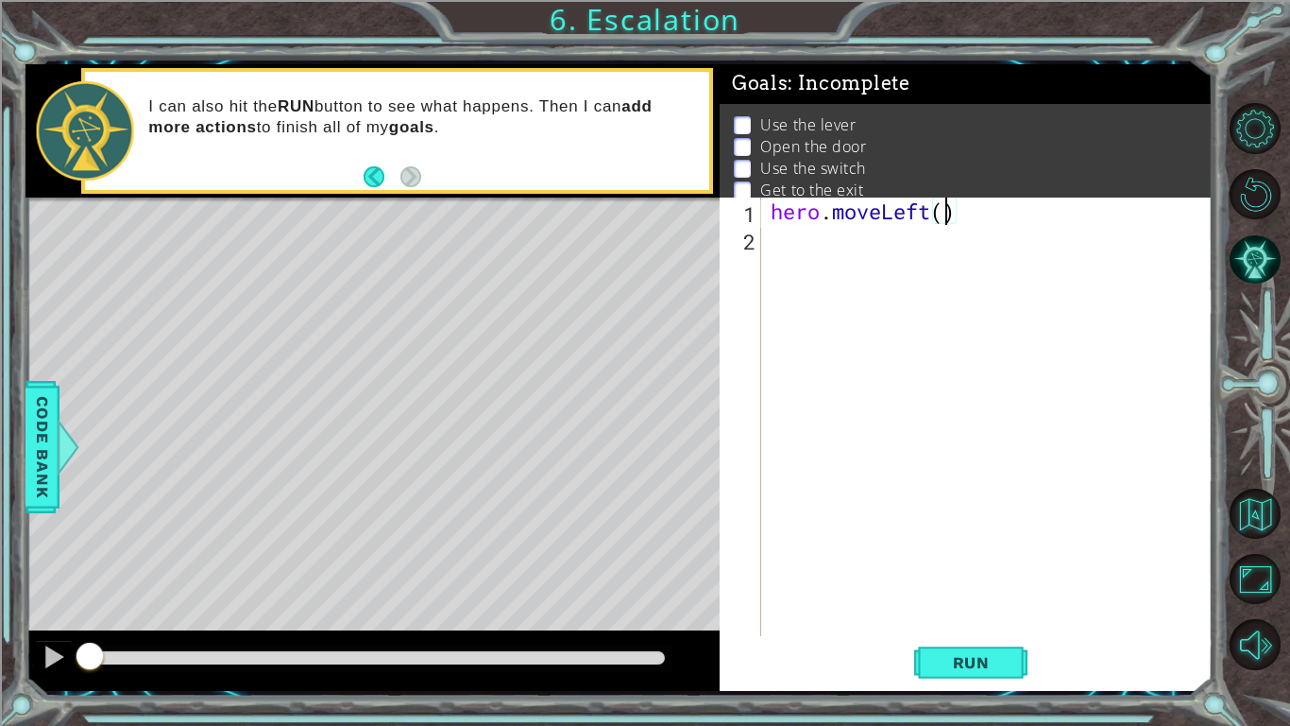
type textarea "hero.moveLeft(3)"
click at [813, 245] on div "hero . moveLeft ( 3 )" at bounding box center [992, 443] width 451 height 493
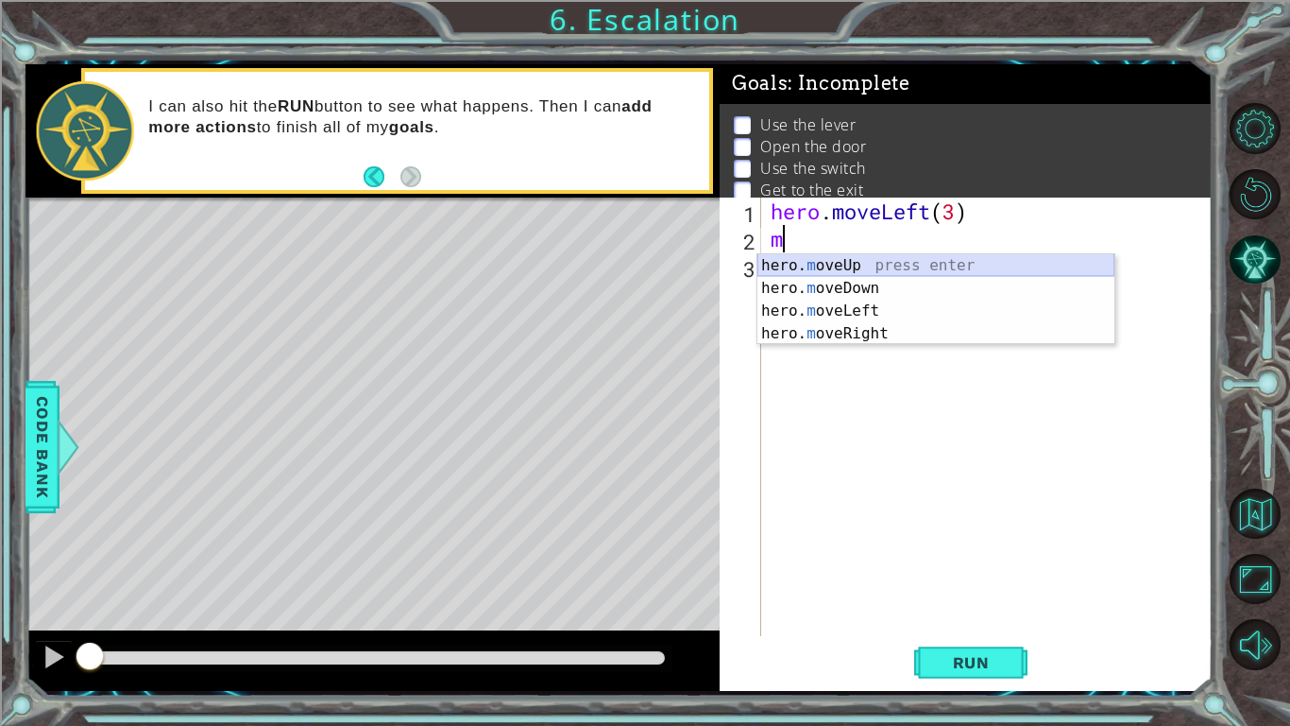
click at [893, 261] on div "hero. m oveUp press enter hero. m oveDown press enter hero. m oveLeft press ent…" at bounding box center [936, 322] width 357 height 136
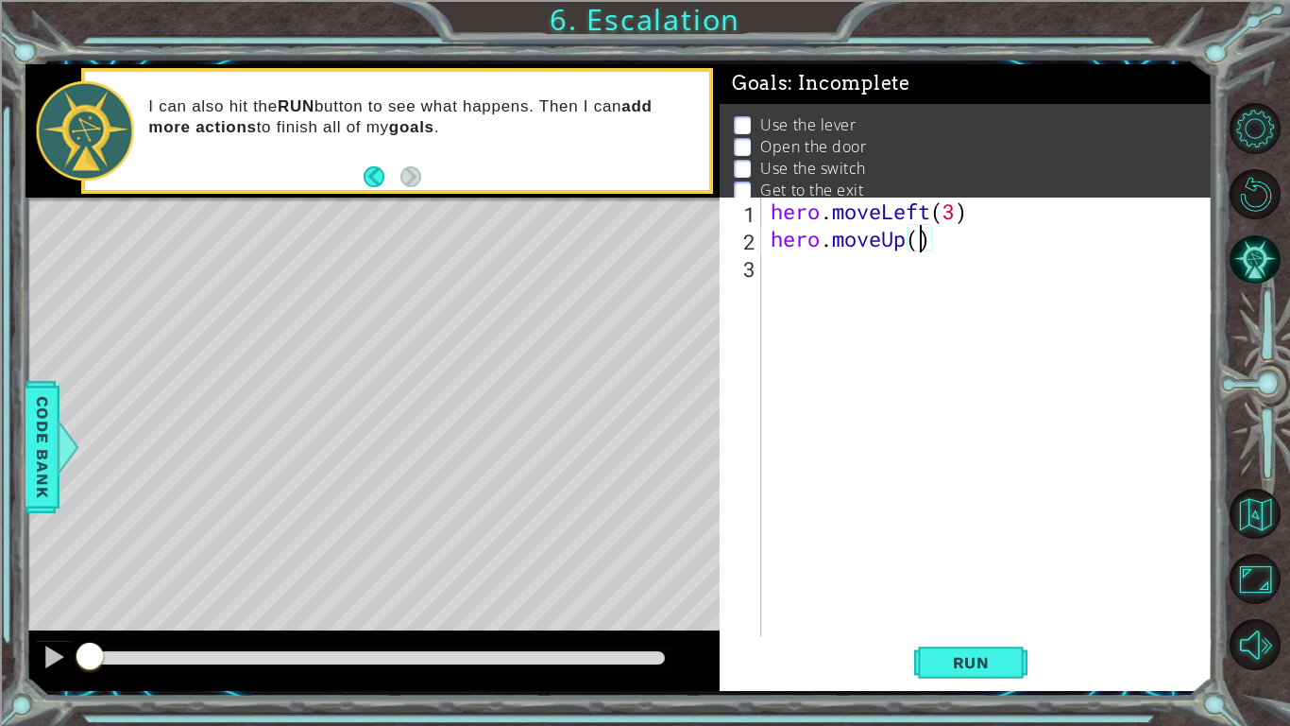
type textarea "hero.moveUp(2)"
click at [789, 270] on div "hero . moveLeft ( 3 ) hero . moveUp ( 2 )" at bounding box center [992, 443] width 451 height 493
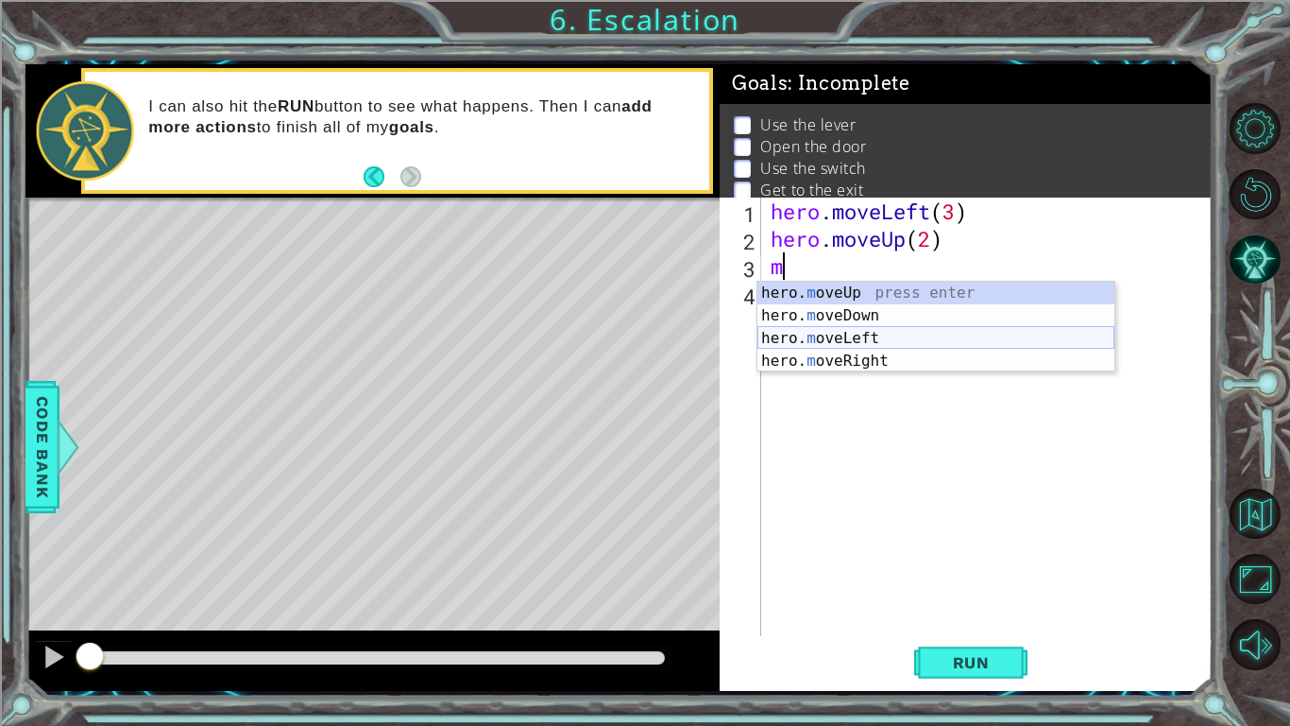
click at [863, 334] on div "hero. m oveUp press enter hero. m oveDown press enter hero. m oveLeft press ent…" at bounding box center [936, 350] width 357 height 136
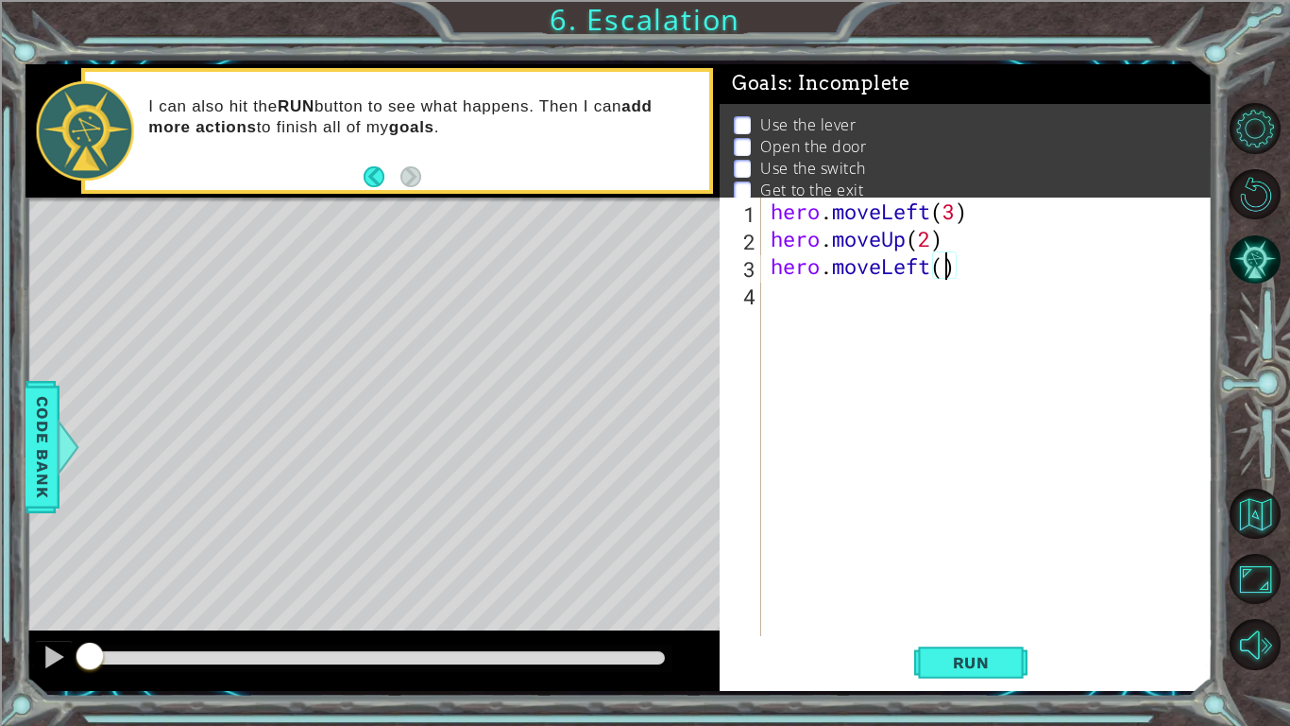
type textarea "hero.moveLeft(1)"
click at [772, 307] on div "hero . moveLeft ( 3 ) hero . moveUp ( 2 ) hero . moveLeft ( 1 )" at bounding box center [992, 443] width 451 height 493
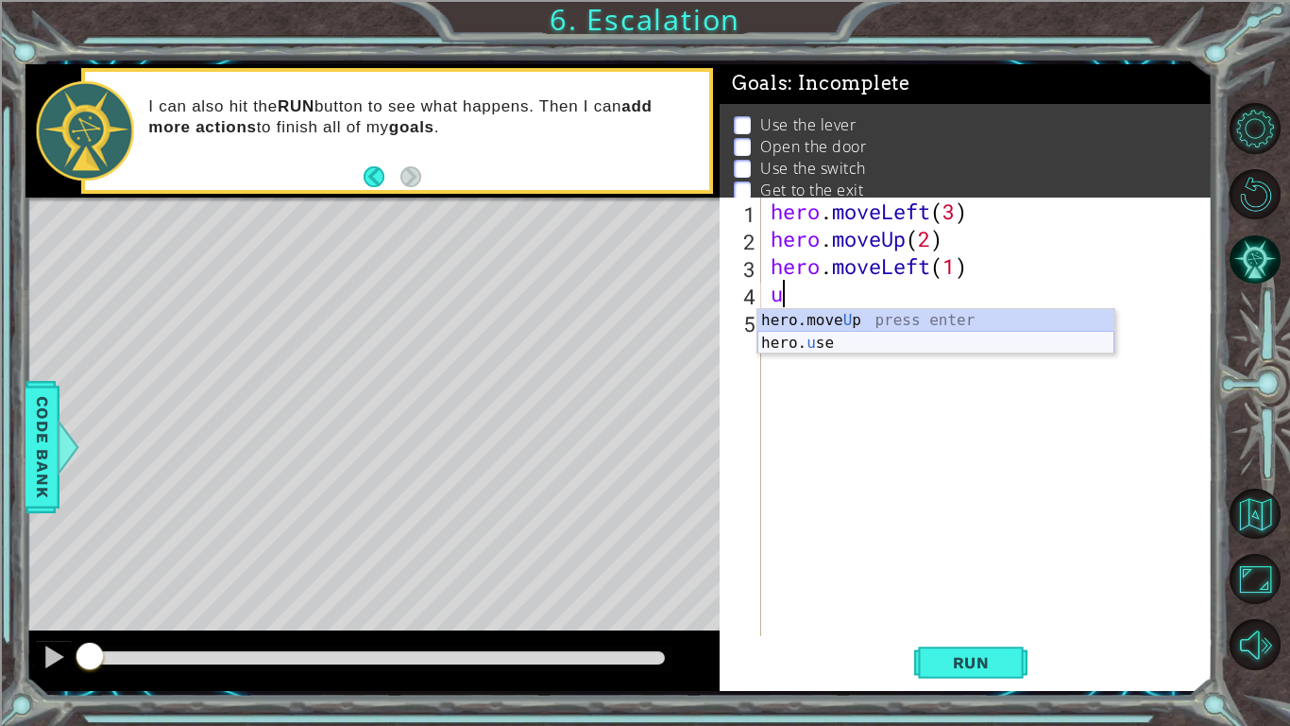
click at [834, 342] on div "hero.move U p press enter hero. u se press enter" at bounding box center [936, 354] width 357 height 91
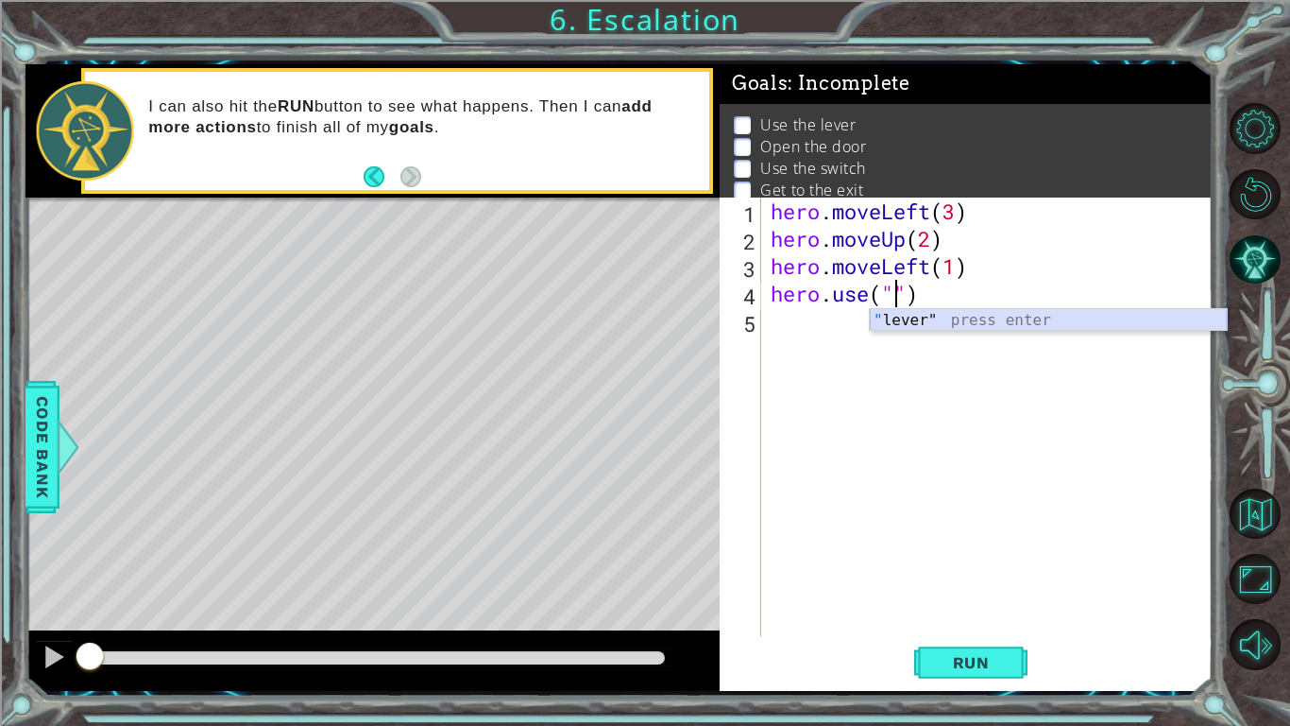
click at [982, 326] on div "" lever" press enter" at bounding box center [1048, 343] width 357 height 68
type textarea "hero.use("lever")"
click at [824, 326] on div "hero . moveLeft ( 3 ) hero . moveUp ( 2 ) hero . moveLeft ( 1 ) hero . use ( "l…" at bounding box center [992, 443] width 451 height 493
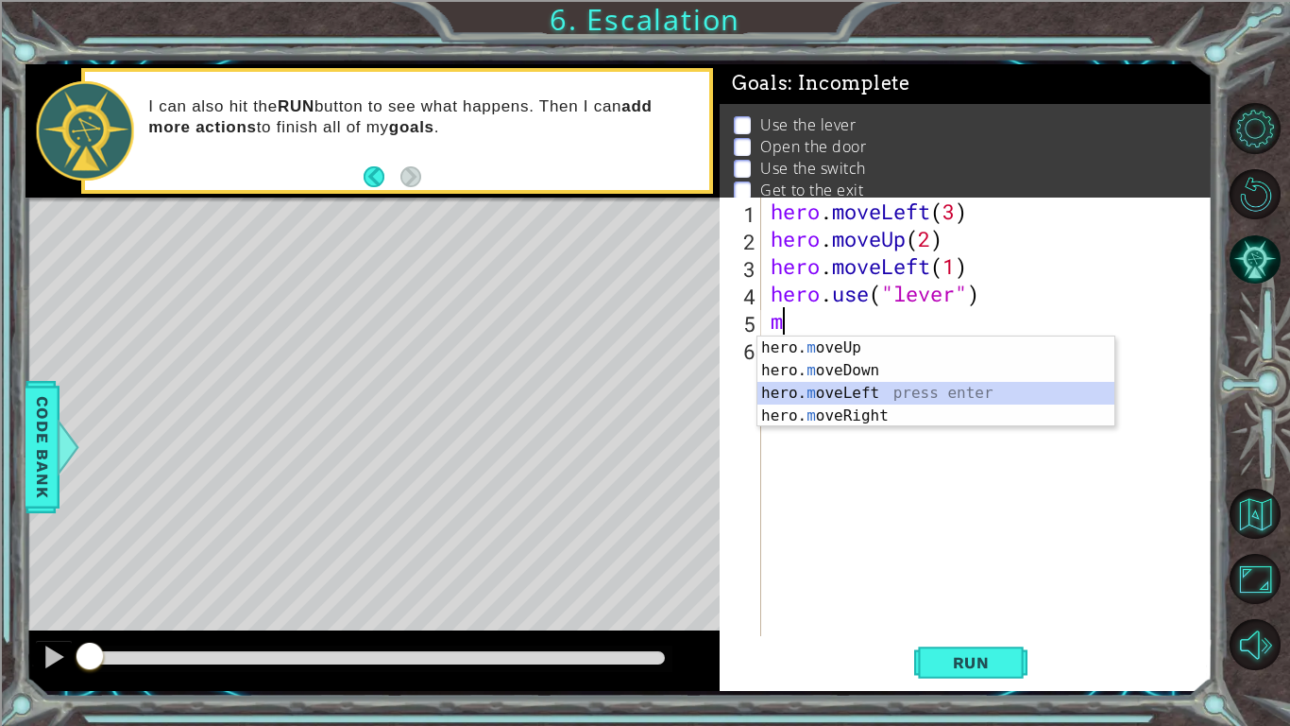
click at [871, 390] on div "hero. m oveUp press enter hero. m oveDown press enter hero. m oveLeft press ent…" at bounding box center [936, 404] width 357 height 136
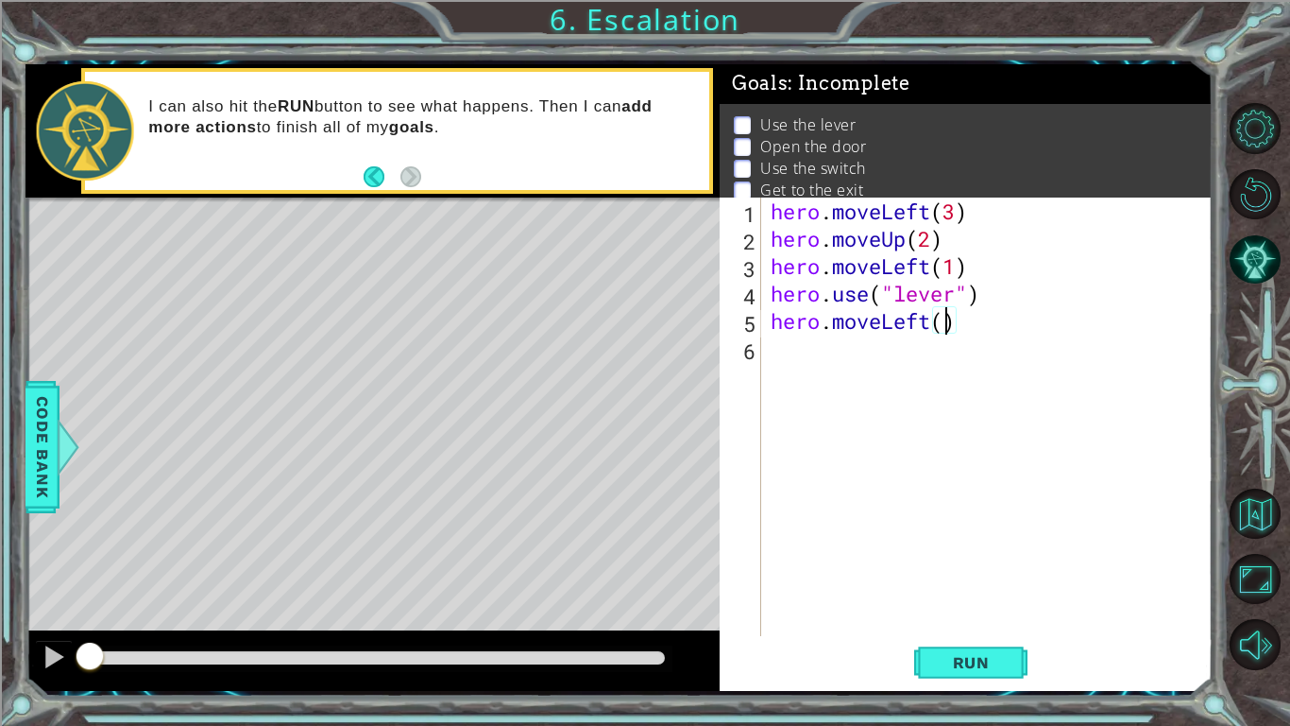
type textarea "hero.moveLeft(1)"
click at [776, 377] on div "hero . moveLeft ( 3 ) hero . moveUp ( 2 ) hero . moveLeft ( 1 ) hero . use ( "l…" at bounding box center [992, 443] width 451 height 493
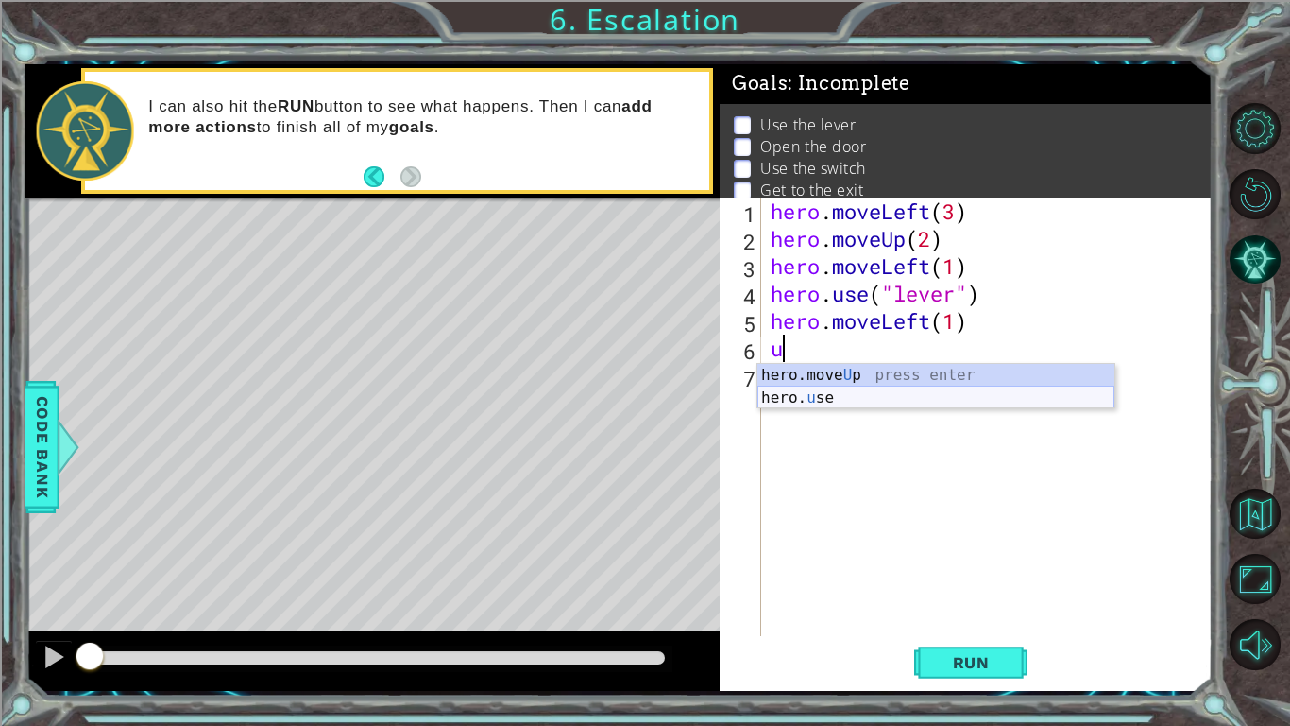
click at [881, 398] on div "hero.move U p press enter hero. u se press enter" at bounding box center [936, 409] width 357 height 91
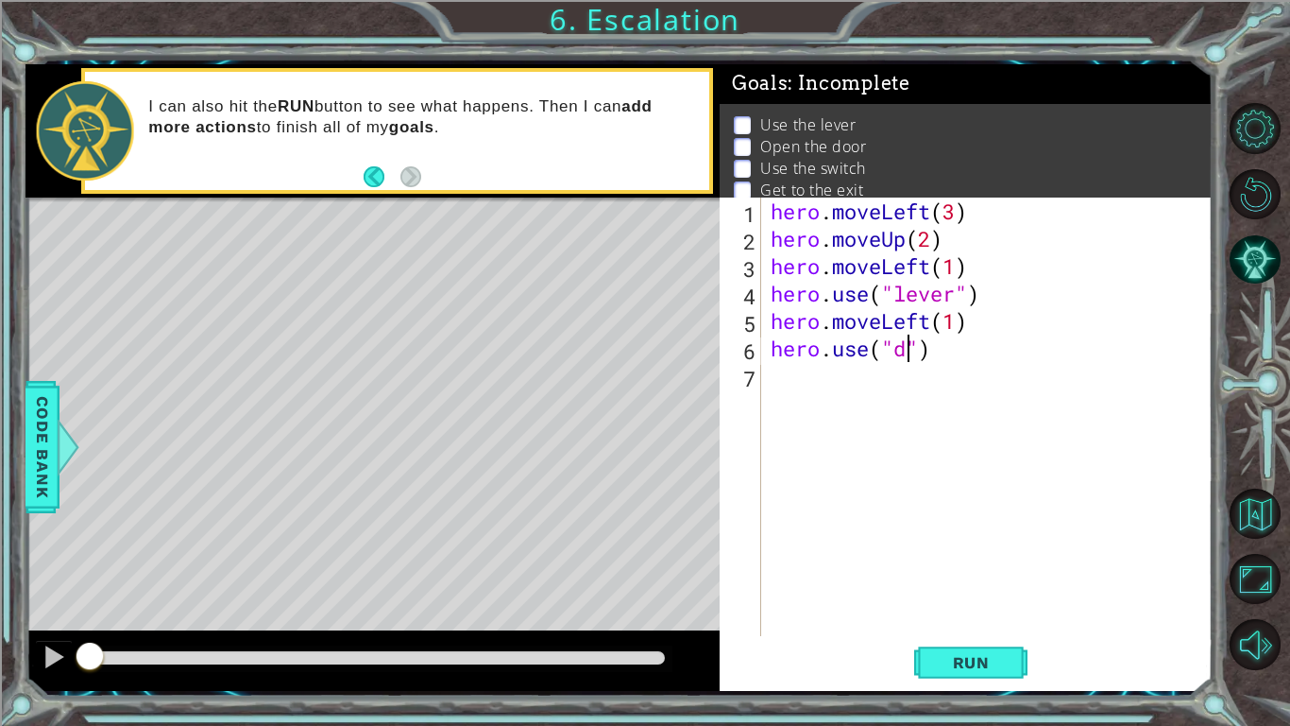
scroll to position [0, 6]
type textarea "hero.use("door")"
click at [807, 406] on div "hero . moveLeft ( 3 ) hero . moveUp ( 2 ) hero . moveLeft ( 1 ) hero . use ( "l…" at bounding box center [992, 443] width 451 height 493
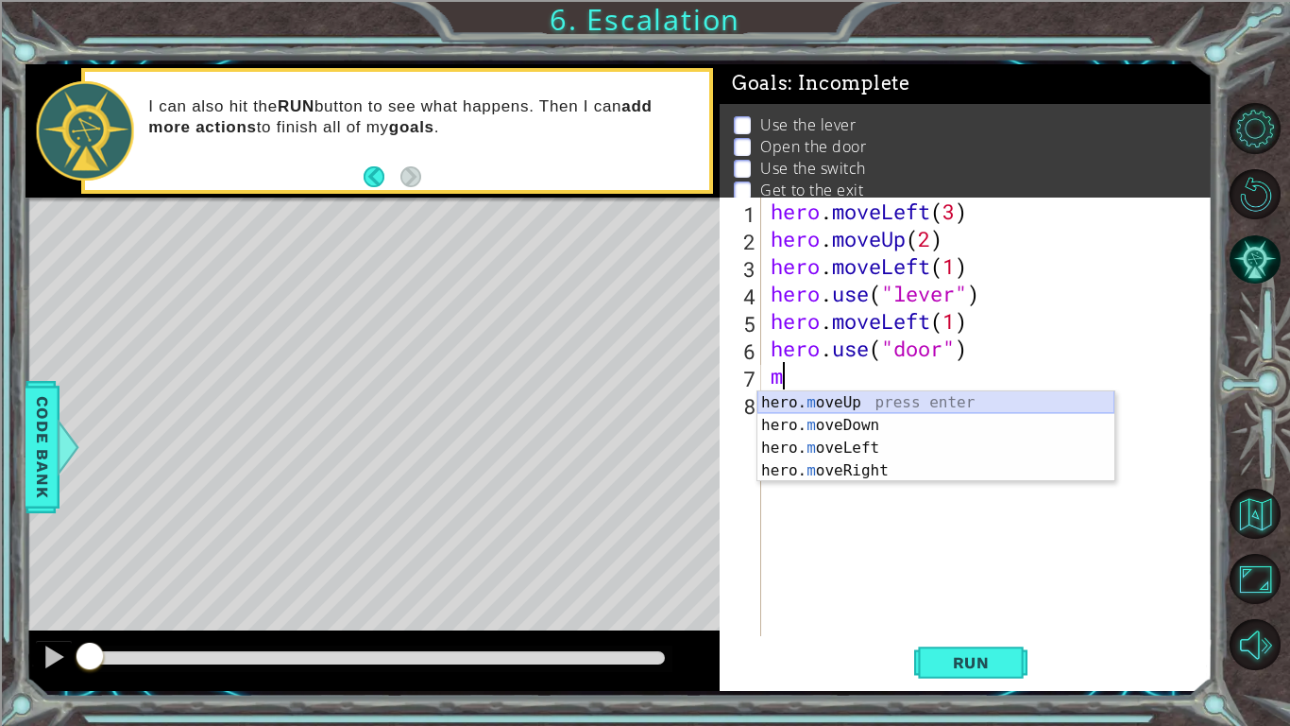
click at [792, 402] on div "hero. m oveUp press enter hero. m oveDown press enter hero. m oveLeft press ent…" at bounding box center [936, 459] width 357 height 136
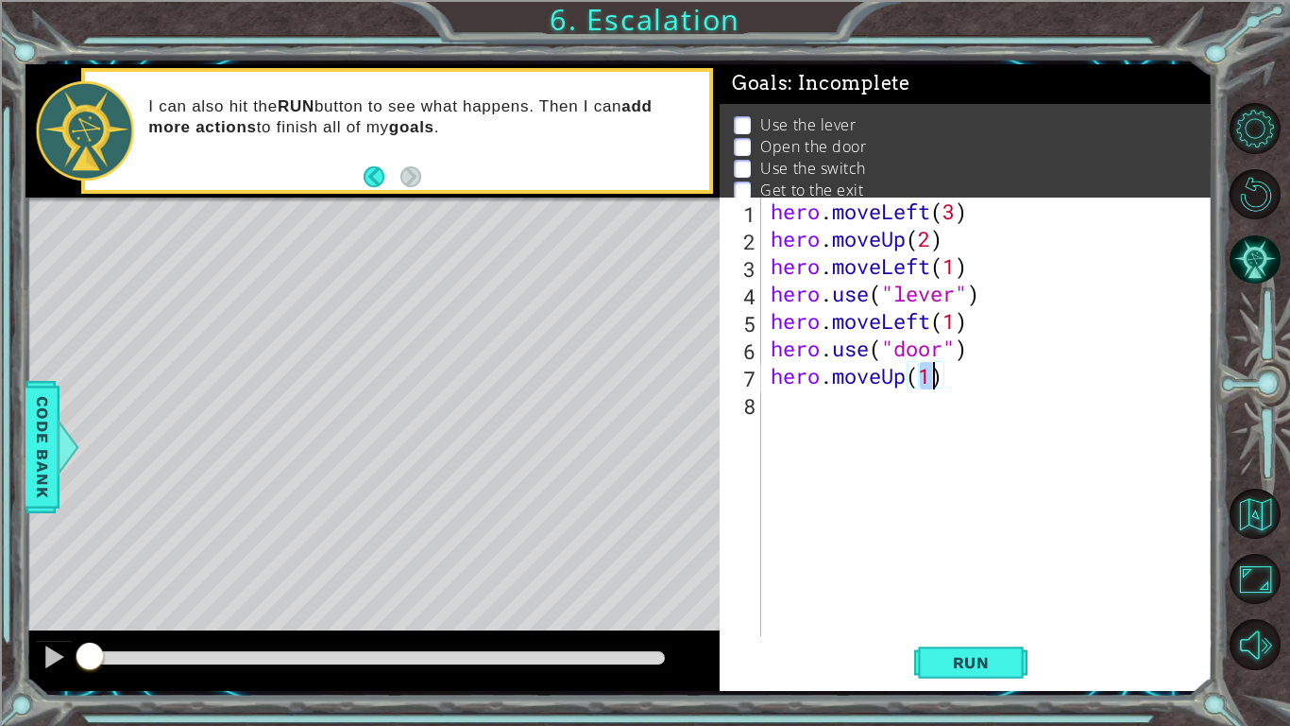
click at [935, 371] on div "hero . moveLeft ( 3 ) hero . moveUp ( 2 ) hero . moveLeft ( 1 ) hero . use ( "l…" at bounding box center [987, 416] width 441 height 438
type textarea "hero.moveUp(2)"
click at [769, 410] on div "hero . moveLeft ( 3 ) hero . moveUp ( 2 ) hero . moveLeft ( 1 ) hero . use ( "l…" at bounding box center [992, 443] width 451 height 493
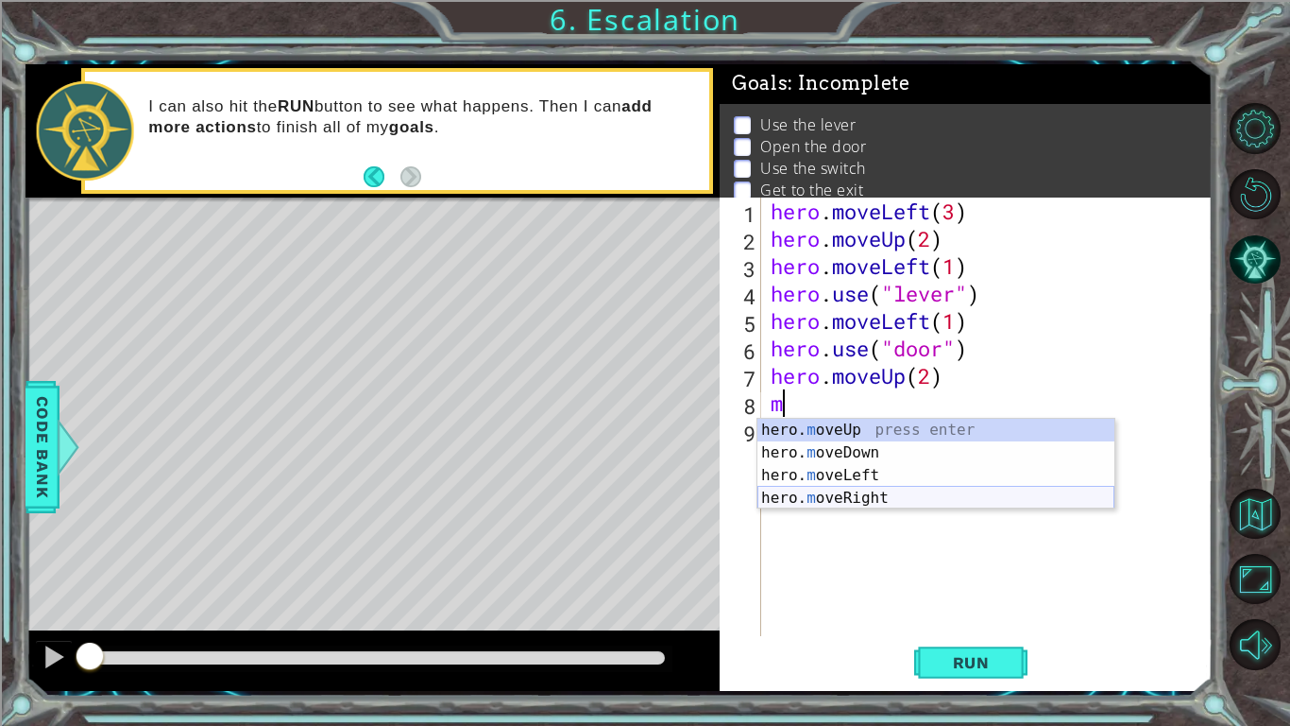
click at [854, 501] on div "hero. m oveUp press enter hero. m oveDown press enter hero. m oveLeft press ent…" at bounding box center [936, 487] width 357 height 136
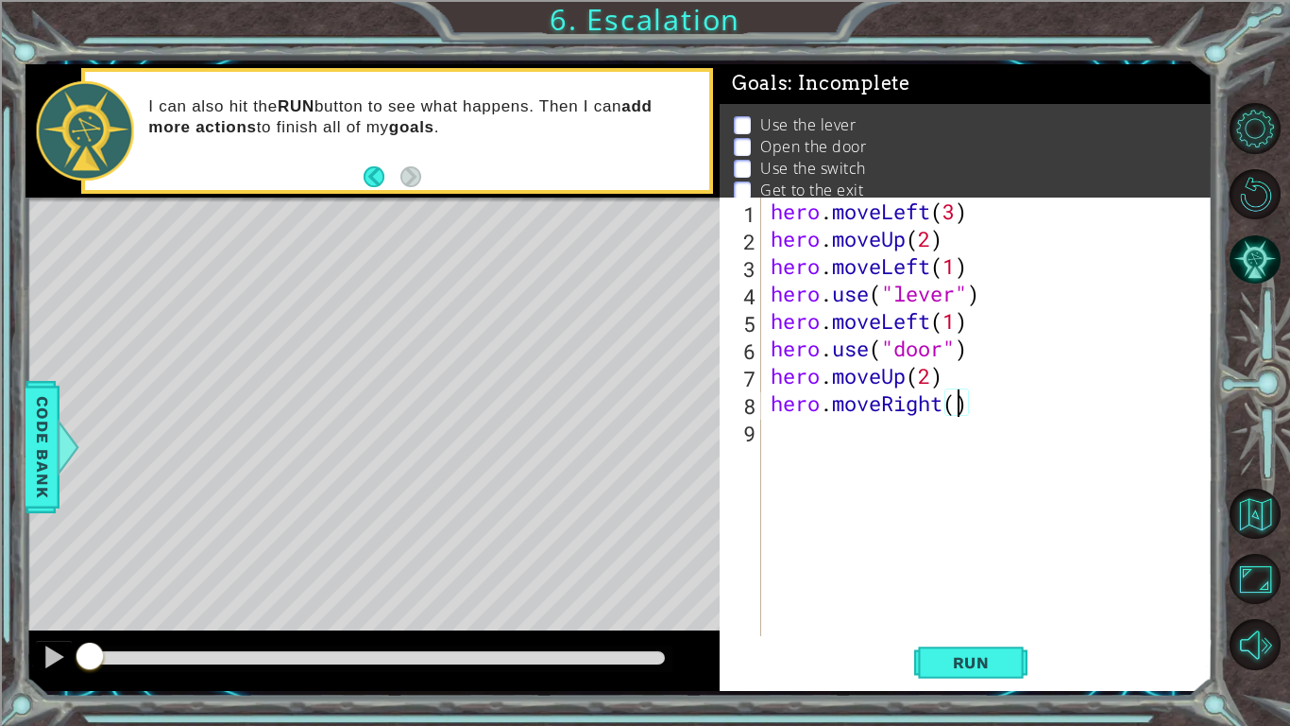
scroll to position [0, 9]
click at [965, 660] on span "Run" at bounding box center [971, 662] width 75 height 19
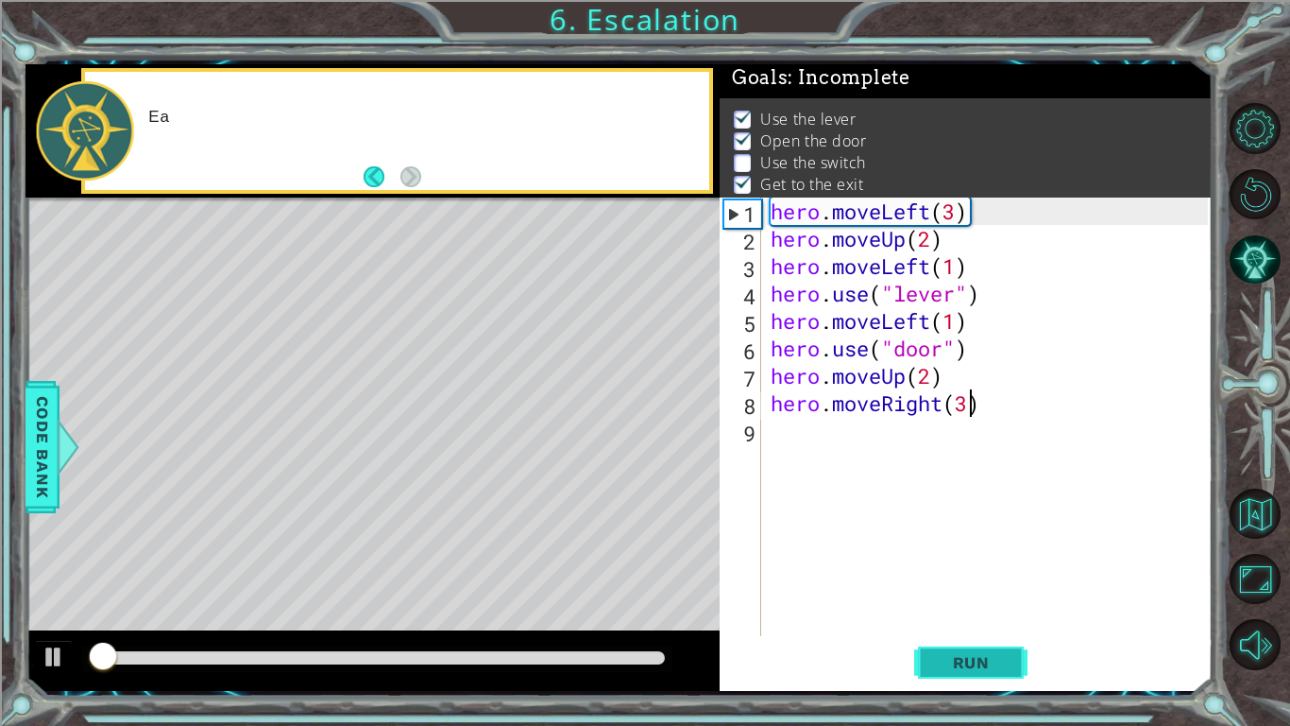
scroll to position [7, 0]
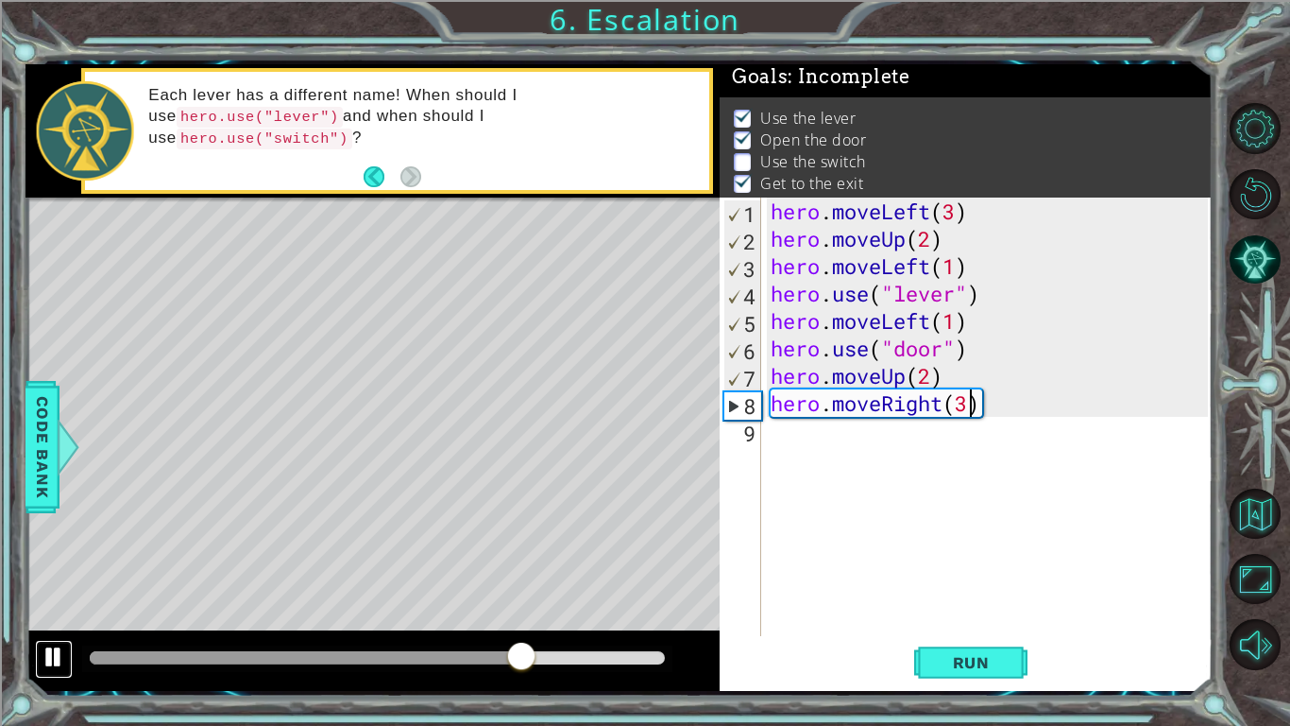
click at [58, 649] on div at bounding box center [54, 656] width 25 height 25
click at [394, 334] on div "Level Map" at bounding box center [462, 475] width 873 height 556
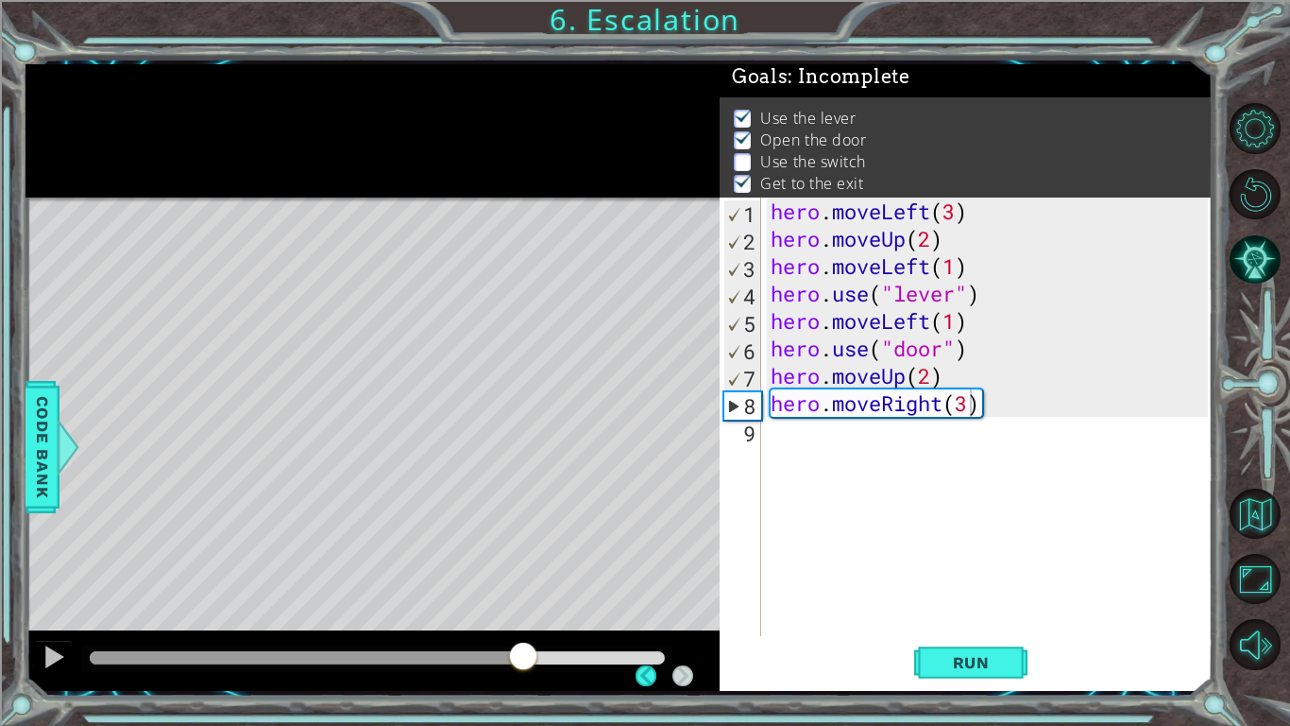
click at [364, 314] on div "Level Map" at bounding box center [462, 475] width 873 height 556
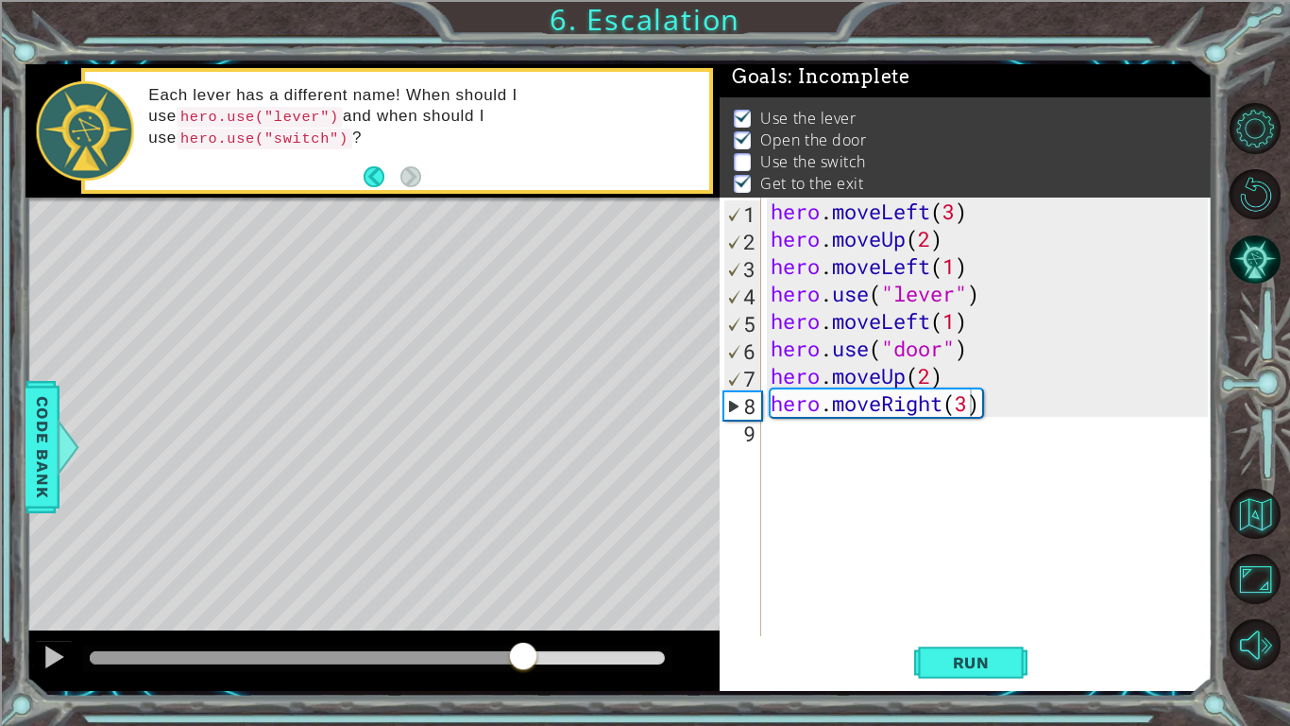
click at [381, 320] on div "Level Map" at bounding box center [462, 475] width 873 height 556
click at [368, 318] on div "Level Map" at bounding box center [462, 475] width 873 height 556
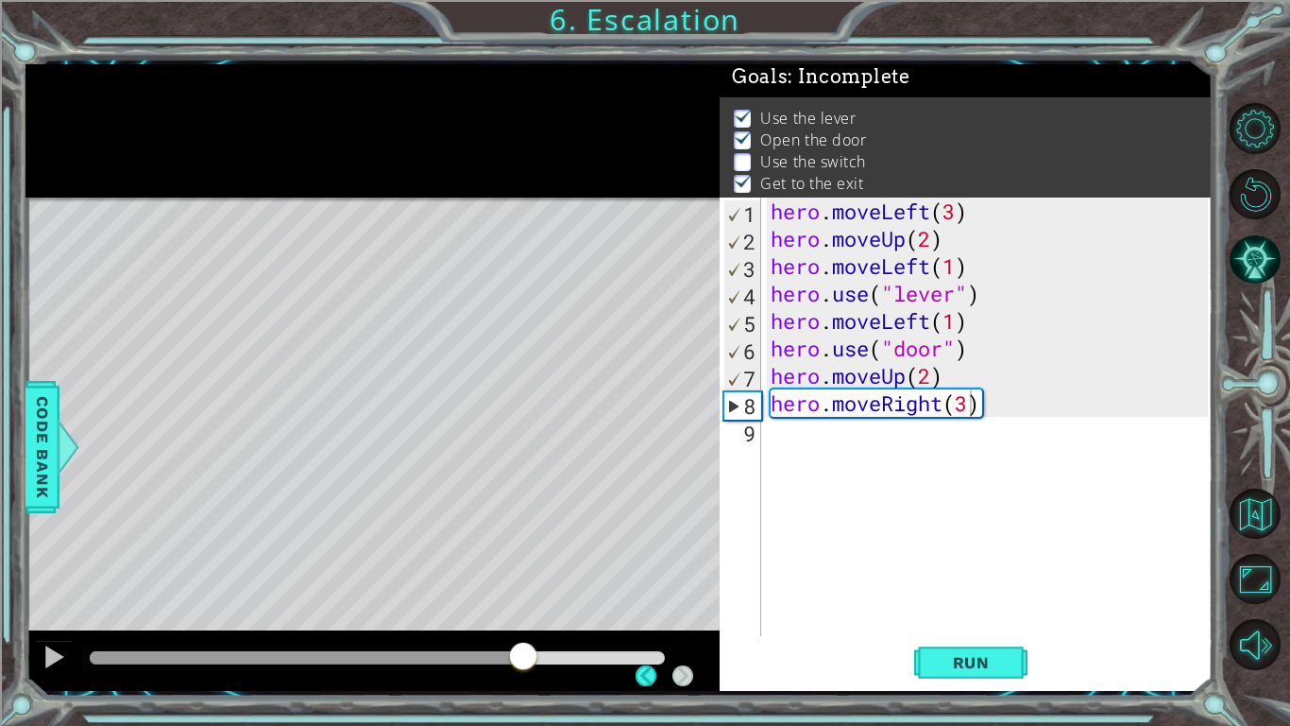
click at [365, 321] on div "Level Map" at bounding box center [462, 475] width 873 height 556
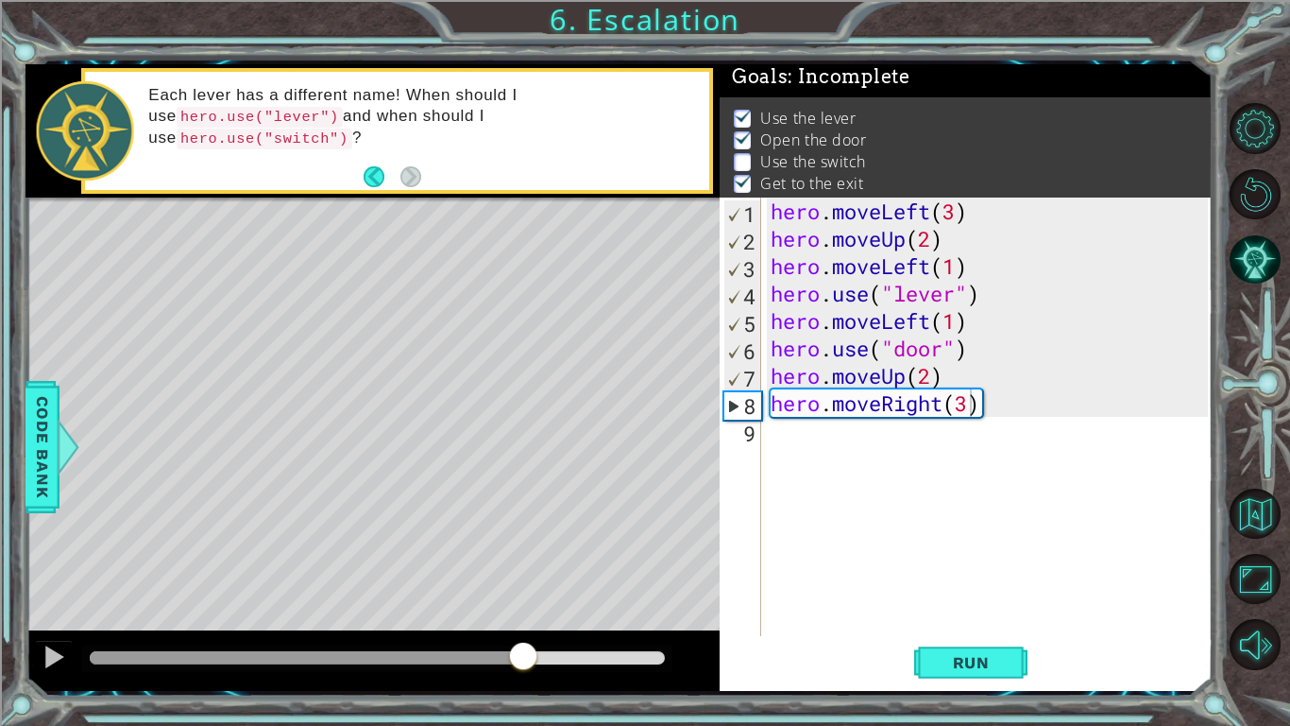
click at [268, 297] on div "Level Map" at bounding box center [462, 475] width 873 height 556
click at [38, 664] on button at bounding box center [54, 659] width 38 height 39
click at [45, 659] on div at bounding box center [54, 656] width 25 height 25
click at [53, 661] on div at bounding box center [54, 656] width 25 height 25
click at [52, 628] on div "Level Map" at bounding box center [462, 475] width 873 height 556
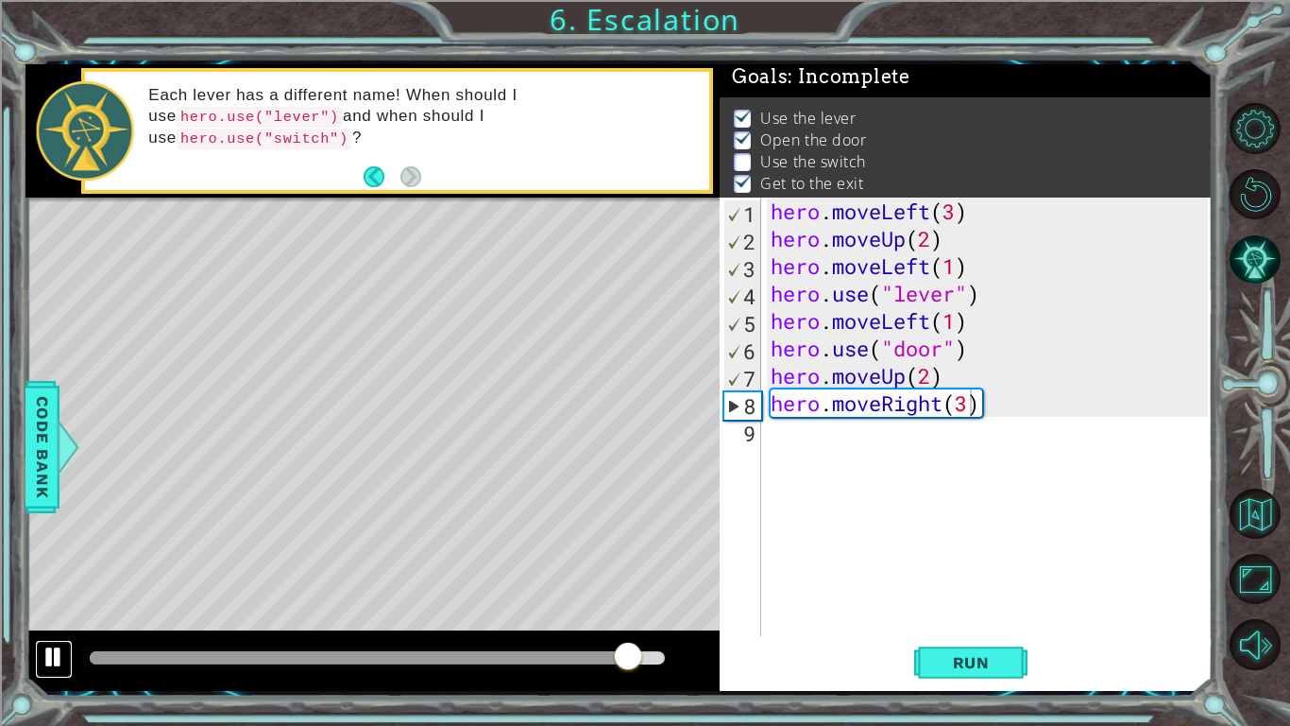
click at [64, 672] on button at bounding box center [54, 659] width 38 height 39
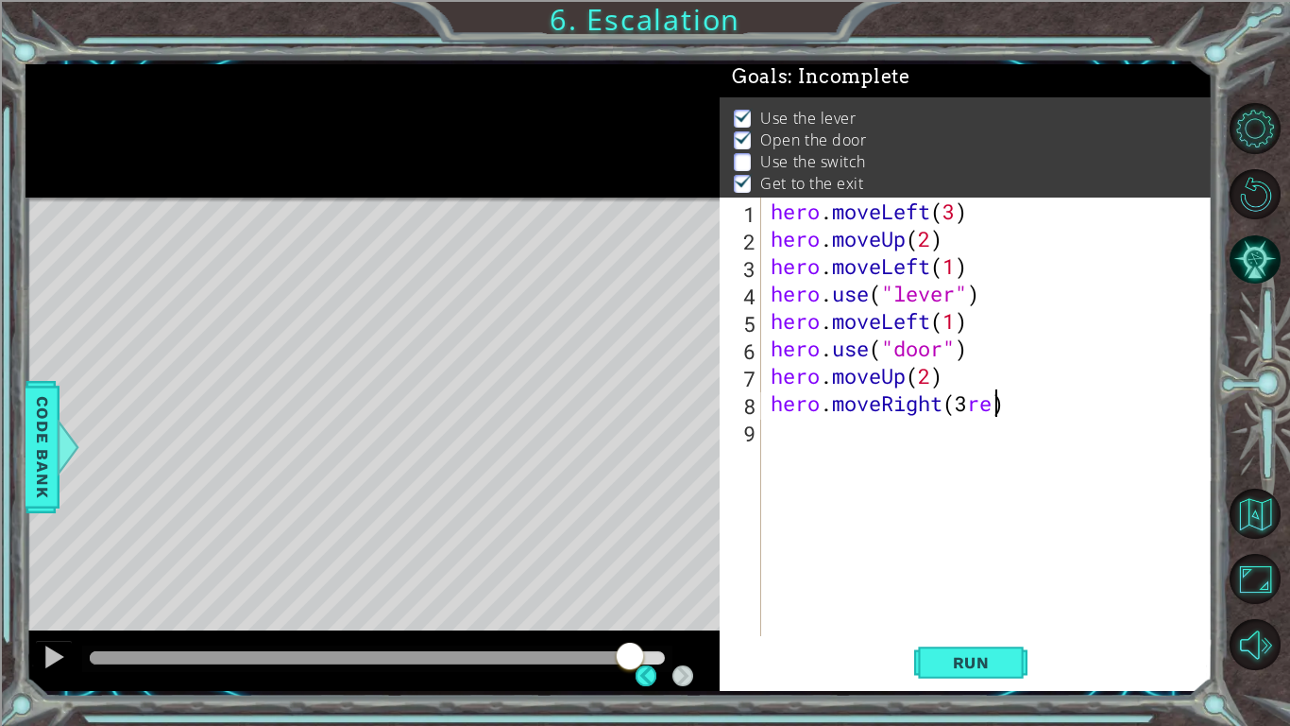
scroll to position [0, 9]
click at [540, 396] on div "Level Map" at bounding box center [462, 475] width 873 height 556
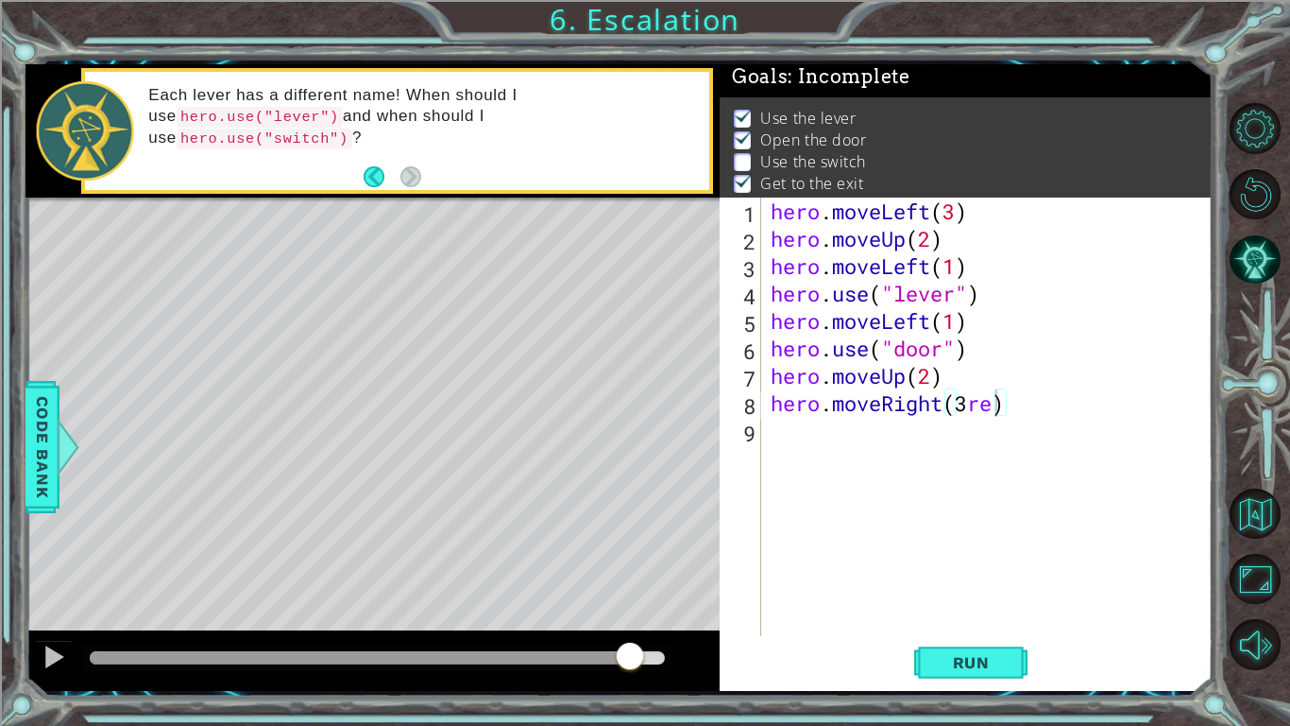
click at [553, 408] on div "Level Map" at bounding box center [462, 475] width 873 height 556
click at [556, 398] on div "Level Map" at bounding box center [462, 475] width 873 height 556
click at [597, 463] on div "Level Map" at bounding box center [462, 475] width 873 height 556
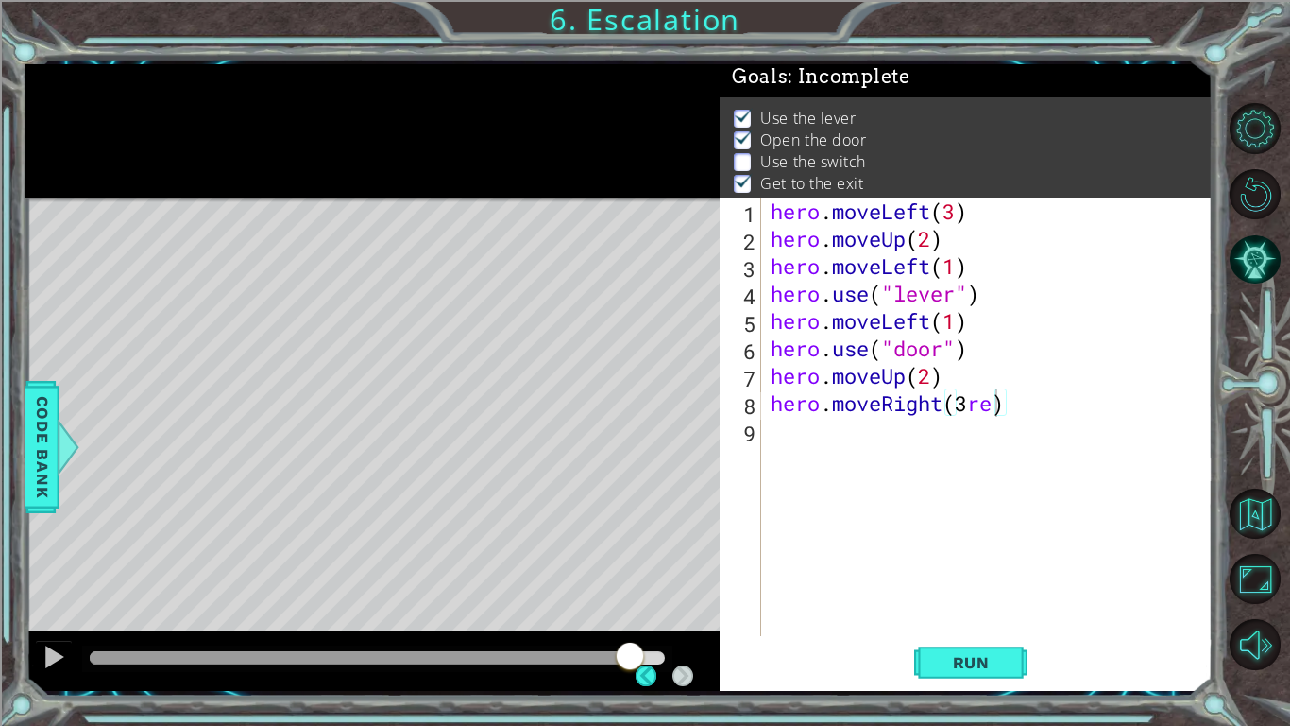
click at [586, 425] on div "Level Map" at bounding box center [462, 475] width 873 height 556
click at [583, 407] on div "Level Map" at bounding box center [462, 475] width 873 height 556
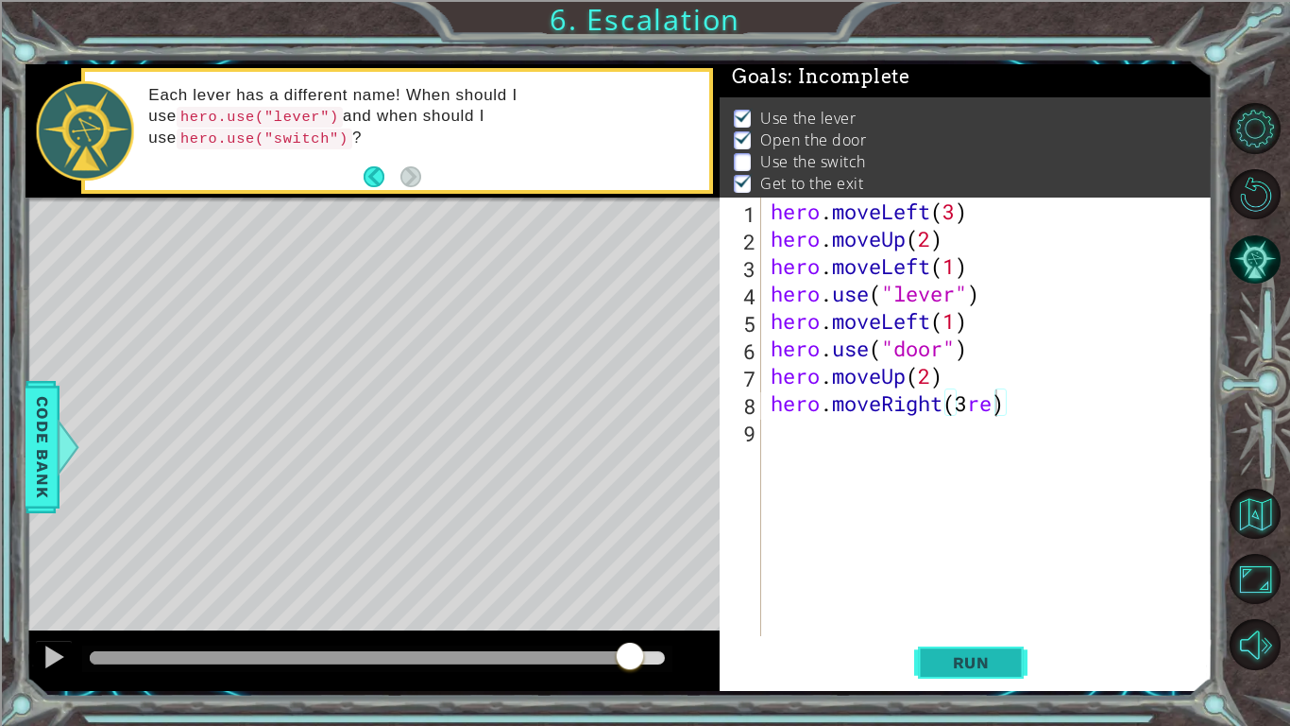
click at [952, 650] on button "Run" at bounding box center [970, 662] width 113 height 49
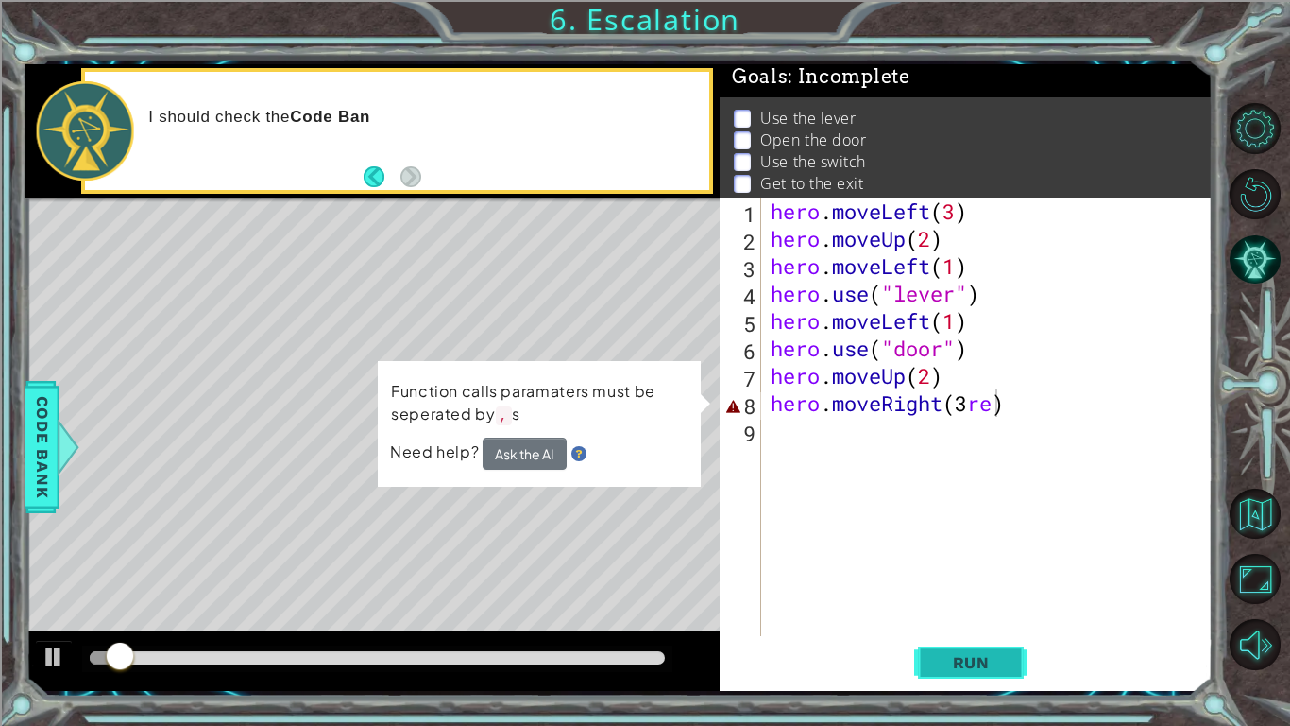
click at [955, 649] on button "Run" at bounding box center [970, 662] width 113 height 49
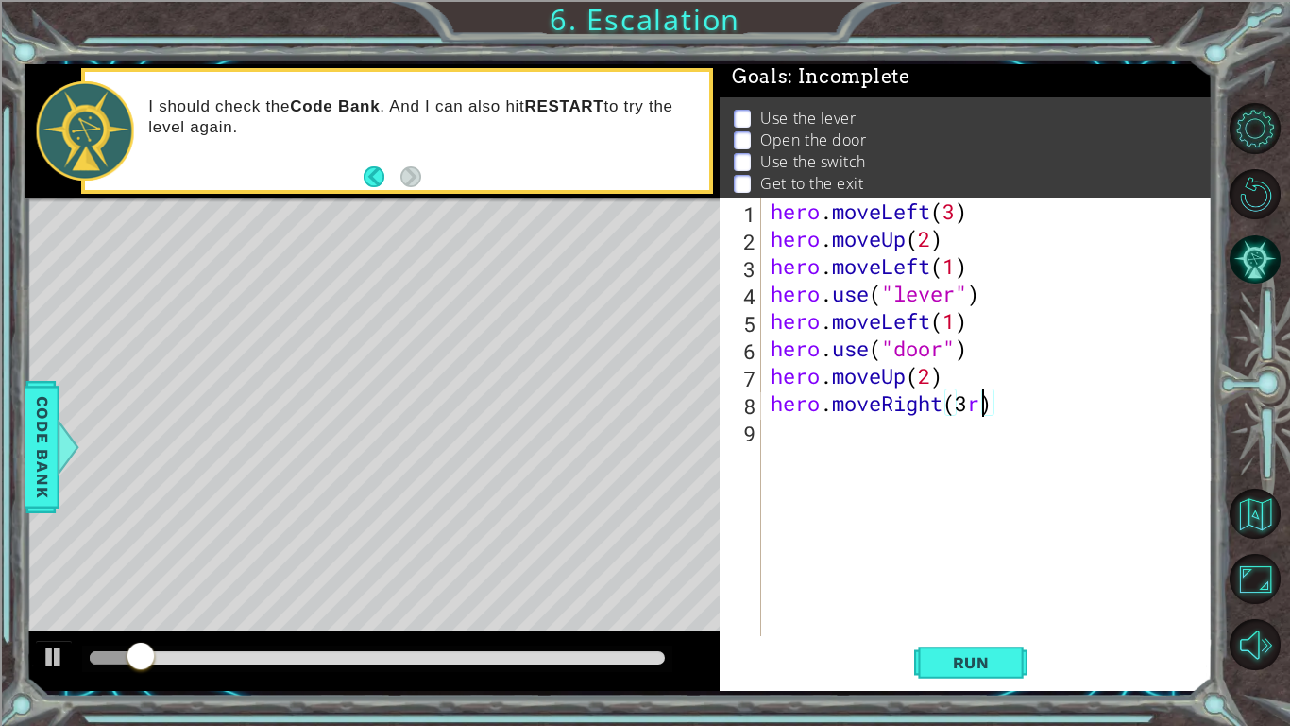
scroll to position [0, 9]
click at [983, 661] on span "Run" at bounding box center [971, 662] width 75 height 19
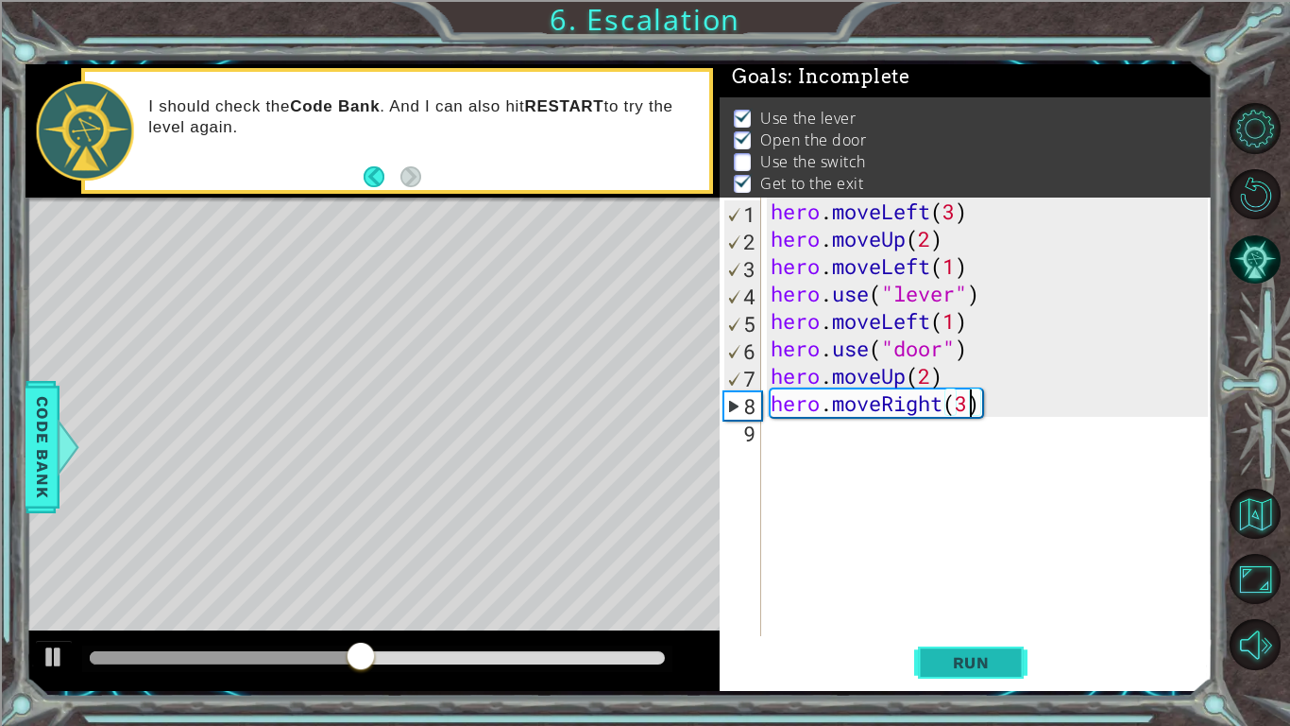
click at [963, 653] on span "Run" at bounding box center [971, 662] width 75 height 19
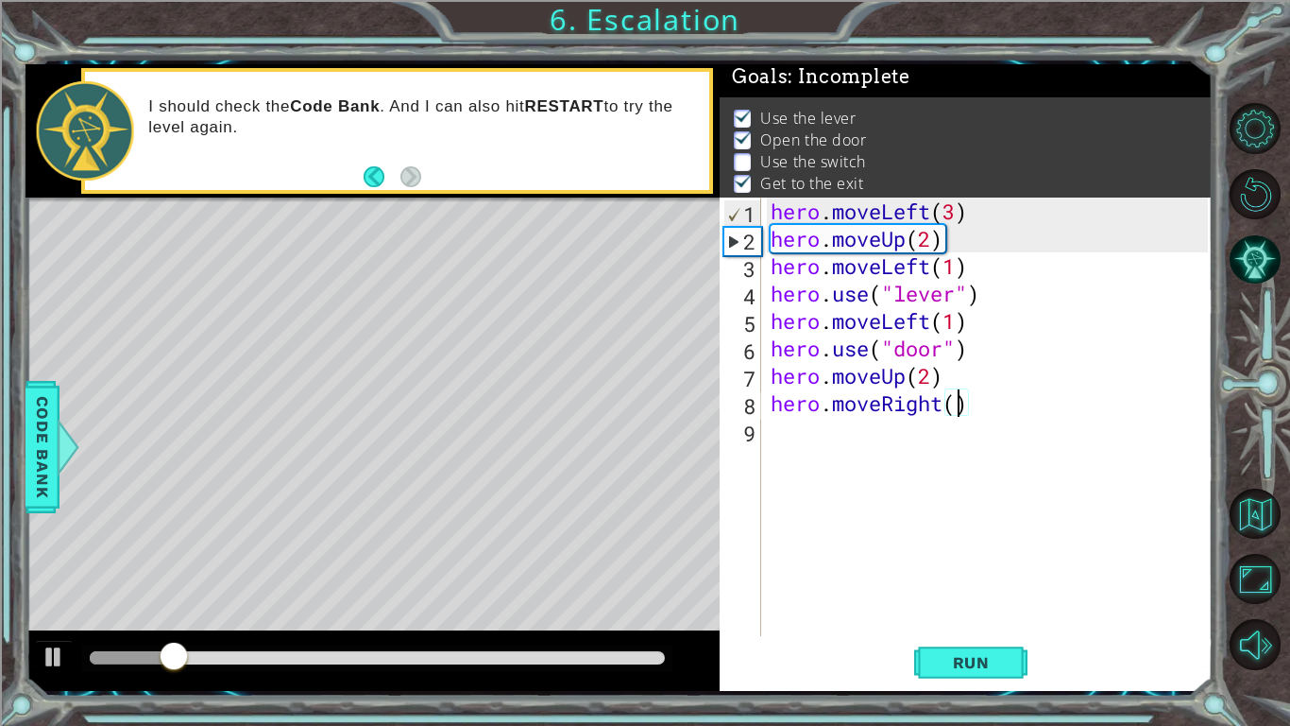
type textarea "hero.moveRight(2)"
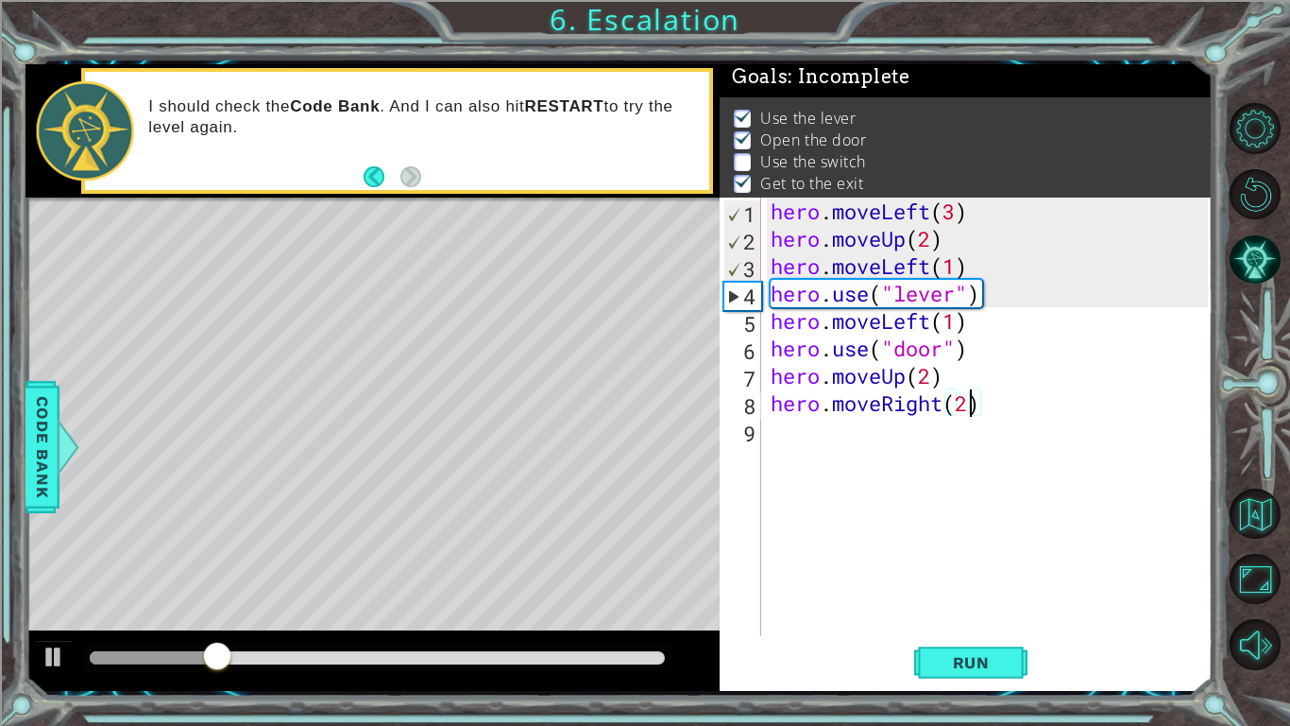
click at [782, 442] on div "hero . moveLeft ( 3 ) hero . moveUp ( 2 ) hero . moveLeft ( 1 ) hero . use ( "l…" at bounding box center [992, 443] width 451 height 493
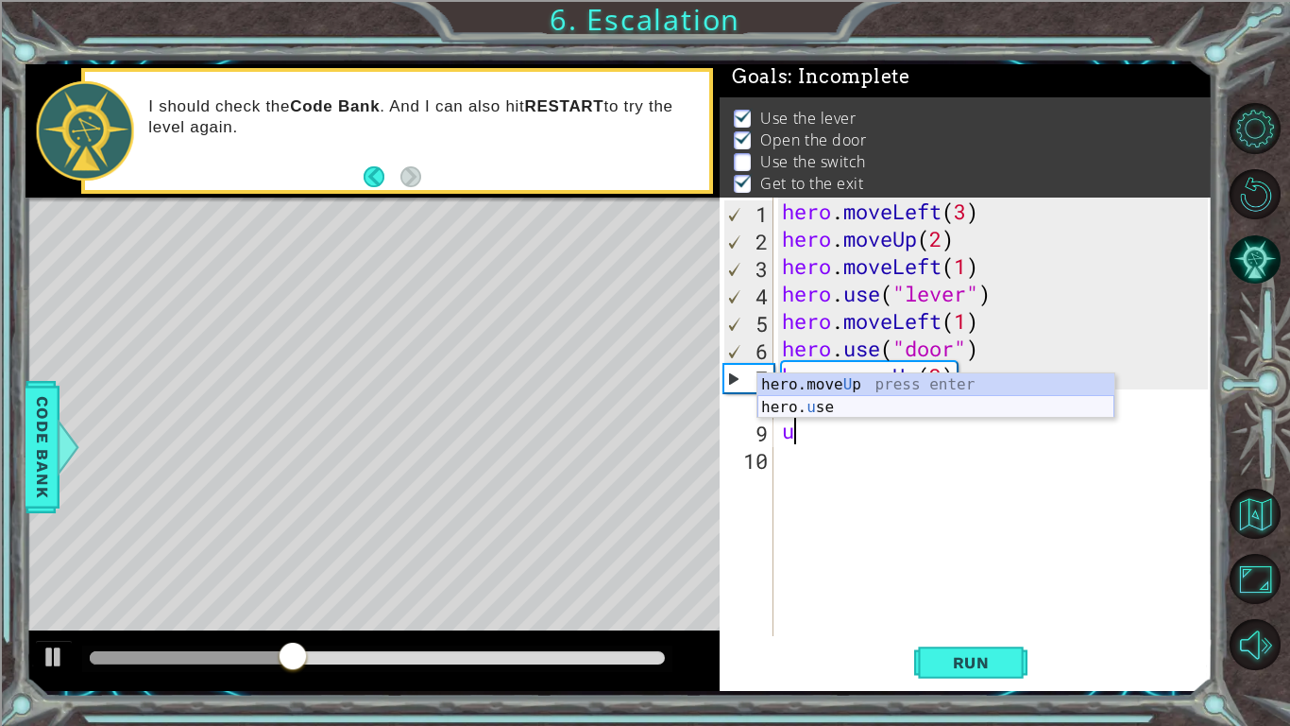
click at [870, 412] on div "hero.move U p press enter hero. u se press enter" at bounding box center [936, 418] width 357 height 91
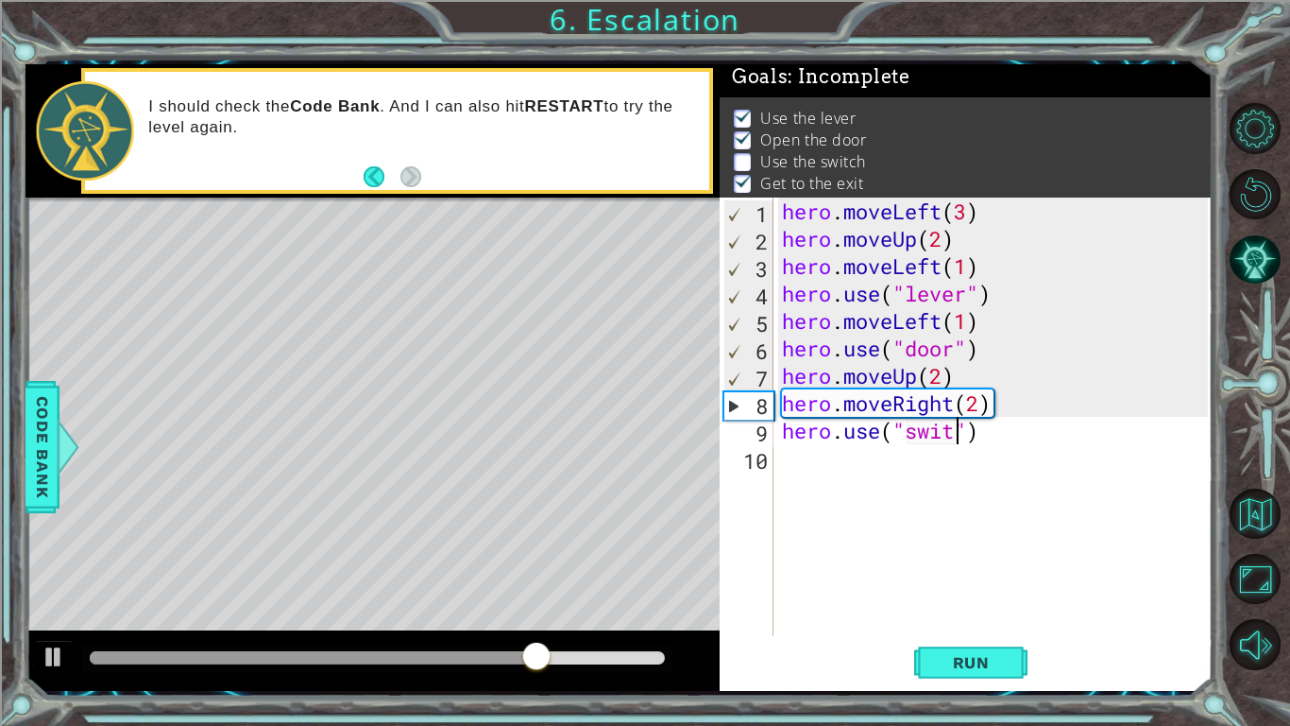
scroll to position [0, 9]
type textarea "hero.use("switch")"
click at [819, 471] on div "hero . moveLeft ( 3 ) hero . moveUp ( 2 ) hero . moveLeft ( 1 ) hero . use ( "l…" at bounding box center [997, 443] width 439 height 493
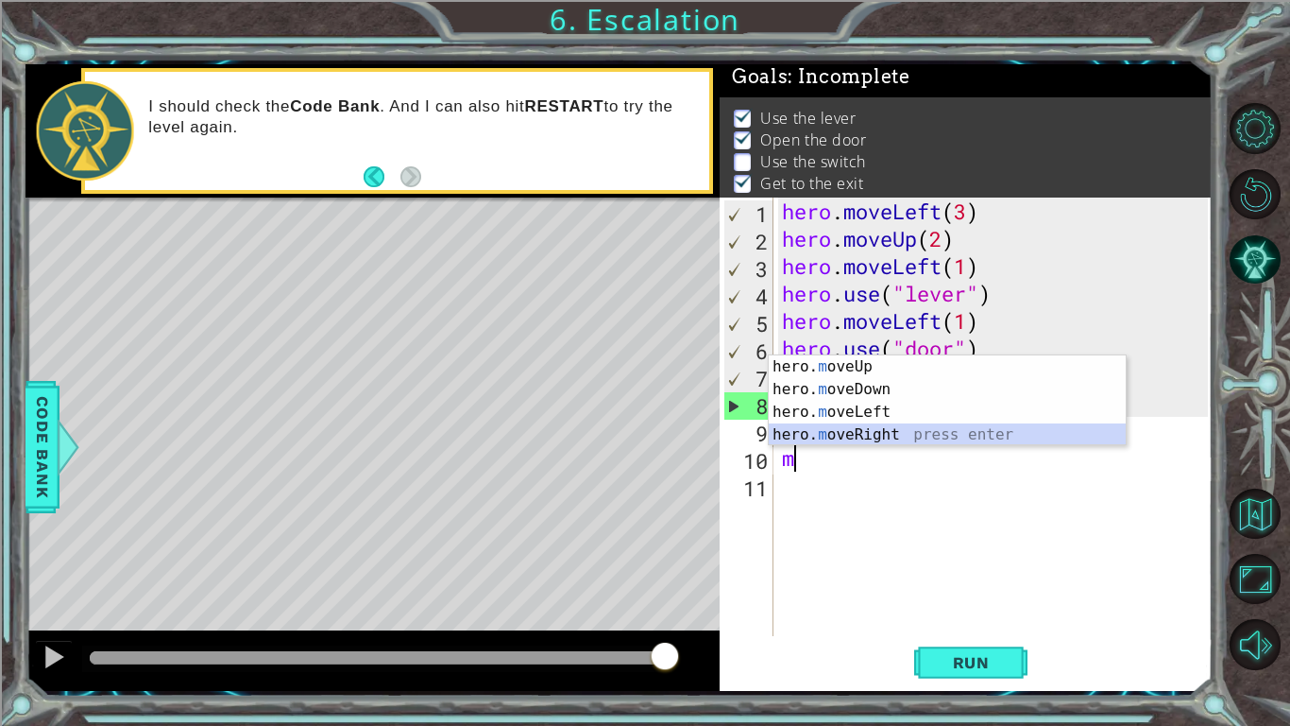
click at [921, 439] on div "hero. m oveUp press enter hero. m oveDown press enter hero. m oveLeft press ent…" at bounding box center [947, 423] width 357 height 136
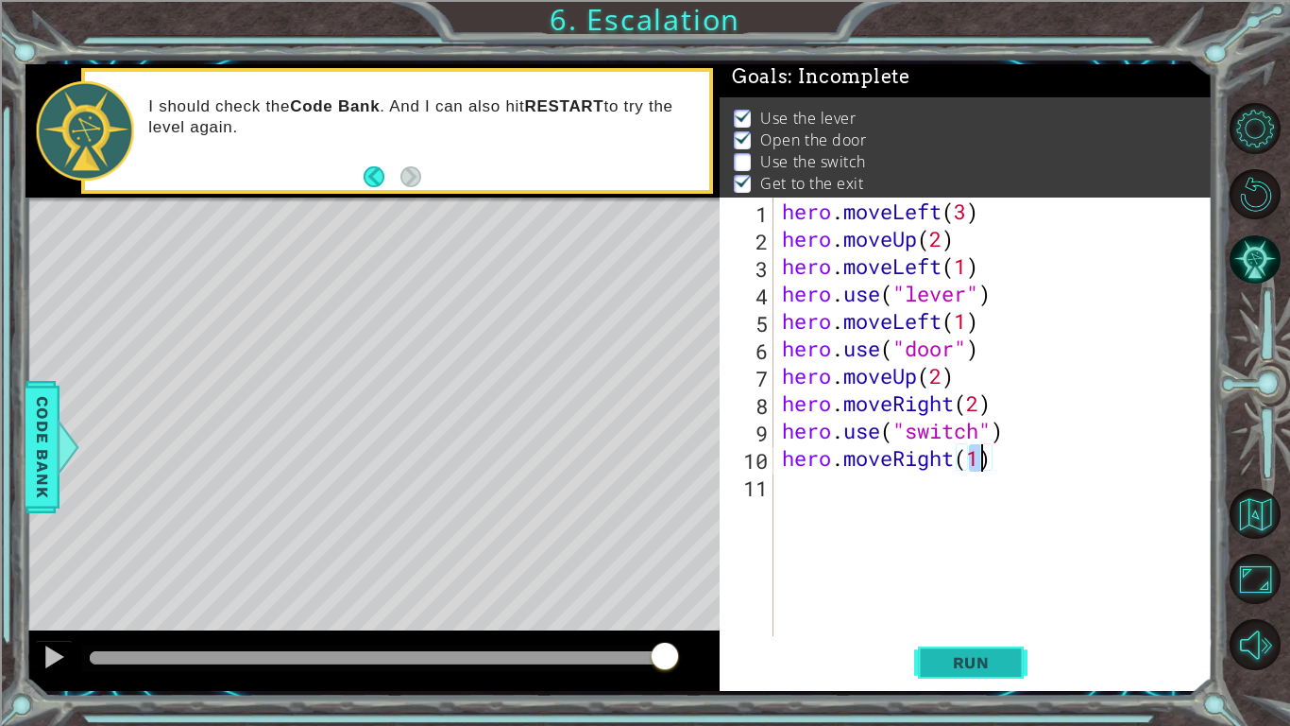
type textarea "hero.moveRight(1)"
click at [958, 660] on span "Run" at bounding box center [971, 662] width 75 height 19
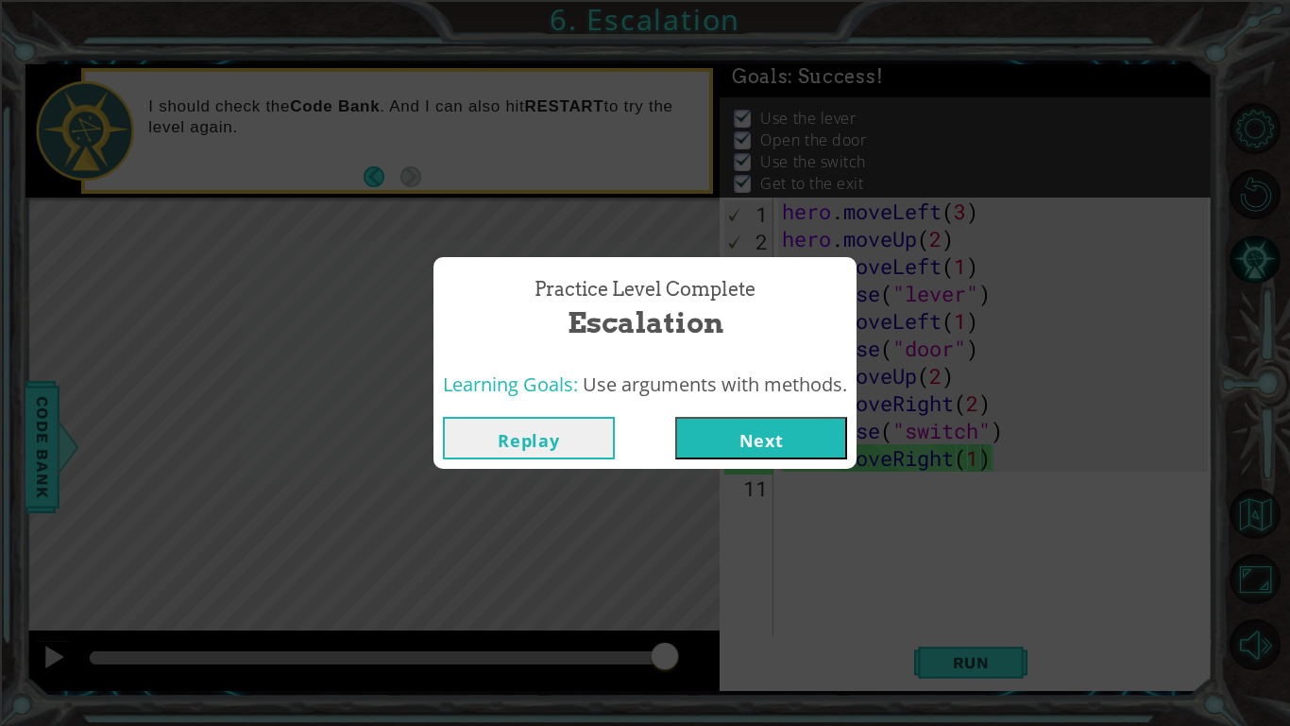
click at [783, 452] on button "Next" at bounding box center [761, 438] width 172 height 43
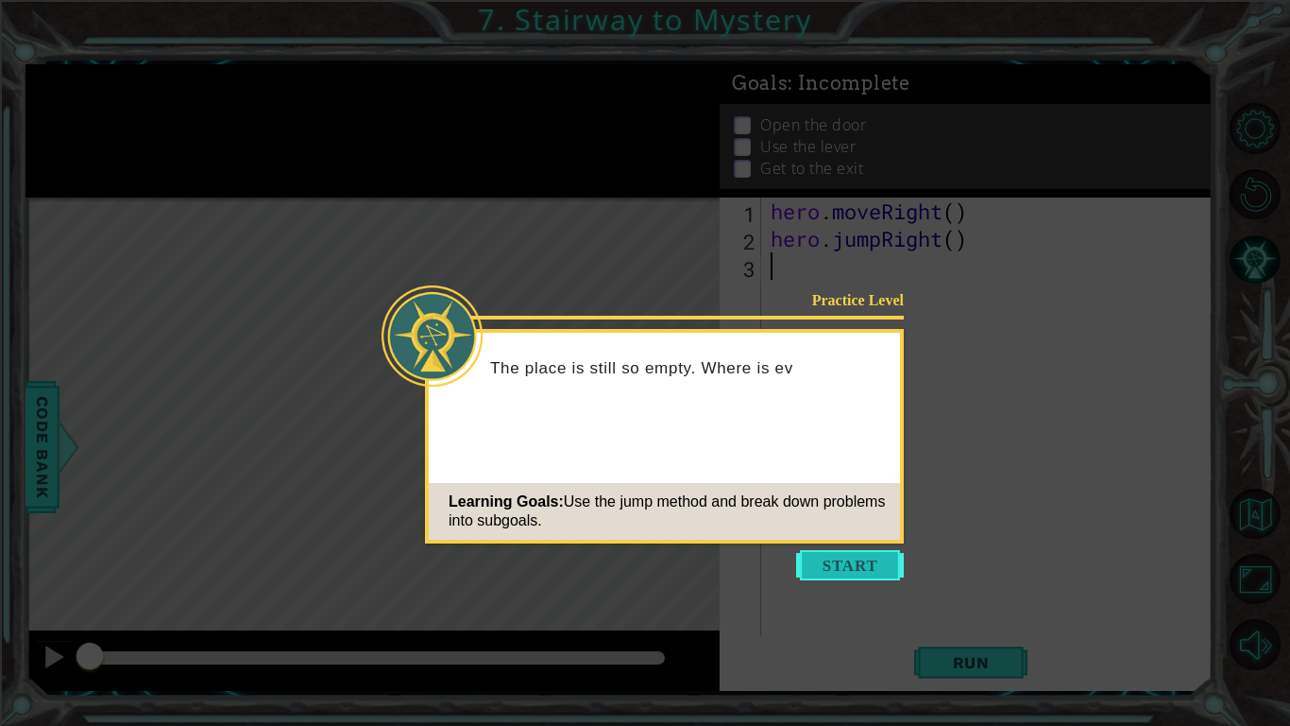
click at [839, 552] on button "Start" at bounding box center [850, 565] width 108 height 30
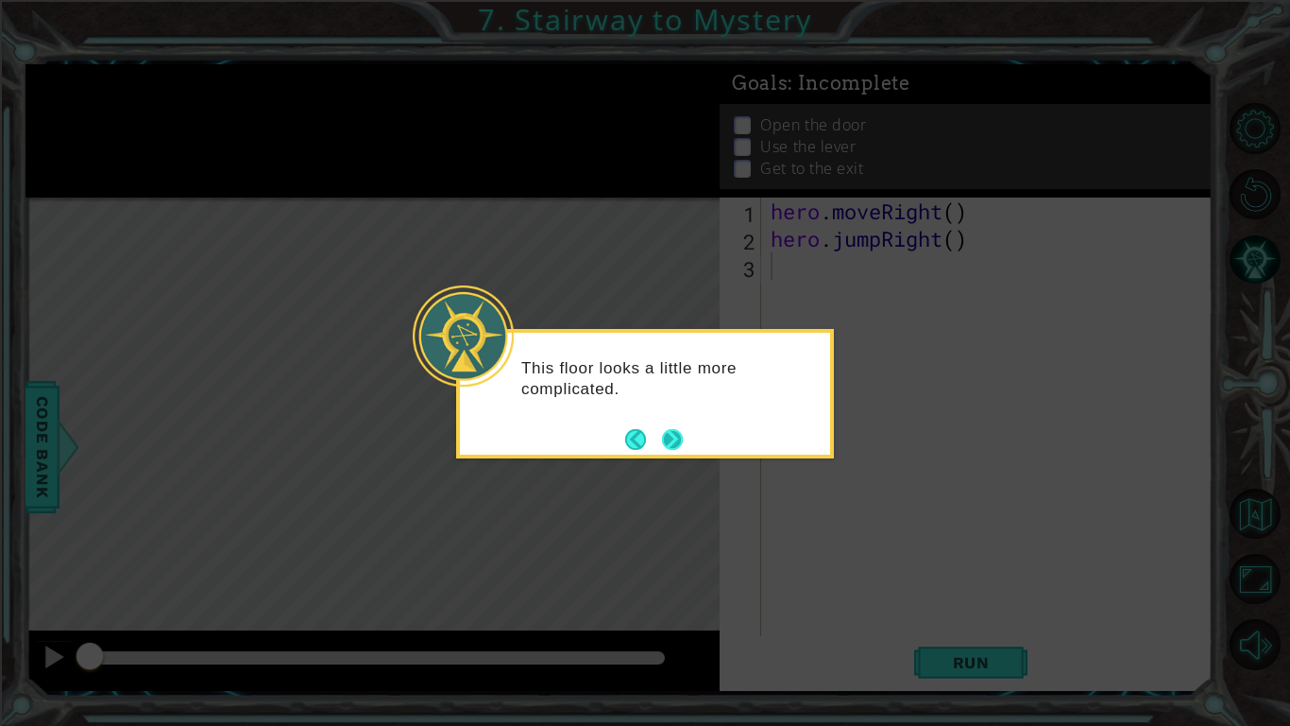
click at [665, 449] on button "Next" at bounding box center [672, 439] width 21 height 21
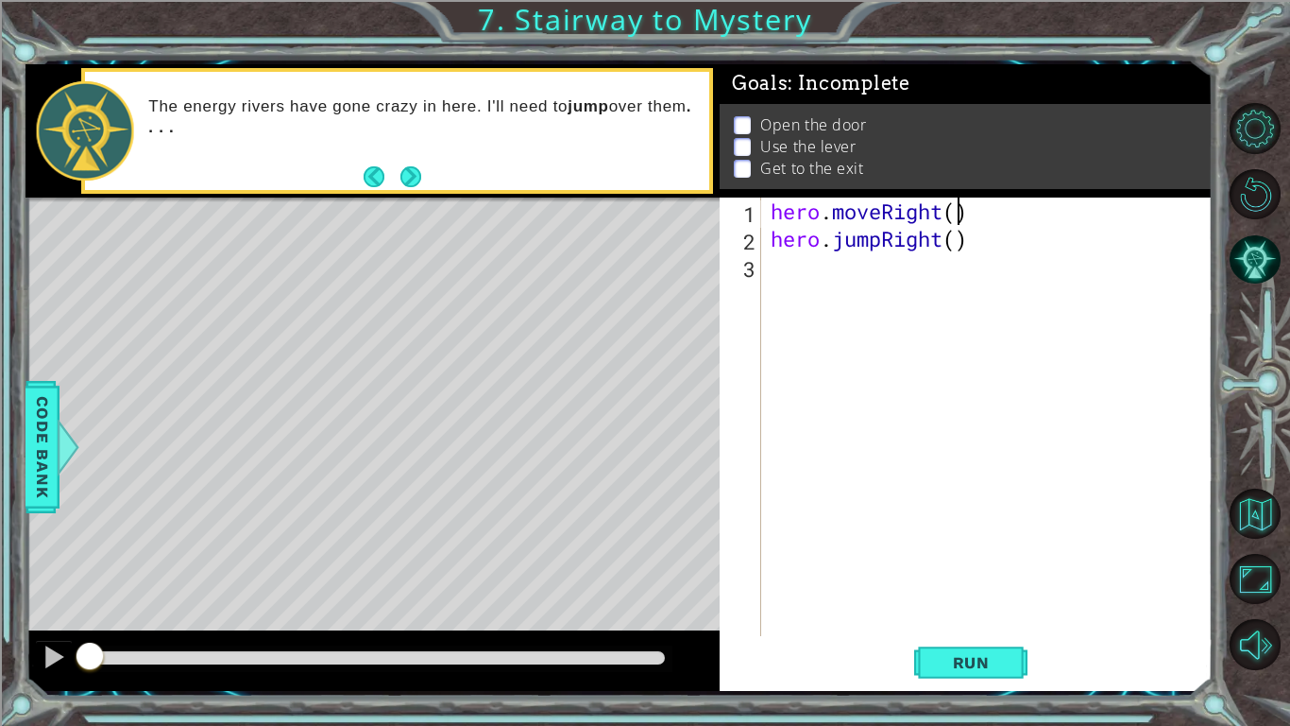
click at [961, 214] on div "hero . moveRight ( ) hero . jumpRight ( )" at bounding box center [992, 443] width 451 height 493
click at [963, 245] on div "hero . moveRight ( 1 ) hero . jumpRight ( )" at bounding box center [992, 443] width 451 height 493
type textarea "hero.jumpRight(1)"
click at [836, 266] on div "hero . moveRight ( 1 ) hero . jumpRight ( 1 )" at bounding box center [992, 443] width 451 height 493
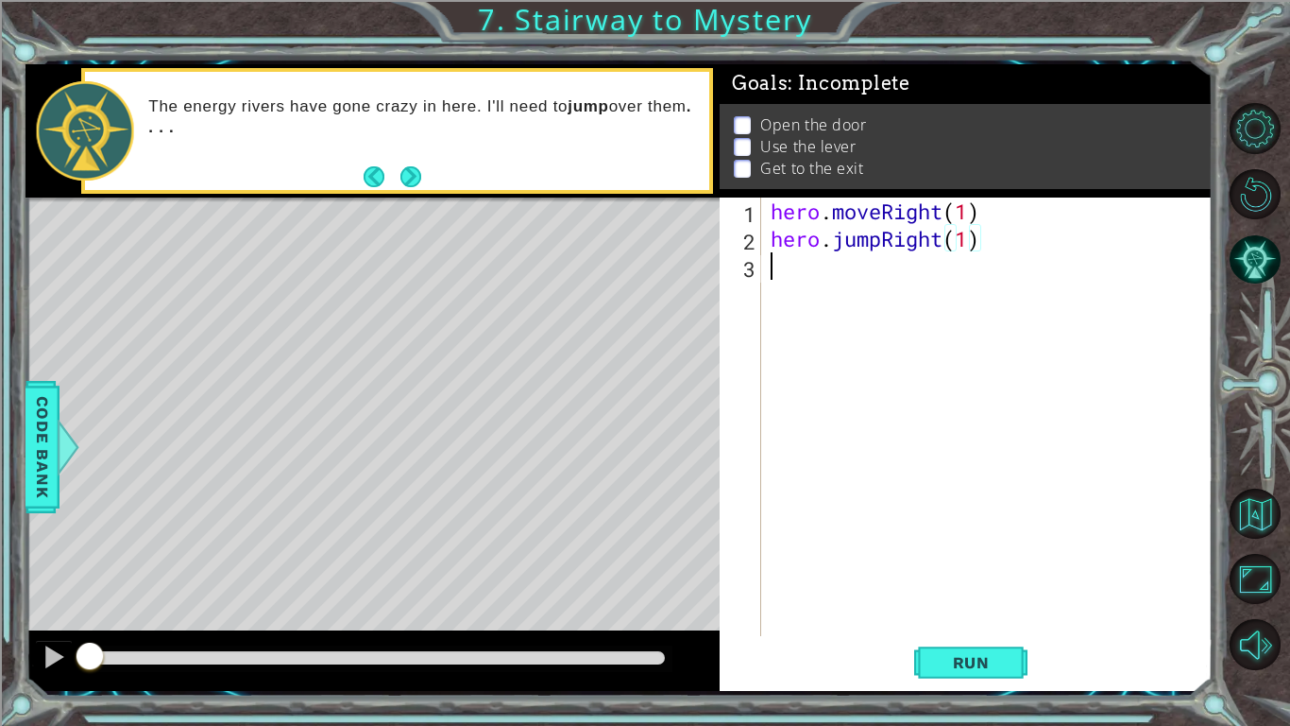
scroll to position [0, 0]
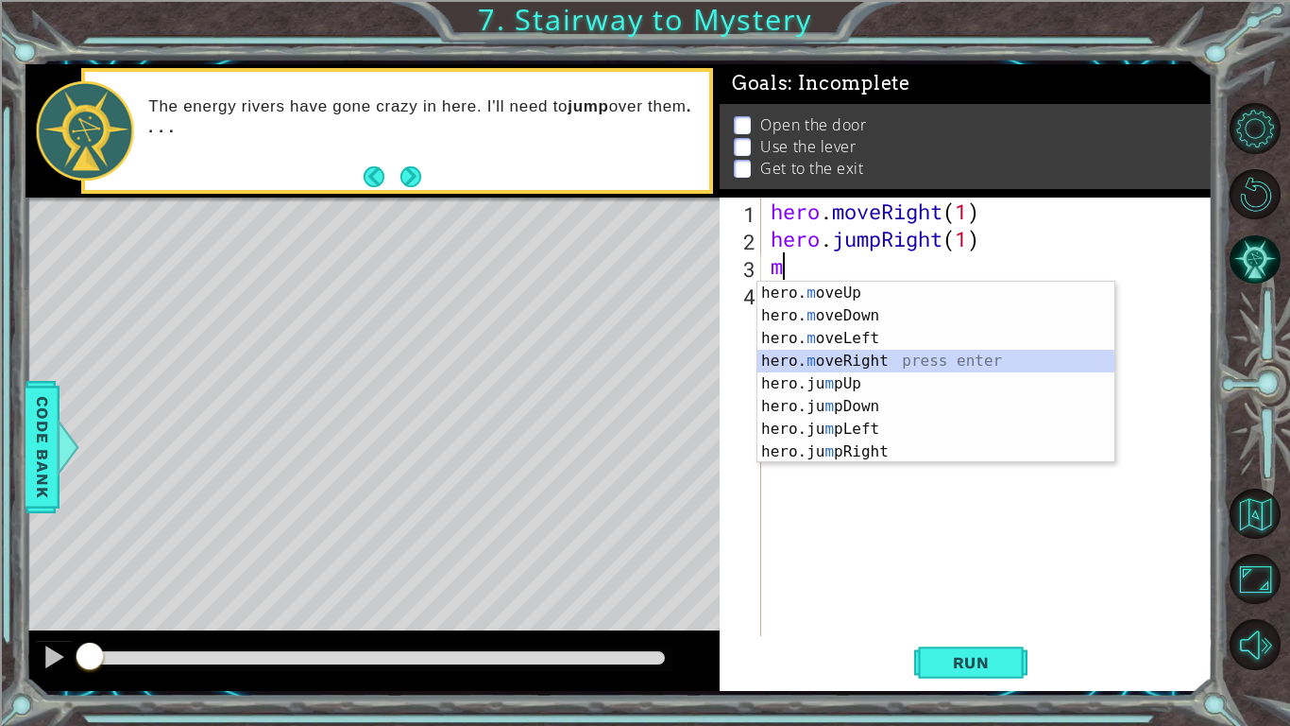
click at [897, 363] on div "hero. m oveUp press enter hero. m oveDown press enter hero. m oveLeft press ent…" at bounding box center [936, 395] width 357 height 227
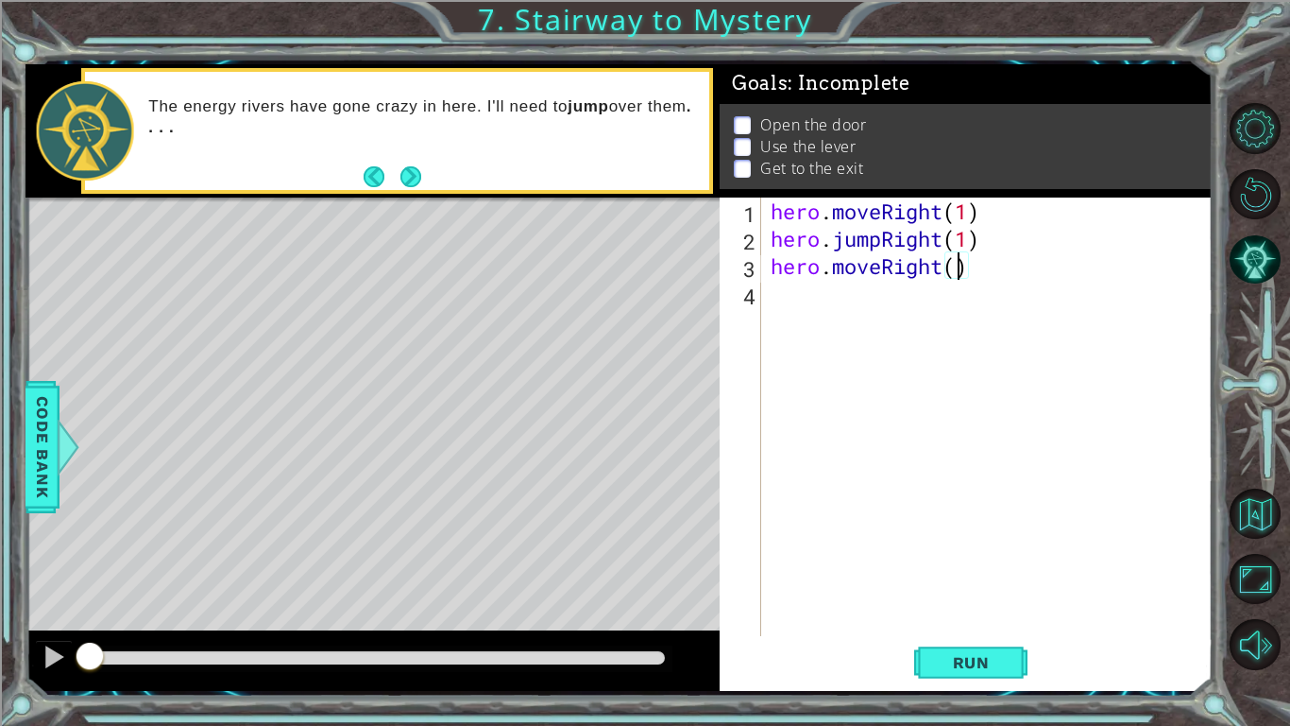
type textarea "hero.moveRight(2)"
click at [777, 304] on div "hero . moveRight ( 1 ) hero . jumpRight ( 1 ) hero . moveRight ( 2 )" at bounding box center [992, 443] width 451 height 493
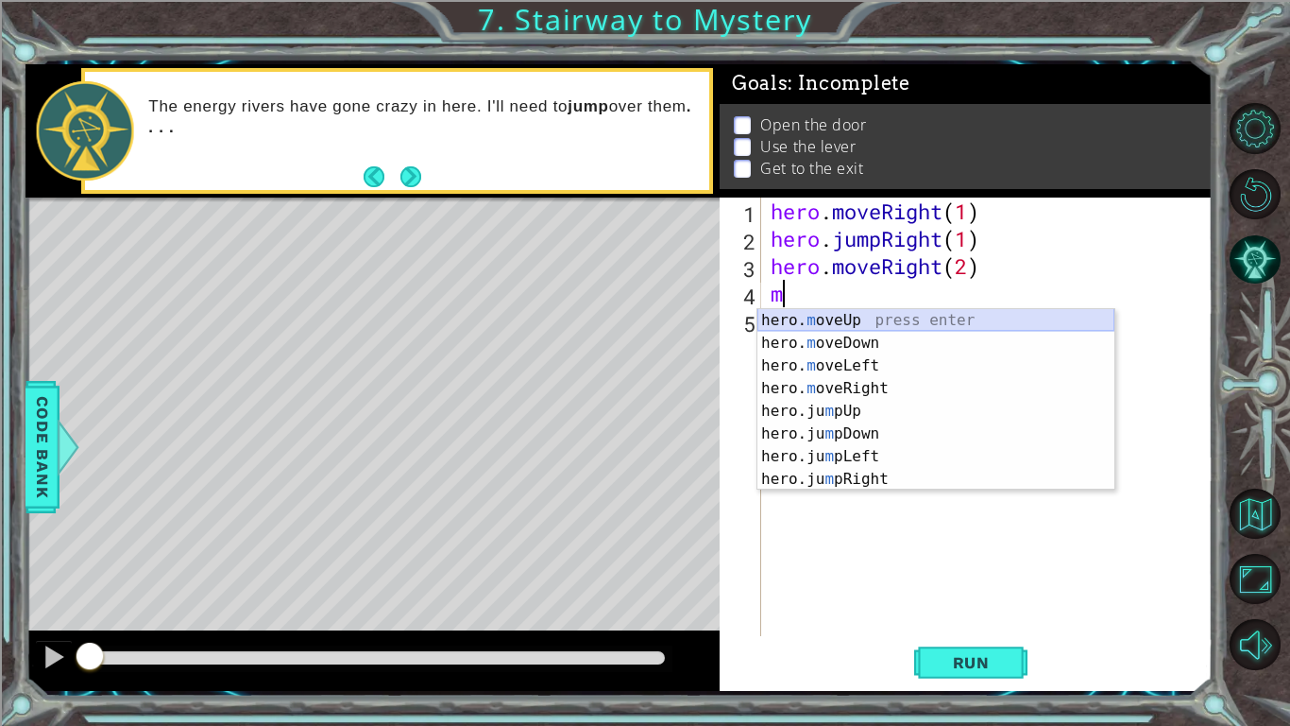
click at [894, 312] on div "hero. m oveUp press enter hero. m oveDown press enter hero. m oveLeft press ent…" at bounding box center [936, 422] width 357 height 227
type textarea "hero.moveUp(1)"
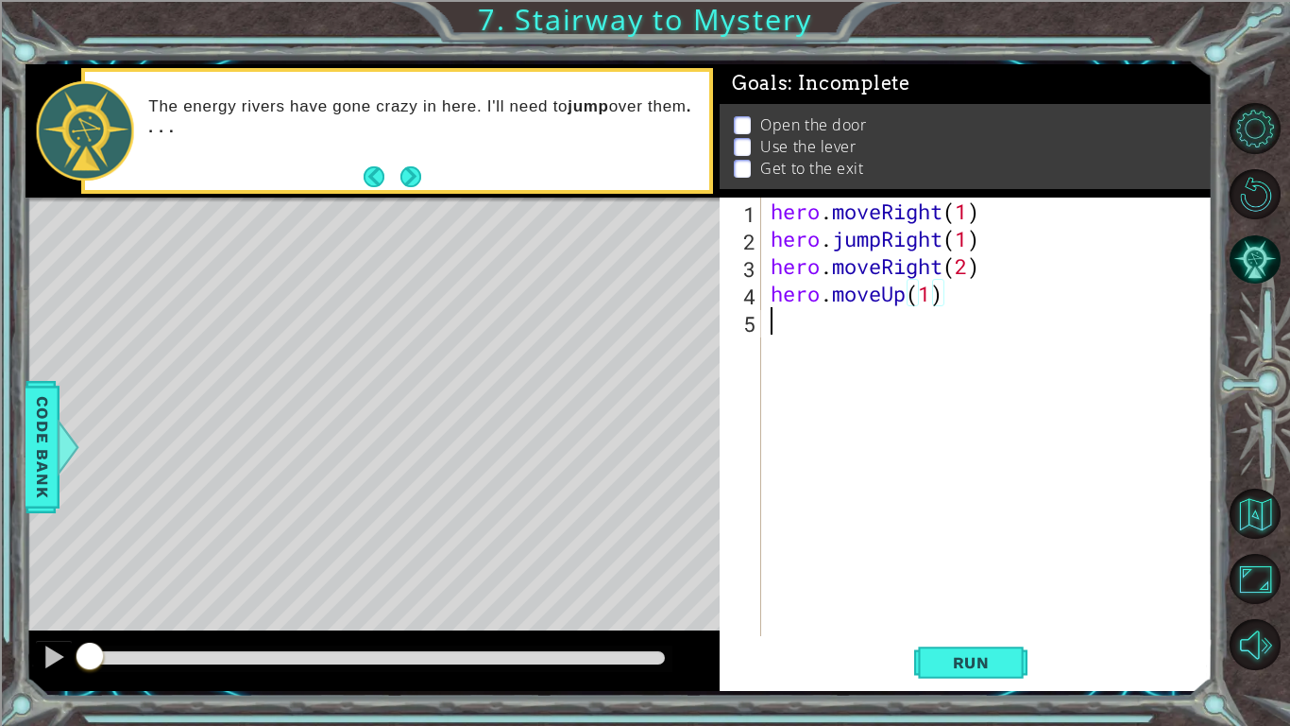
click at [841, 328] on div "hero . moveRight ( 1 ) hero . jumpRight ( 1 ) hero . moveRight ( 2 ) hero . mov…" at bounding box center [992, 443] width 451 height 493
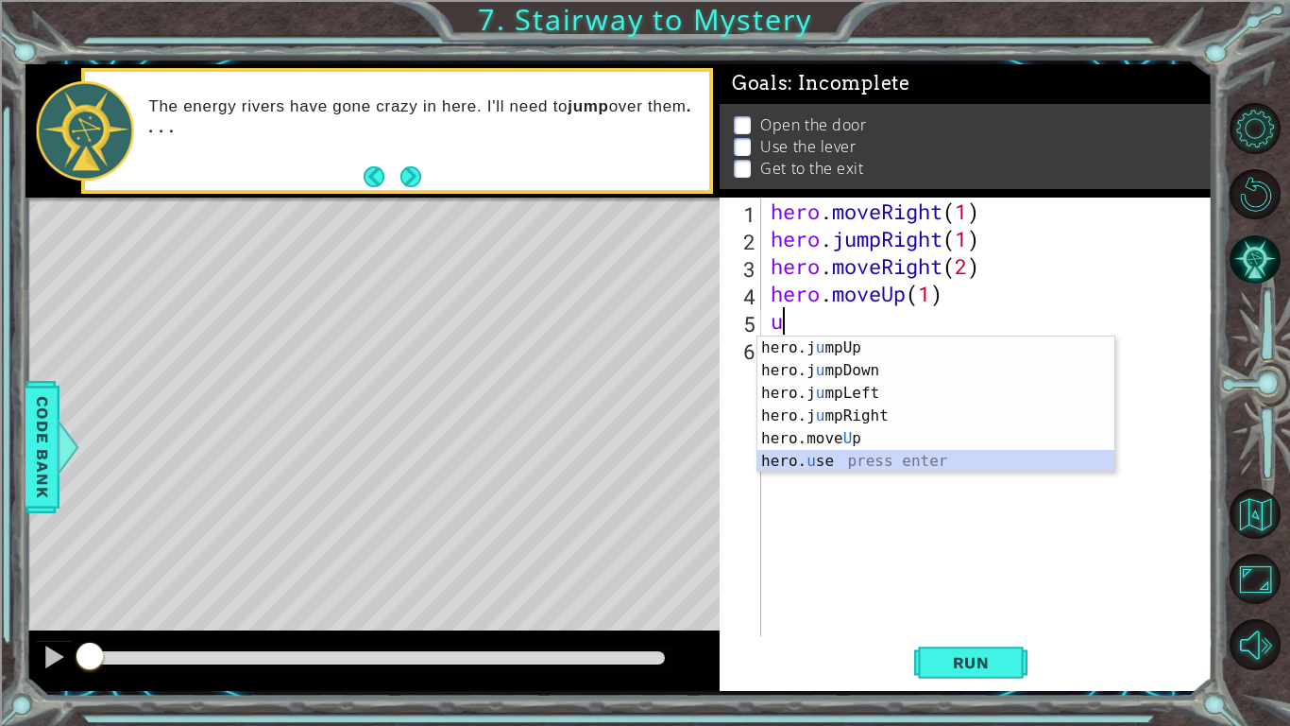
click at [851, 460] on div "hero.j u mpUp press enter hero.j u mpDown press enter hero.j u mpLeft press ent…" at bounding box center [936, 426] width 357 height 181
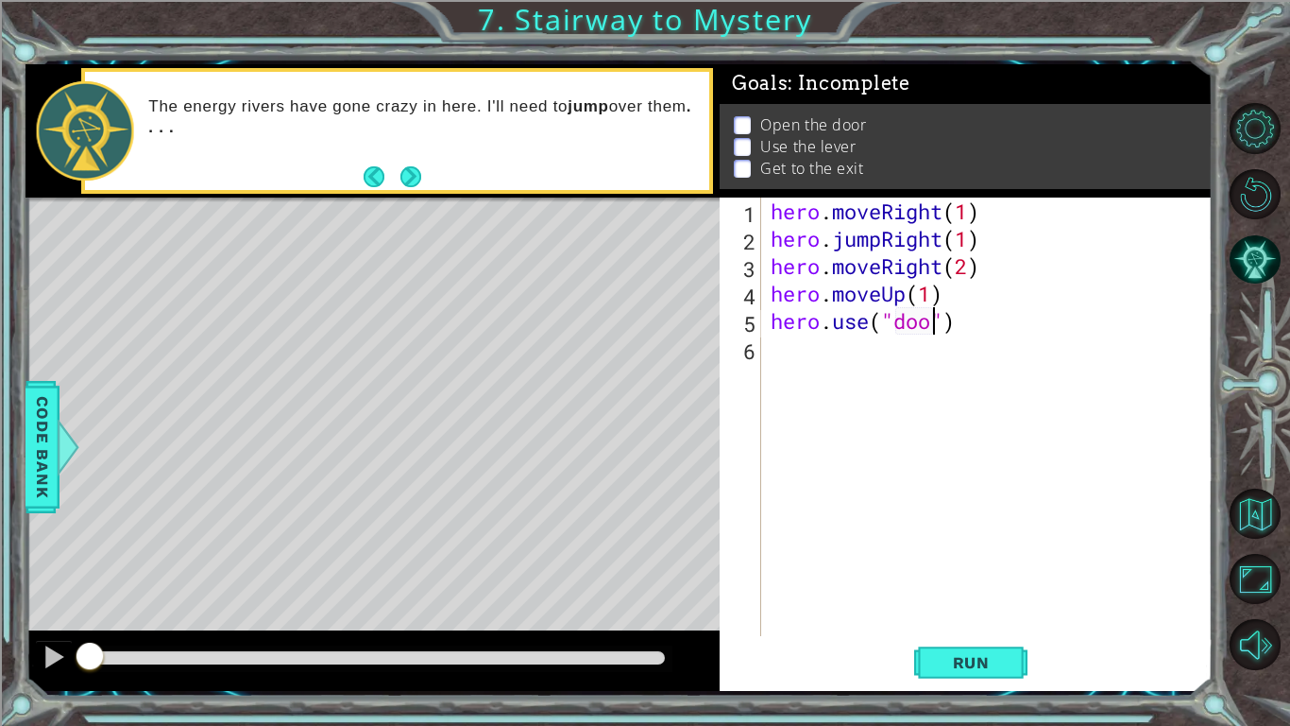
scroll to position [0, 8]
click at [1008, 666] on button "Run" at bounding box center [970, 662] width 113 height 49
click at [9, 695] on div "1 ההההההההההההההההההההההההההההההההההההההההההההההההההההההההההההההההההההההההההההה…" at bounding box center [645, 363] width 1290 height 726
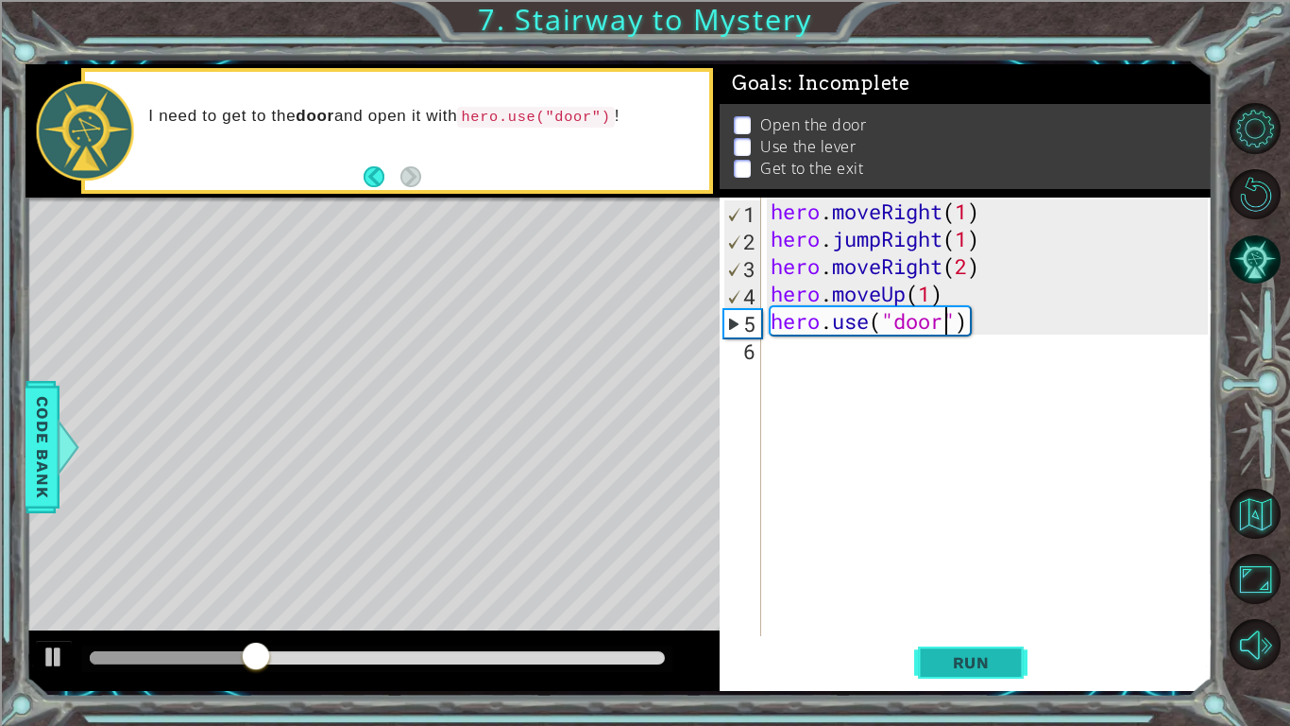
click at [947, 675] on button "Run" at bounding box center [970, 662] width 113 height 49
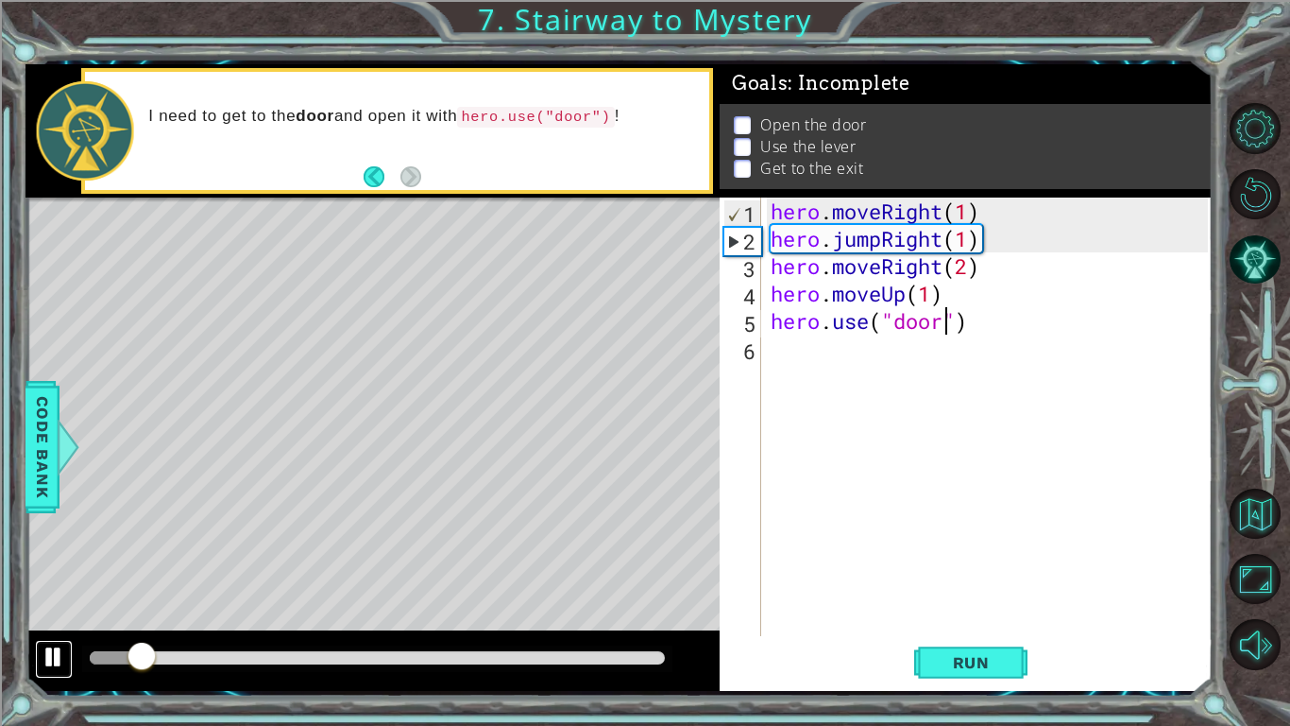
click at [65, 657] on div at bounding box center [54, 656] width 25 height 25
click at [968, 266] on div "hero . moveRight ( 1 ) hero . jumpRight ( 1 ) hero . moveRight ( 2 ) hero . mov…" at bounding box center [992, 443] width 451 height 493
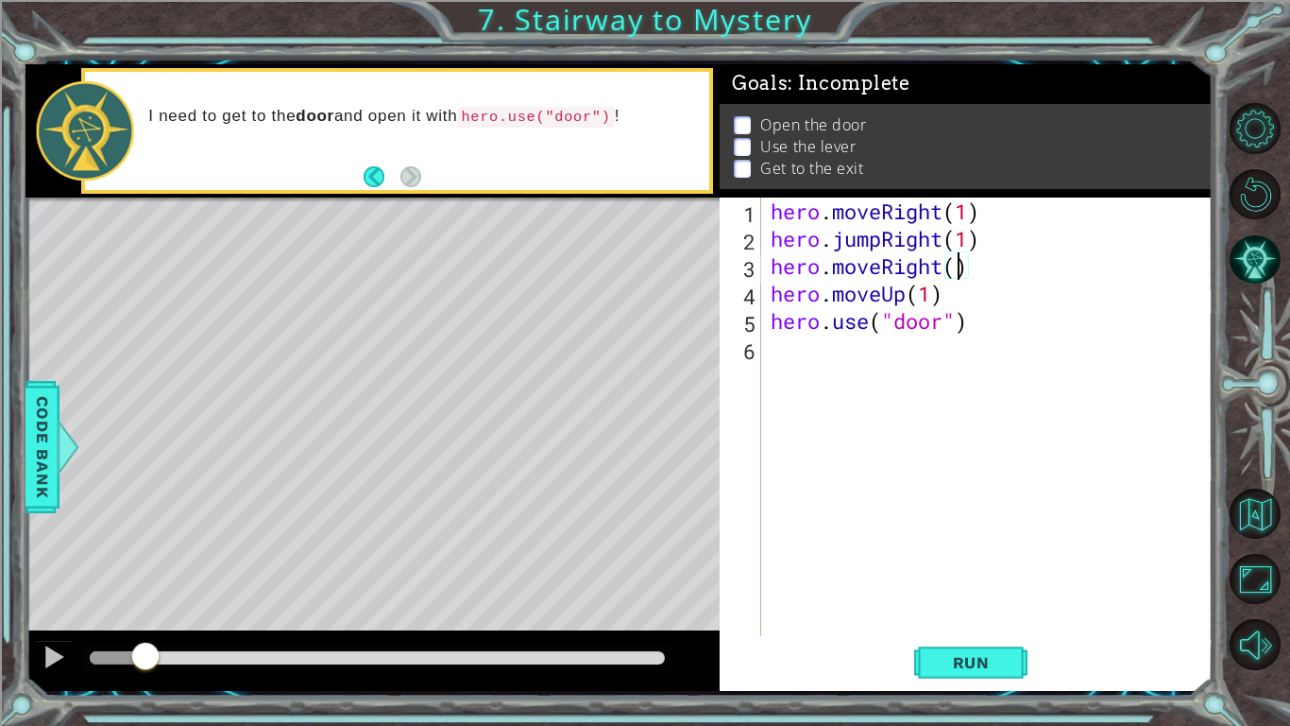
scroll to position [0, 9]
type textarea "hero.moveRight(1)"
click at [949, 673] on button "Run" at bounding box center [970, 662] width 113 height 49
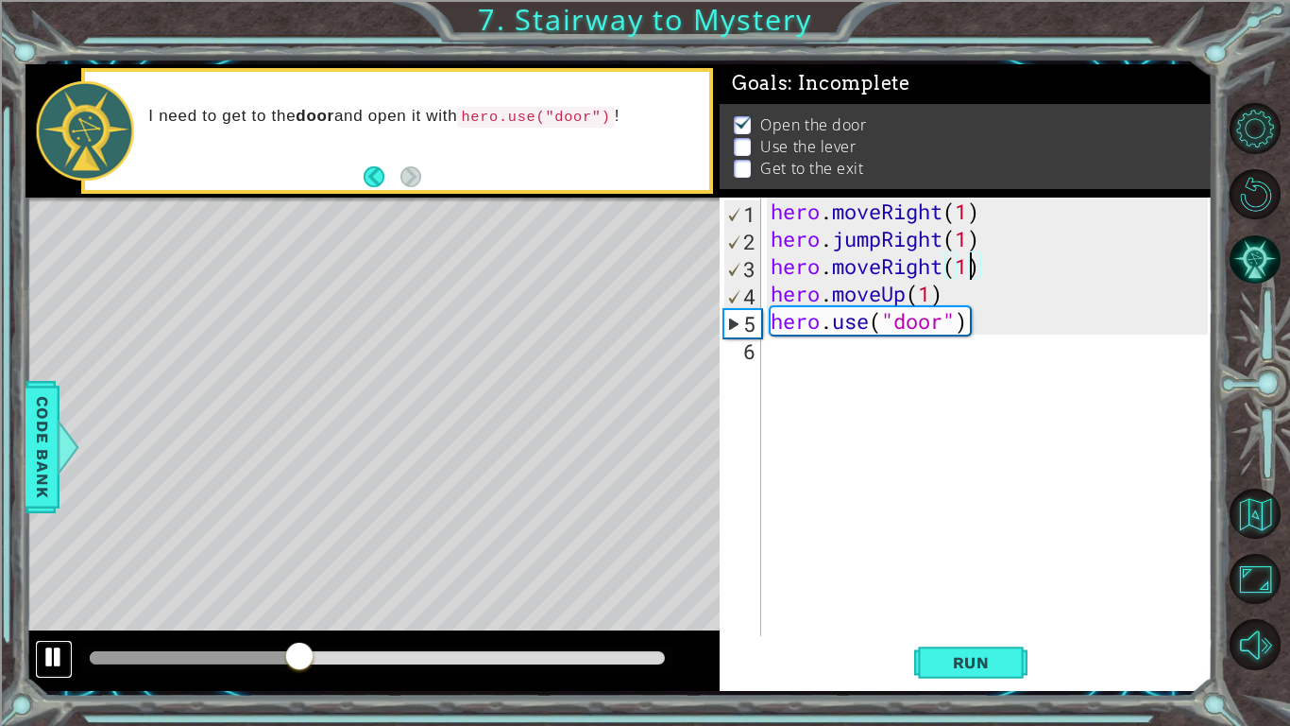
click at [49, 662] on div at bounding box center [54, 656] width 25 height 25
click at [791, 373] on div "hero . moveRight ( 1 ) hero . jumpRight ( 1 ) hero . moveRight ( 1 ) hero . mov…" at bounding box center [992, 443] width 451 height 493
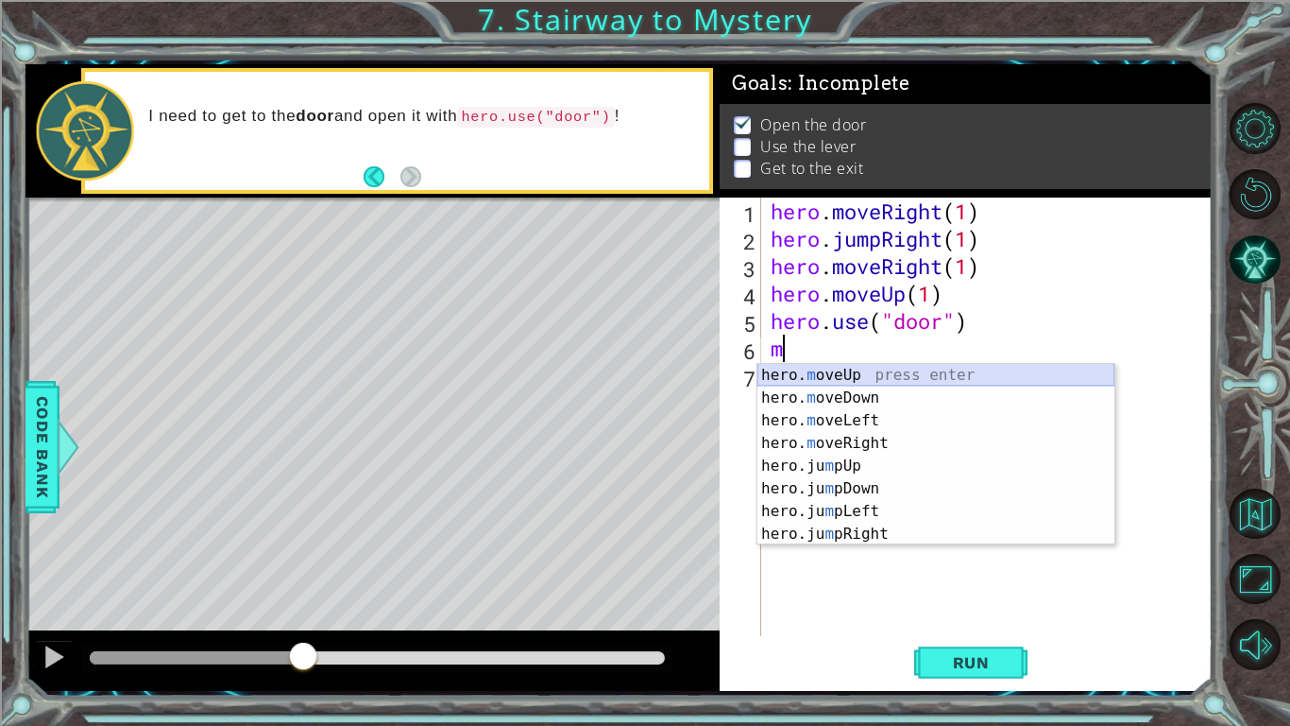
click at [816, 375] on div "hero. m oveUp press enter hero. m oveDown press enter hero. m oveLeft press ent…" at bounding box center [936, 477] width 357 height 227
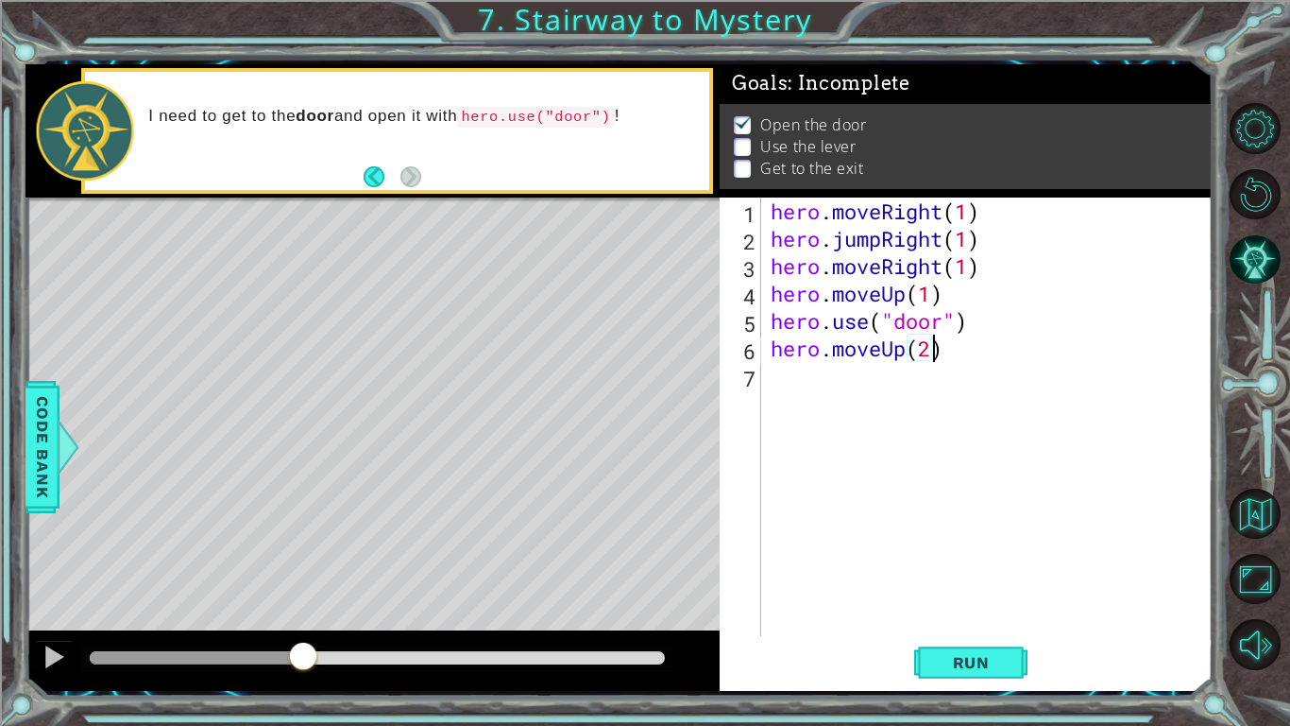
type textarea "hero.moveUp(2)"
click at [790, 365] on div "hero . moveRight ( 1 ) hero . jumpRight ( 1 ) hero . moveRight ( 1 ) hero . mov…" at bounding box center [992, 443] width 451 height 493
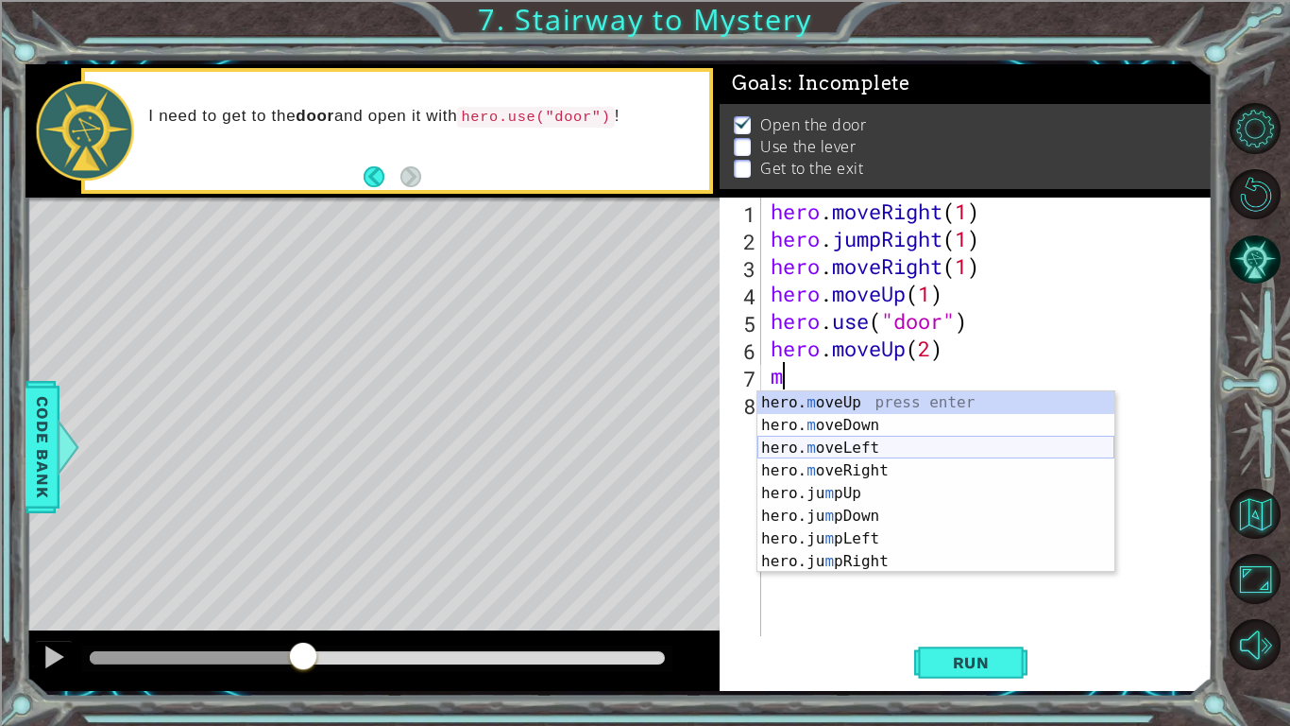
click at [868, 454] on div "hero. m oveUp press enter hero. m oveDown press enter hero. m oveLeft press ent…" at bounding box center [936, 504] width 357 height 227
type textarea "hero.moveLeft(1)"
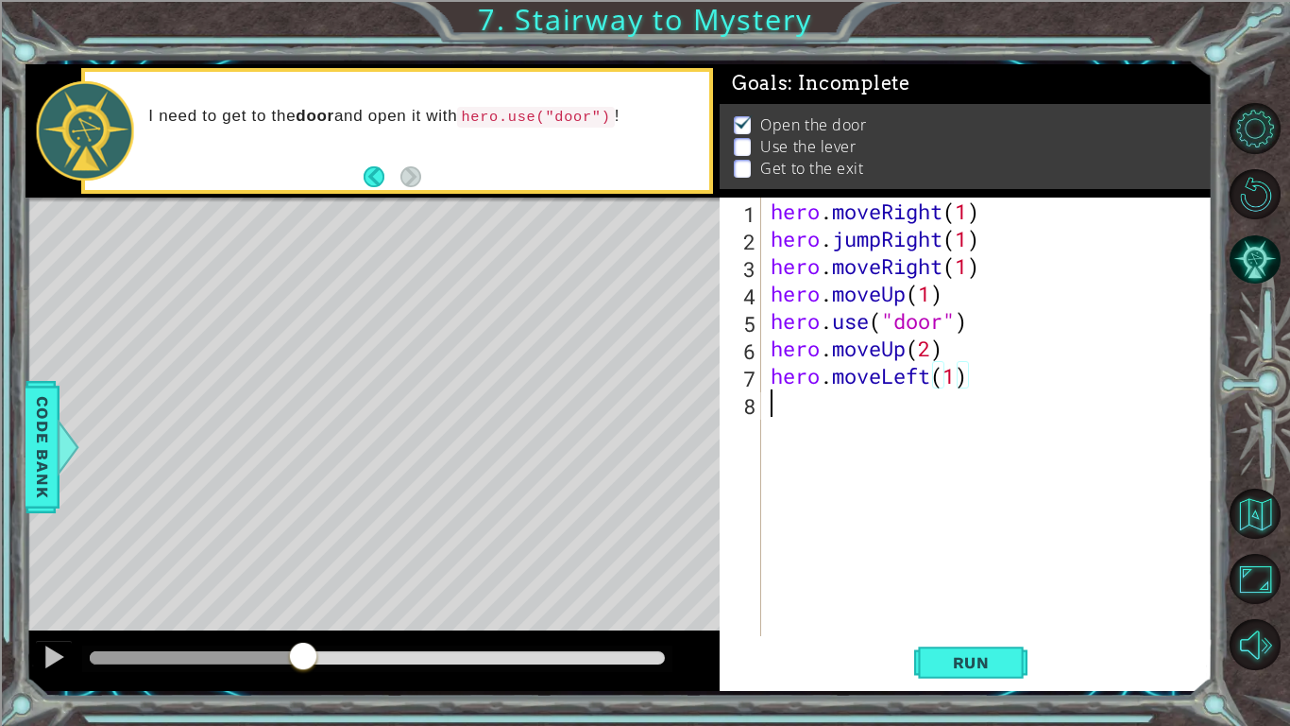
click at [838, 425] on div "hero . moveRight ( 1 ) hero . jumpRight ( 1 ) hero . moveRight ( 1 ) hero . mov…" at bounding box center [992, 443] width 451 height 493
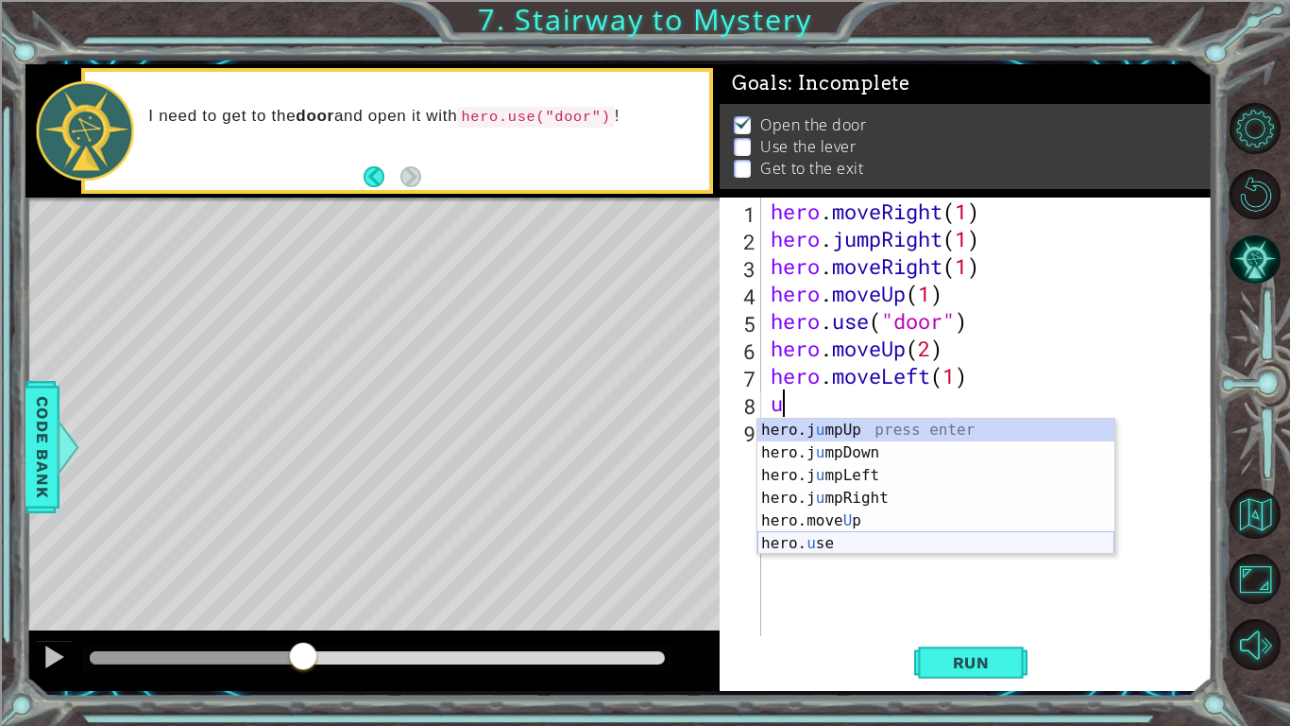
click at [851, 546] on div "hero.j u mpUp press enter hero.j u mpDown press enter hero.j u mpLeft press ent…" at bounding box center [936, 509] width 357 height 181
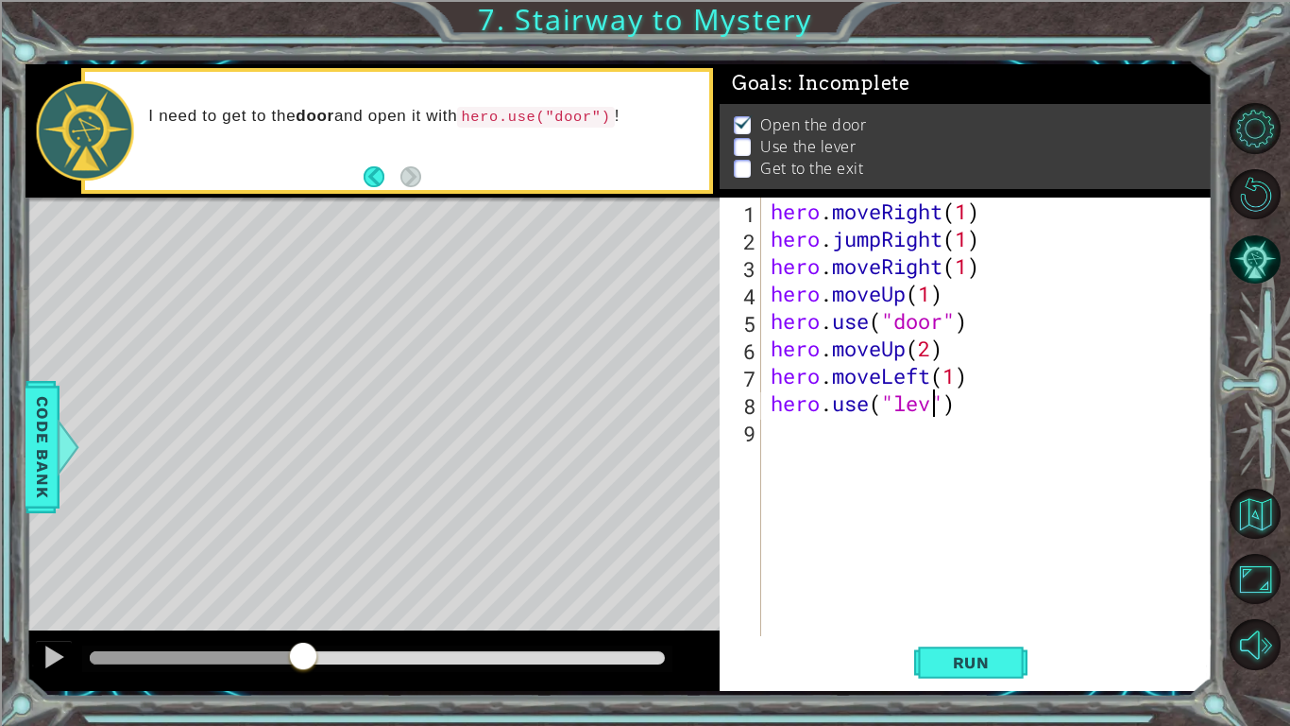
scroll to position [0, 8]
type textarea "hero.use("lever")"
click at [846, 489] on div "hero . moveRight ( 1 ) hero . jumpRight ( 1 ) hero . moveRight ( 1 ) hero . mov…" at bounding box center [992, 443] width 451 height 493
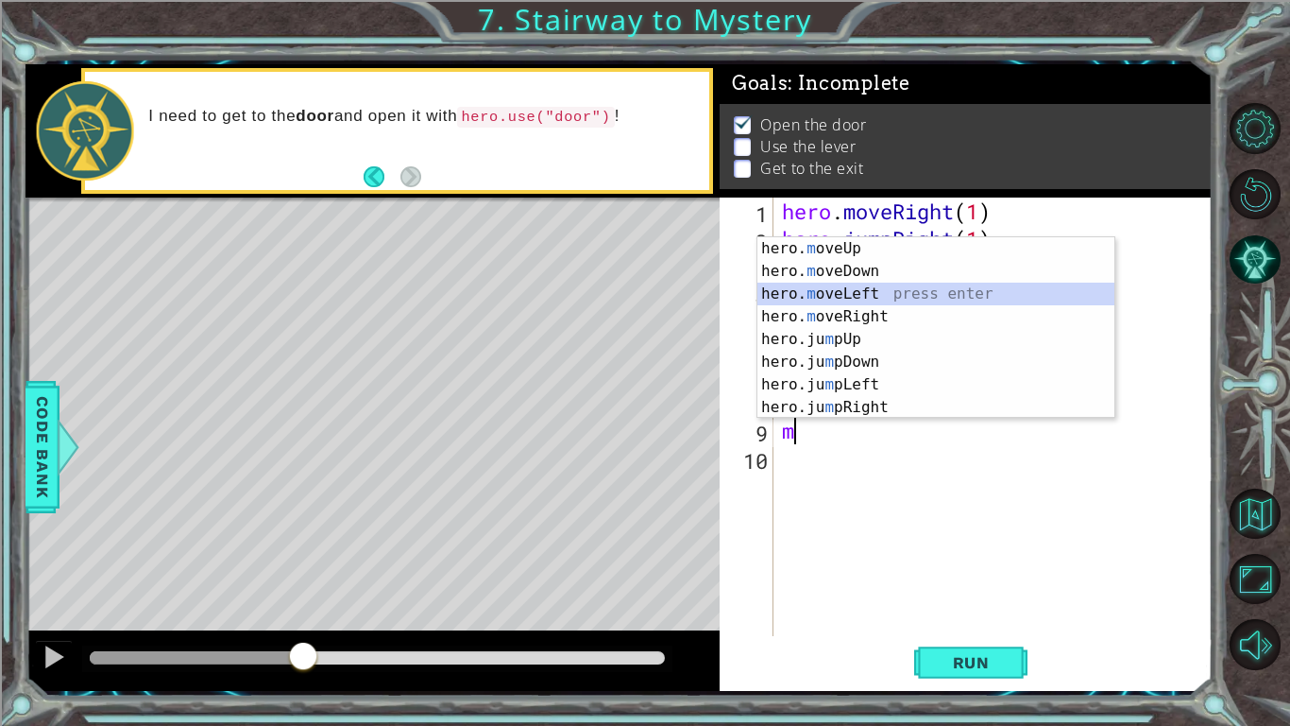
click at [892, 290] on div "hero. m oveUp press enter hero. m oveDown press enter hero. m oveLeft press ent…" at bounding box center [936, 350] width 357 height 227
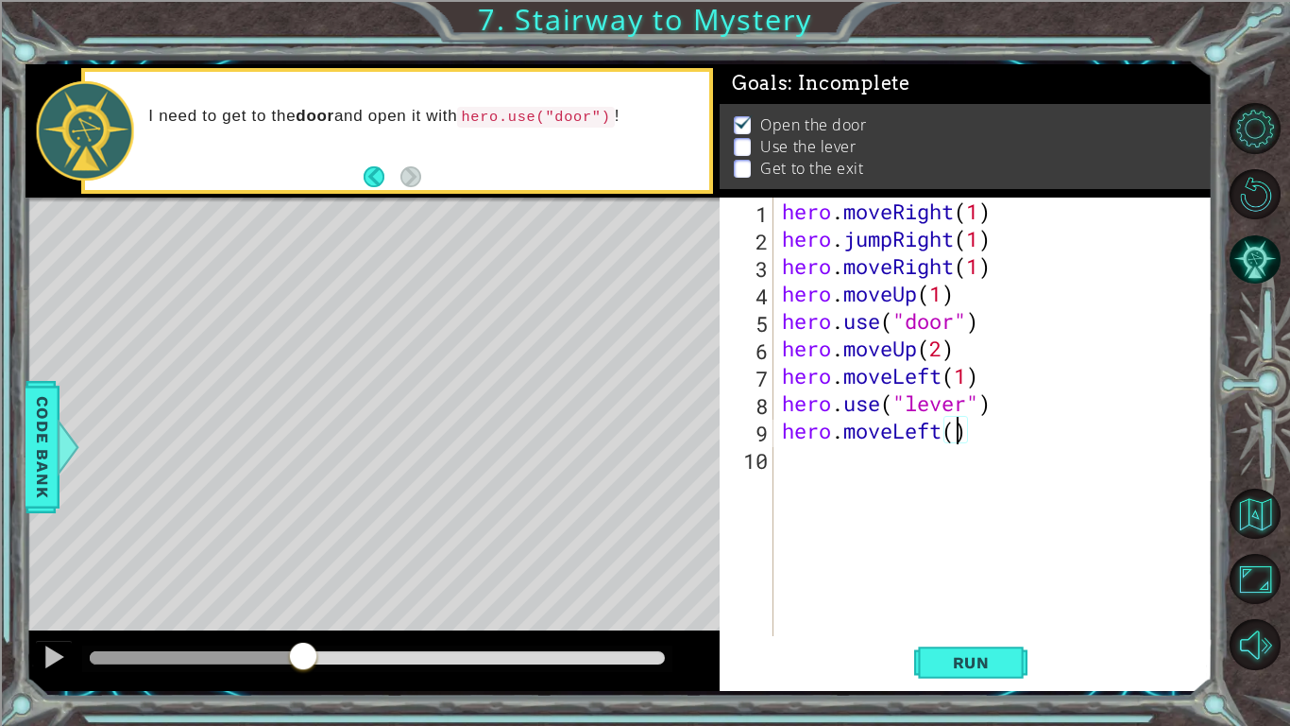
type textarea "hero.moveLeft(2)"
click at [806, 471] on div "hero . moveRight ( 1 ) hero . jumpRight ( 1 ) hero . moveRight ( 1 ) hero . mov…" at bounding box center [997, 443] width 439 height 493
type textarea "m"
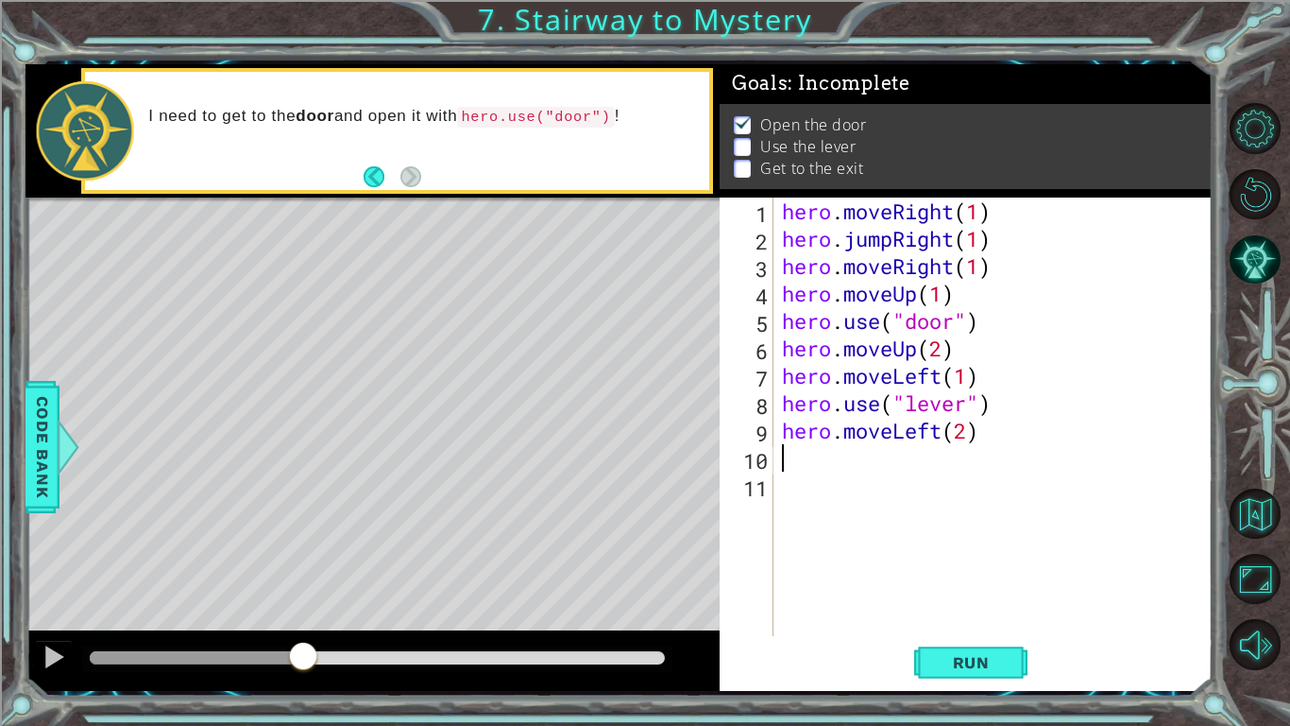
type textarea "j"
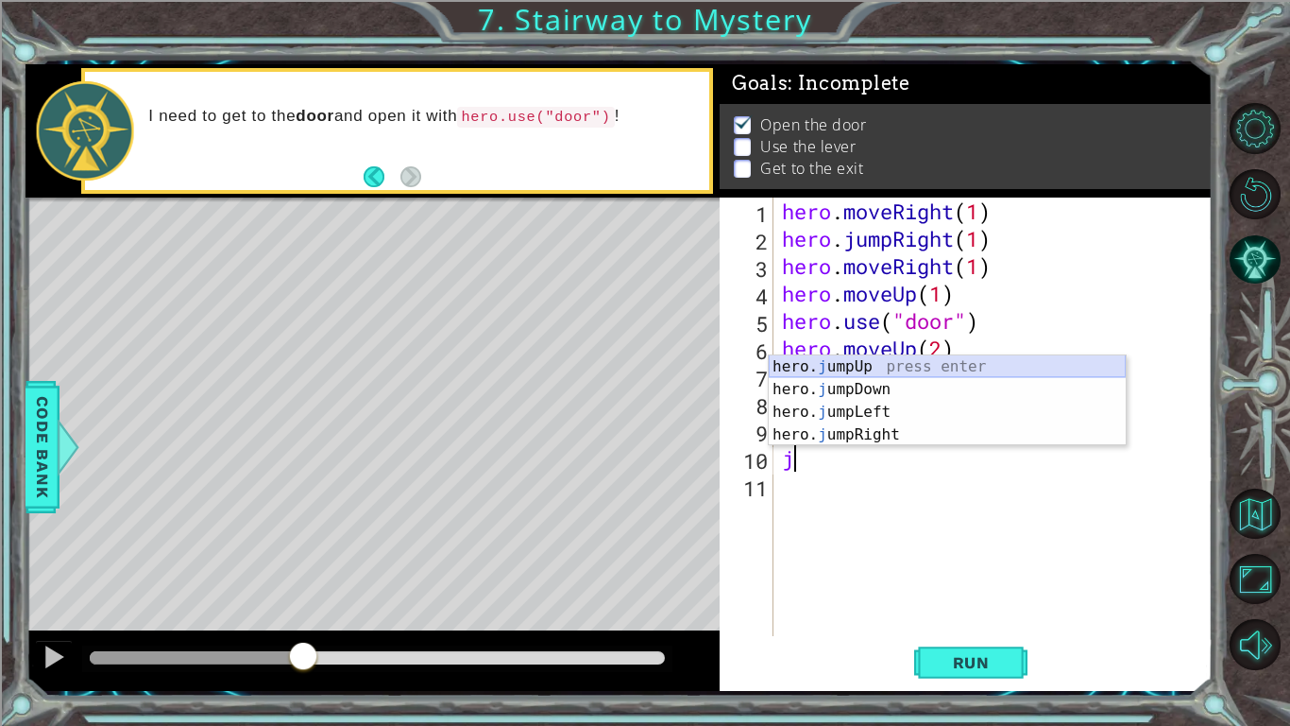
click at [840, 362] on div "hero. j umpUp press enter hero. j umpDown press enter hero. j umpLeft press ent…" at bounding box center [947, 423] width 357 height 136
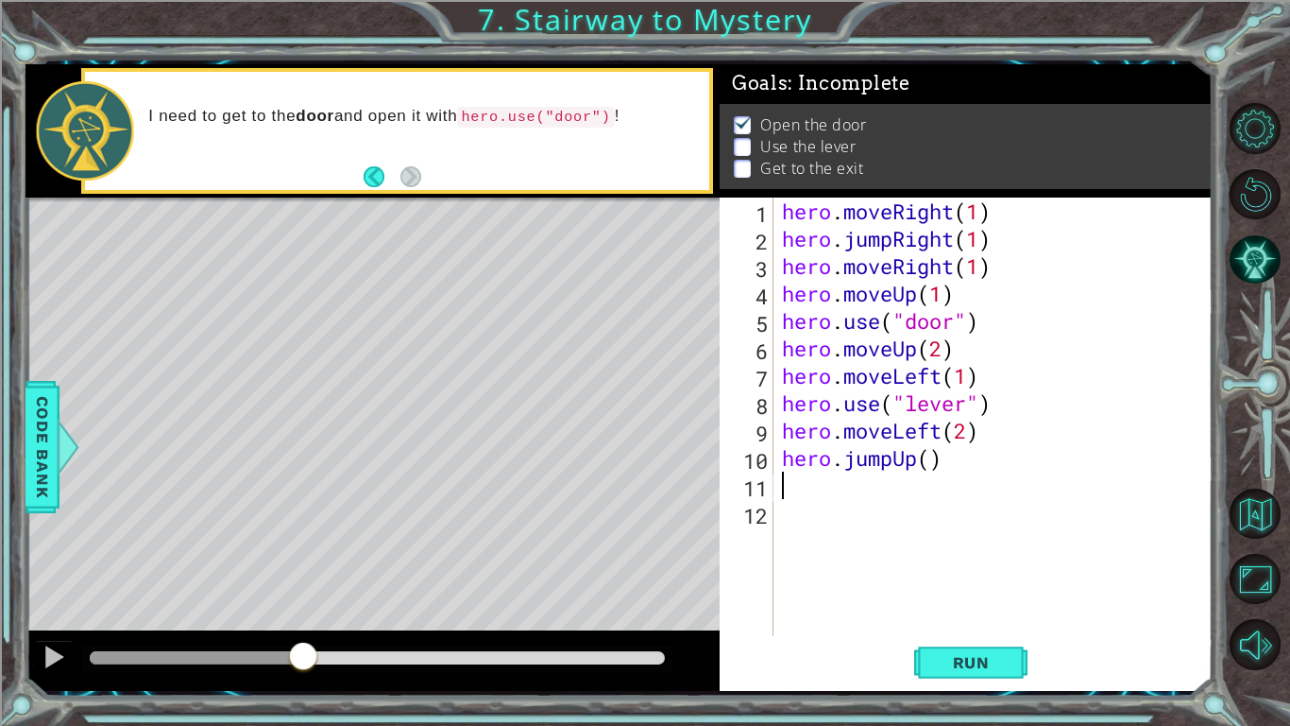
click at [933, 466] on div "hero . moveRight ( 1 ) hero . jumpRight ( 1 ) hero . moveRight ( 1 ) hero . mov…" at bounding box center [997, 443] width 439 height 493
type textarea "hero.jumpUp(1)"
click at [837, 498] on div "hero . moveRight ( 1 ) hero . jumpRight ( 1 ) hero . moveRight ( 1 ) hero . mov…" at bounding box center [997, 443] width 439 height 493
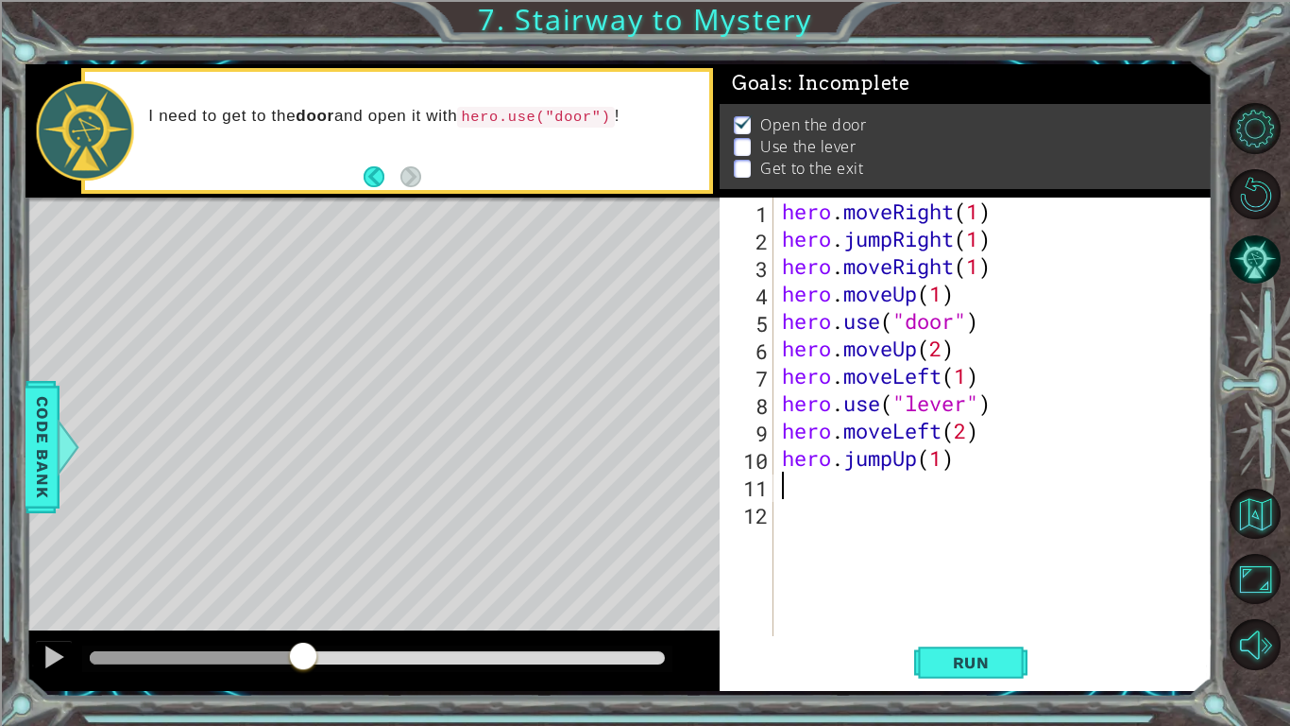
type textarea "m"
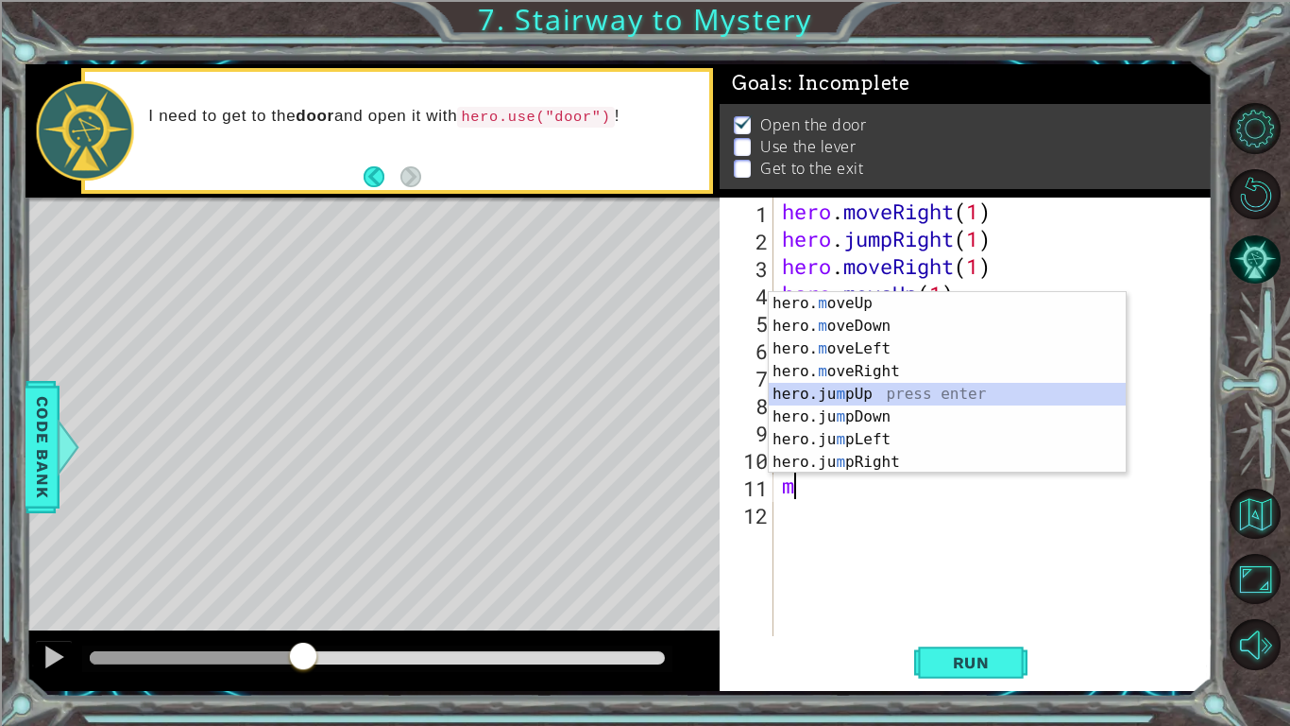
click at [868, 396] on div "hero. m oveUp press enter hero. m oveDown press enter hero. m oveLeft press ent…" at bounding box center [947, 405] width 357 height 227
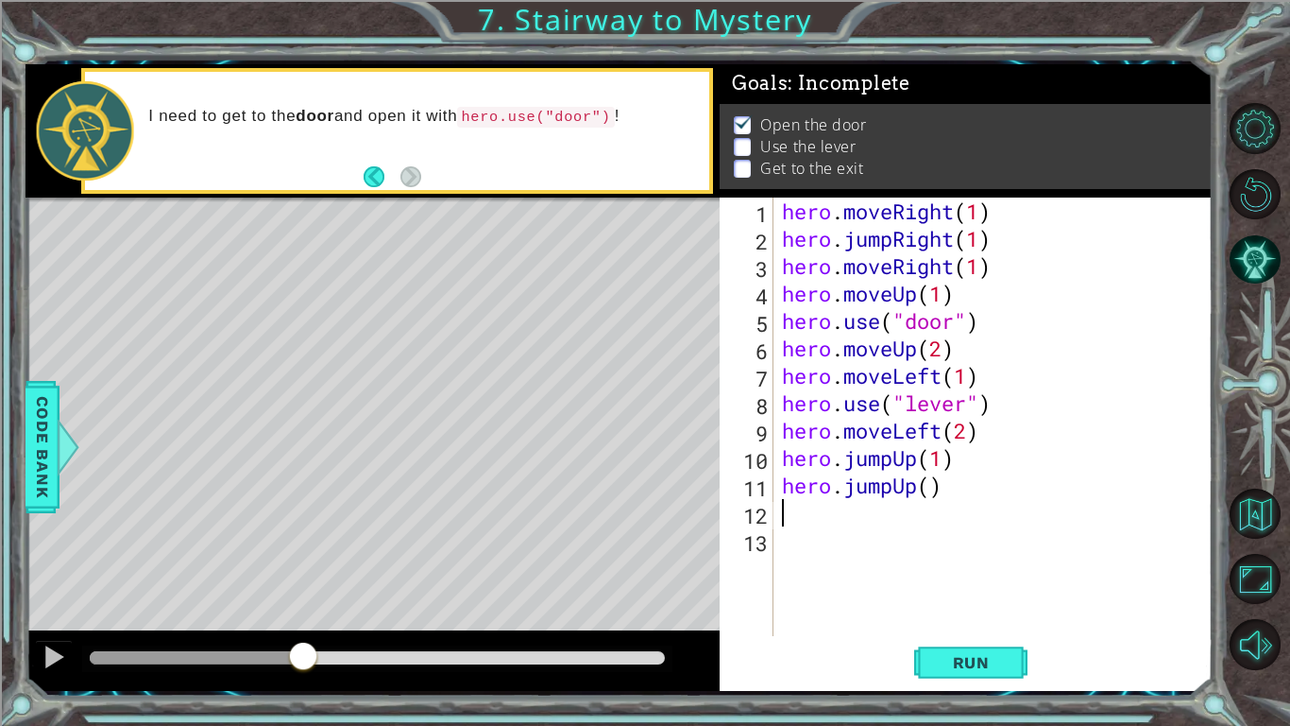
click at [950, 498] on div "hero . moveRight ( 1 ) hero . jumpRight ( 1 ) hero . moveRight ( 1 ) hero . mov…" at bounding box center [997, 443] width 439 height 493
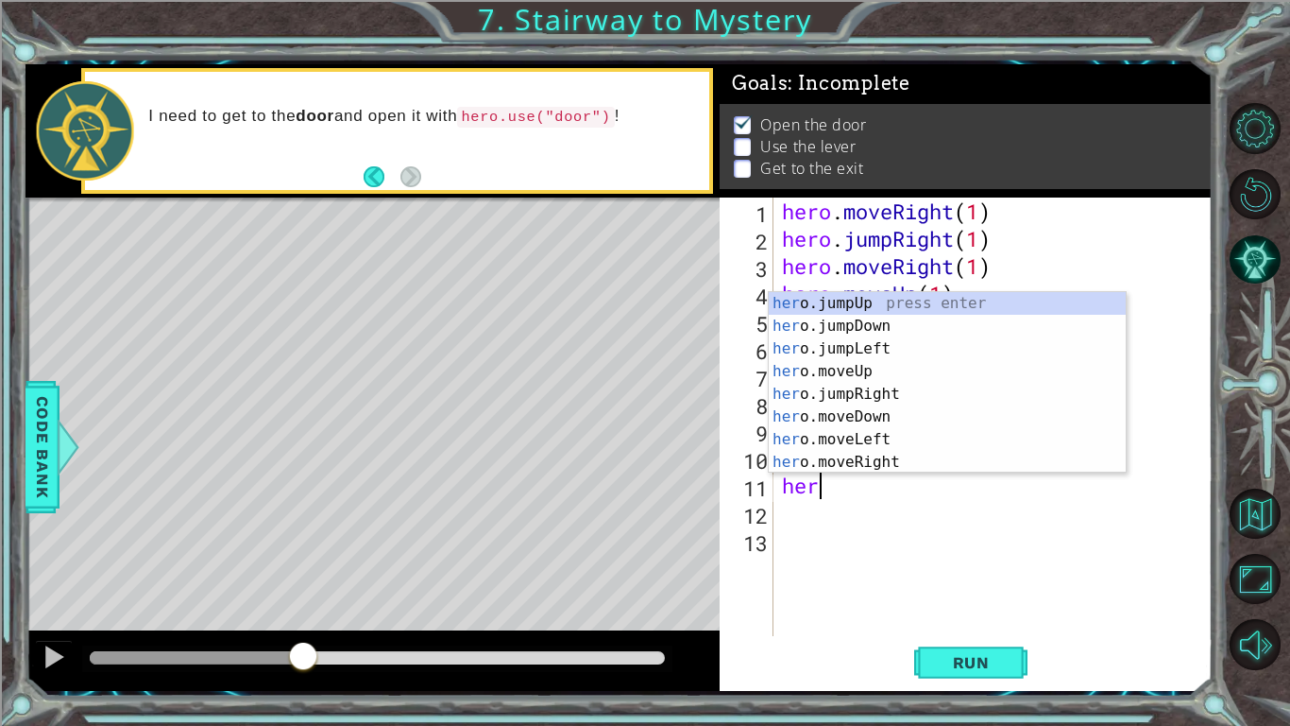
type textarea "h"
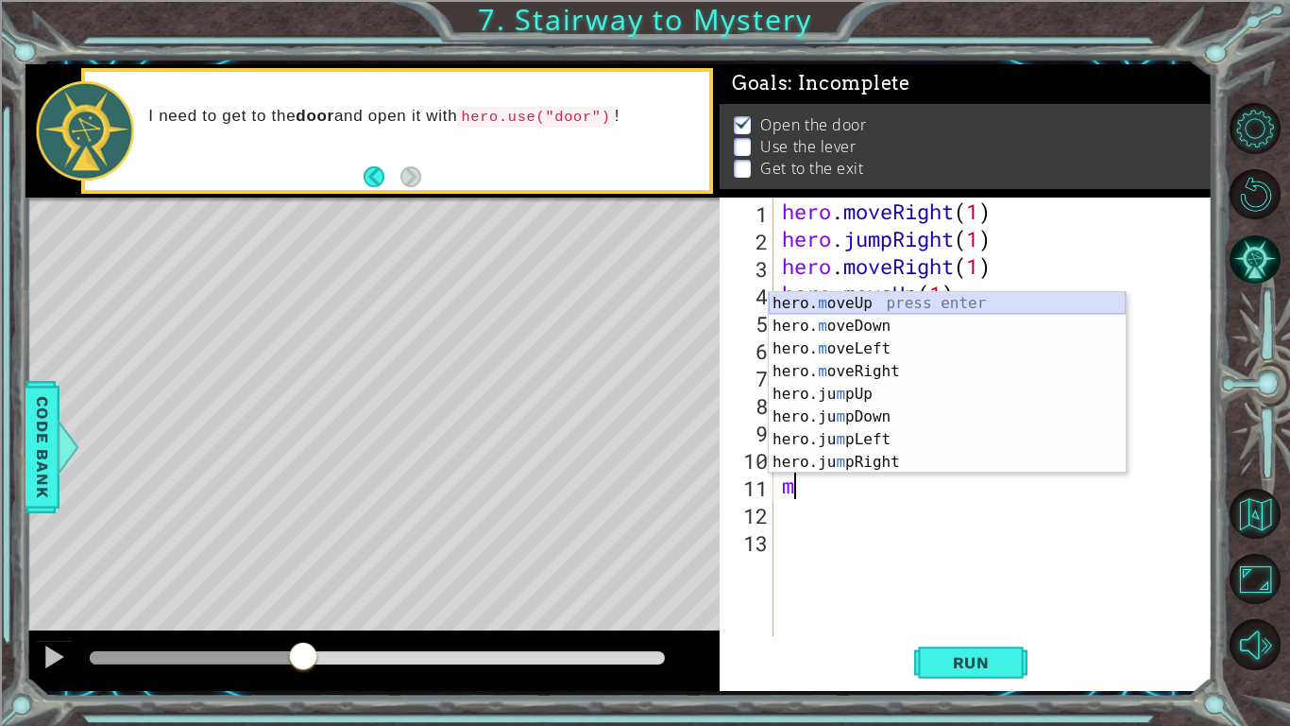
click at [887, 304] on div "hero. m oveUp press enter hero. m oveDown press enter hero. m oveLeft press ent…" at bounding box center [947, 405] width 357 height 227
type textarea "hero.moveUp(1)"
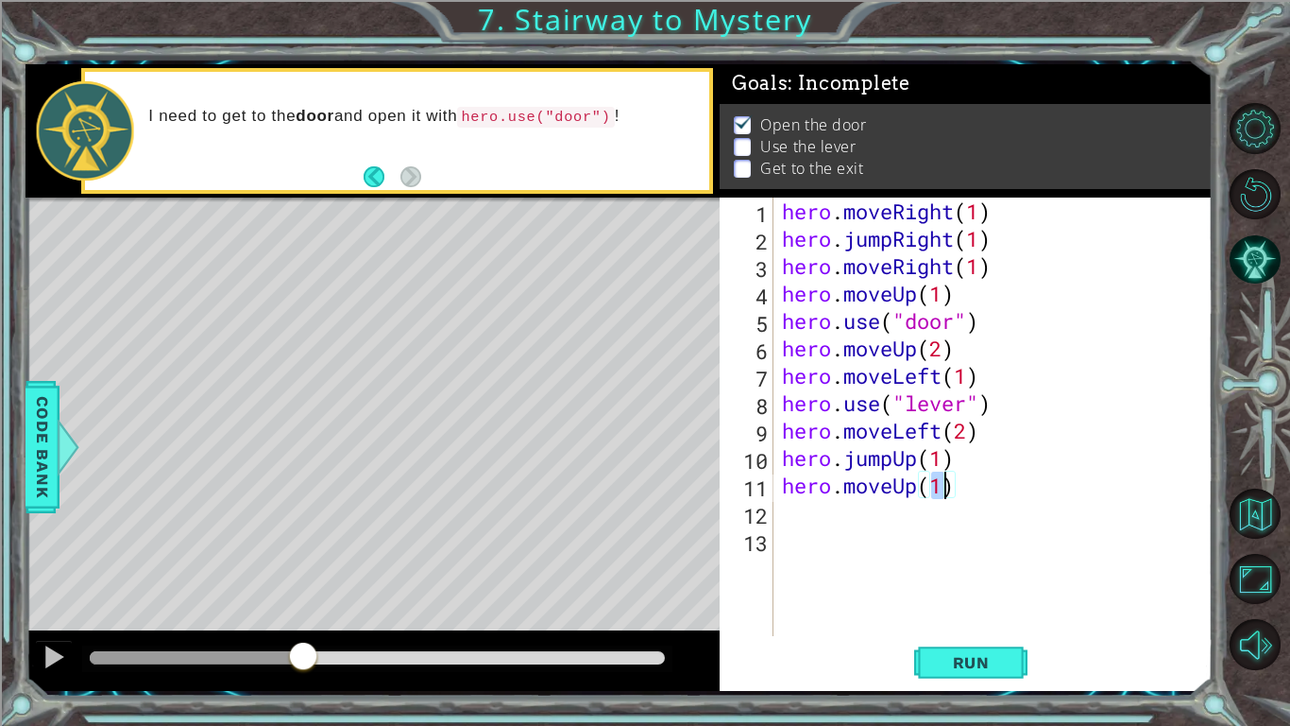
click at [785, 519] on div "hero . moveRight ( 1 ) hero . jumpRight ( 1 ) hero . moveRight ( 1 ) hero . mov…" at bounding box center [997, 443] width 439 height 493
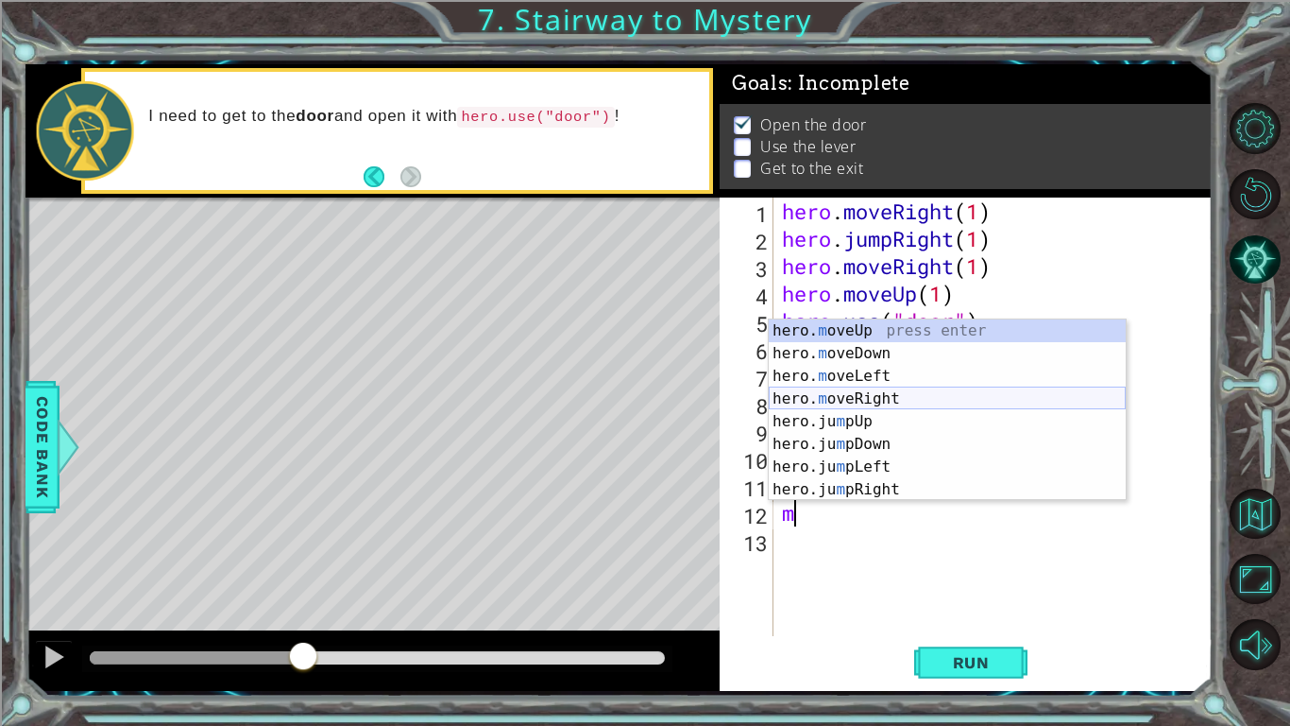
click at [968, 395] on div "hero. m oveUp press enter hero. m oveDown press enter hero. m oveLeft press ent…" at bounding box center [947, 432] width 357 height 227
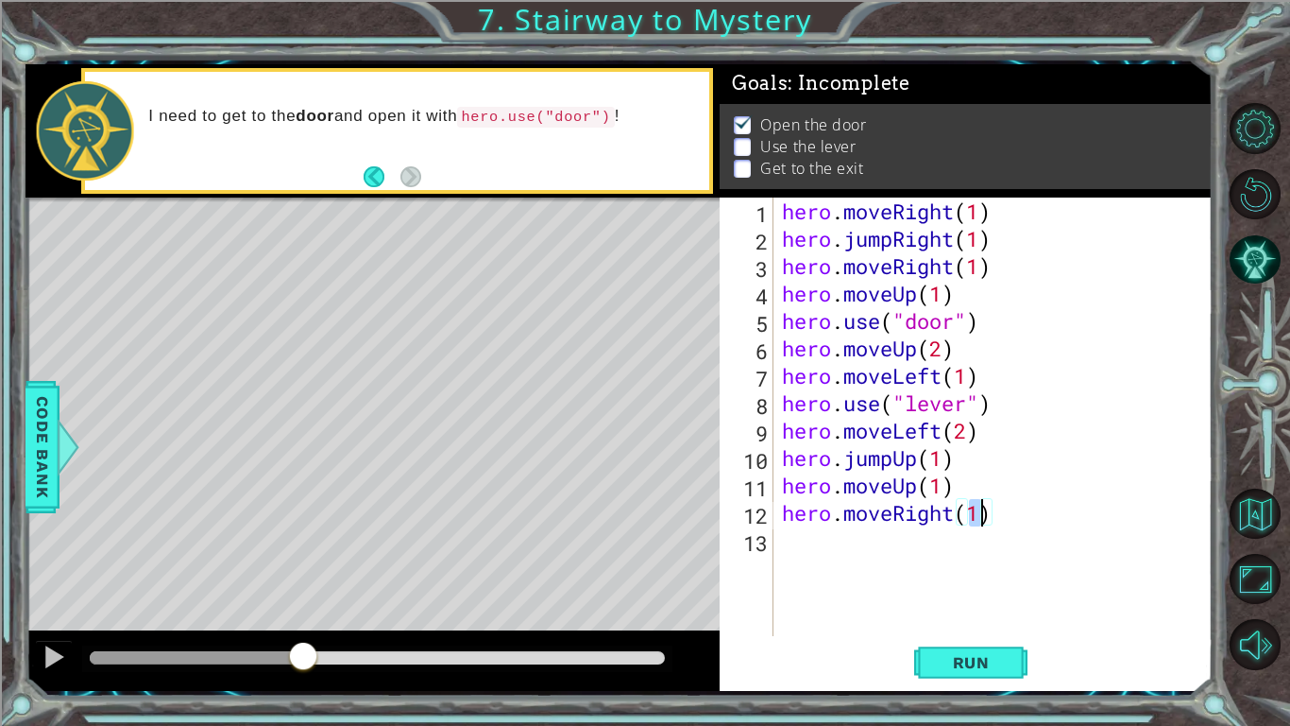
scroll to position [0, 9]
type textarea "hero.moveRight(2)"
click at [977, 673] on button "Run" at bounding box center [970, 662] width 113 height 49
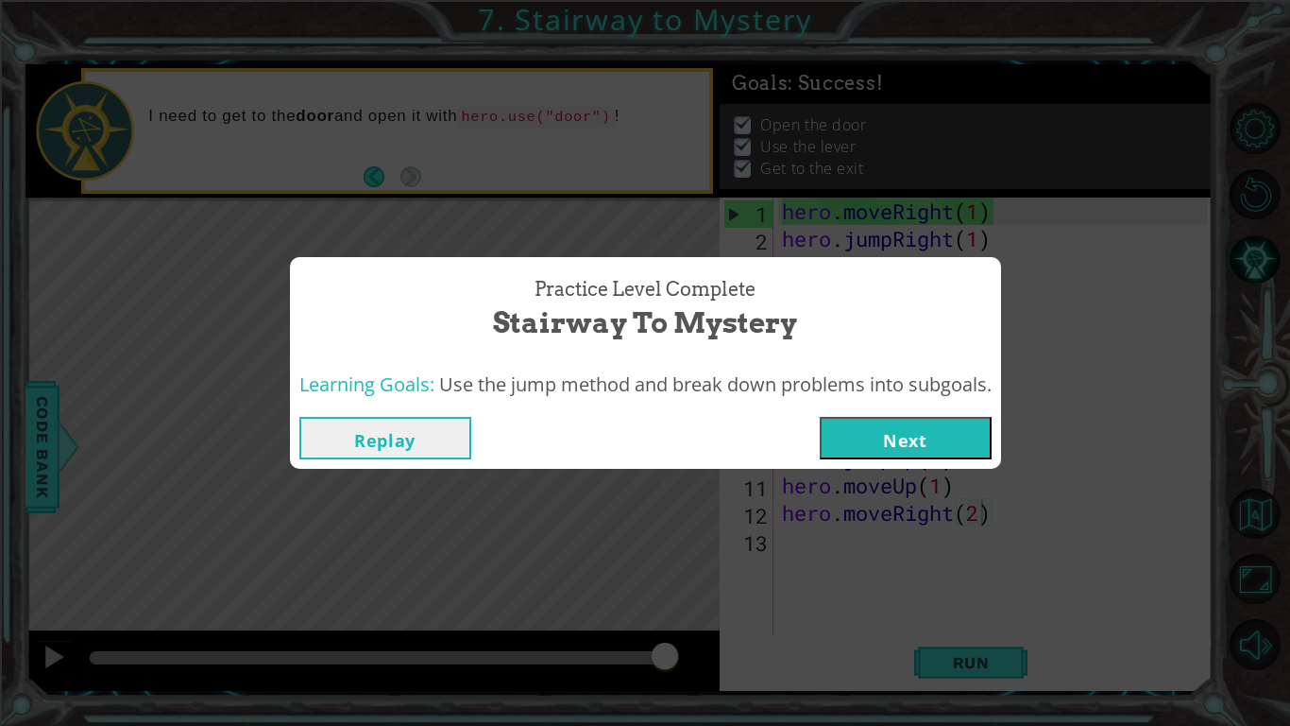
click at [921, 446] on button "Next" at bounding box center [906, 438] width 172 height 43
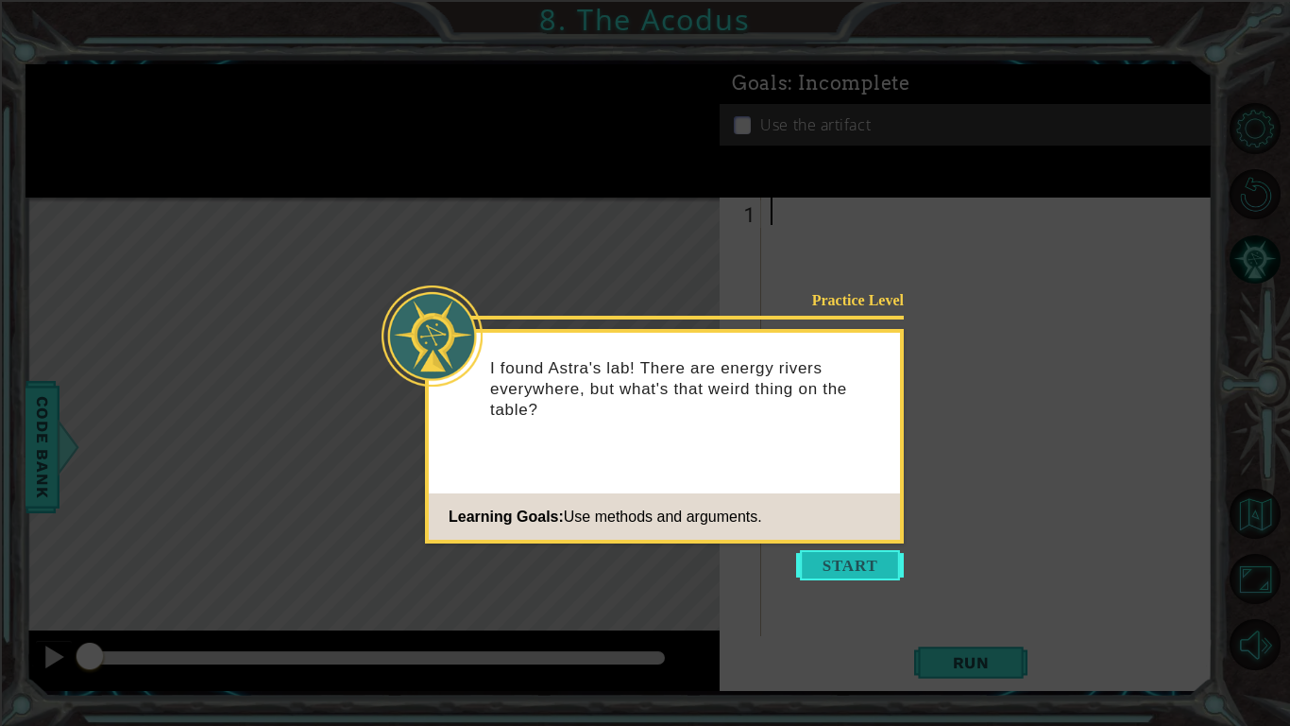
click at [863, 569] on button "Start" at bounding box center [850, 565] width 108 height 30
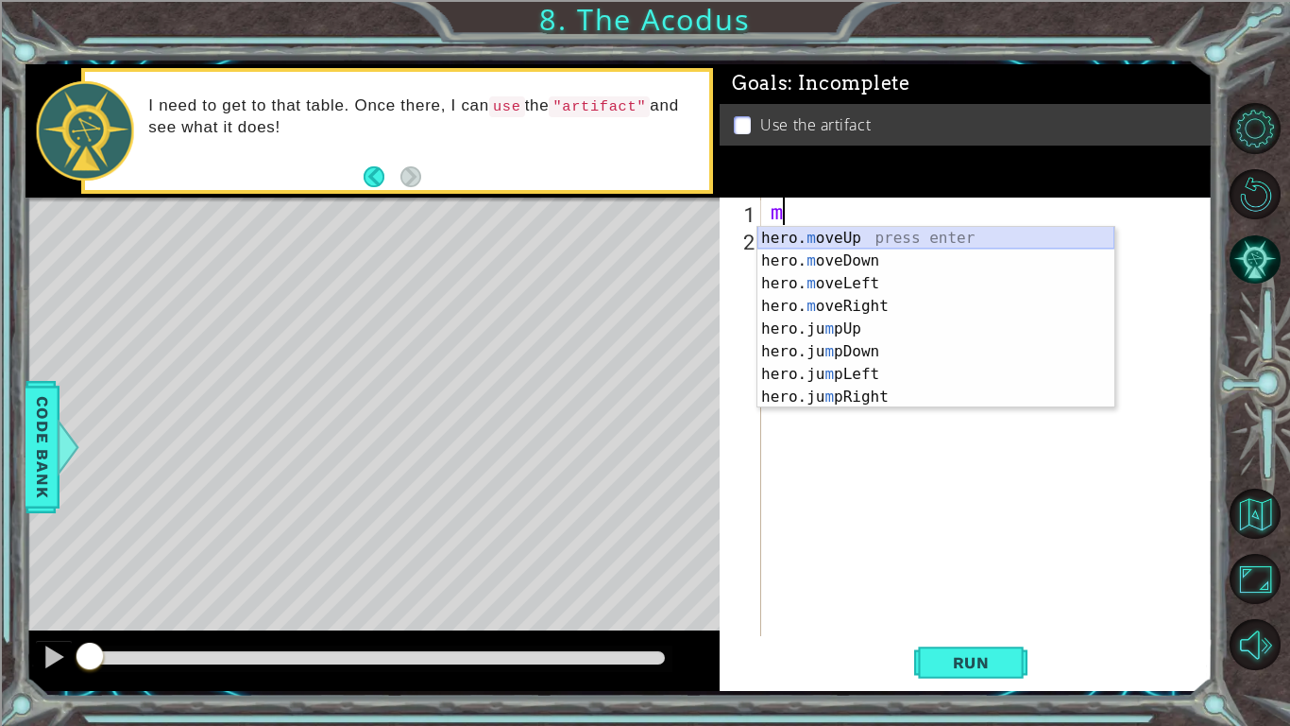
click at [859, 235] on div "hero. m oveUp press enter hero. m oveDown press enter hero. m oveLeft press ent…" at bounding box center [936, 340] width 357 height 227
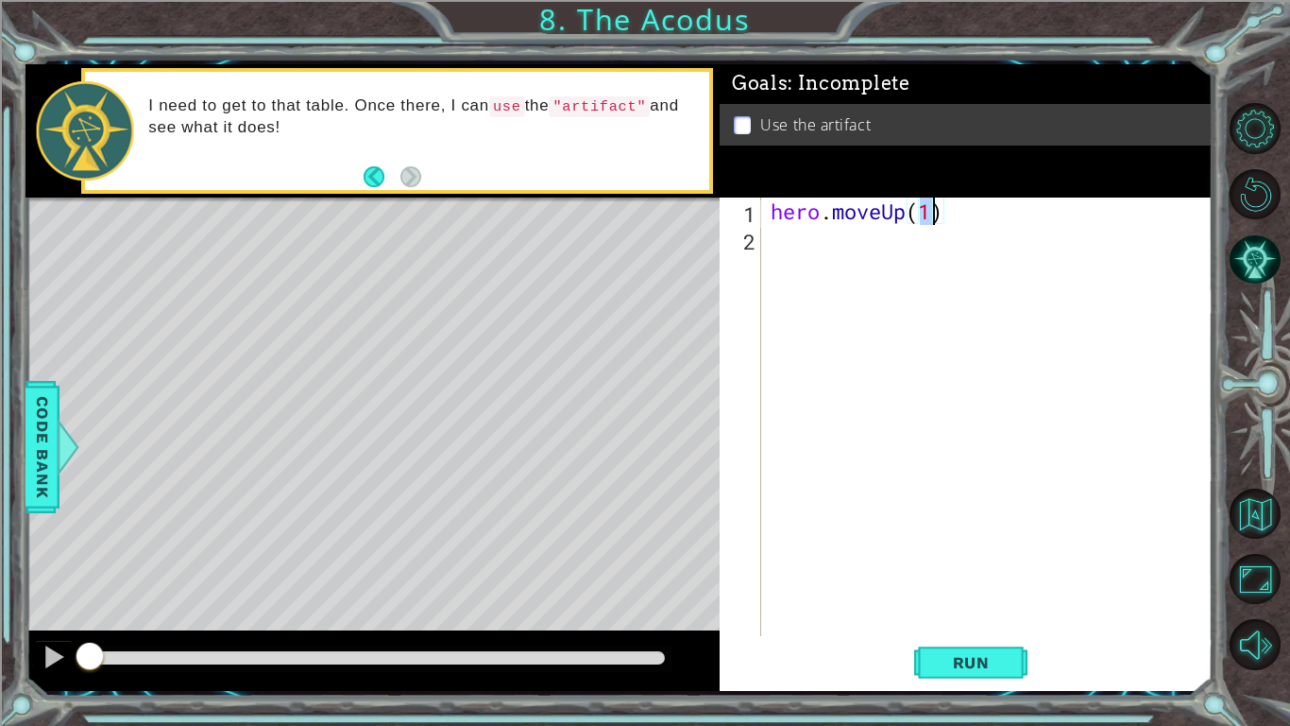
type textarea "hero.moveUp(2)"
click at [780, 286] on div "hero . moveUp ( 2 )" at bounding box center [992, 443] width 451 height 493
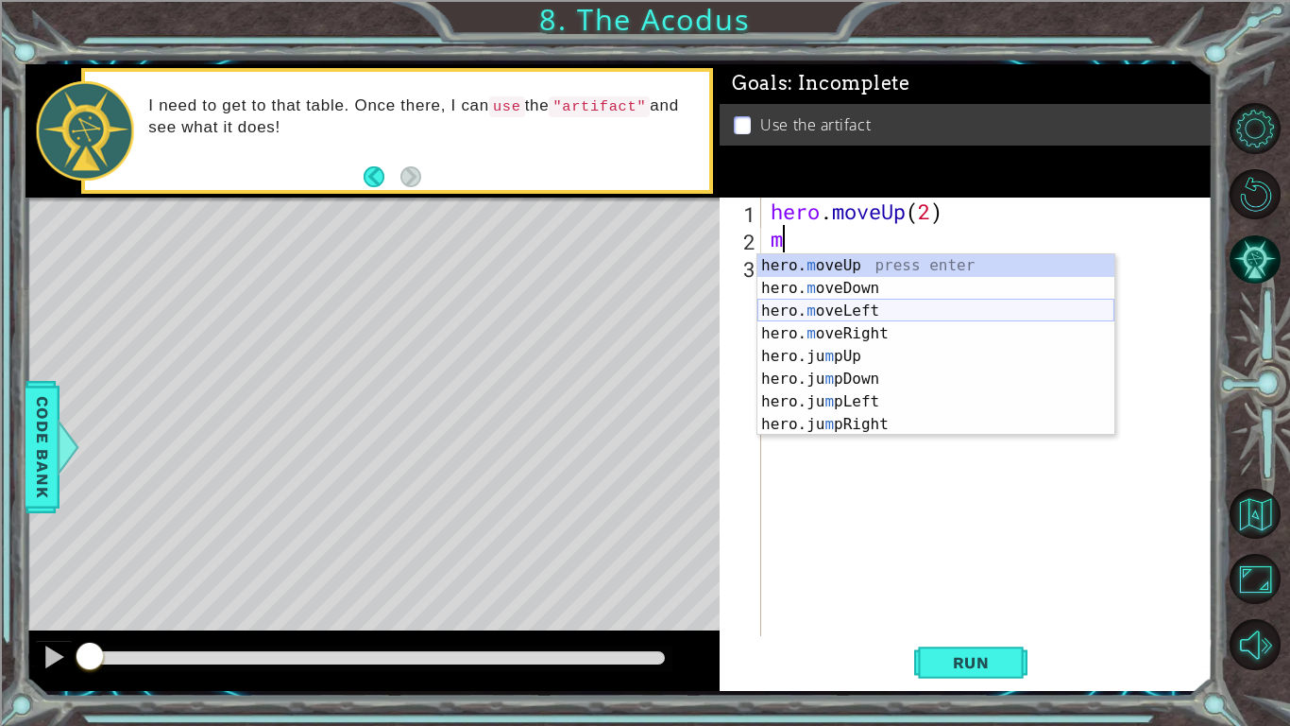
click at [899, 315] on div "hero. m oveUp press enter hero. m oveDown press enter hero. m oveLeft press ent…" at bounding box center [936, 367] width 357 height 227
type textarea "hero.moveLeft(1)"
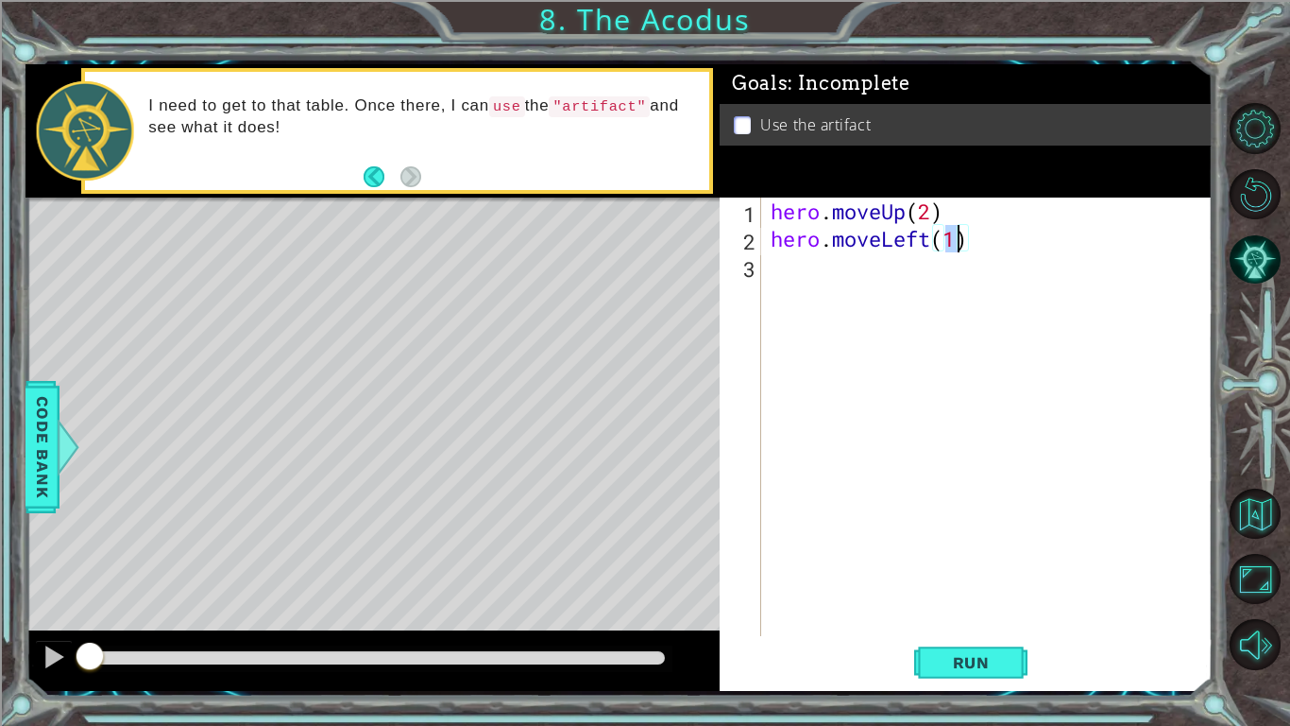
click at [896, 314] on div "hero . moveUp ( 2 ) hero . moveLeft ( 1 )" at bounding box center [992, 443] width 451 height 493
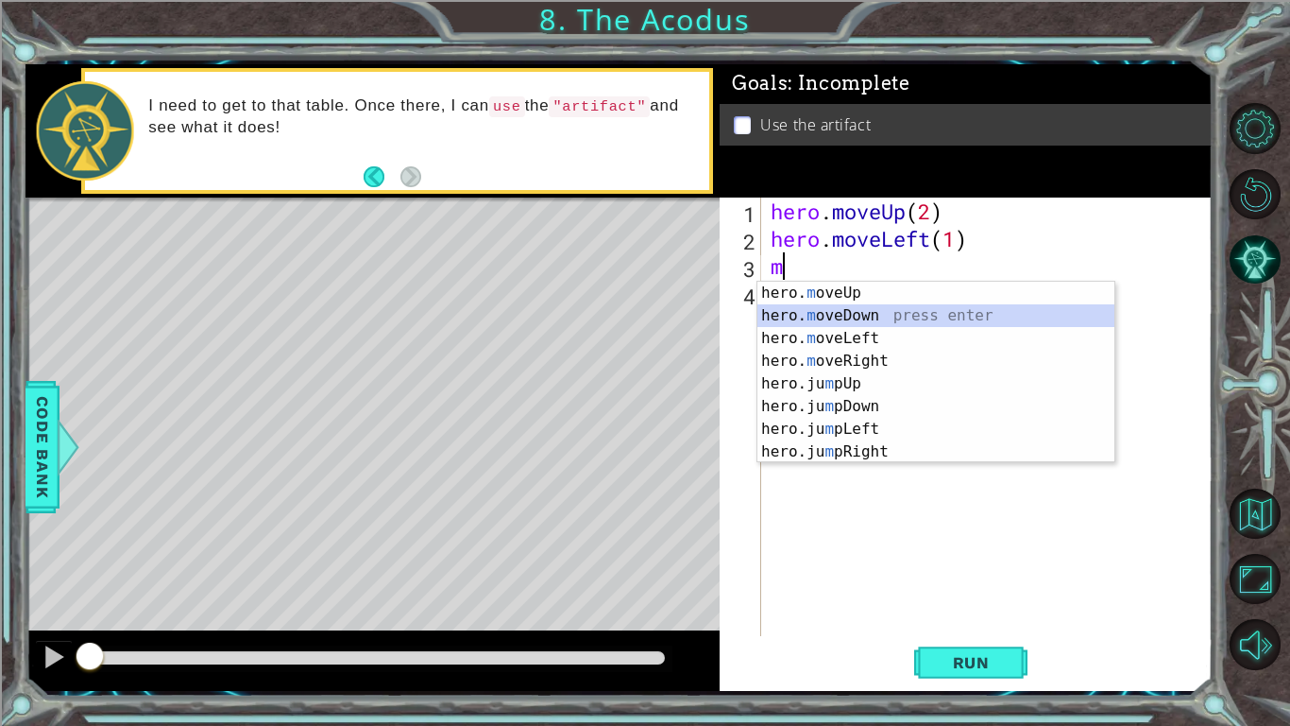
click at [890, 316] on div "hero. m oveUp press enter hero. m oveDown press enter hero. m oveLeft press ent…" at bounding box center [936, 395] width 357 height 227
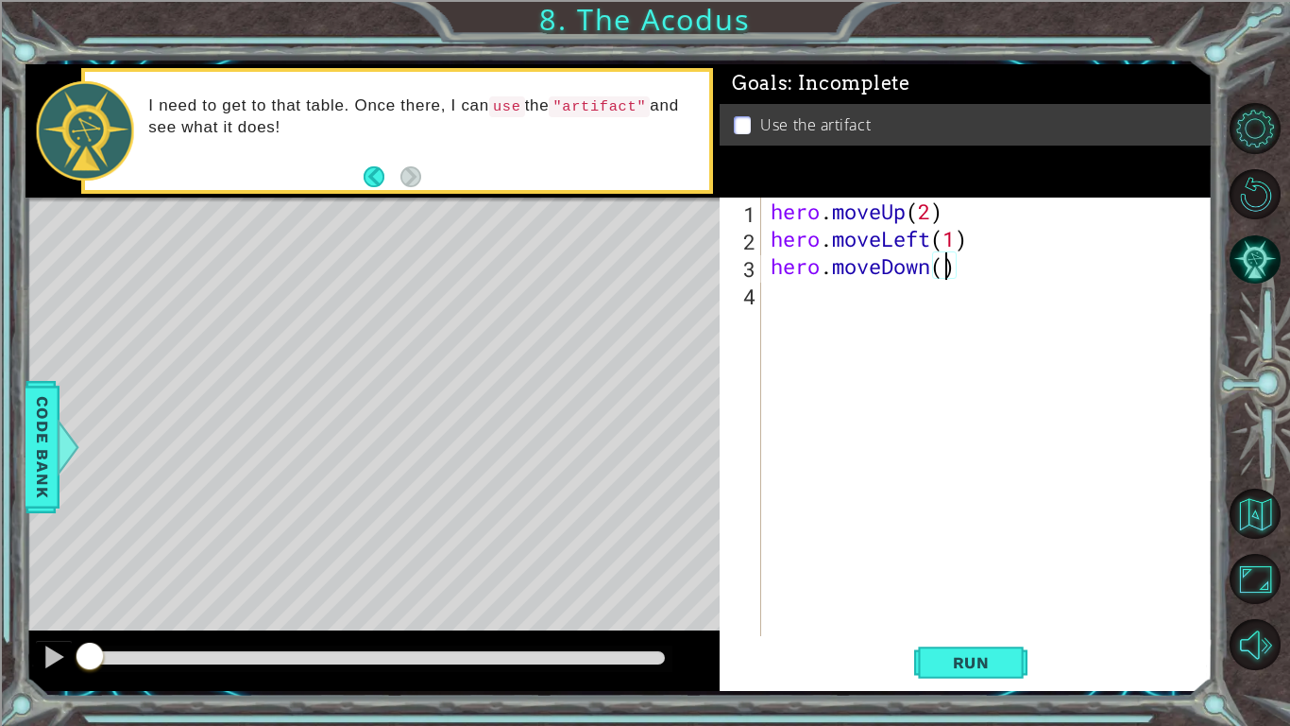
type textarea "hero.moveDown(2)"
click at [865, 345] on div "hero . moveUp ( 2 ) hero . moveLeft ( 1 ) hero . moveDown ( 2 )" at bounding box center [992, 443] width 451 height 493
type textarea "m"
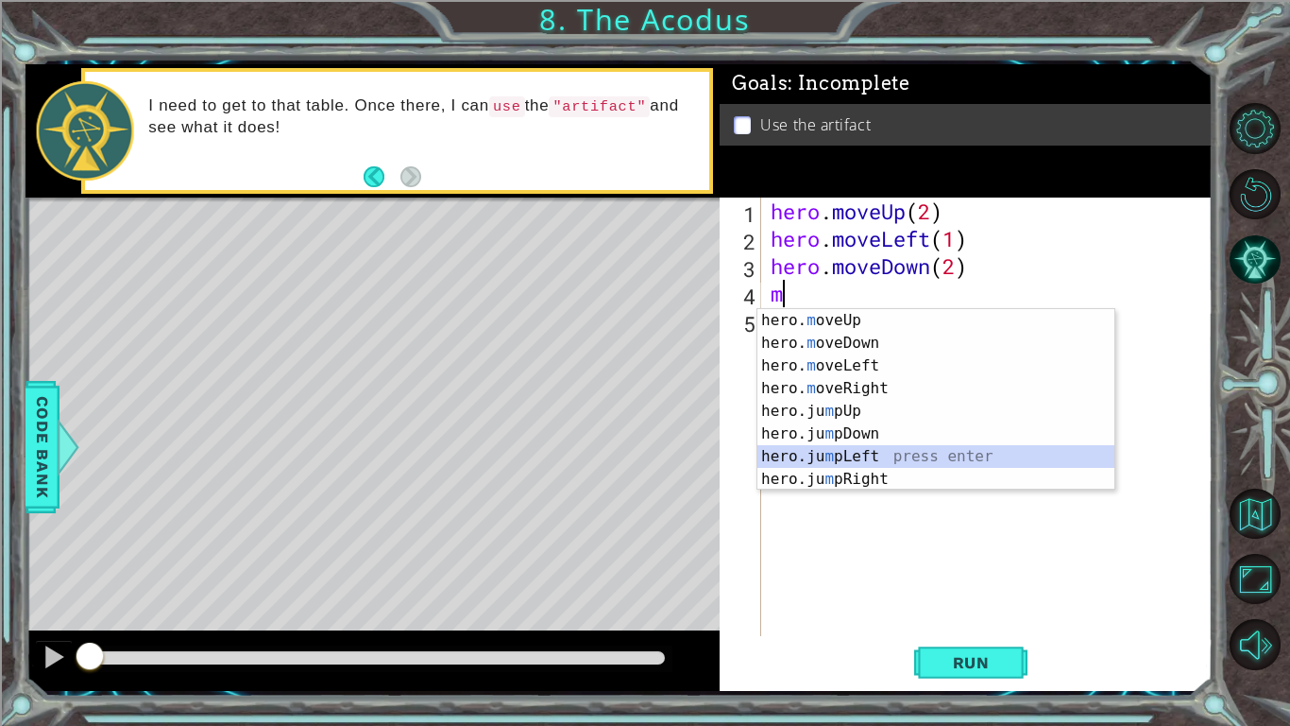
click at [880, 454] on div "hero. m oveUp press enter hero. m oveDown press enter hero. m oveLeft press ent…" at bounding box center [936, 422] width 357 height 227
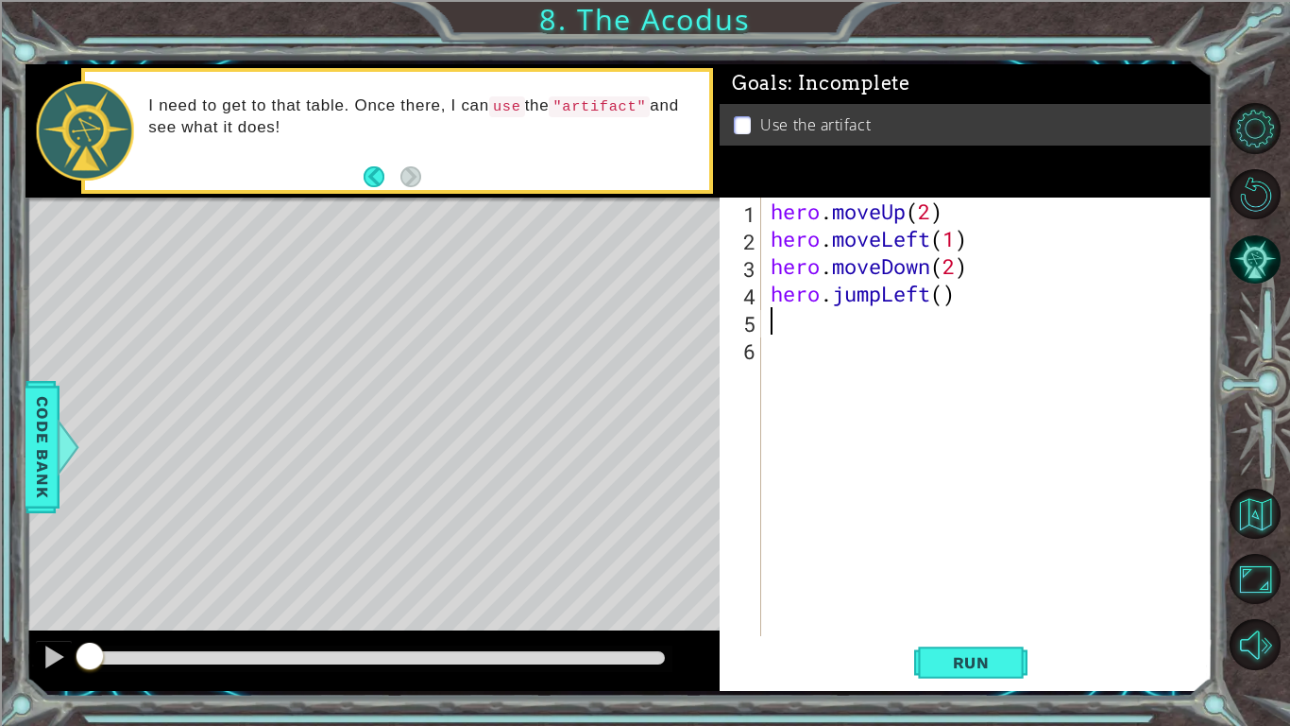
click at [945, 297] on div "hero . moveUp ( 2 ) hero . moveLeft ( 1 ) hero . moveDown ( 2 ) hero . jumpLeft…" at bounding box center [992, 443] width 451 height 493
type textarea "hero.jumpLeft(1)"
click at [895, 323] on div "hero . moveUp ( 2 ) hero . moveLeft ( 1 ) hero . moveDown ( 2 ) hero . jumpLeft…" at bounding box center [992, 443] width 451 height 493
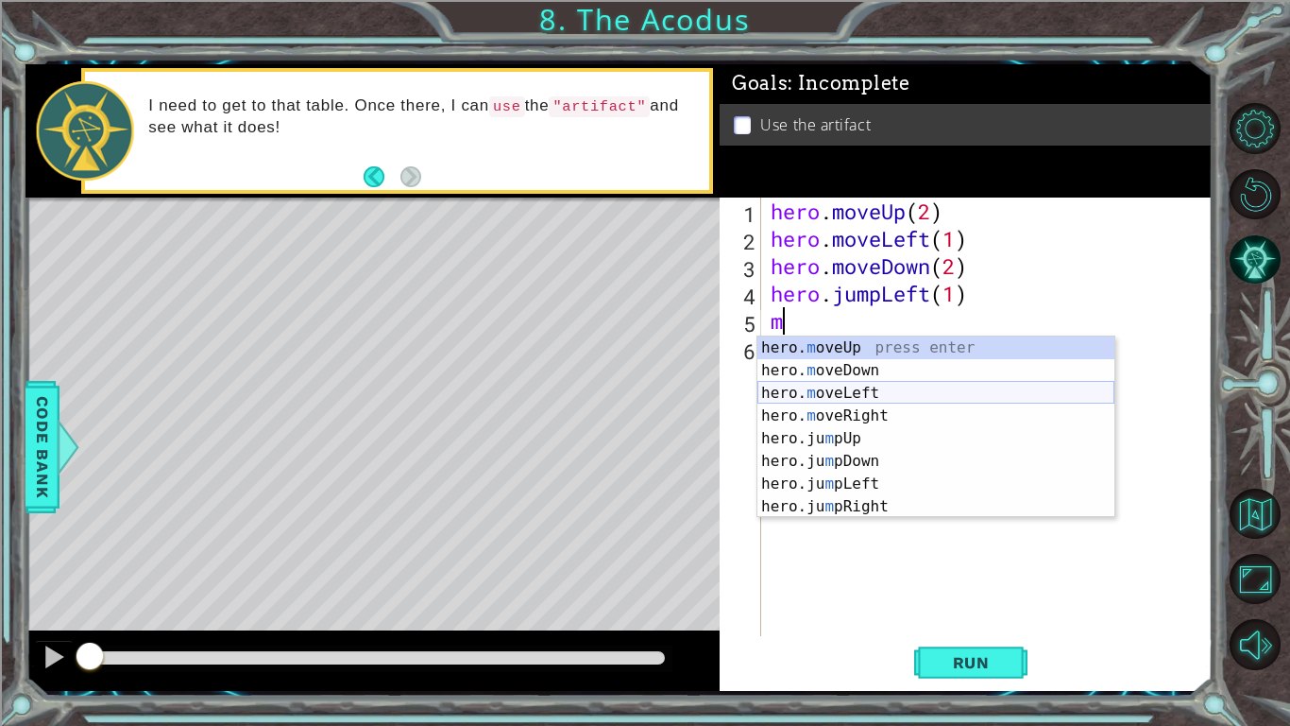
click at [889, 393] on div "hero. m oveUp press enter hero. m oveDown press enter hero. m oveLeft press ent…" at bounding box center [936, 449] width 357 height 227
type textarea "hero.moveLeft(1)"
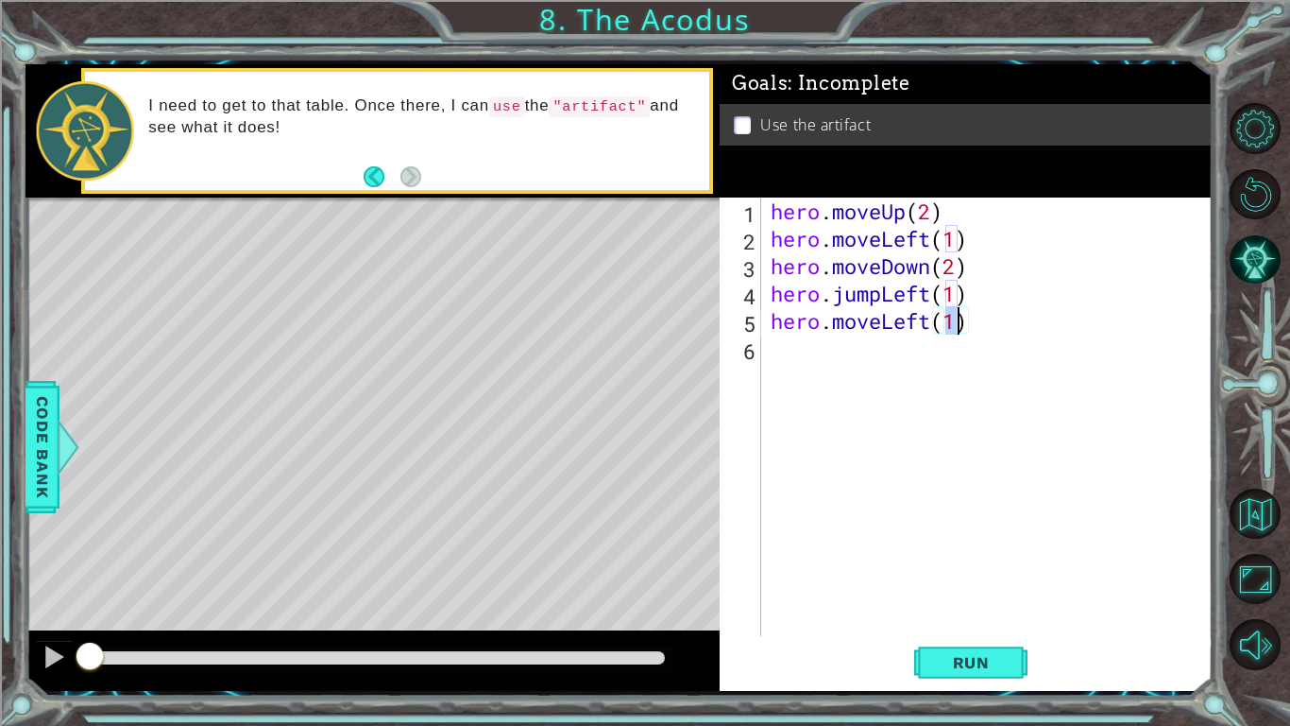
scroll to position [0, 8]
click at [811, 384] on div "hero . moveUp ( 2 ) hero . moveLeft ( 1 ) hero . moveDown ( 2 ) hero . jumpLeft…" at bounding box center [992, 443] width 451 height 493
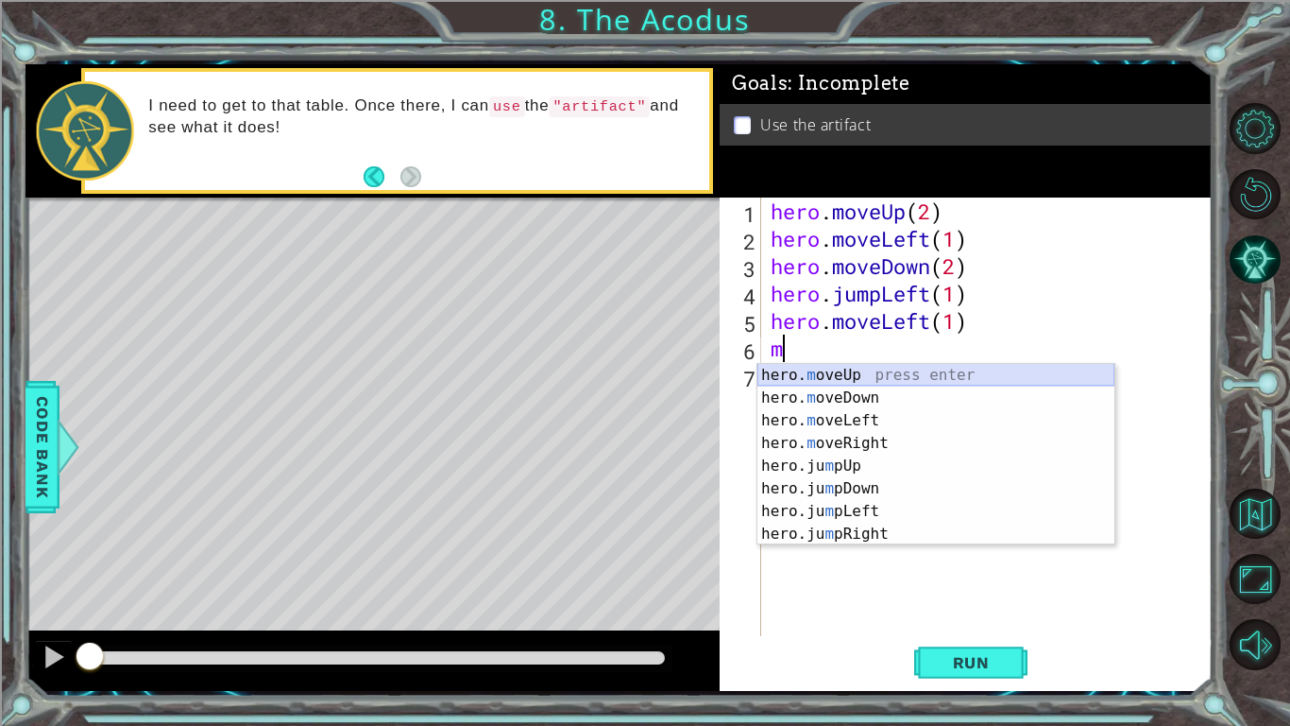
click at [871, 375] on div "hero. m oveUp press enter hero. m oveDown press enter hero. m oveLeft press ent…" at bounding box center [936, 477] width 357 height 227
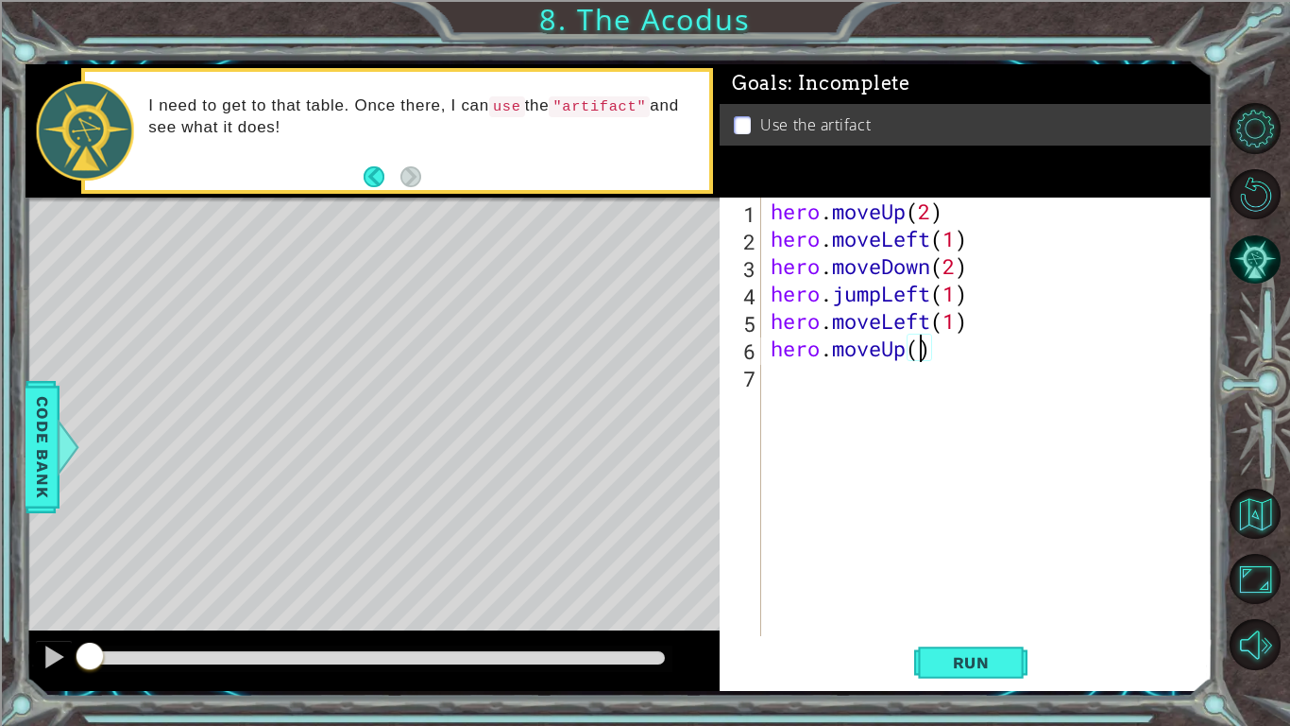
type textarea "hero.moveUp(2)"
click at [808, 410] on div "hero . moveUp ( 2 ) hero . moveLeft ( 1 ) hero . moveDown ( 2 ) hero . jumpLeft…" at bounding box center [992, 443] width 451 height 493
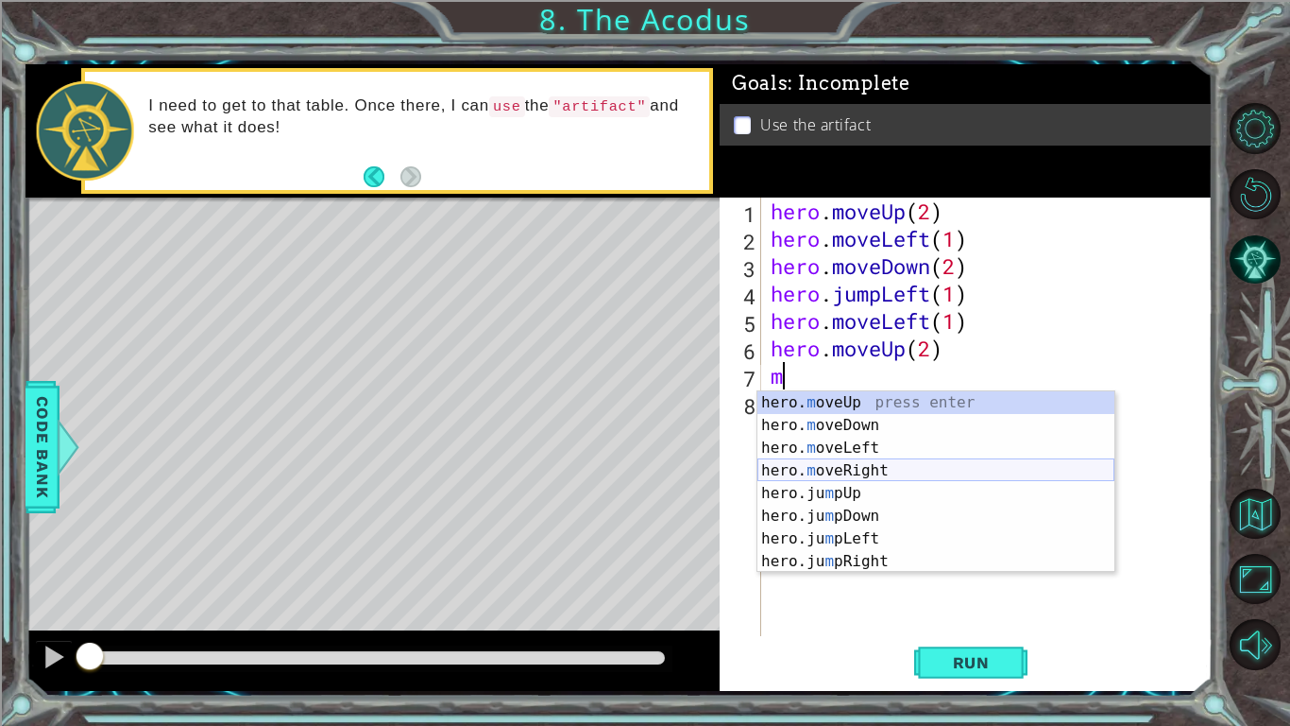
click at [880, 469] on div "hero. m oveUp press enter hero. m oveDown press enter hero. m oveLeft press ent…" at bounding box center [936, 504] width 357 height 227
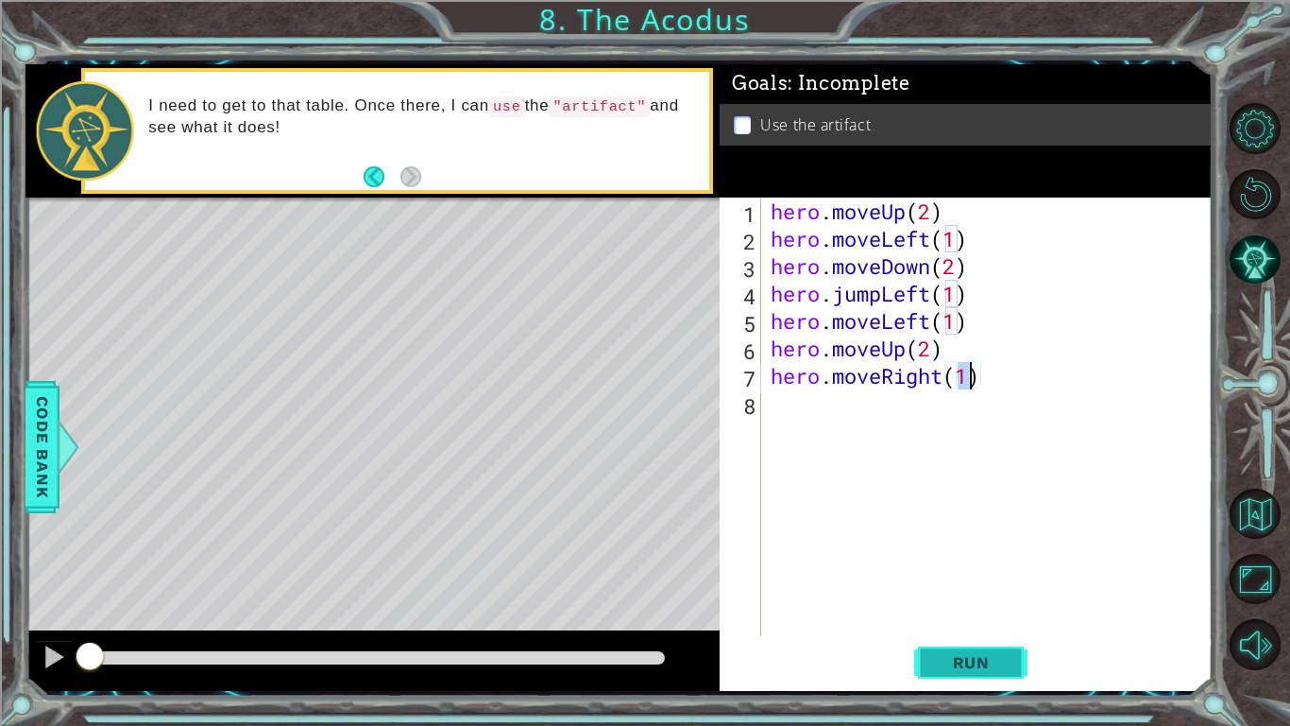
type textarea "hero.moveRight(1)"
click at [952, 669] on span "Run" at bounding box center [971, 662] width 75 height 19
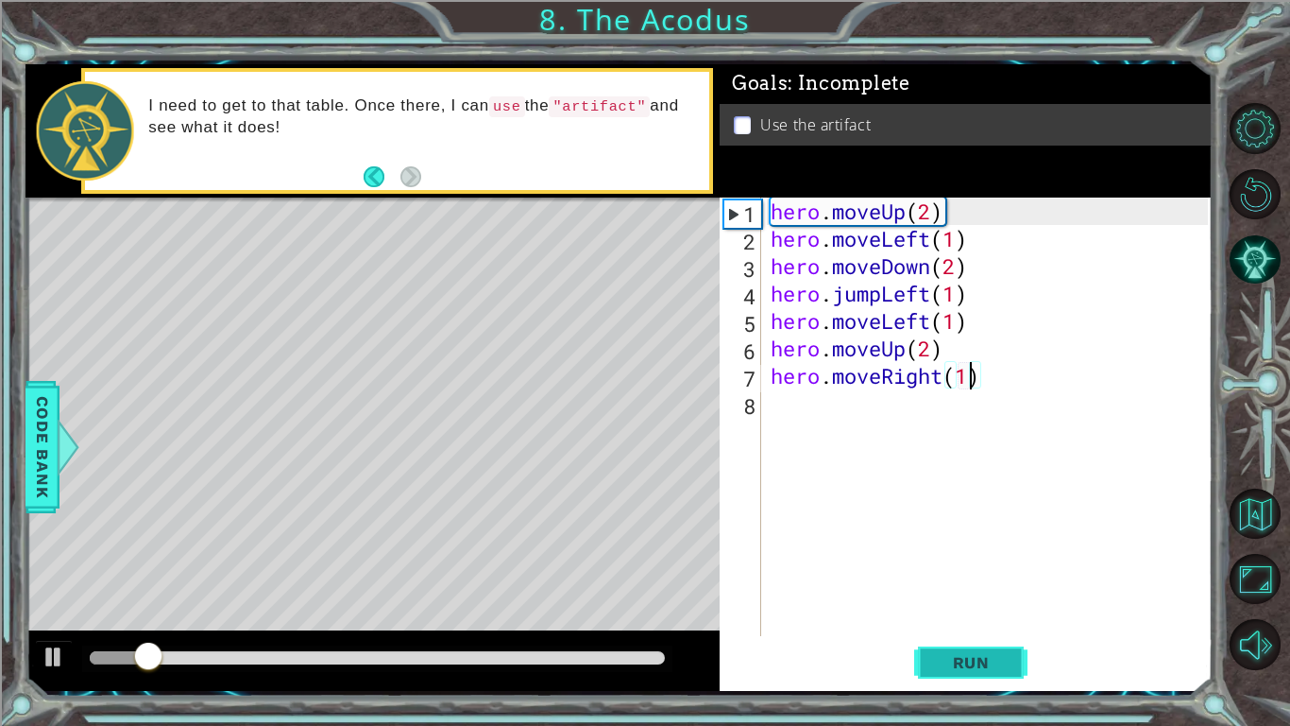
click at [952, 669] on span "Run" at bounding box center [971, 662] width 75 height 19
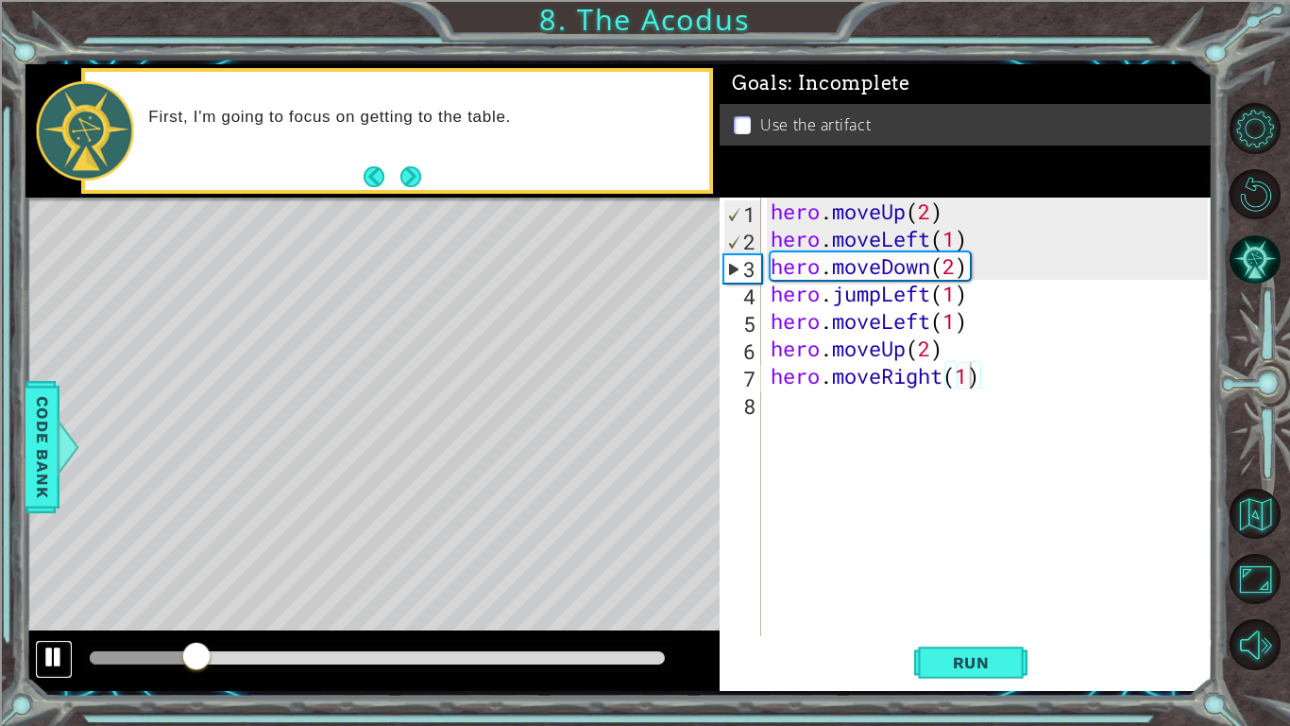
click at [53, 658] on div at bounding box center [54, 656] width 25 height 25
click at [929, 477] on div "hero . moveUp ( 2 ) hero . moveLeft ( 1 ) hero . moveDown ( 2 ) hero . jumpLeft…" at bounding box center [992, 443] width 451 height 493
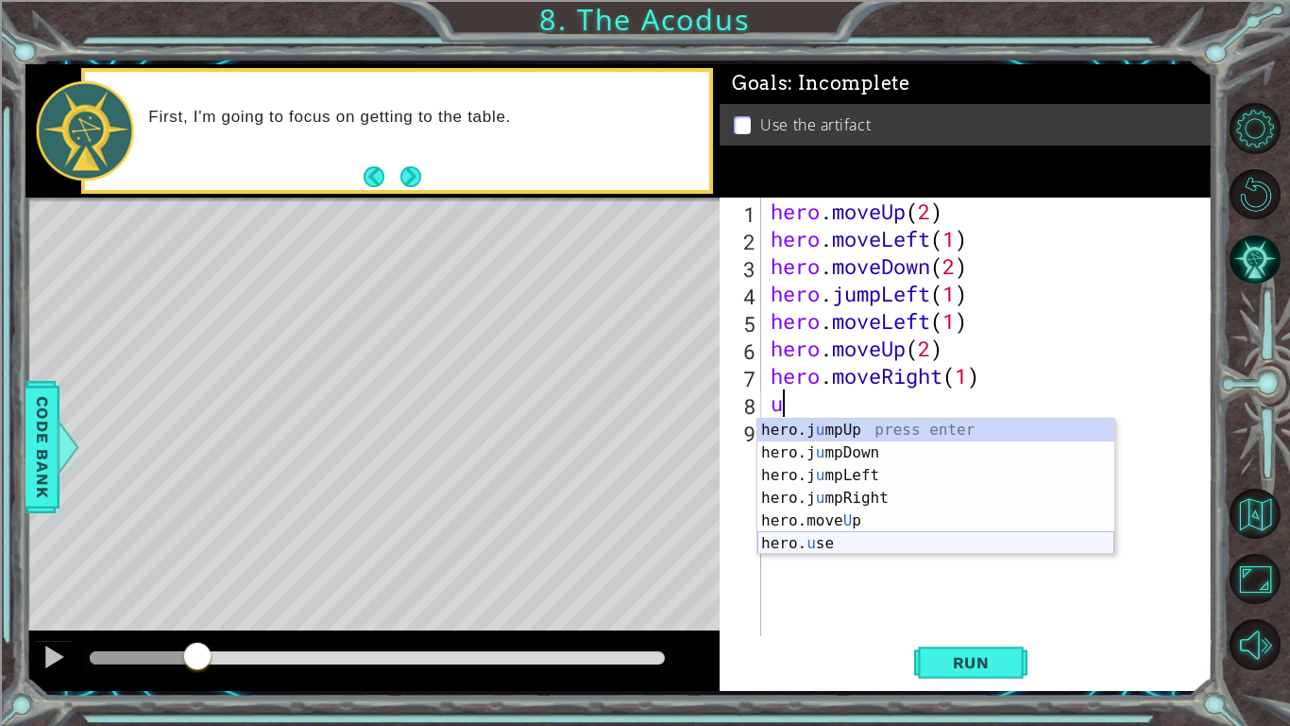
click at [878, 541] on div "hero.j u mpUp press enter hero.j u mpDown press enter hero.j u mpLeft press ent…" at bounding box center [936, 509] width 357 height 181
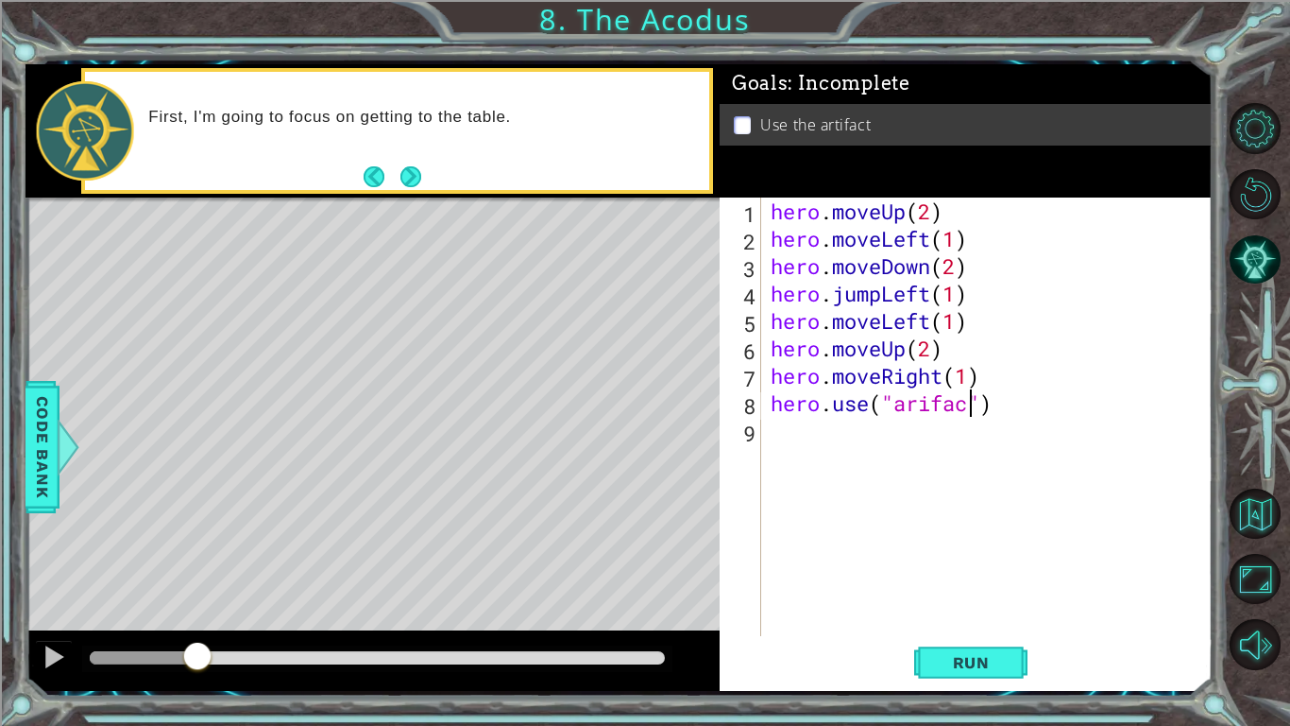
scroll to position [0, 9]
click at [944, 665] on span "Run" at bounding box center [971, 662] width 75 height 19
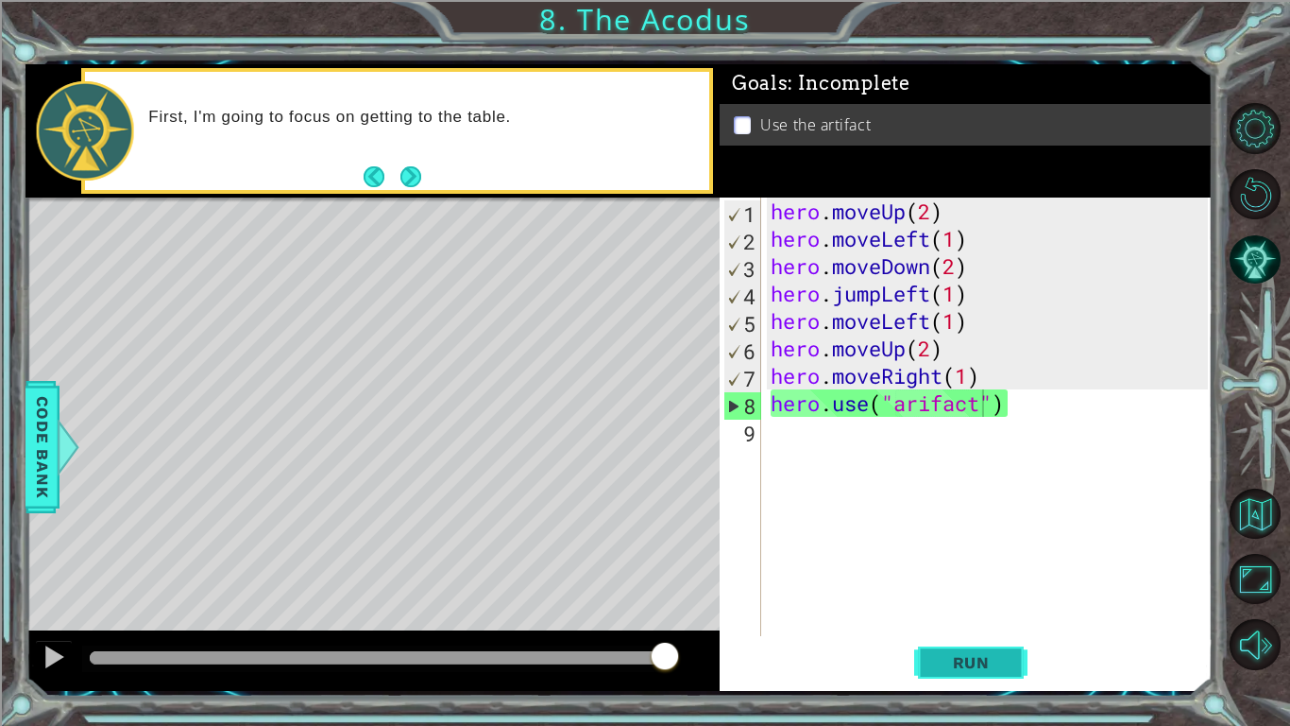
click at [941, 656] on span "Run" at bounding box center [971, 662] width 75 height 19
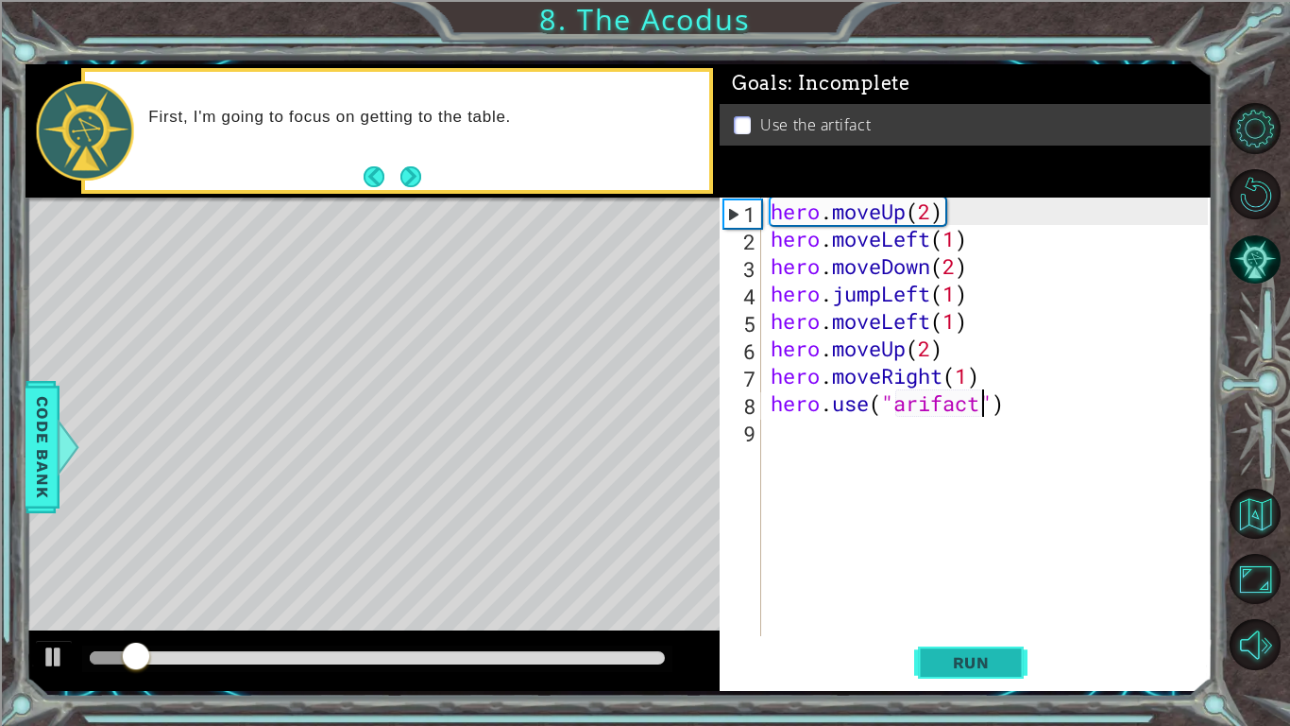
click at [941, 656] on span "Run" at bounding box center [971, 662] width 75 height 19
click at [57, 640] on button at bounding box center [54, 659] width 38 height 39
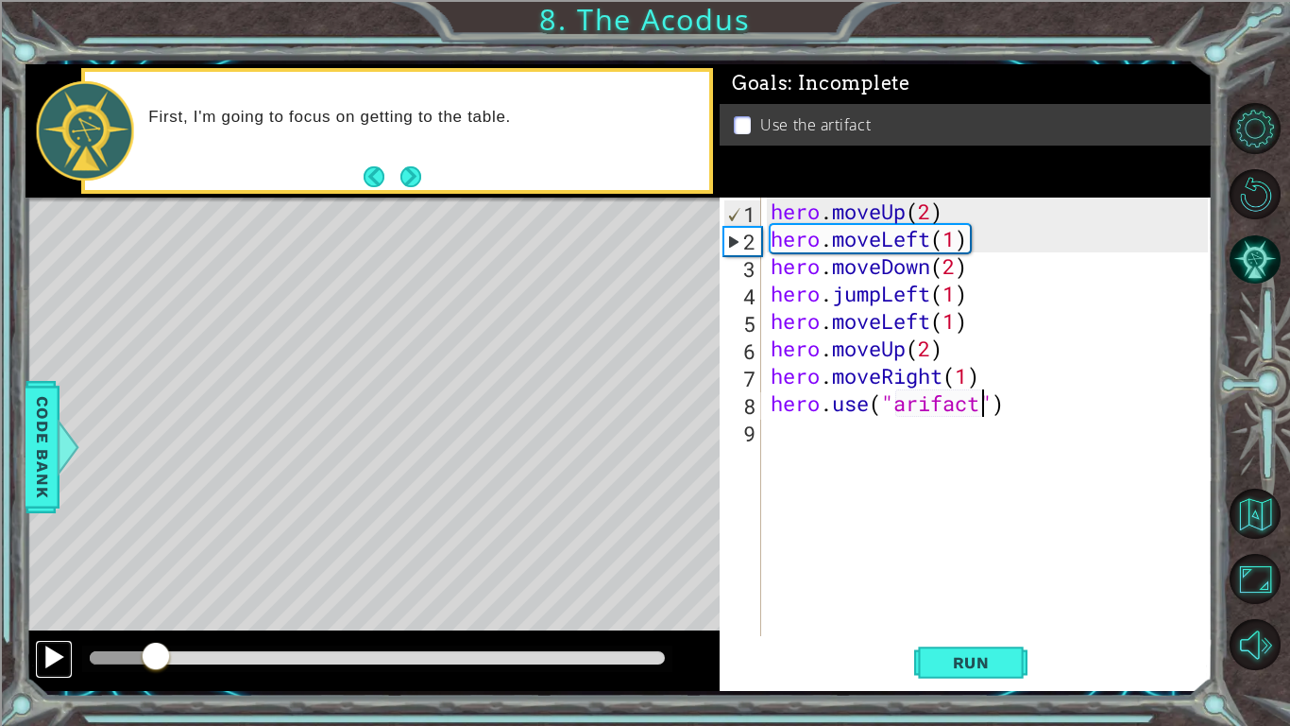
click at [64, 658] on div at bounding box center [54, 656] width 25 height 25
drag, startPoint x: 969, startPoint y: 319, endPoint x: 852, endPoint y: 329, distance: 117.5
click at [852, 329] on div "hero . moveUp ( 2 ) hero . moveLeft ( 1 ) hero . moveDown ( 2 ) hero . jumpLeft…" at bounding box center [992, 443] width 451 height 493
type textarea "hero.moveLeft(1)"
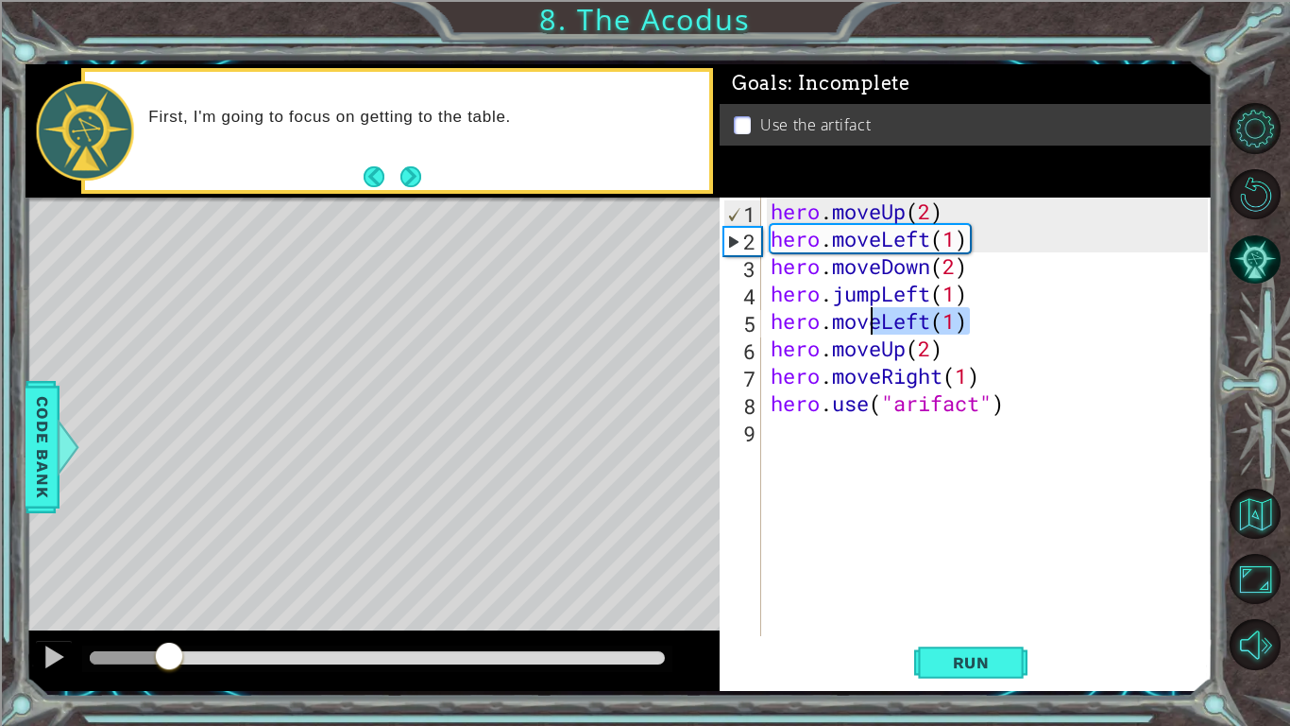
scroll to position [0, 9]
click at [816, 328] on div "hero . moveUp ( 2 ) hero . moveLeft ( 1 ) hero . moveDown ( 2 ) hero . jumpLeft…" at bounding box center [992, 443] width 451 height 493
drag, startPoint x: 972, startPoint y: 321, endPoint x: 769, endPoint y: 316, distance: 203.2
click at [769, 316] on div "hero . moveUp ( 2 ) hero . moveLeft ( 1 ) hero . moveDown ( 2 ) hero . jumpLeft…" at bounding box center [992, 443] width 451 height 493
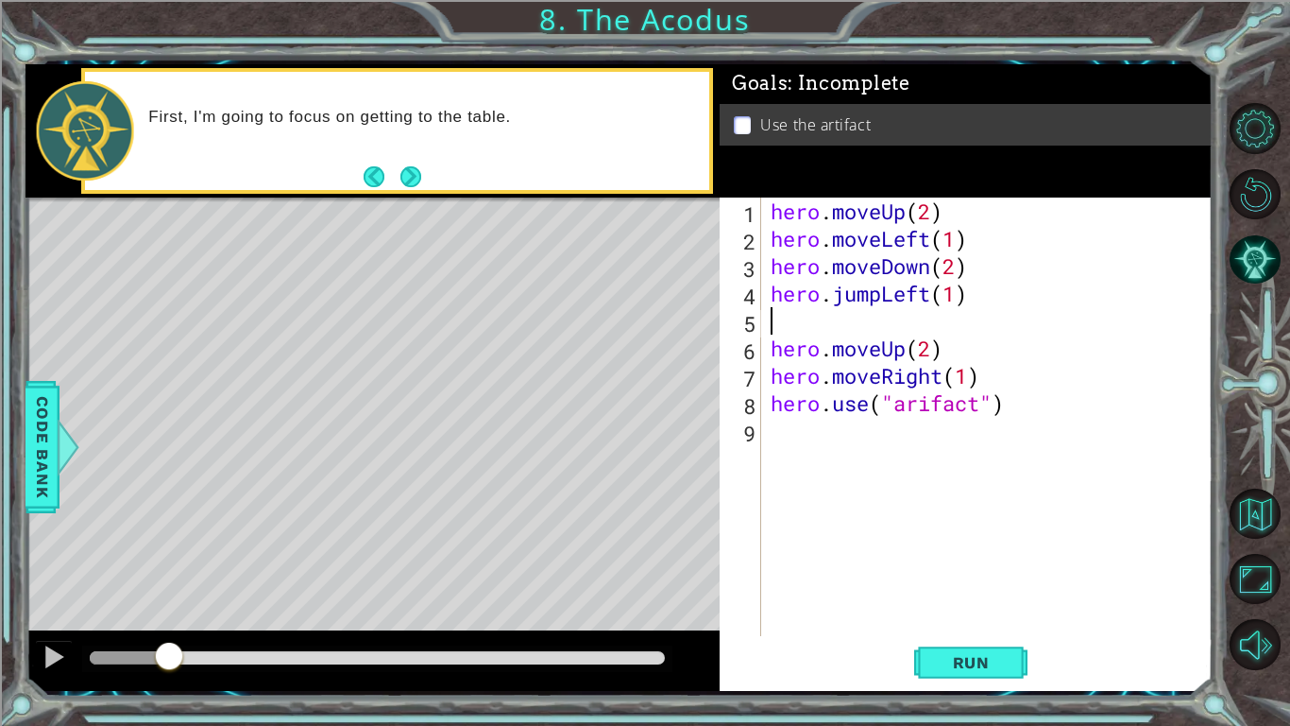
scroll to position [0, 0]
click at [962, 656] on span "Run" at bounding box center [971, 662] width 75 height 19
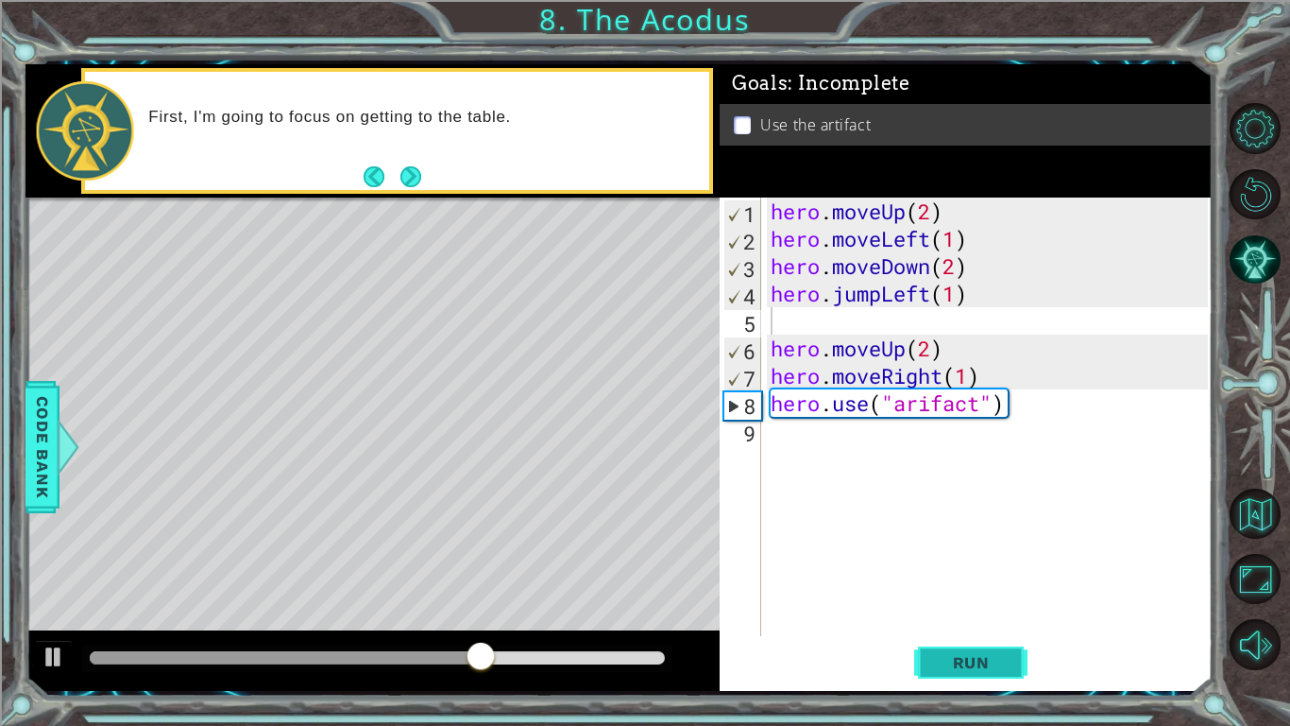
click at [946, 658] on span "Run" at bounding box center [971, 662] width 75 height 19
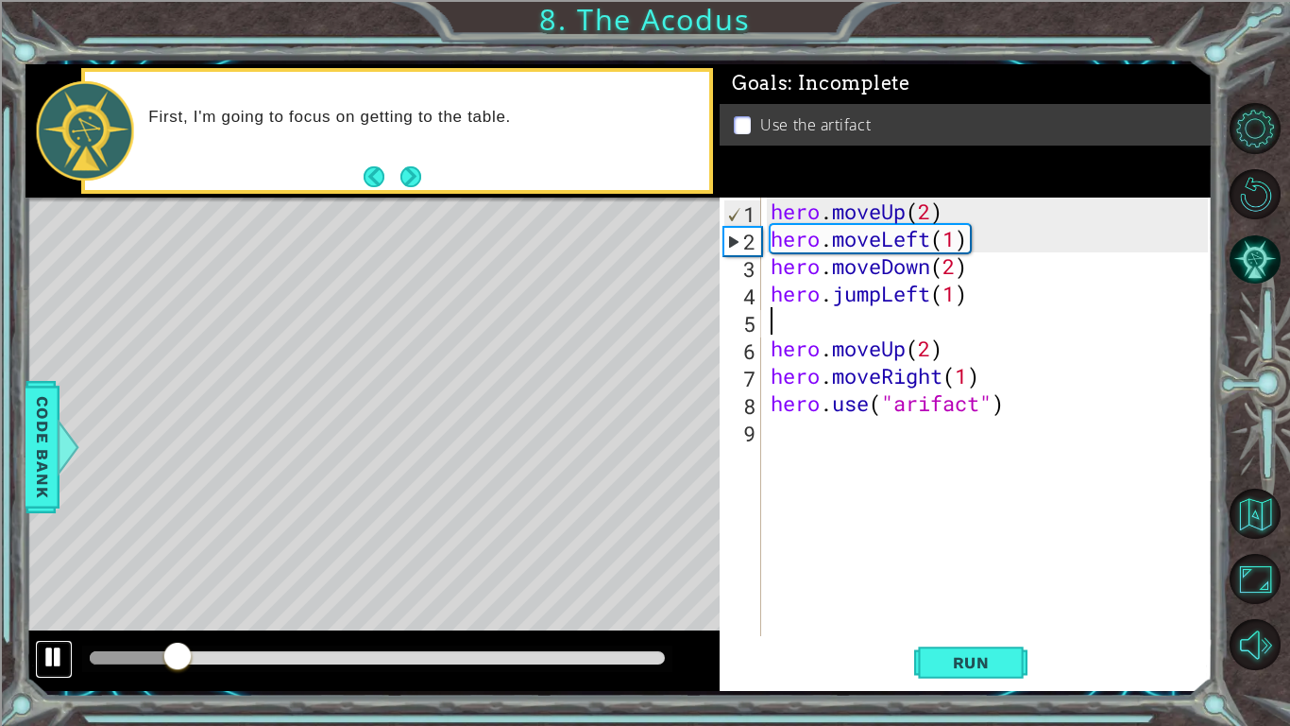
click at [58, 650] on div at bounding box center [54, 656] width 25 height 25
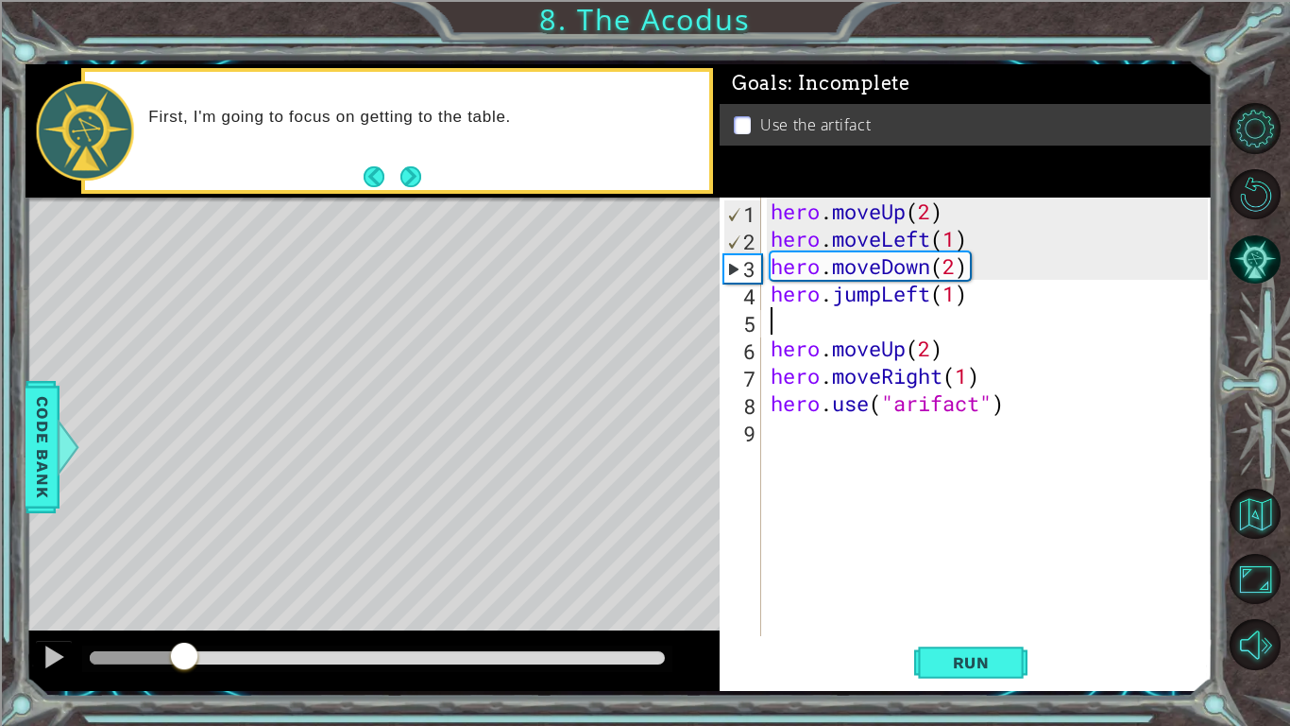
click at [981, 406] on div "hero . moveUp ( 2 ) hero . moveLeft ( 1 ) hero . moveDown ( 2 ) hero . jumpLeft…" at bounding box center [992, 443] width 451 height 493
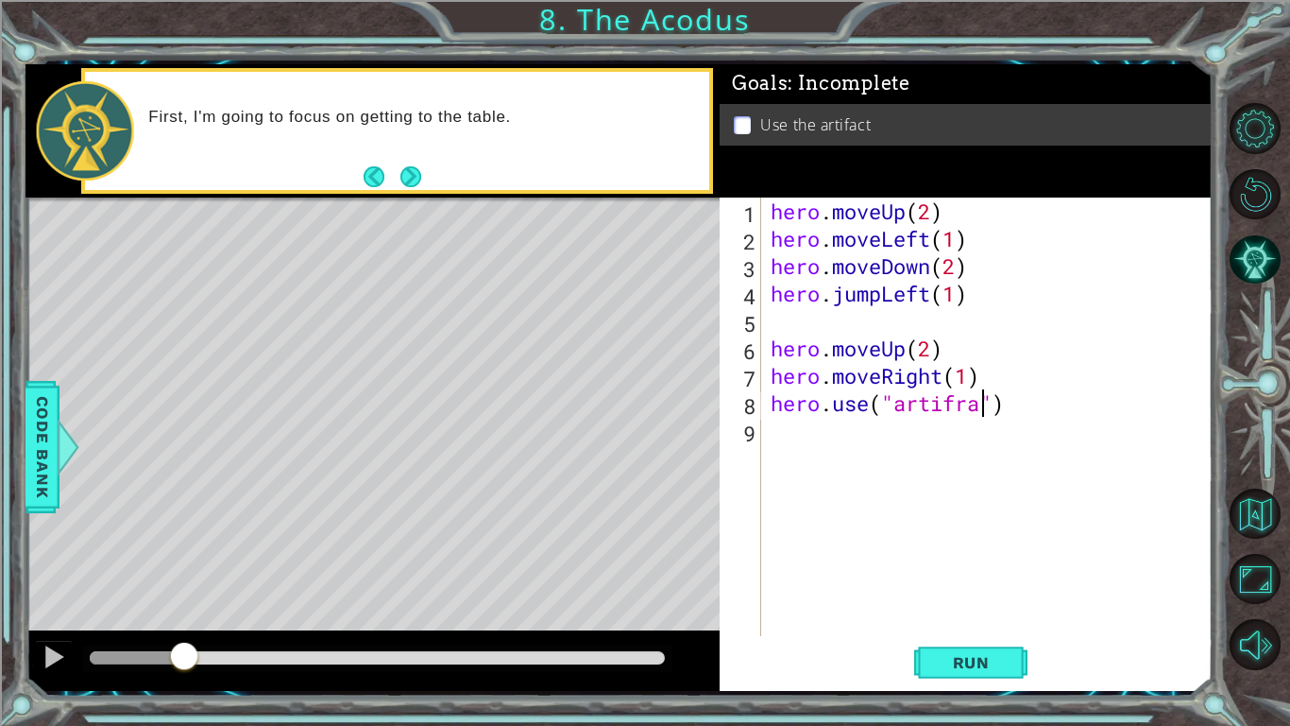
scroll to position [0, 9]
type textarea "hero.use("artifracta")"
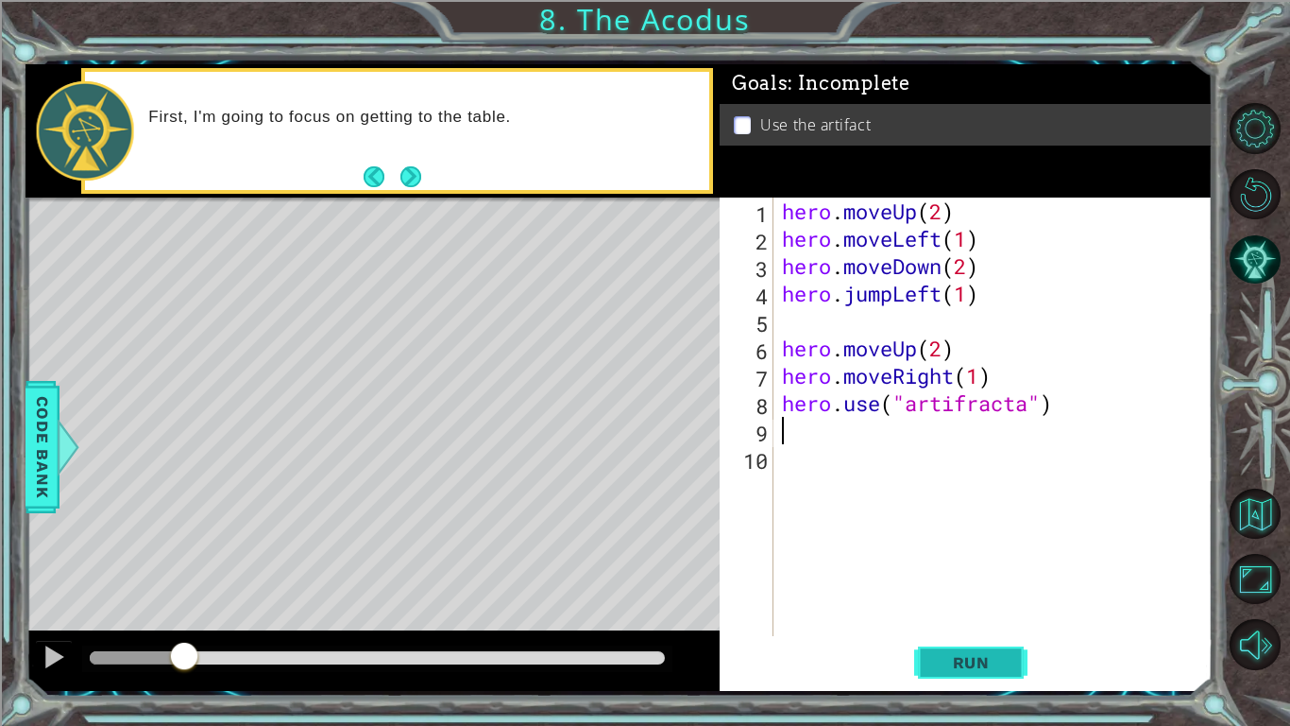
click at [967, 655] on span "Run" at bounding box center [971, 662] width 75 height 19
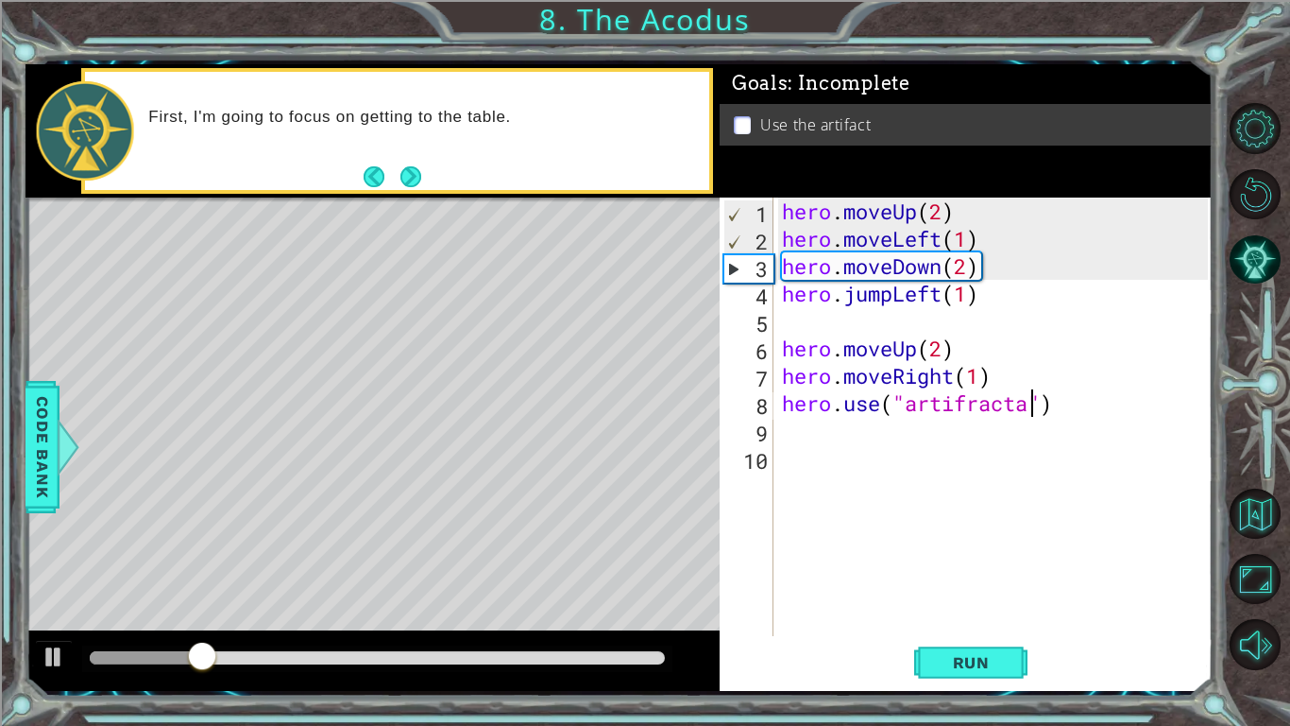
click at [1032, 407] on div "hero . moveUp ( 2 ) hero . moveLeft ( 1 ) hero . moveDown ( 2 ) hero . jumpLeft…" at bounding box center [997, 443] width 439 height 493
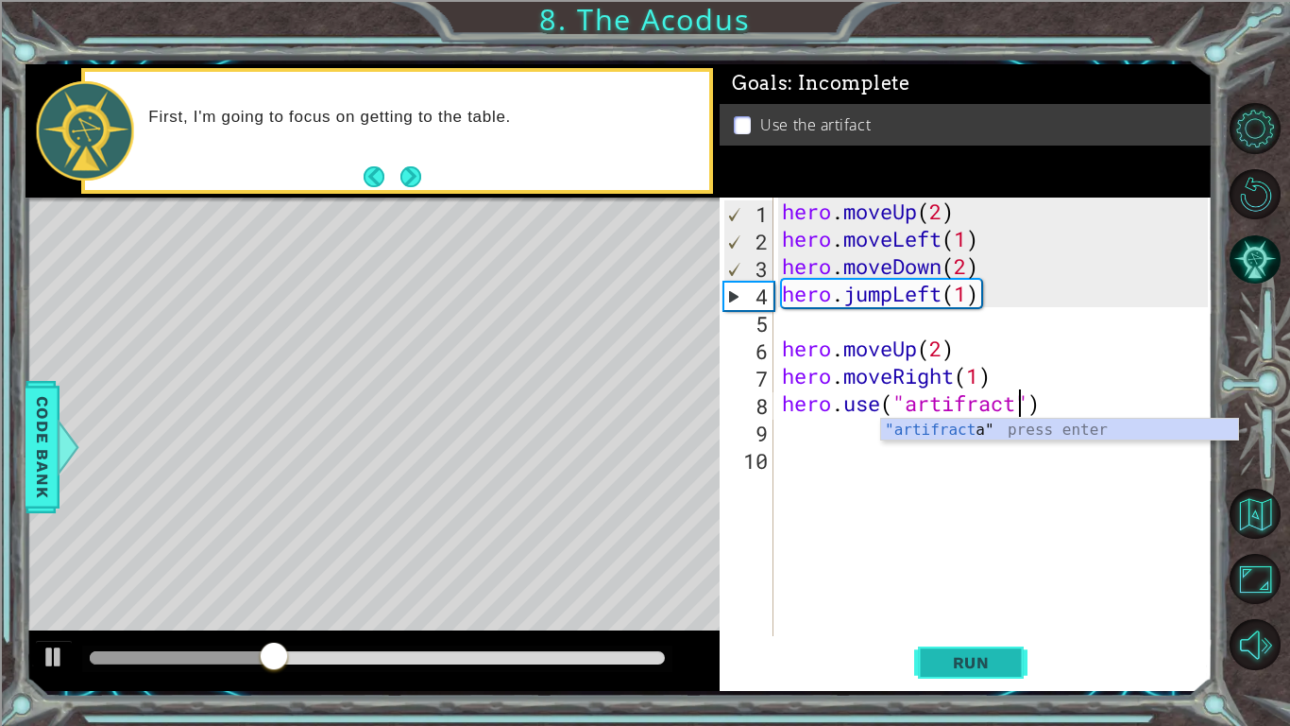
click at [964, 661] on span "Run" at bounding box center [971, 662] width 75 height 19
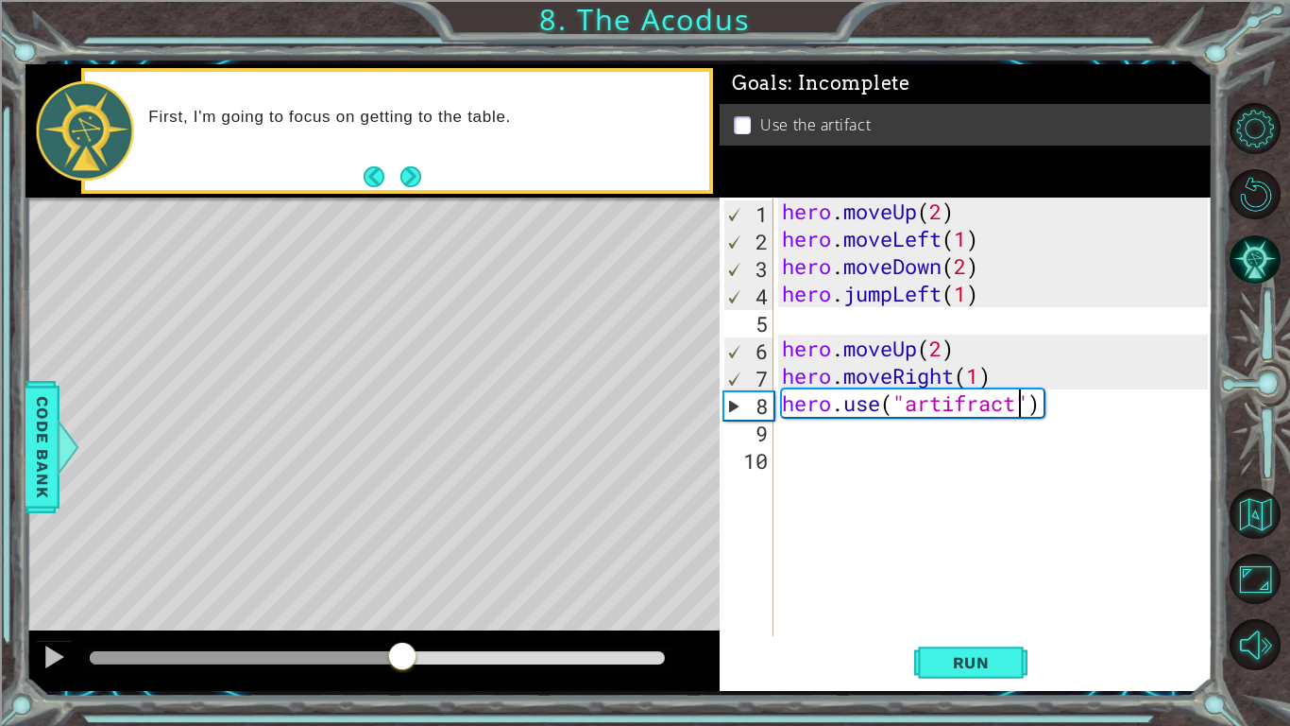
drag, startPoint x: 473, startPoint y: 654, endPoint x: 405, endPoint y: 644, distance: 68.7
click at [405, 644] on div at bounding box center [402, 658] width 34 height 34
drag, startPoint x: 467, startPoint y: 663, endPoint x: 410, endPoint y: 646, distance: 59.2
click at [410, 646] on div at bounding box center [422, 658] width 34 height 34
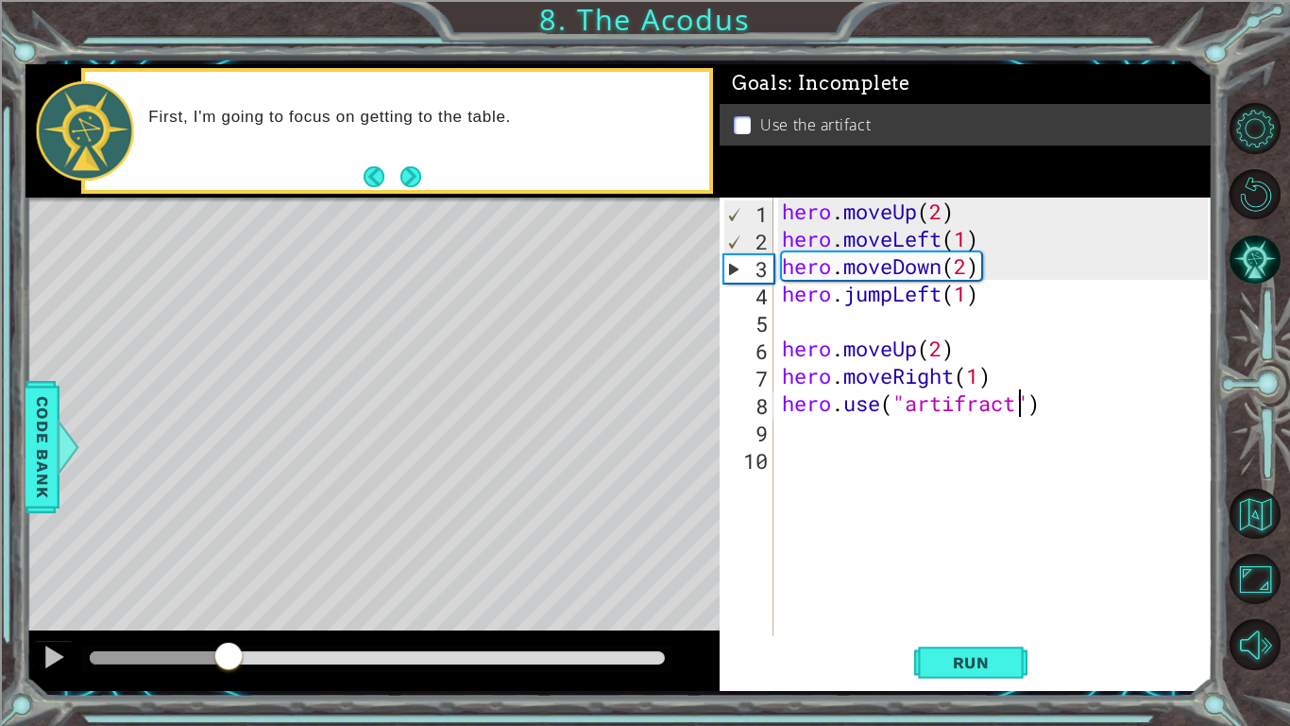
drag, startPoint x: 467, startPoint y: 664, endPoint x: 231, endPoint y: 634, distance: 238.1
click at [231, 634] on div at bounding box center [373, 660] width 694 height 60
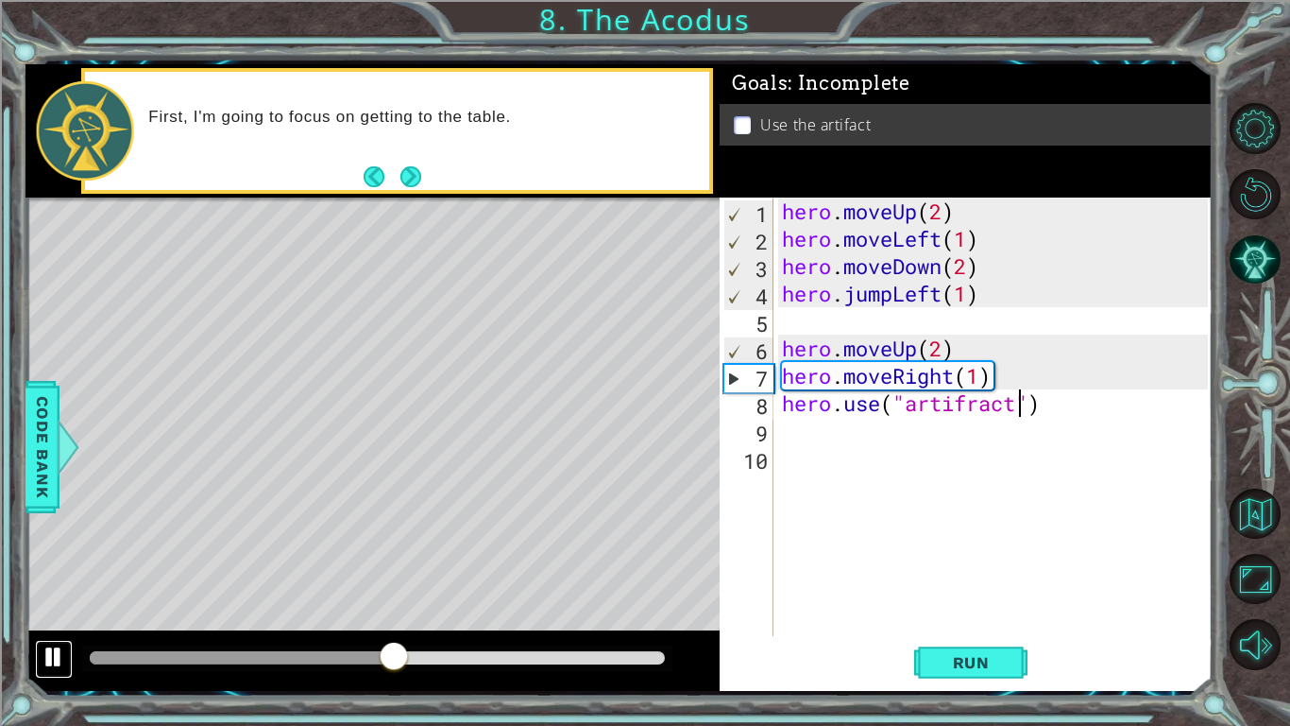
click at [51, 656] on div at bounding box center [54, 656] width 25 height 25
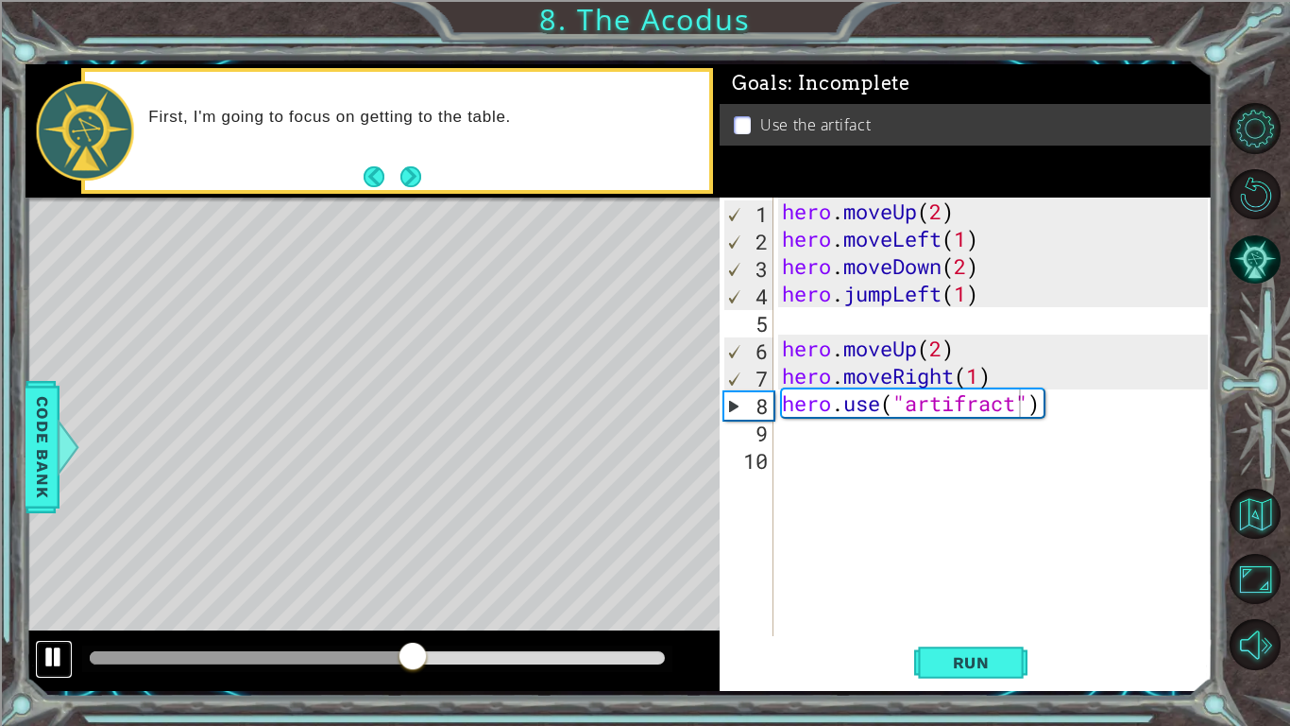
click at [51, 656] on div at bounding box center [54, 656] width 25 height 25
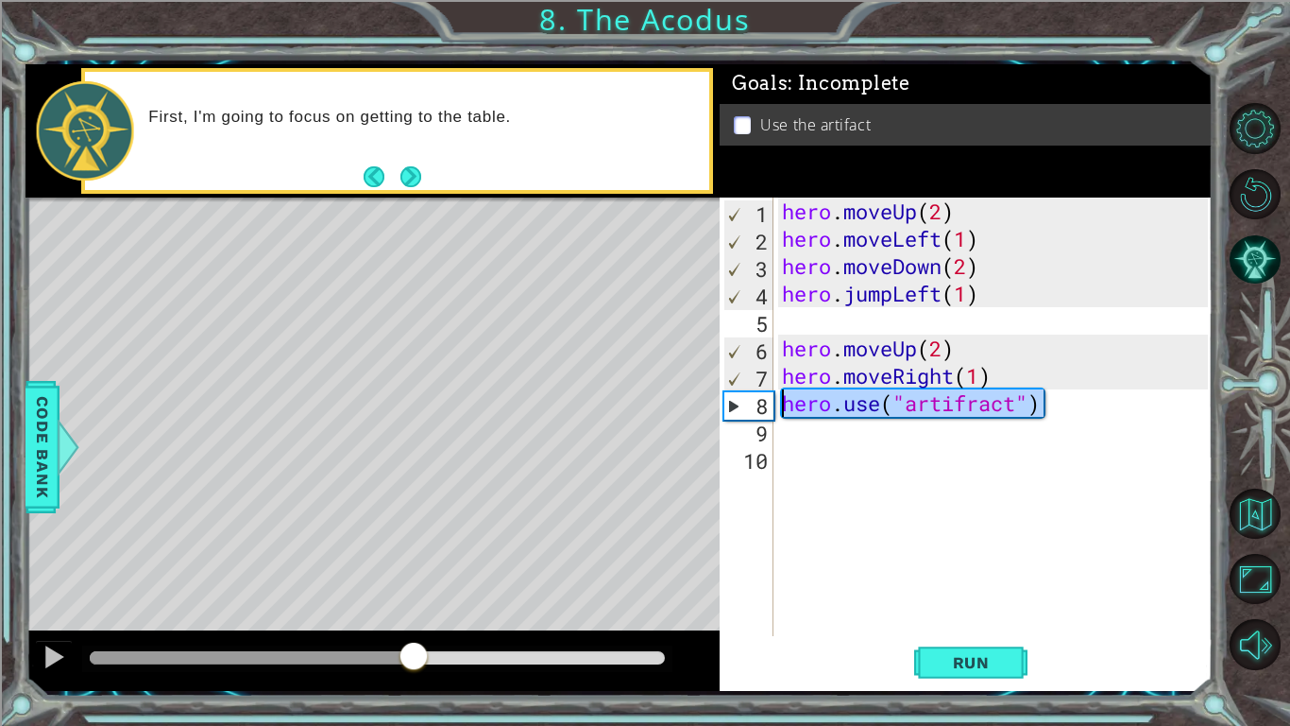
drag, startPoint x: 1102, startPoint y: 416, endPoint x: 777, endPoint y: 418, distance: 324.0
click at [778, 418] on div "hero . moveUp ( 2 ) hero . moveLeft ( 1 ) hero . moveDown ( 2 ) hero . jumpLeft…" at bounding box center [997, 443] width 439 height 493
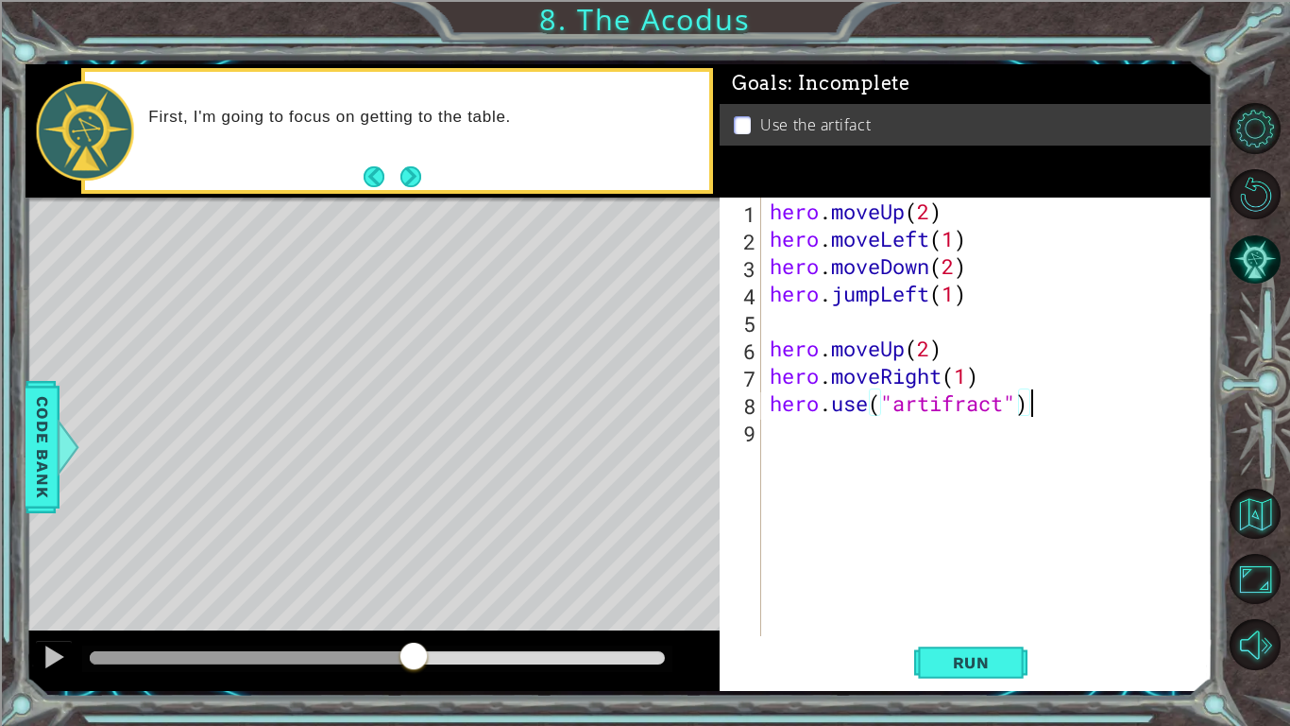
click at [1036, 400] on div "hero . moveUp ( 2 ) hero . moveLeft ( 1 ) hero . moveDown ( 2 ) hero . jumpLeft…" at bounding box center [992, 443] width 452 height 493
click at [1068, 433] on div ""art ifracta" press enter" at bounding box center [1047, 453] width 357 height 68
type textarea "hero.use("artifracta")"
click at [960, 655] on span "Run" at bounding box center [971, 662] width 75 height 19
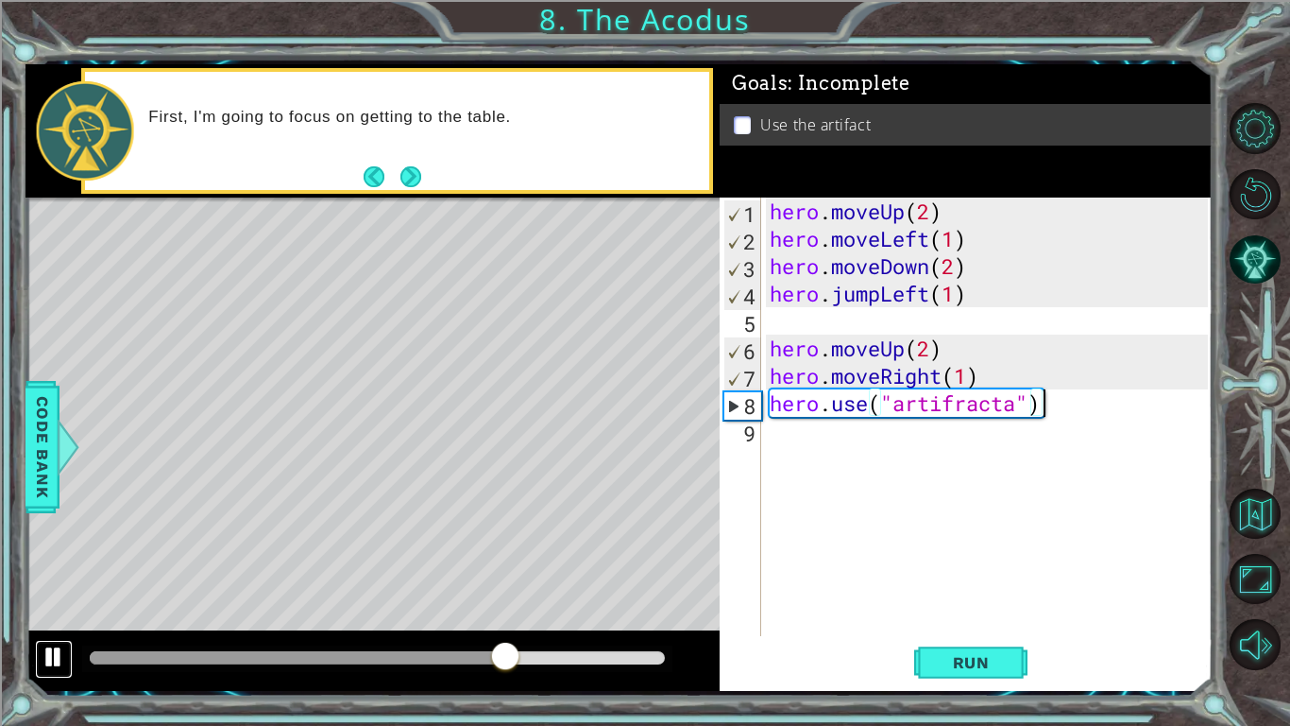
click at [51, 671] on button at bounding box center [54, 659] width 38 height 39
click at [944, 462] on div "hero . moveUp ( 2 ) hero . moveLeft ( 1 ) hero . moveDown ( 2 ) hero . jumpLeft…" at bounding box center [992, 443] width 452 height 493
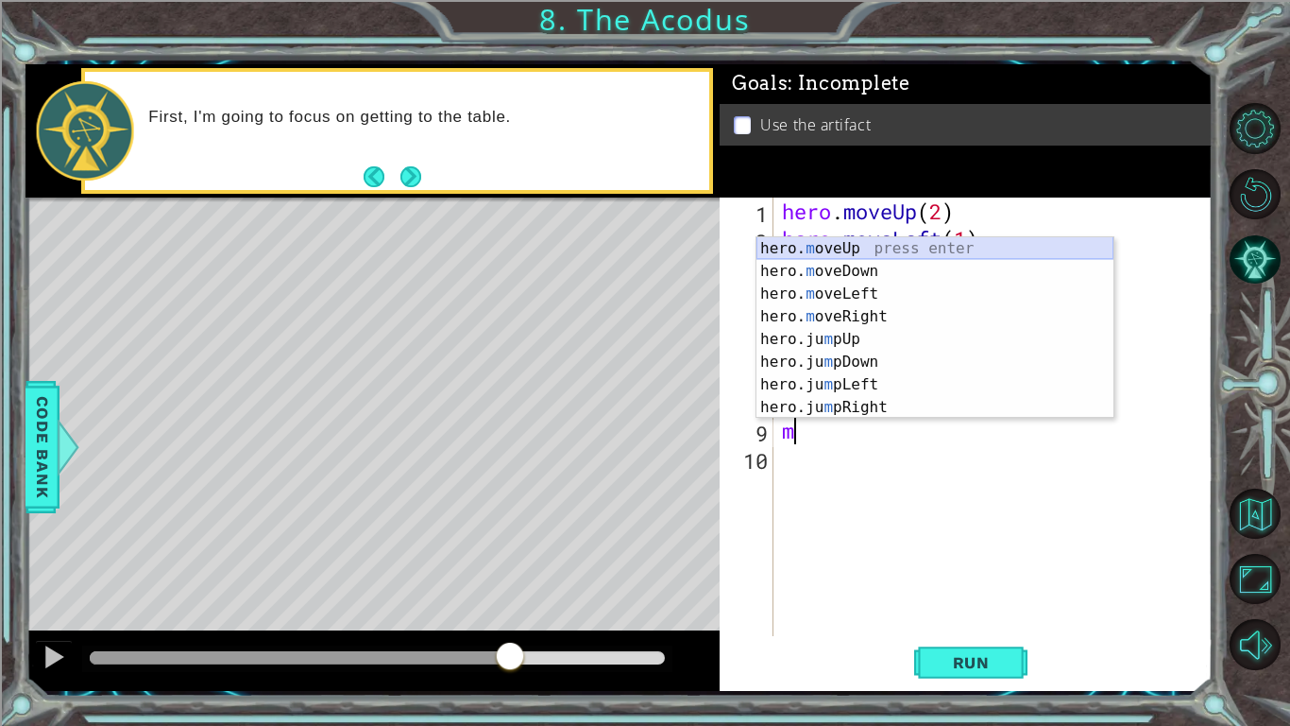
click at [879, 250] on div "hero. m oveUp press enter hero. m oveDown press enter hero. m oveLeft press ent…" at bounding box center [935, 350] width 357 height 227
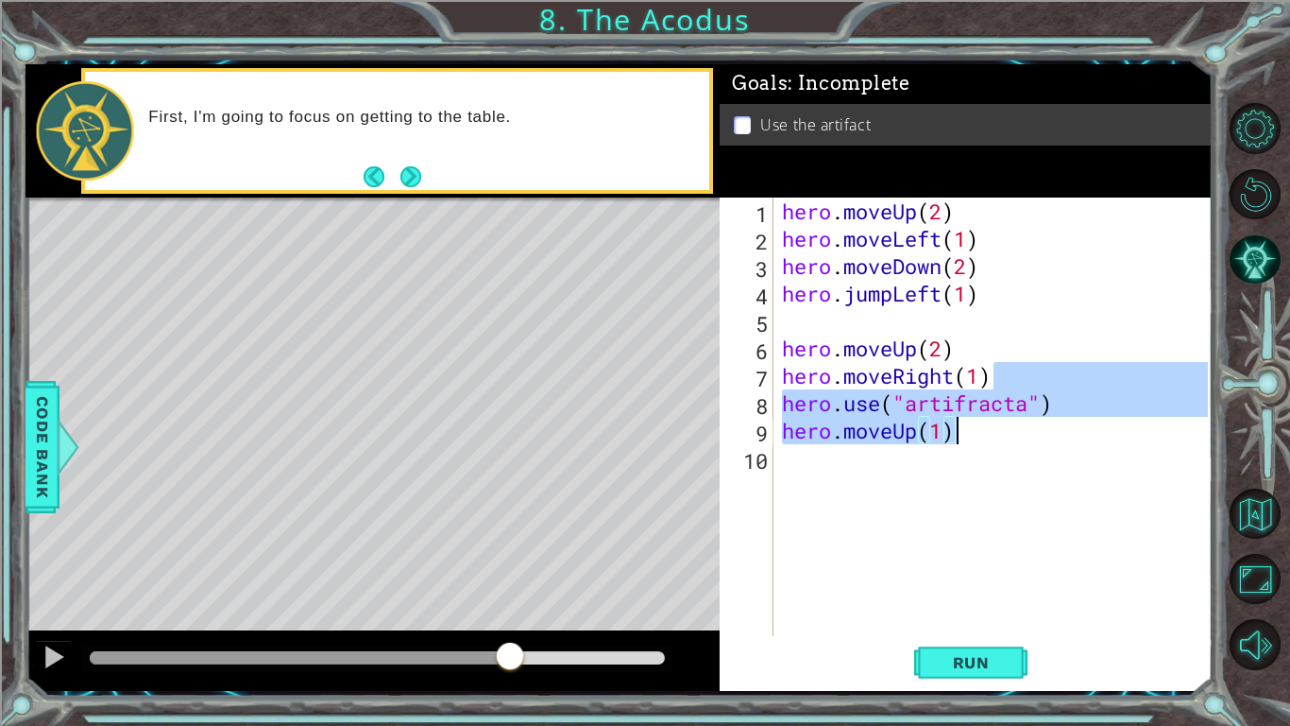
drag, startPoint x: 1080, startPoint y: 388, endPoint x: 1122, endPoint y: 420, distance: 53.3
click at [1122, 420] on div "hero . moveUp ( 2 ) hero . moveLeft ( 1 ) hero . moveDown ( 2 ) hero . jumpLeft…" at bounding box center [997, 443] width 439 height 493
click at [1168, 442] on div "hero . moveUp ( 2 ) hero . moveLeft ( 1 ) hero . moveDown ( 2 ) hero . jumpLeft…" at bounding box center [993, 416] width 430 height 438
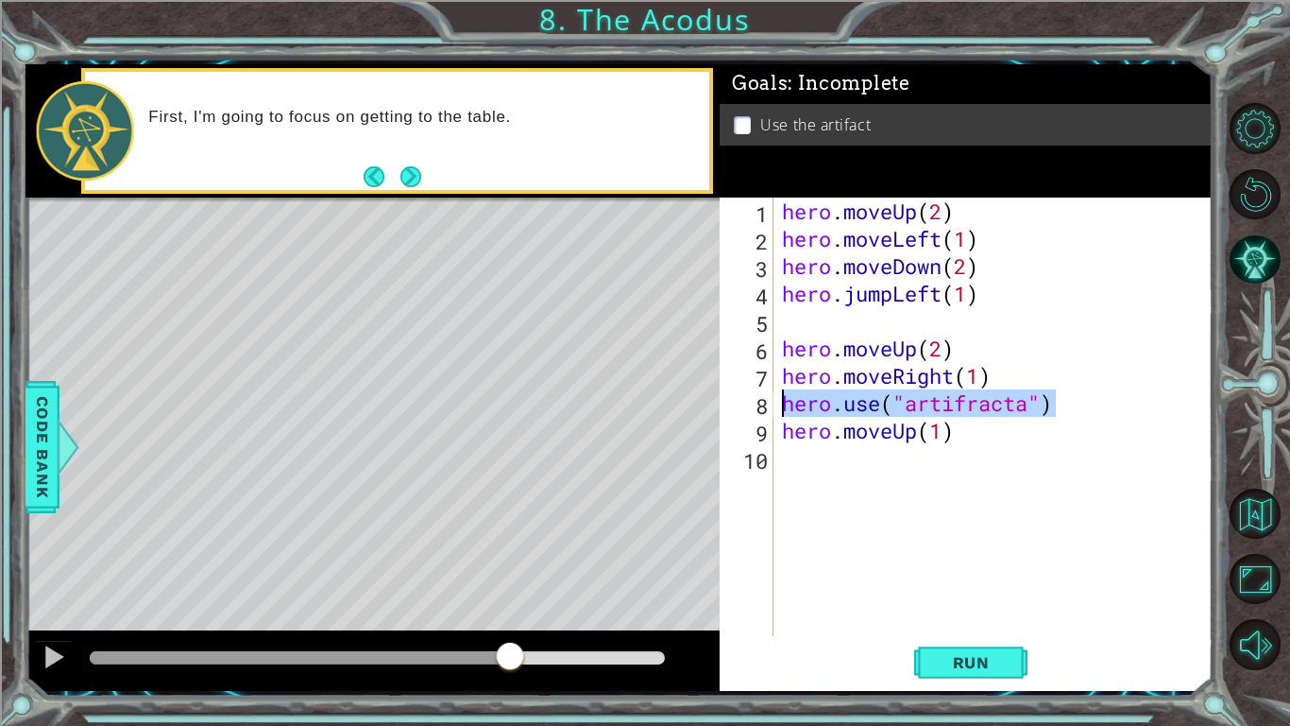
drag, startPoint x: 1077, startPoint y: 398, endPoint x: 764, endPoint y: 404, distance: 312.8
click at [764, 404] on div "hero.moveUp(1) 1 2 3 4 5 6 7 8 9 10 hero . moveUp ( 2 ) hero . moveLeft ( 1 ) h…" at bounding box center [964, 416] width 488 height 438
type textarea "hero.use("artifracta")"
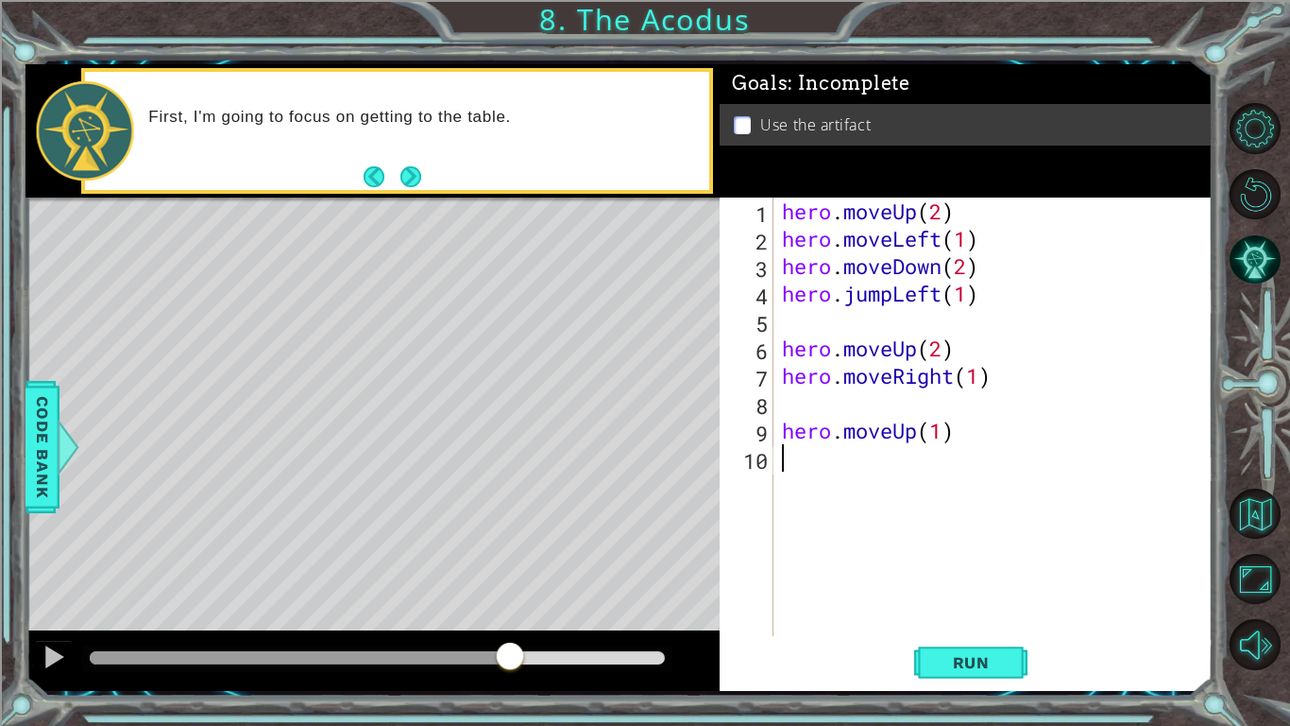
click at [809, 464] on div "hero . moveUp ( 2 ) hero . moveLeft ( 1 ) hero . moveDown ( 2 ) hero . jumpLeft…" at bounding box center [997, 443] width 439 height 493
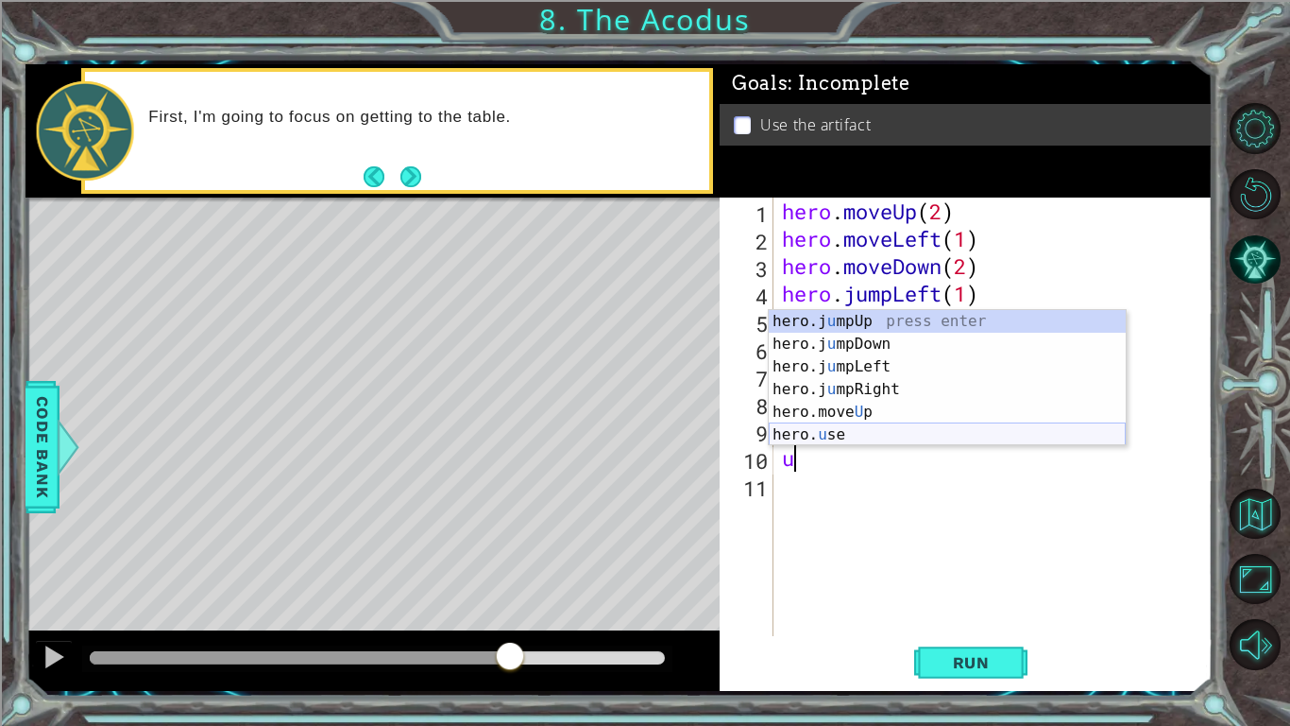
click at [832, 432] on div "hero.j u mpUp press enter hero.j u mpDown press enter hero.j u mpLeft press ent…" at bounding box center [947, 400] width 357 height 181
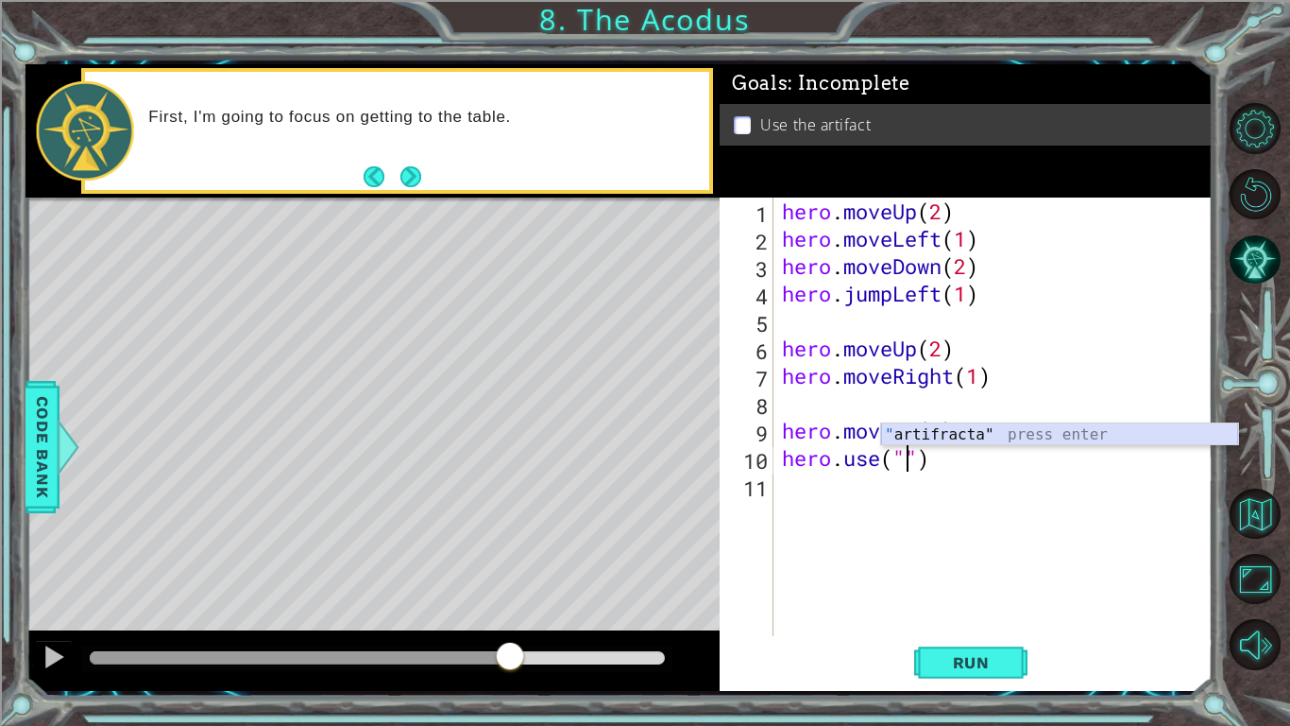
click at [1022, 432] on div "" artifracta" press enter" at bounding box center [1059, 457] width 357 height 68
click at [996, 676] on button "Run" at bounding box center [970, 662] width 113 height 49
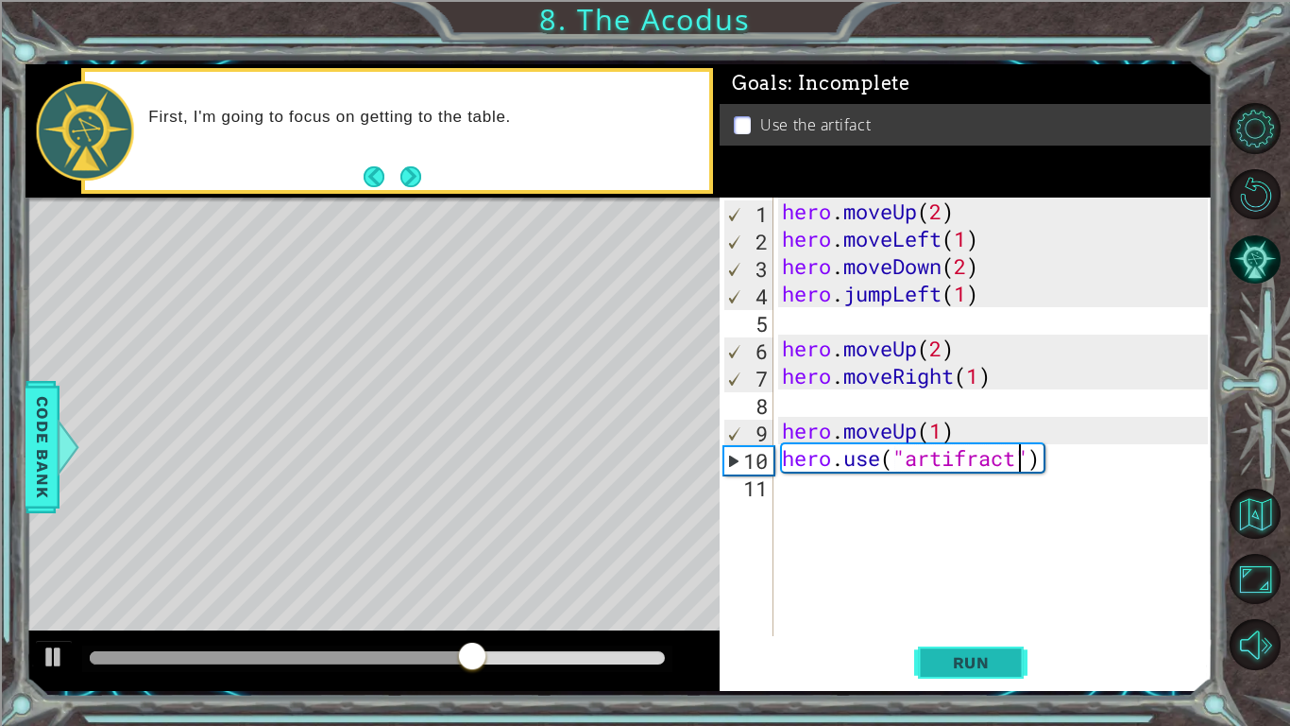
click at [993, 677] on button "Run" at bounding box center [970, 662] width 113 height 49
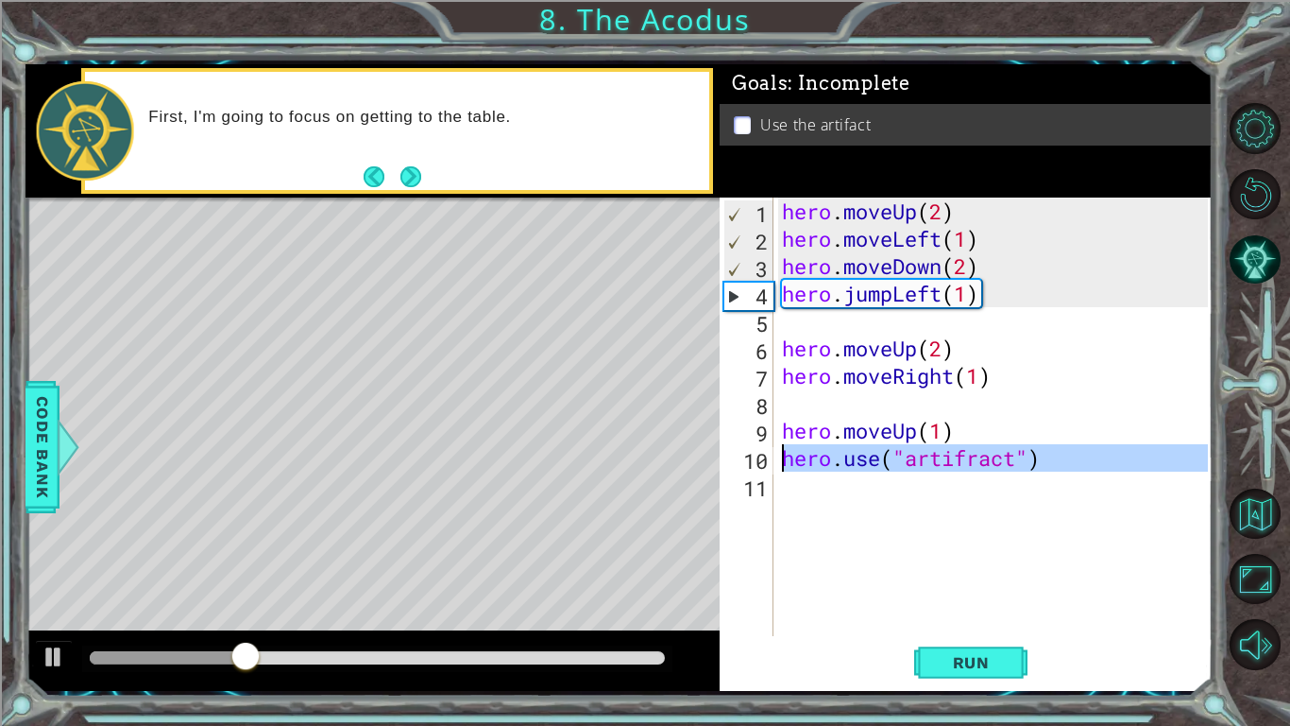
drag, startPoint x: 1073, startPoint y: 481, endPoint x: 784, endPoint y: 461, distance: 289.8
click at [784, 461] on div "hero . moveUp ( 2 ) hero . moveLeft ( 1 ) hero . moveDown ( 2 ) hero . jumpLeft…" at bounding box center [997, 443] width 439 height 493
type textarea "hero.use("artifract")"
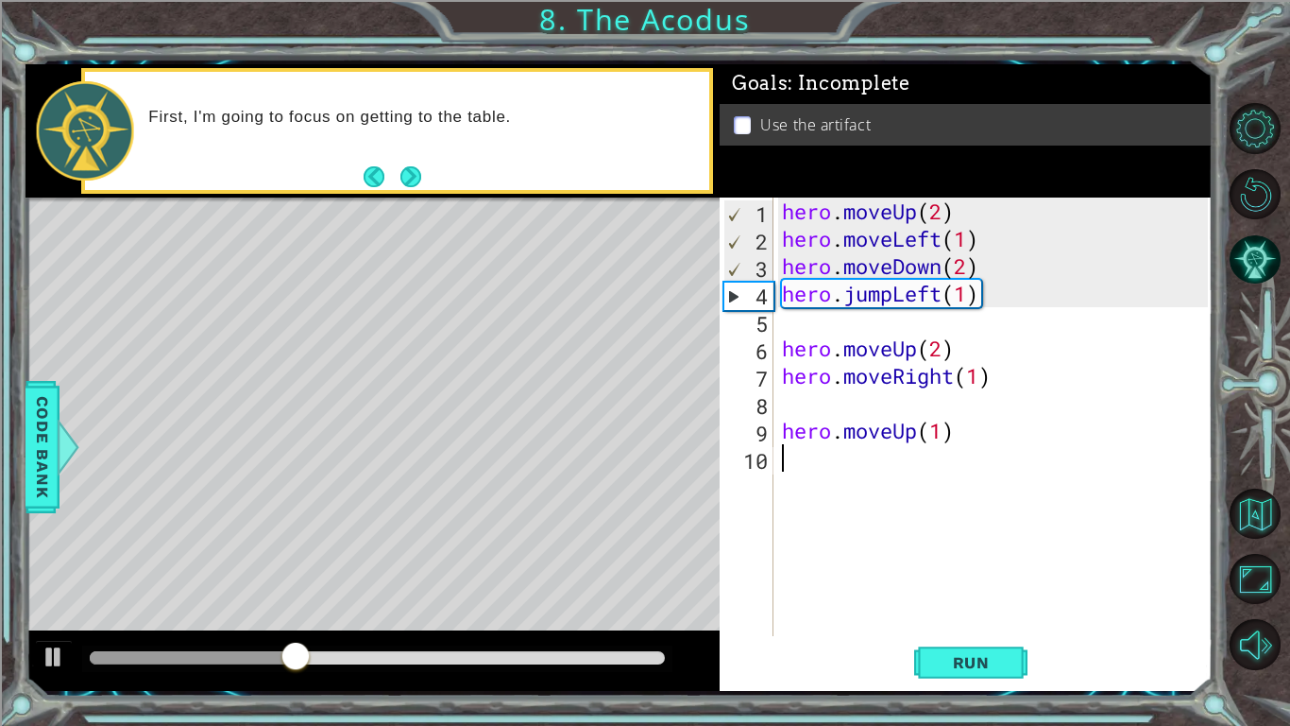
click at [979, 449] on div "hero . moveUp ( 2 ) hero . moveLeft ( 1 ) hero . moveDown ( 2 ) hero . jumpLeft…" at bounding box center [997, 443] width 439 height 493
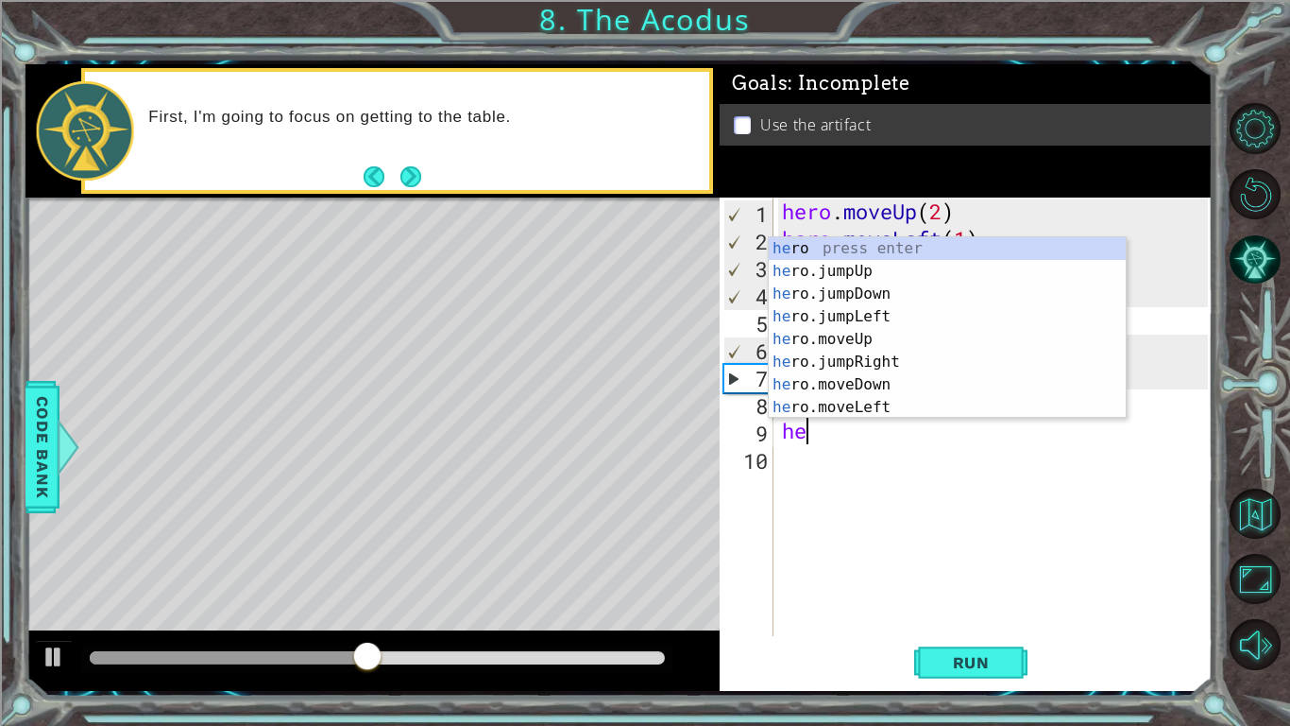
type textarea "h"
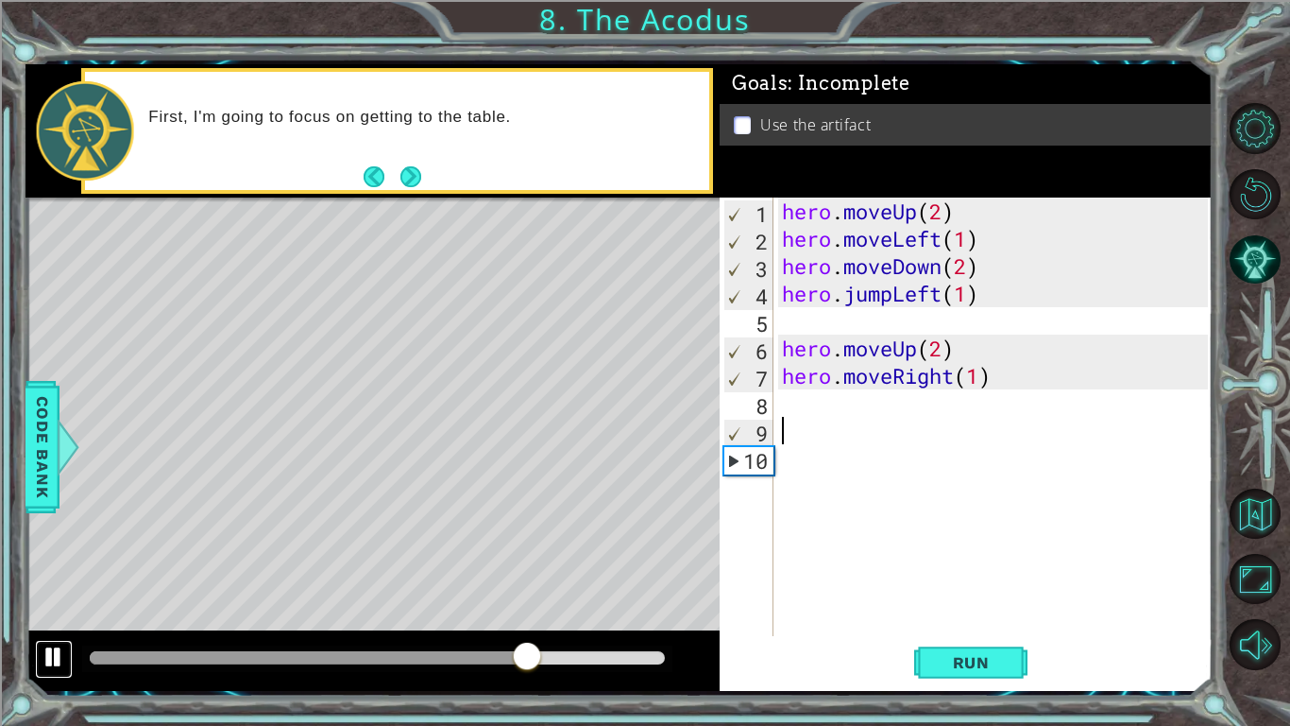
click at [58, 659] on div at bounding box center [54, 656] width 25 height 25
click at [36, 446] on span "Code Bank" at bounding box center [42, 445] width 30 height 115
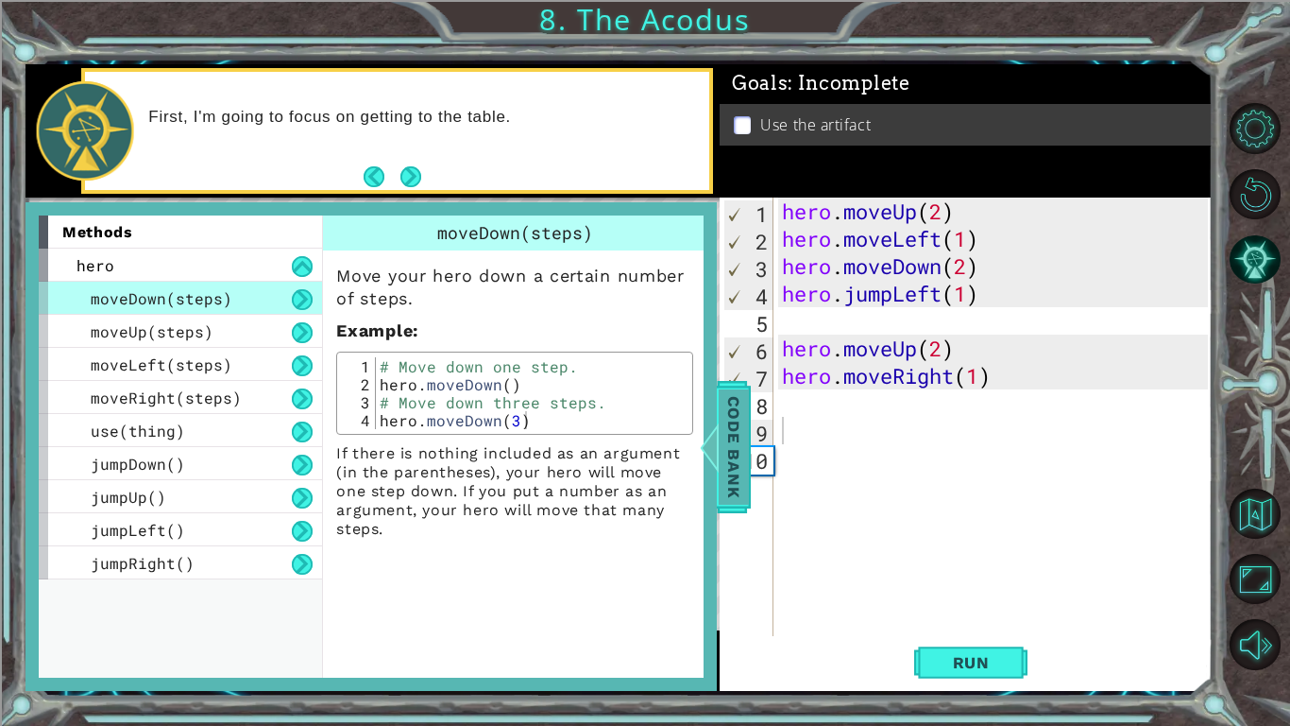
click at [727, 452] on span "Code Bank" at bounding box center [734, 445] width 30 height 115
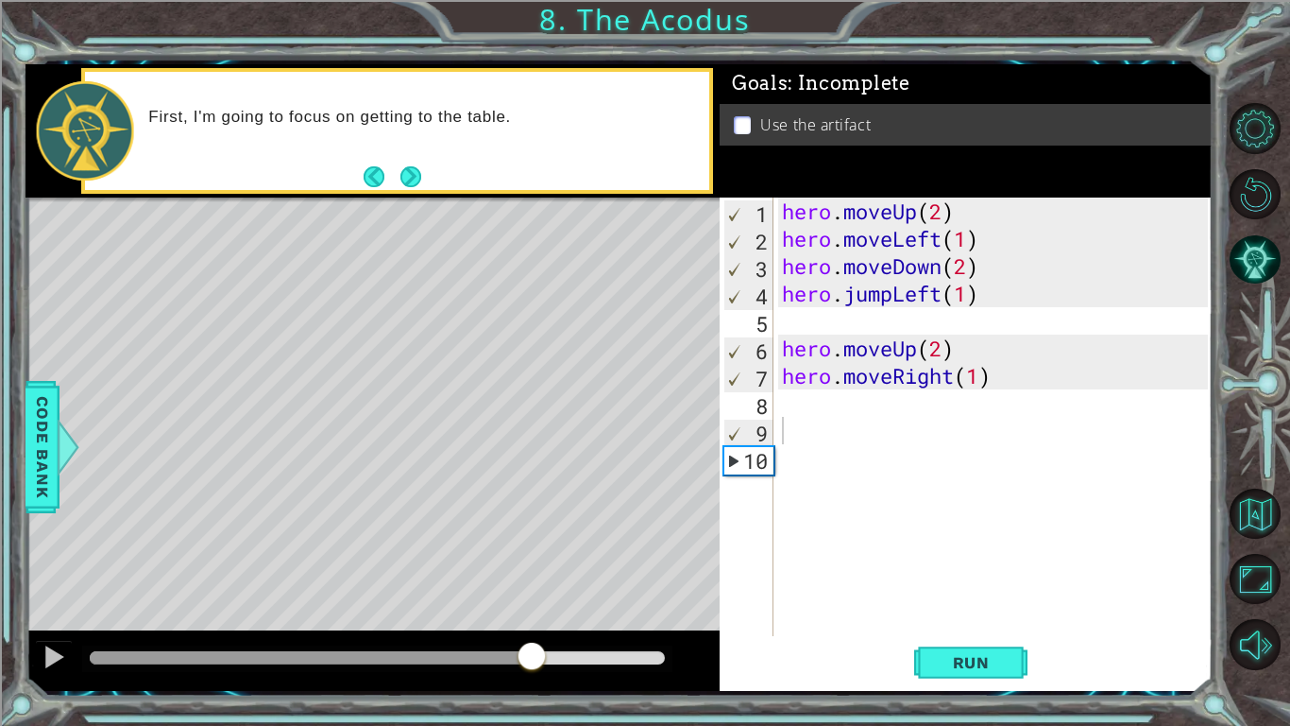
click at [684, 686] on div at bounding box center [373, 660] width 694 height 60
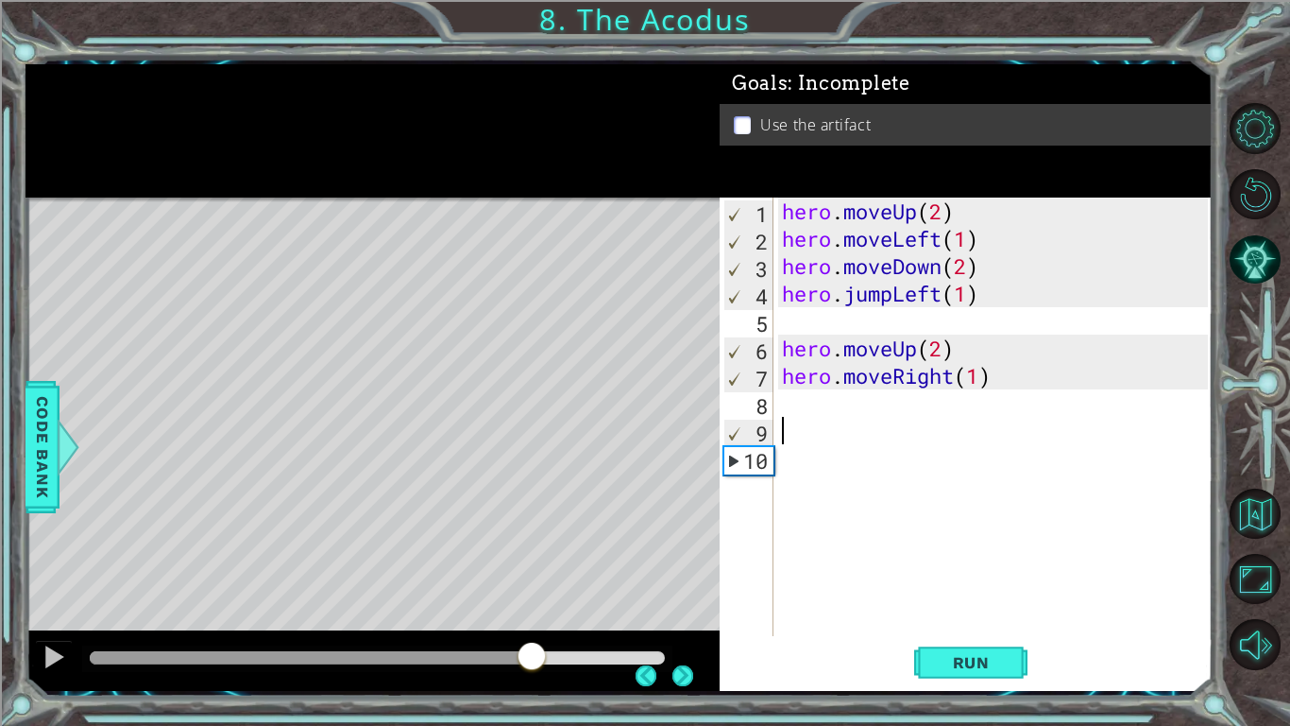
click at [706, 682] on div at bounding box center [373, 660] width 694 height 60
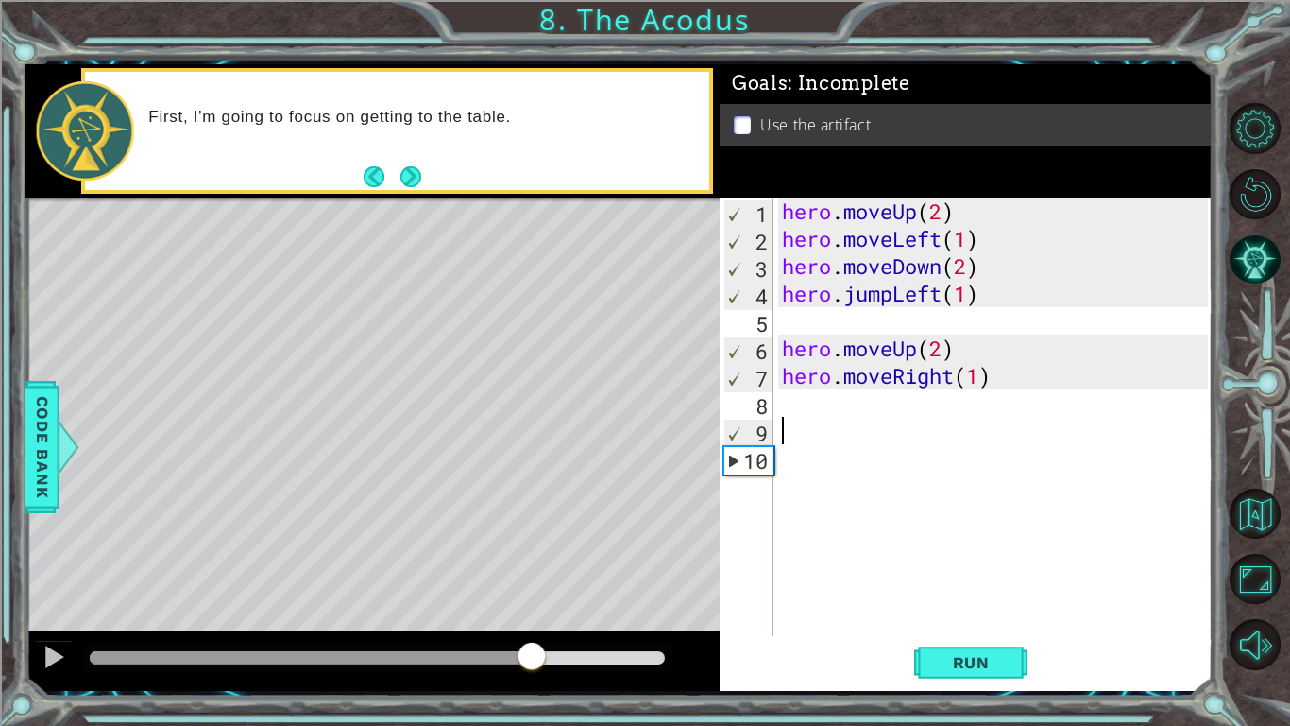
click at [689, 683] on div at bounding box center [373, 660] width 694 height 60
click at [688, 683] on div at bounding box center [373, 660] width 694 height 60
click at [692, 665] on div at bounding box center [373, 660] width 694 height 60
click at [690, 669] on div at bounding box center [373, 660] width 694 height 60
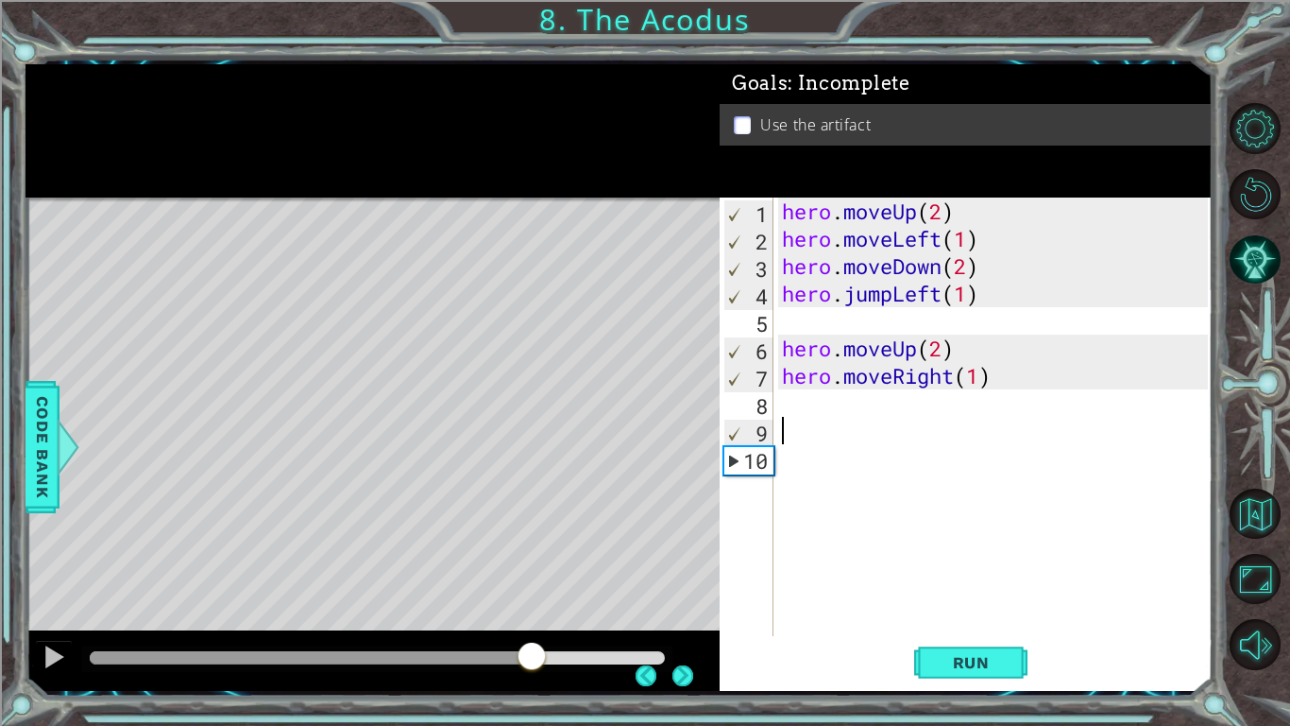
click at [663, 660] on div at bounding box center [377, 657] width 575 height 13
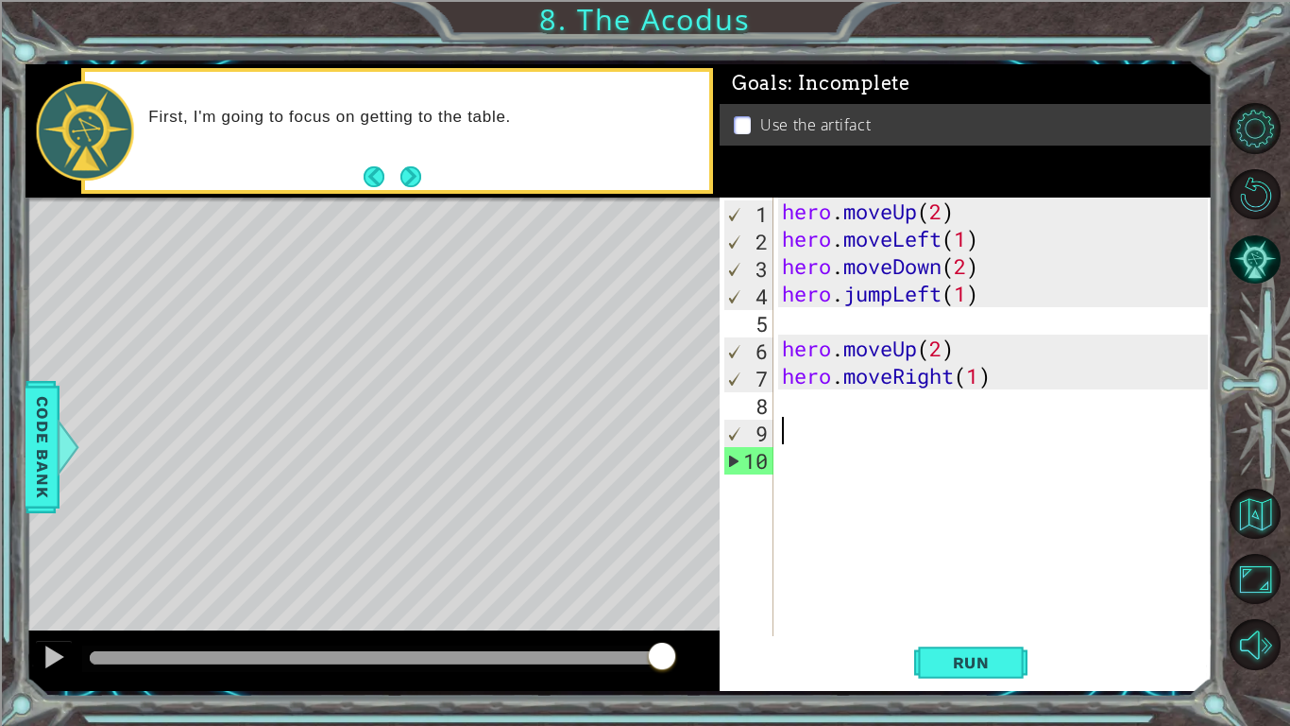
click at [418, 383] on div "Level Map" at bounding box center [462, 475] width 873 height 556
click at [417, 183] on button "Next" at bounding box center [411, 176] width 21 height 21
click at [368, 180] on button "Back" at bounding box center [382, 176] width 37 height 21
click at [401, 179] on button "Next" at bounding box center [411, 176] width 21 height 21
click at [872, 432] on div "hero . moveUp ( 2 ) hero . moveLeft ( 1 ) hero . moveDown ( 2 ) hero . jumpLeft…" at bounding box center [997, 443] width 439 height 493
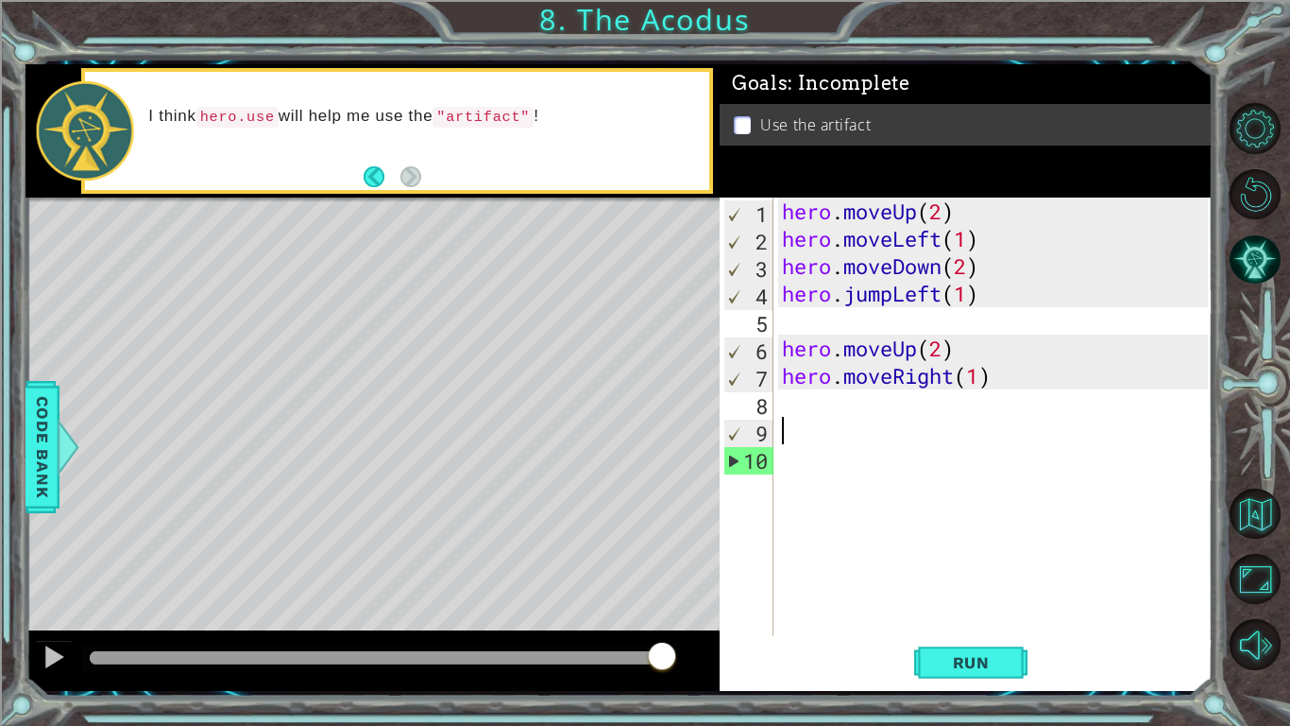
click at [837, 419] on div "hero . moveUp ( 2 ) hero . moveLeft ( 1 ) hero . moveDown ( 2 ) hero . jumpLeft…" at bounding box center [997, 443] width 439 height 493
click at [792, 405] on div "hero . moveUp ( 2 ) hero . moveLeft ( 1 ) hero . moveDown ( 2 ) hero . jumpLeft…" at bounding box center [997, 443] width 439 height 493
click at [804, 321] on div "hero . moveUp ( 2 ) hero . moveLeft ( 1 ) hero . moveDown ( 2 ) hero . jumpLeft…" at bounding box center [997, 443] width 439 height 493
type textarea "hero.jumpLeft(1)"
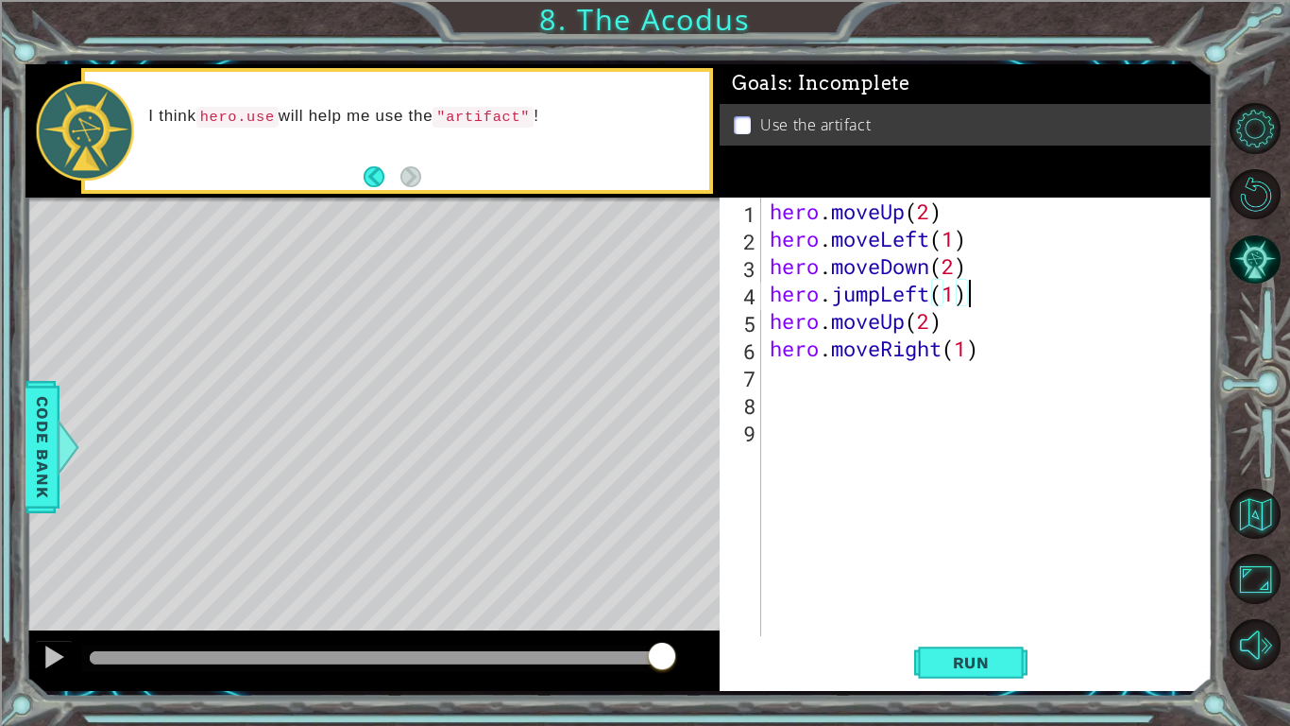
click at [780, 400] on div "hero . moveUp ( 2 ) hero . moveLeft ( 1 ) hero . moveDown ( 2 ) hero . jumpLeft…" at bounding box center [992, 443] width 452 height 493
click at [772, 383] on div "hero . moveUp ( 2 ) hero . moveLeft ( 1 ) hero . moveDown ( 2 ) hero . jumpLeft…" at bounding box center [992, 443] width 452 height 493
click at [117, 663] on div at bounding box center [376, 657] width 572 height 13
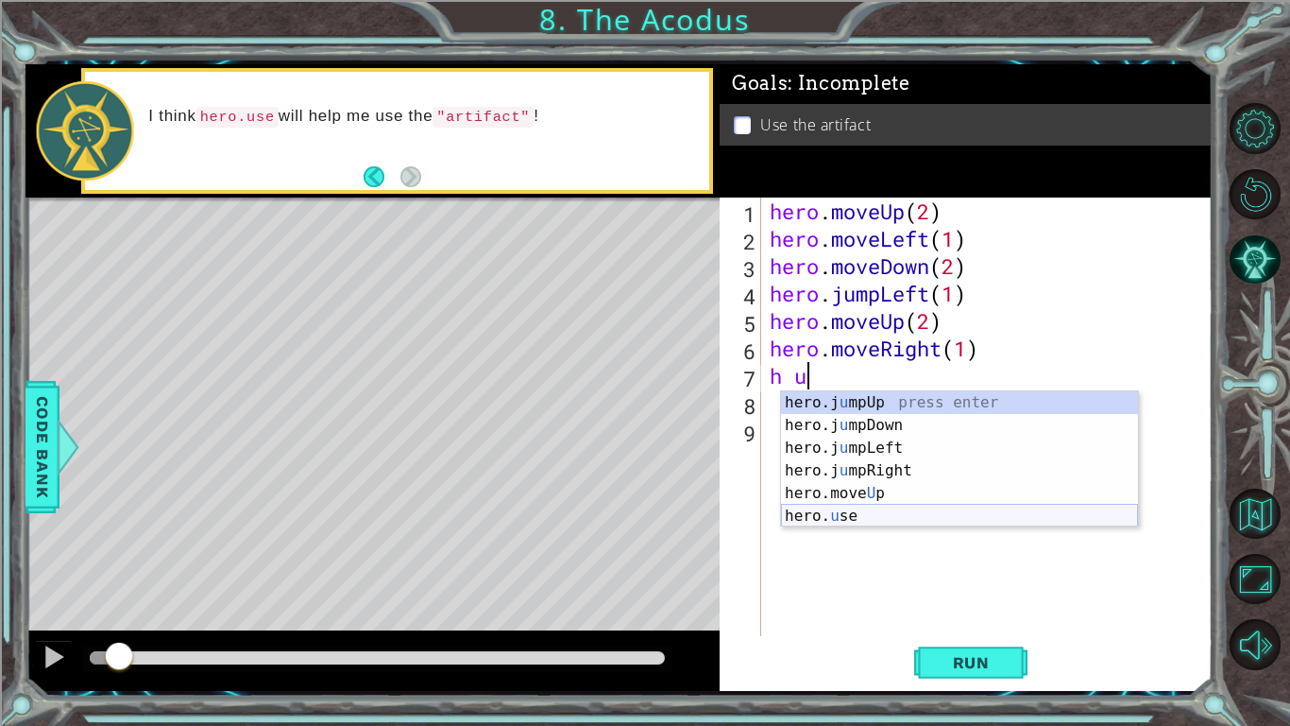
click at [929, 518] on div "hero.j u mpUp press enter hero.j u mpDown press enter hero.j u mpLeft press ent…" at bounding box center [959, 481] width 357 height 181
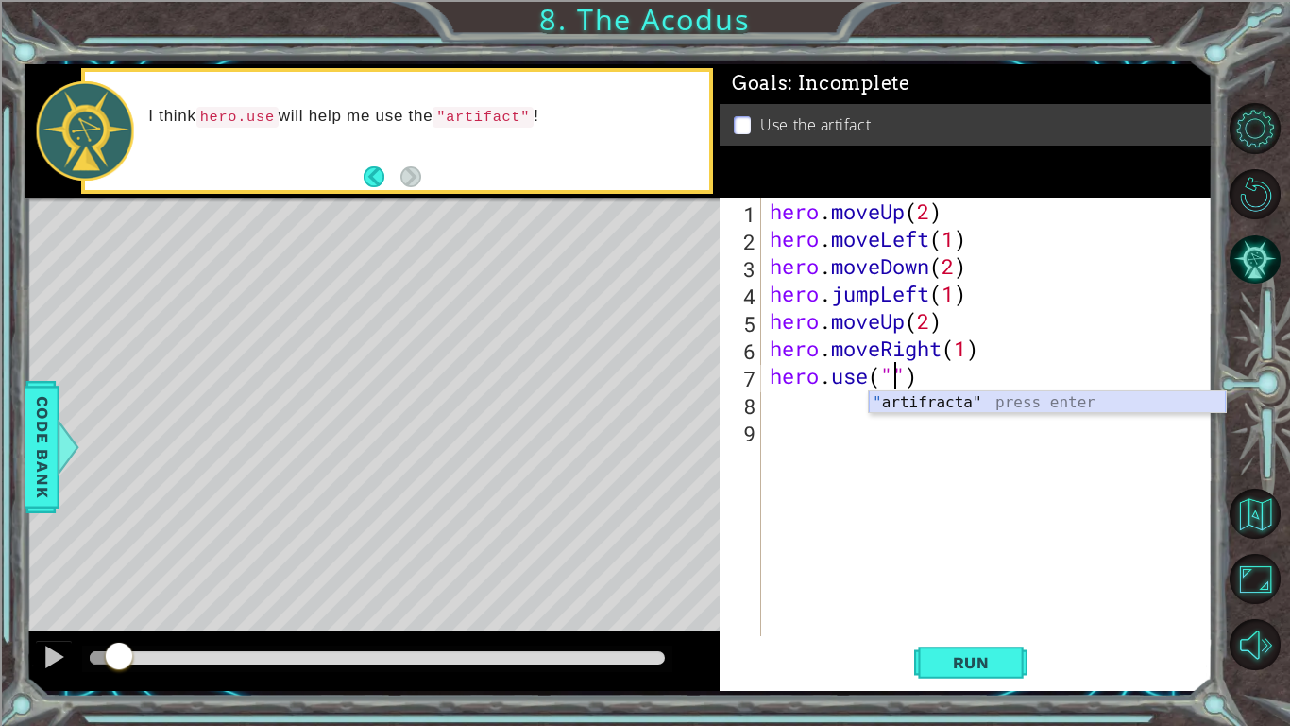
click at [971, 403] on div "" artifracta" press enter" at bounding box center [1047, 425] width 357 height 68
type textarea "hero.use("artifract")"
click at [1006, 665] on span "Run" at bounding box center [971, 662] width 75 height 19
